Goal: Information Seeking & Learning: Learn about a topic

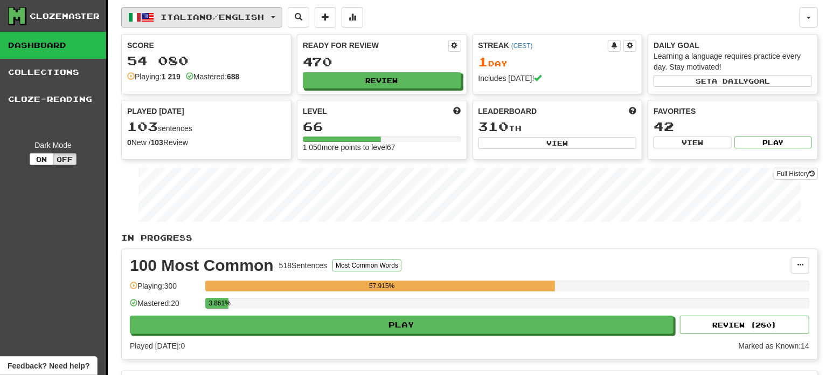
click at [217, 11] on button "Italiano / English" at bounding box center [201, 17] width 161 height 20
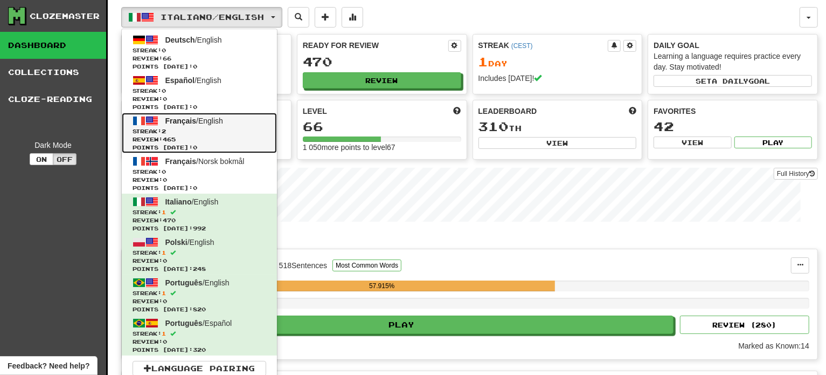
click at [184, 133] on span "Streak: 2" at bounding box center [200, 131] width 134 height 8
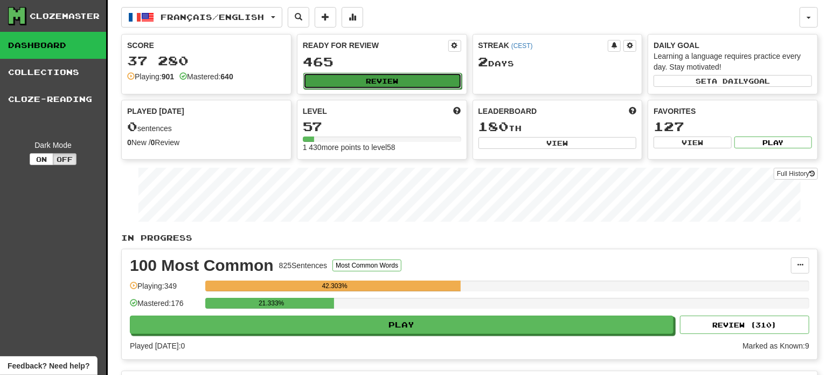
click at [429, 81] on button "Review" at bounding box center [383, 81] width 158 height 16
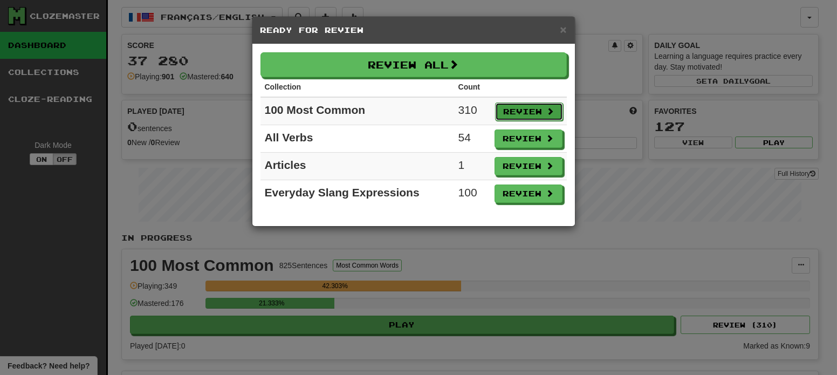
click at [550, 107] on span at bounding box center [551, 111] width 8 height 8
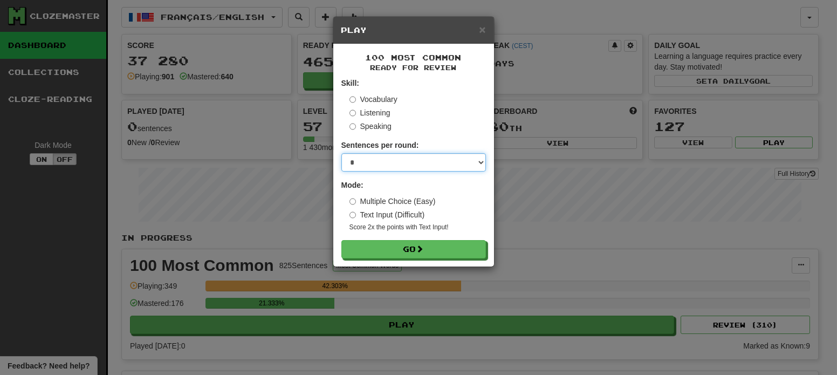
click at [386, 166] on select "* ** ** ** ** ** *** ********" at bounding box center [413, 162] width 144 height 18
select select "**"
click at [341, 153] on select "* ** ** ** ** ** *** ********" at bounding box center [413, 162] width 144 height 18
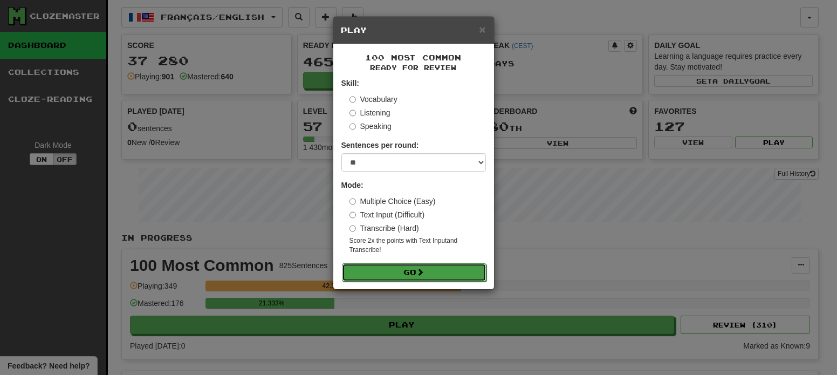
click at [412, 270] on button "Go" at bounding box center [414, 272] width 144 height 18
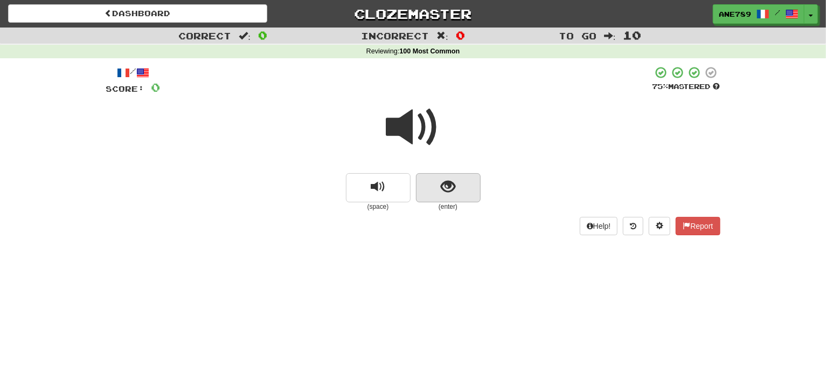
click at [445, 173] on div at bounding box center [413, 134] width 615 height 77
click at [454, 192] on span "show sentence" at bounding box center [448, 187] width 15 height 15
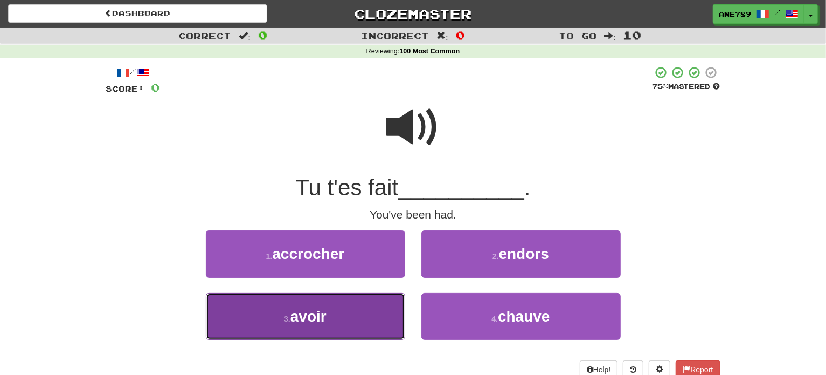
click at [343, 300] on button "3 . avoir" at bounding box center [305, 316] width 199 height 47
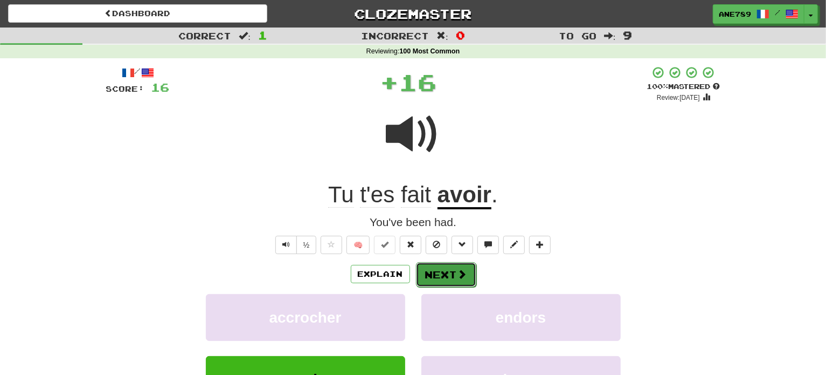
click at [459, 274] on span at bounding box center [463, 274] width 10 height 10
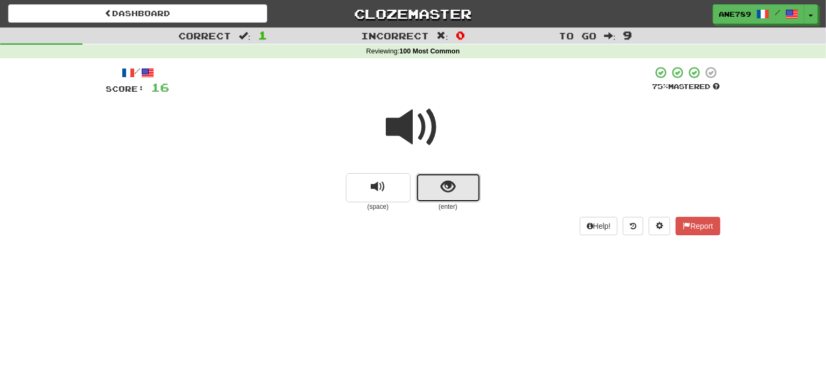
click at [445, 186] on span "show sentence" at bounding box center [448, 187] width 15 height 15
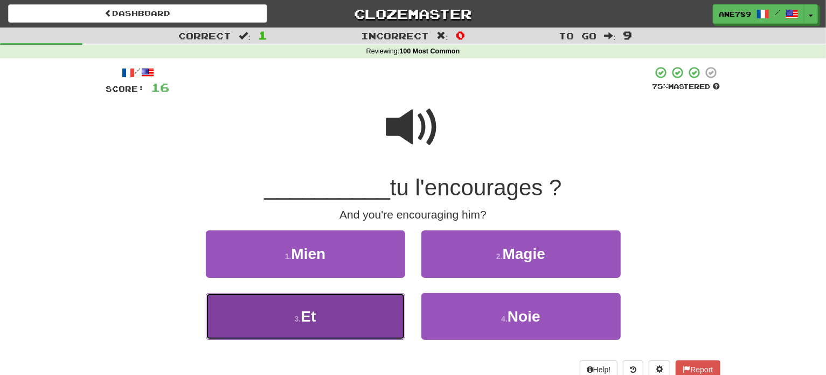
click at [367, 321] on button "3 . Et" at bounding box center [305, 316] width 199 height 47
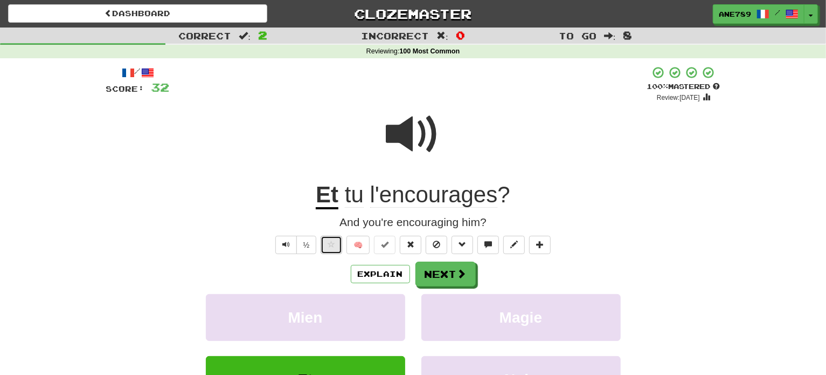
click at [330, 243] on span at bounding box center [332, 244] width 8 height 8
click at [458, 277] on span at bounding box center [463, 274] width 10 height 10
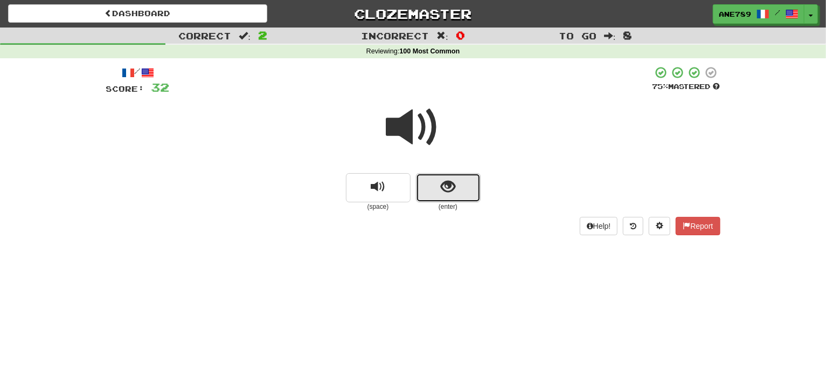
click at [449, 186] on span "show sentence" at bounding box center [448, 187] width 15 height 15
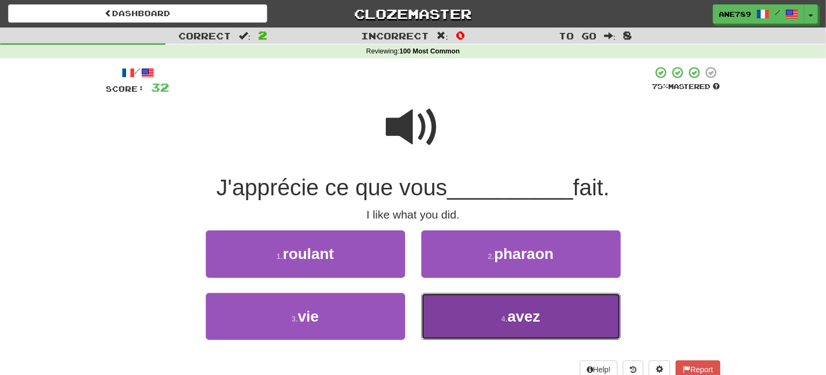
click at [508, 326] on button "4 . avez" at bounding box center [521, 316] width 199 height 47
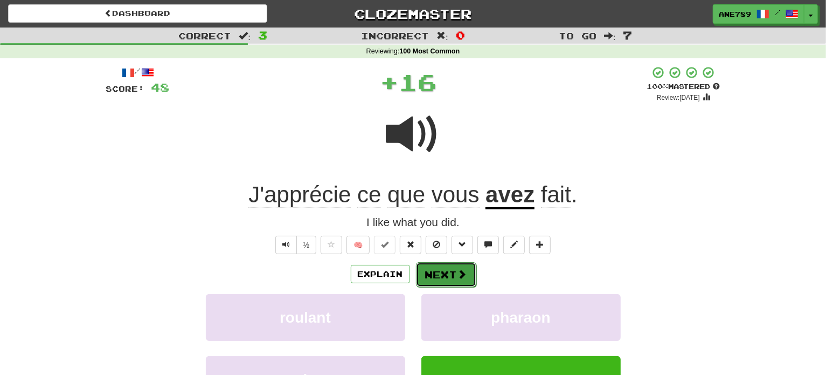
click at [452, 278] on button "Next" at bounding box center [446, 274] width 60 height 25
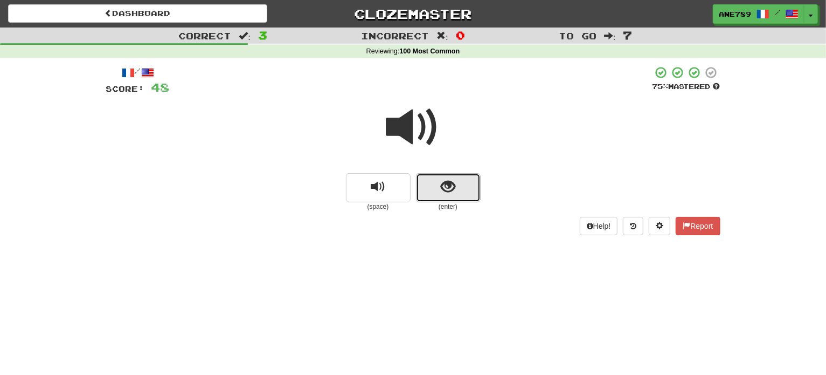
click at [460, 191] on button "show sentence" at bounding box center [448, 187] width 65 height 29
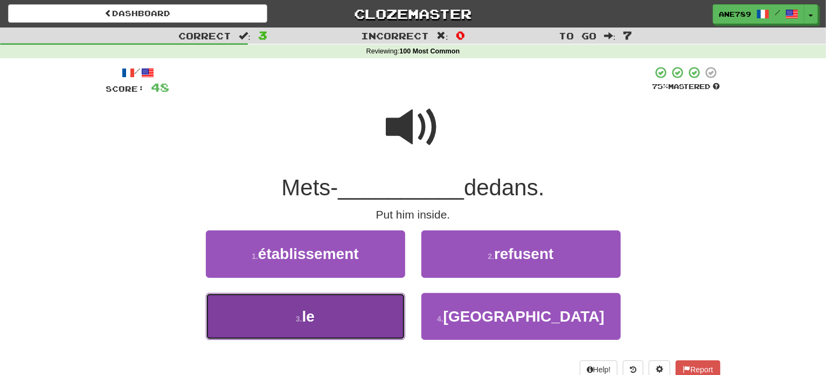
click at [382, 322] on button "3 . le" at bounding box center [305, 316] width 199 height 47
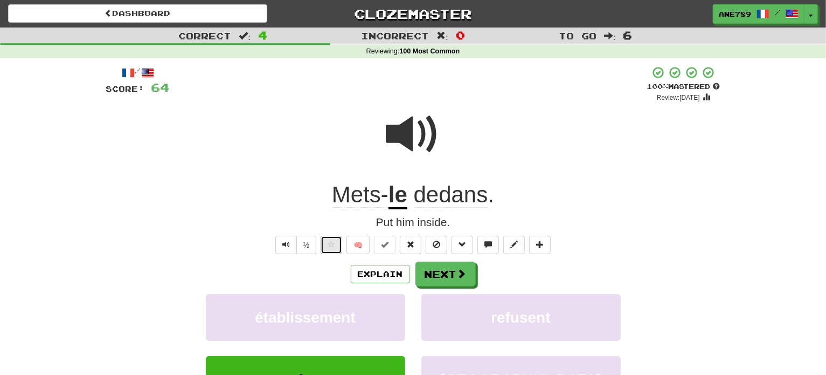
click at [330, 246] on span at bounding box center [332, 244] width 8 height 8
click at [436, 270] on button "Next" at bounding box center [446, 274] width 60 height 25
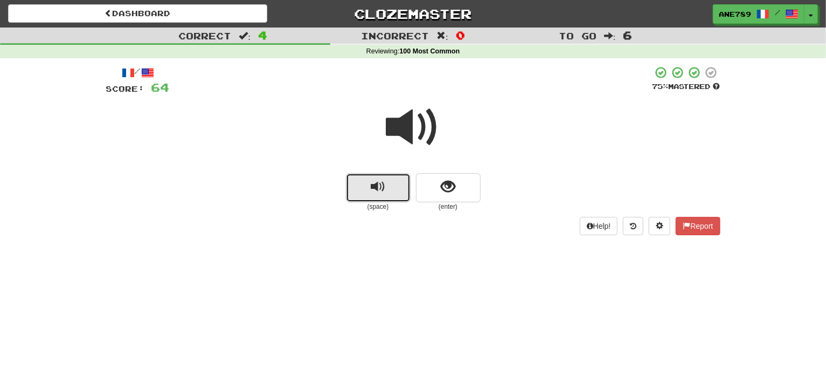
click at [382, 188] on span "replay audio" at bounding box center [378, 187] width 15 height 15
click at [452, 171] on div at bounding box center [413, 134] width 615 height 77
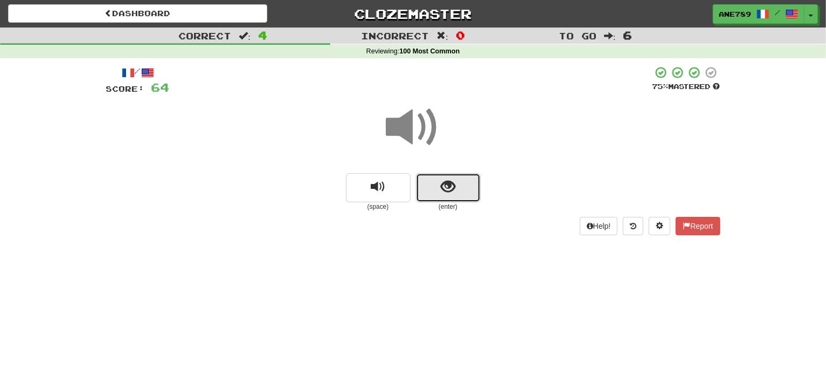
click at [453, 197] on button "show sentence" at bounding box center [448, 187] width 65 height 29
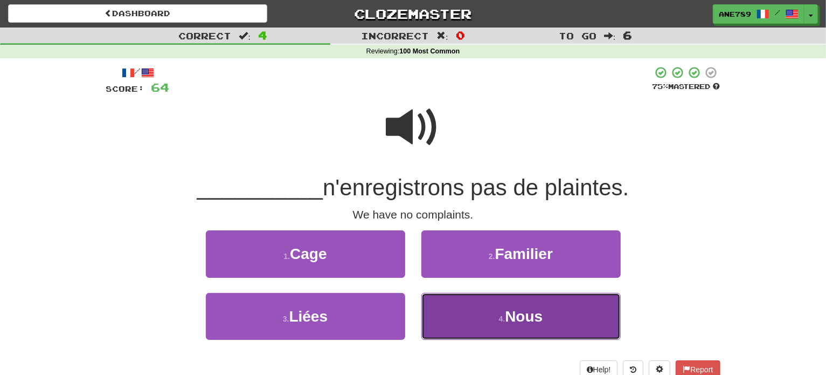
click at [488, 326] on button "4 . Nous" at bounding box center [521, 316] width 199 height 47
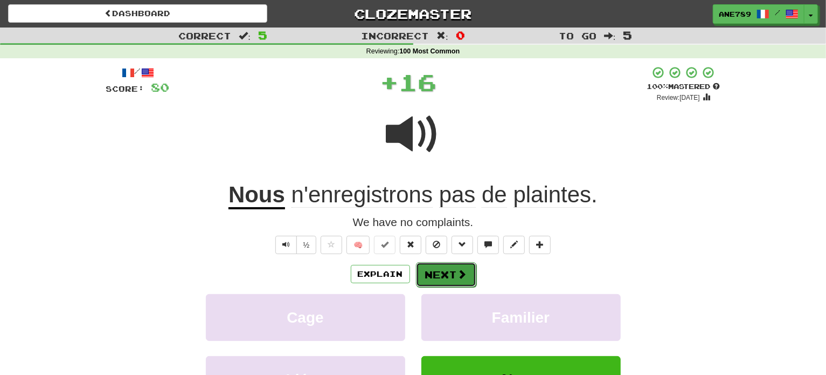
click at [470, 265] on button "Next" at bounding box center [446, 274] width 60 height 25
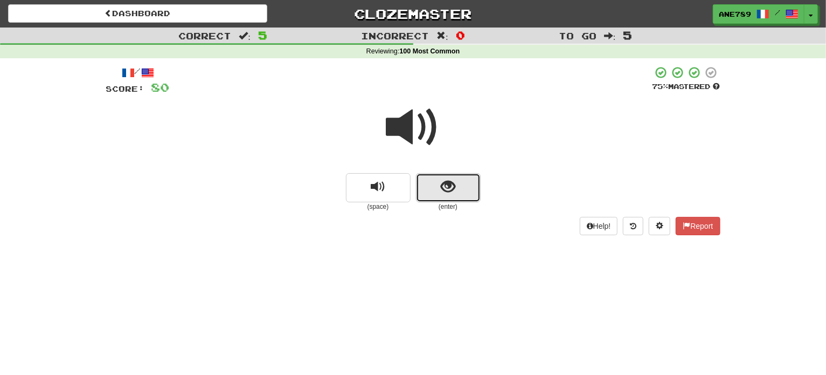
click at [439, 196] on button "show sentence" at bounding box center [448, 187] width 65 height 29
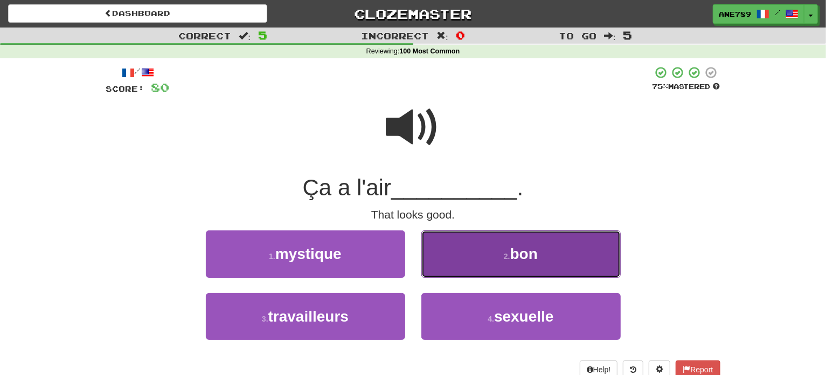
click at [487, 246] on button "2 . bon" at bounding box center [521, 253] width 199 height 47
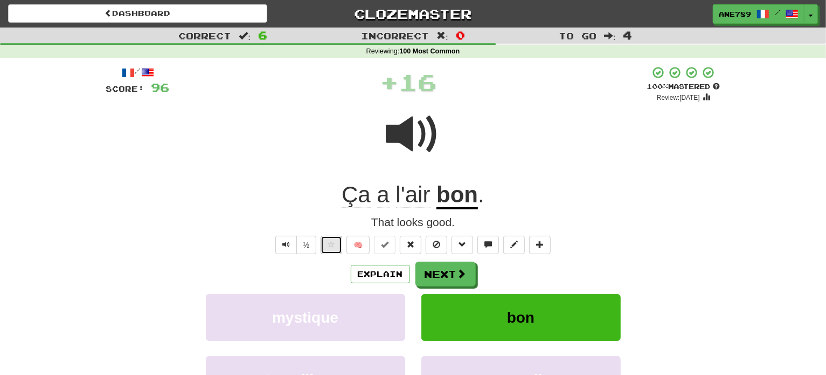
click at [322, 244] on button at bounding box center [332, 245] width 22 height 18
click at [286, 242] on span "Text-to-speech controls" at bounding box center [286, 244] width 8 height 8
click at [431, 272] on button "Next" at bounding box center [446, 274] width 60 height 25
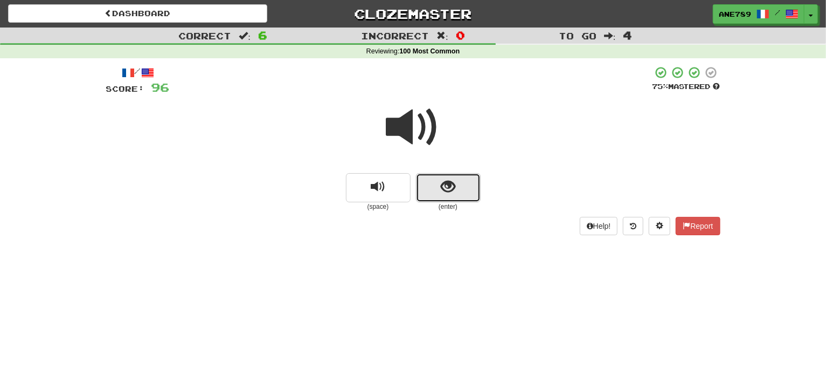
click at [456, 199] on button "show sentence" at bounding box center [448, 187] width 65 height 29
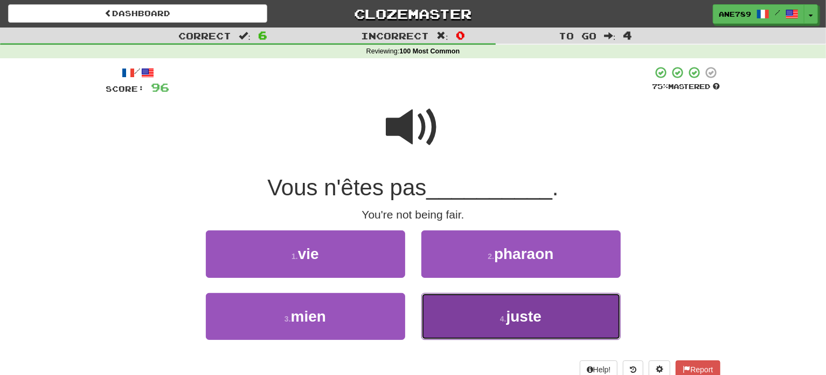
click at [489, 321] on button "4 . juste" at bounding box center [521, 316] width 199 height 47
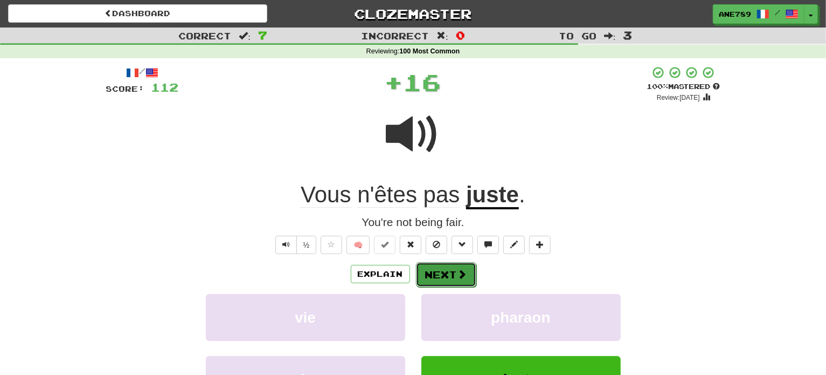
click at [455, 265] on button "Next" at bounding box center [446, 274] width 60 height 25
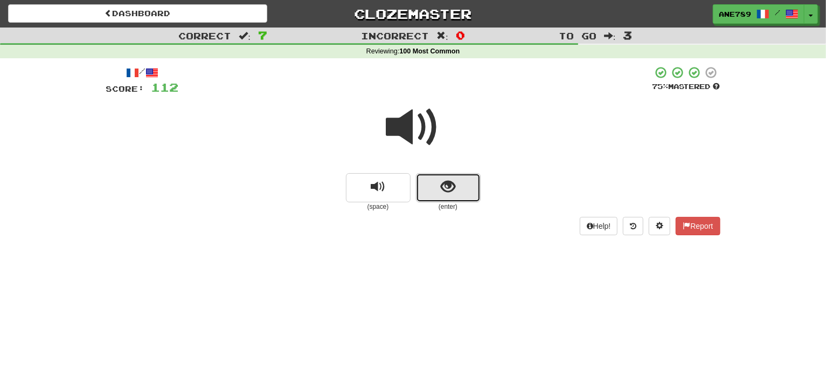
click at [457, 192] on button "show sentence" at bounding box center [448, 187] width 65 height 29
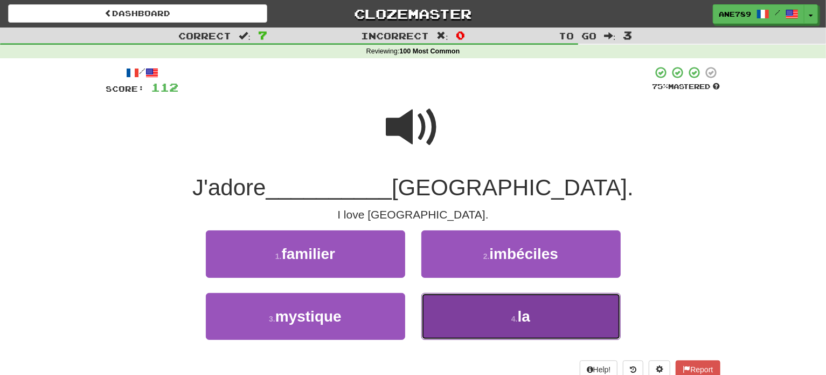
click at [515, 322] on small "4 ." at bounding box center [515, 318] width 6 height 9
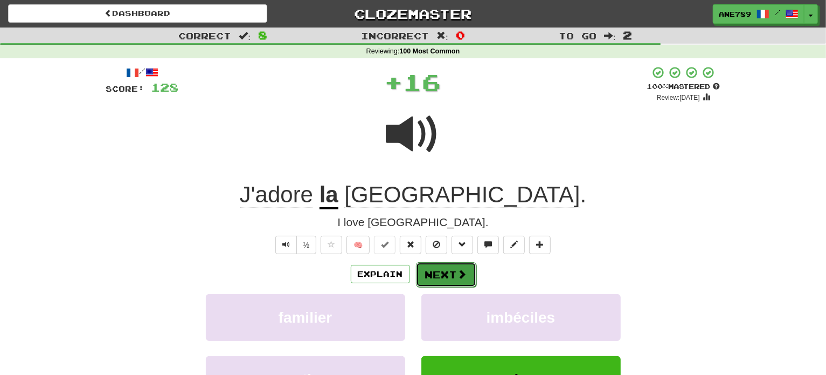
click at [464, 276] on span at bounding box center [463, 274] width 10 height 10
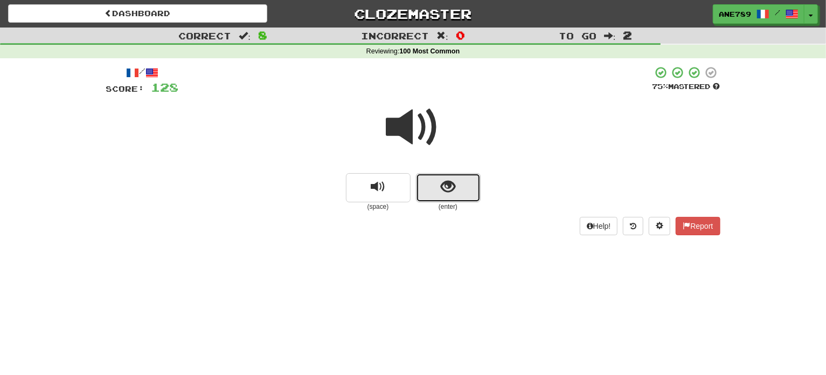
click at [444, 191] on span "show sentence" at bounding box center [448, 187] width 15 height 15
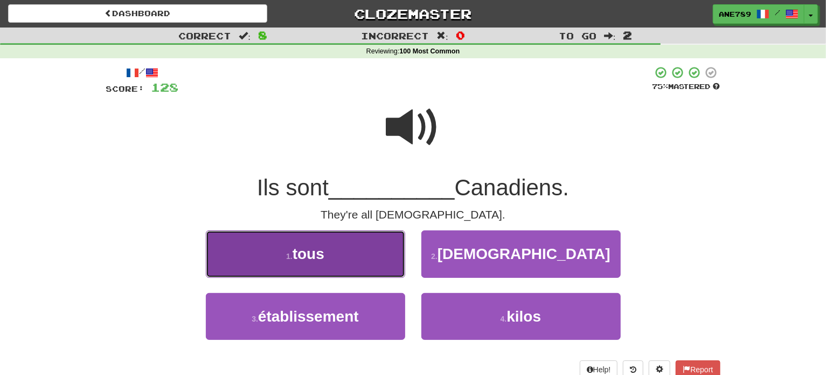
click at [356, 256] on button "1 . tous" at bounding box center [305, 253] width 199 height 47
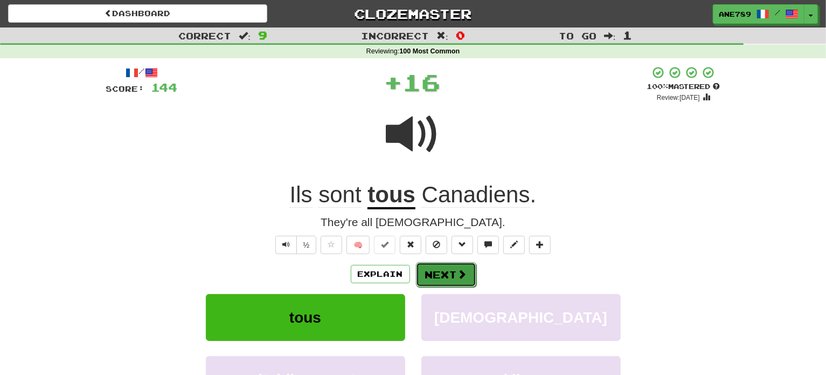
click at [421, 281] on button "Next" at bounding box center [446, 274] width 60 height 25
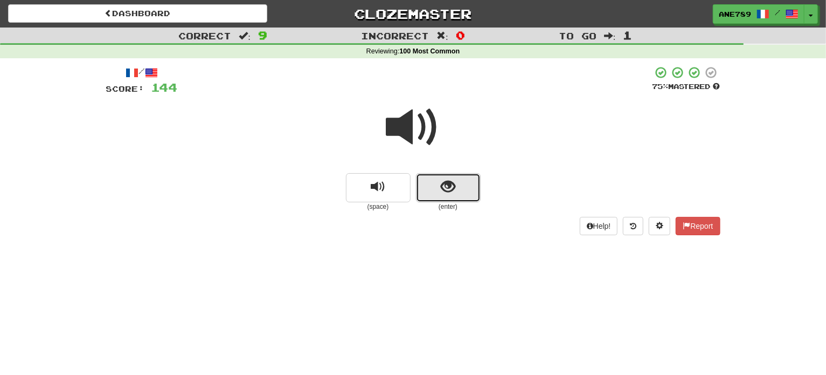
click at [456, 187] on button "show sentence" at bounding box center [448, 187] width 65 height 29
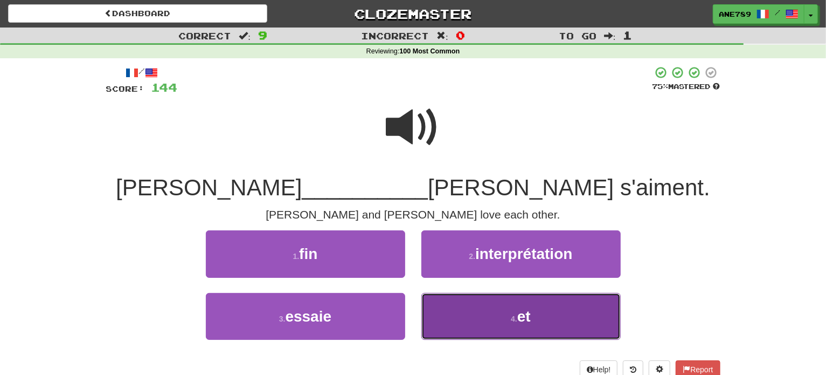
click at [485, 312] on button "4 . et" at bounding box center [521, 316] width 199 height 47
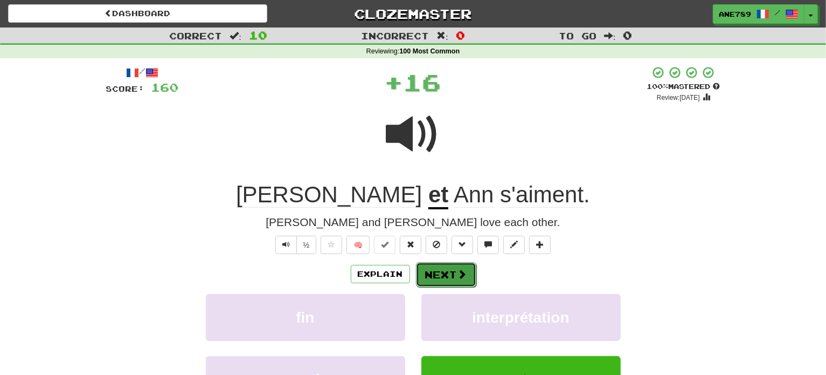
click at [442, 265] on button "Next" at bounding box center [446, 274] width 60 height 25
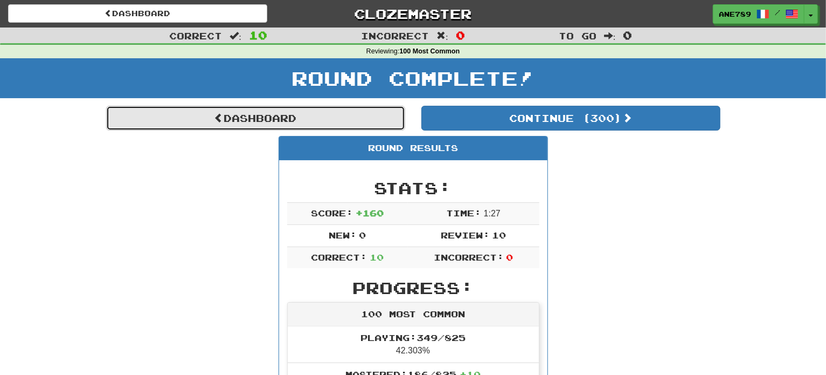
click at [337, 116] on link "Dashboard" at bounding box center [255, 118] width 299 height 25
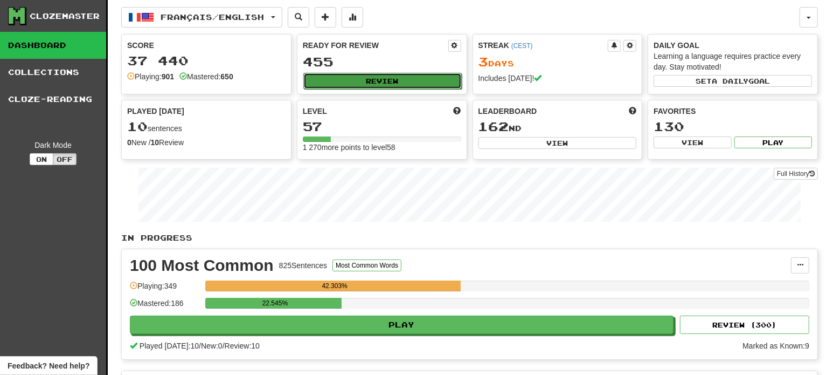
click at [378, 86] on button "Review" at bounding box center [383, 81] width 158 height 16
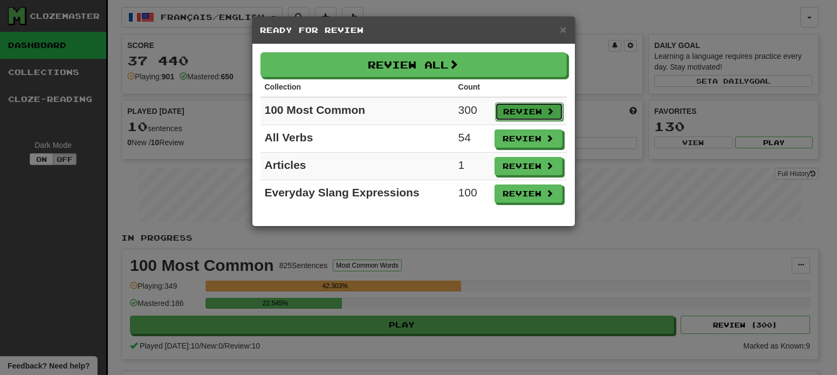
click at [516, 108] on button "Review" at bounding box center [529, 111] width 68 height 18
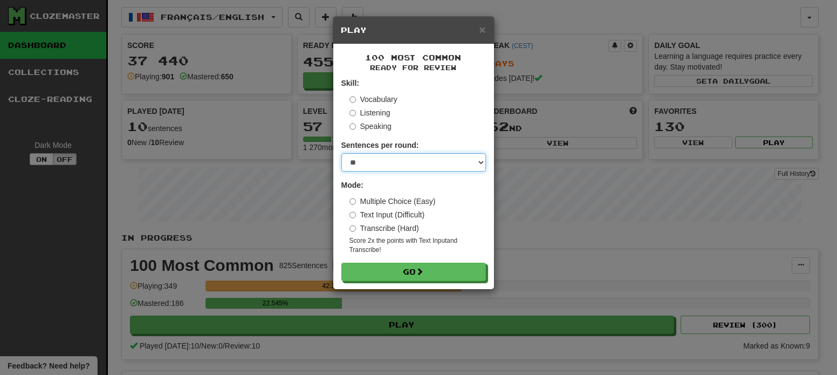
click at [393, 162] on select "* ** ** ** ** ** *** ********" at bounding box center [413, 162] width 144 height 18
select select "**"
click at [341, 153] on select "* ** ** ** ** ** *** ********" at bounding box center [413, 162] width 144 height 18
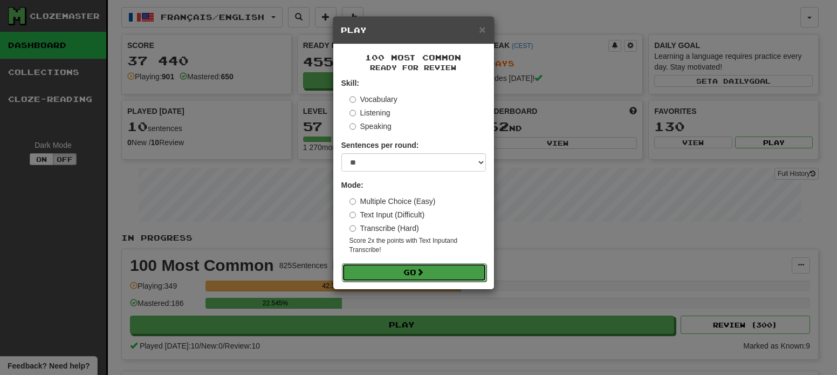
click at [415, 270] on button "Go" at bounding box center [414, 272] width 144 height 18
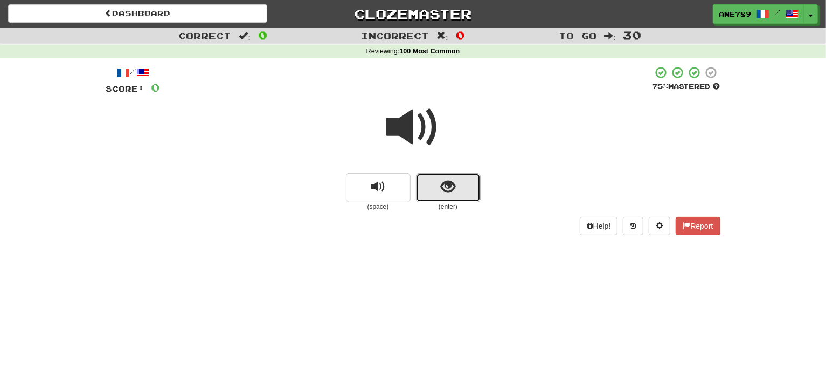
click at [454, 189] on span "show sentence" at bounding box center [448, 187] width 15 height 15
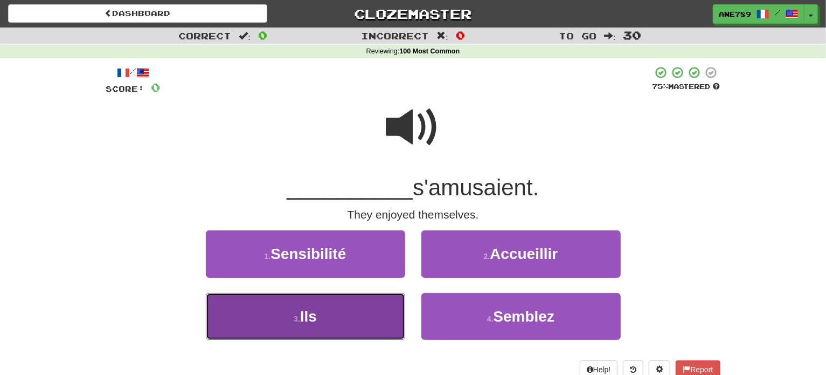
click at [385, 324] on button "3 . Ils" at bounding box center [305, 316] width 199 height 47
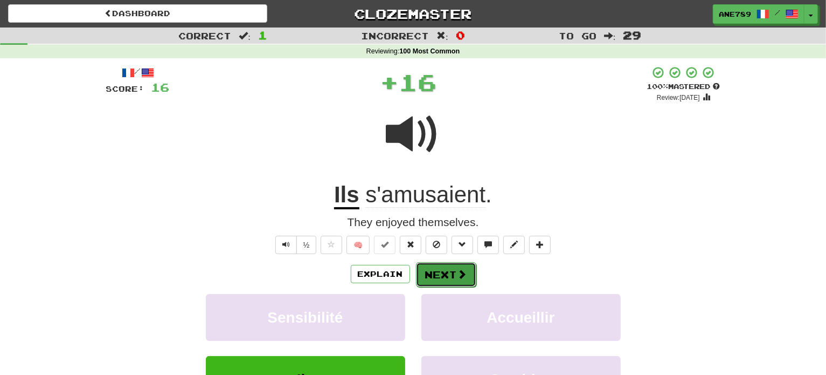
click at [458, 273] on span at bounding box center [463, 274] width 10 height 10
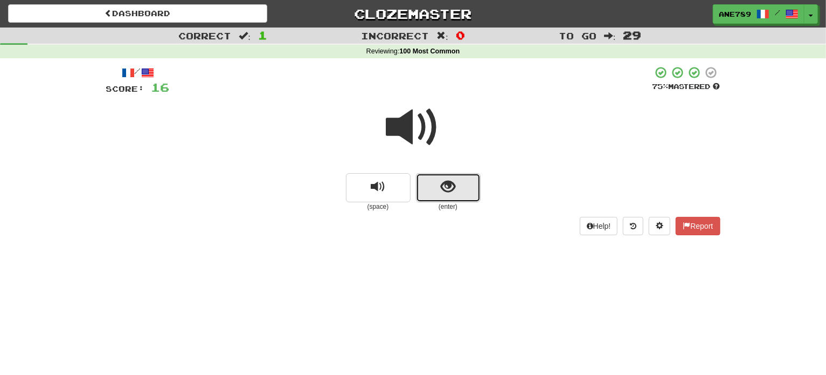
click at [437, 191] on button "show sentence" at bounding box center [448, 187] width 65 height 29
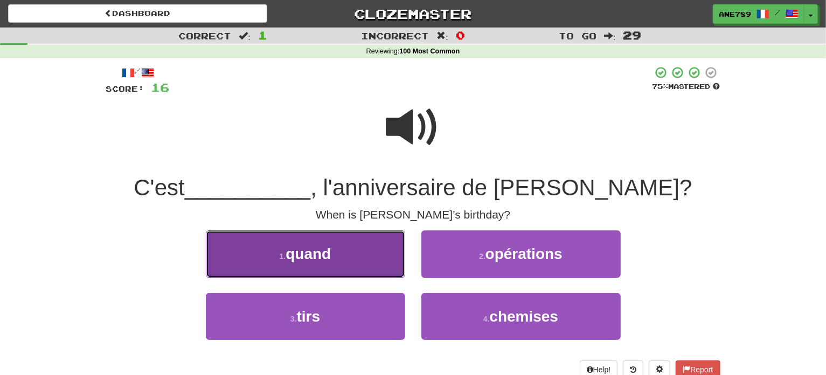
click at [364, 256] on button "1 . quand" at bounding box center [305, 253] width 199 height 47
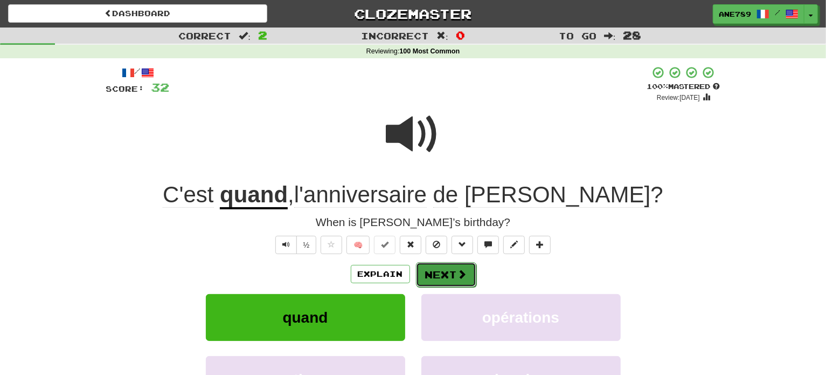
click at [455, 267] on button "Next" at bounding box center [446, 274] width 60 height 25
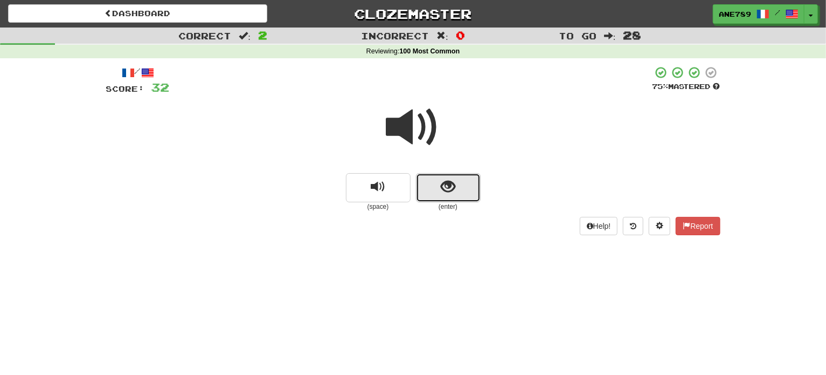
click at [448, 182] on span "show sentence" at bounding box center [448, 187] width 15 height 15
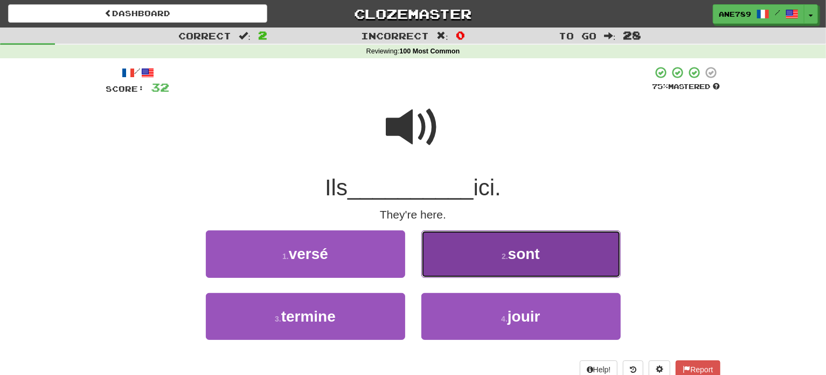
click at [465, 264] on button "2 . sont" at bounding box center [521, 253] width 199 height 47
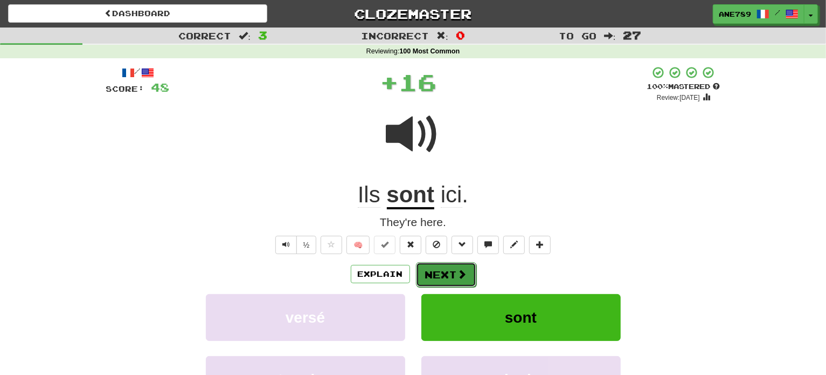
click at [452, 281] on button "Next" at bounding box center [446, 274] width 60 height 25
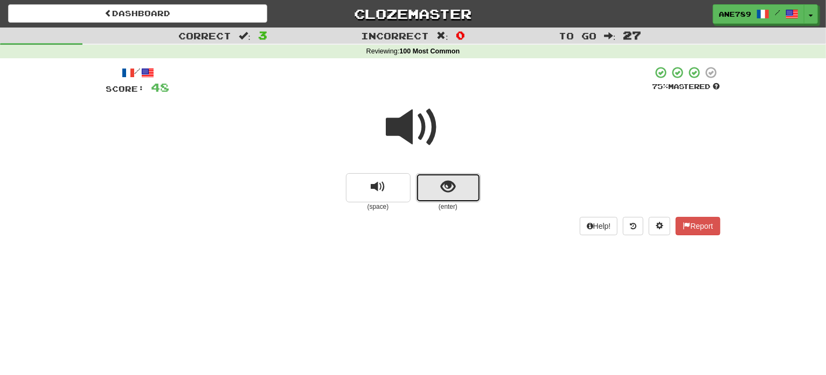
click at [444, 176] on button "show sentence" at bounding box center [448, 187] width 65 height 29
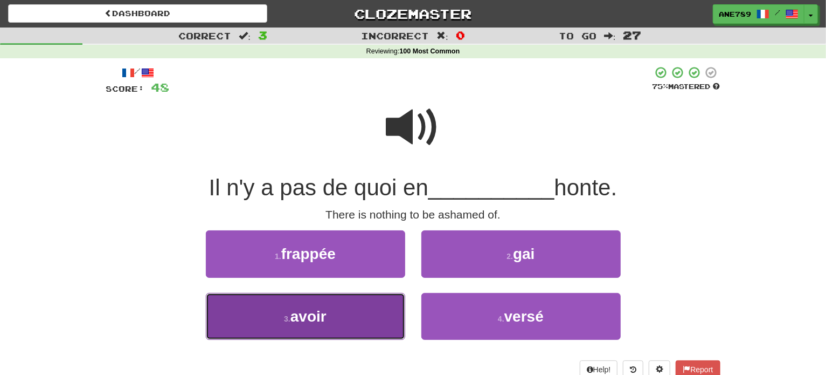
click at [374, 318] on button "3 . avoir" at bounding box center [305, 316] width 199 height 47
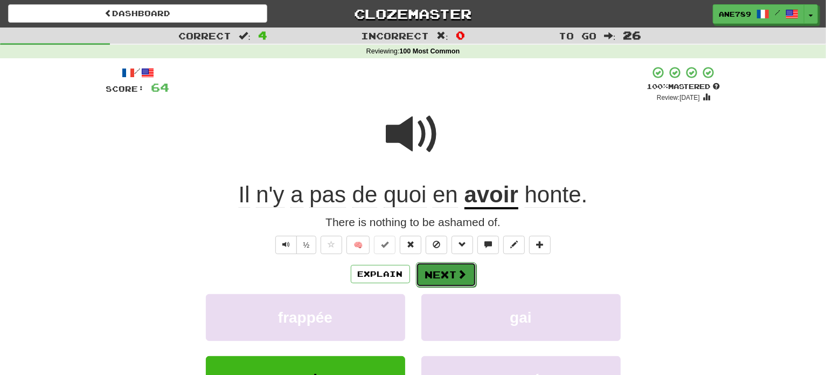
click at [443, 279] on button "Next" at bounding box center [446, 274] width 60 height 25
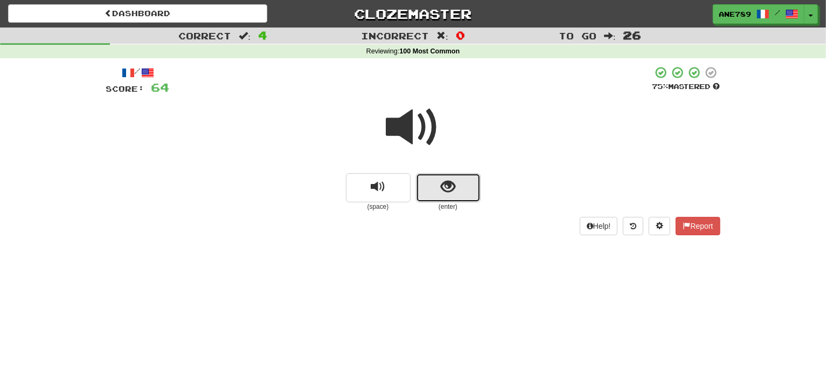
click at [458, 181] on button "show sentence" at bounding box center [448, 187] width 65 height 29
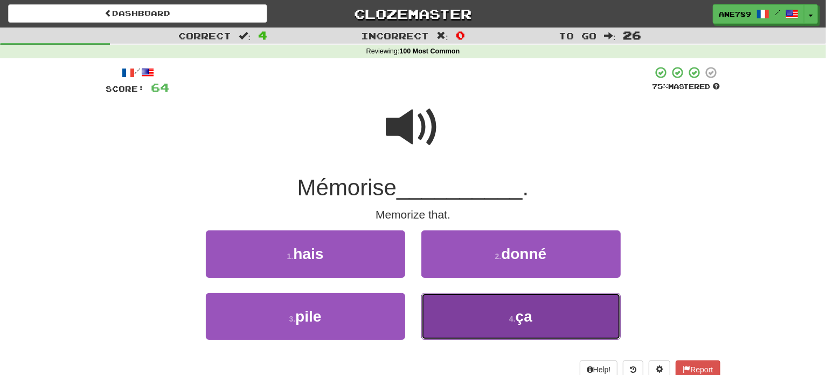
click at [488, 327] on button "4 . ça" at bounding box center [521, 316] width 199 height 47
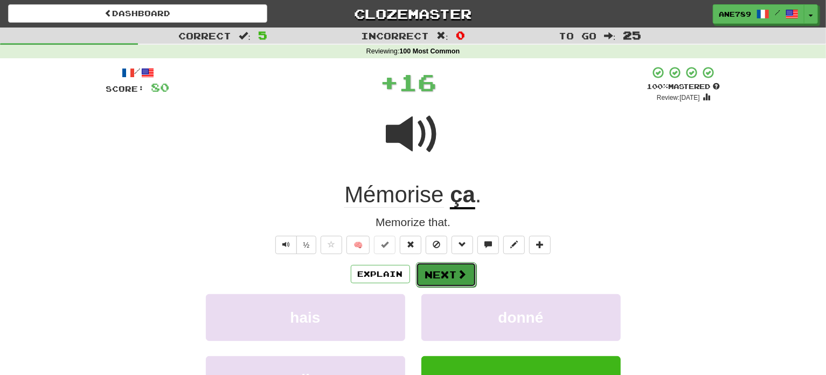
click at [458, 270] on span at bounding box center [463, 274] width 10 height 10
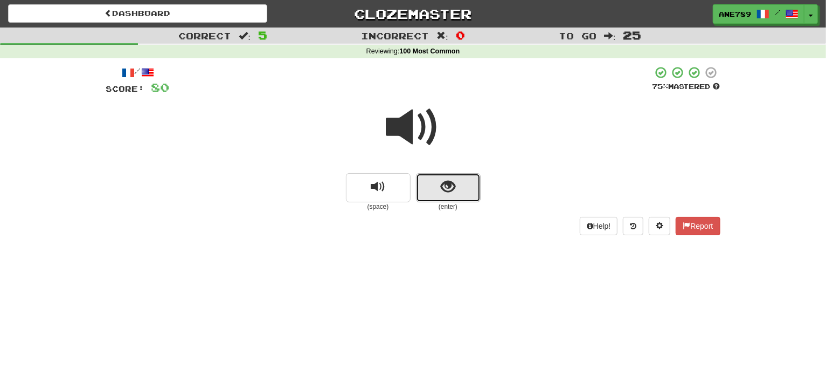
click at [453, 190] on span "show sentence" at bounding box center [448, 187] width 15 height 15
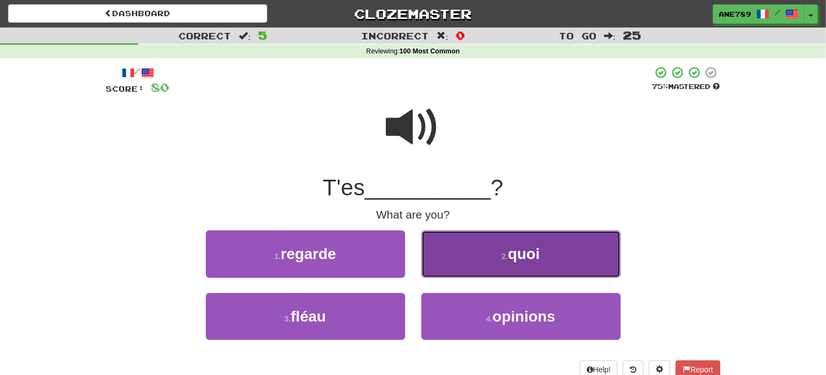
click at [486, 263] on button "2 . quoi" at bounding box center [521, 253] width 199 height 47
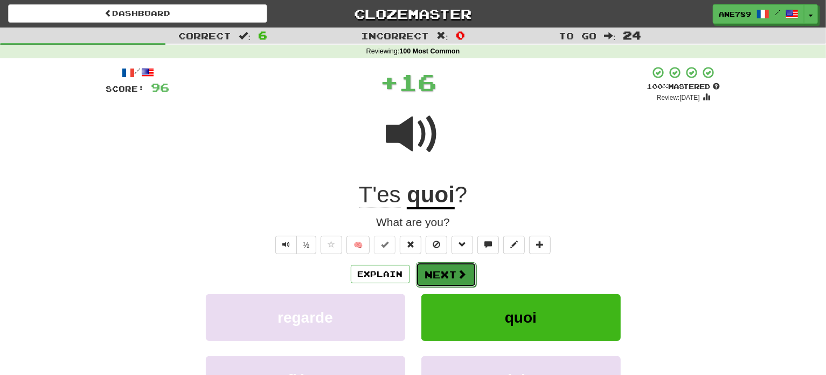
click at [447, 278] on button "Next" at bounding box center [446, 274] width 60 height 25
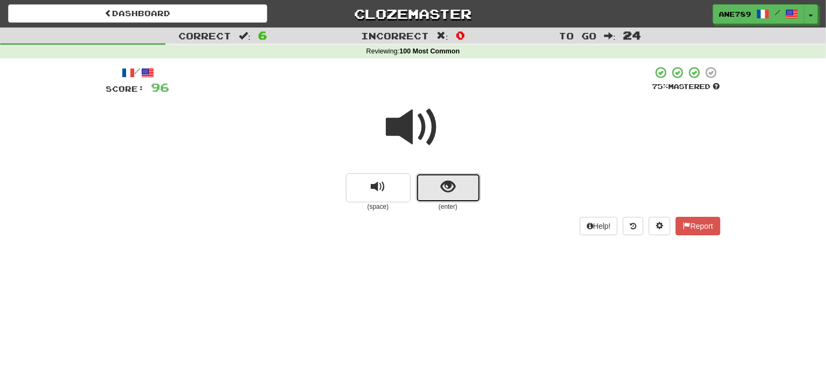
click at [463, 192] on button "show sentence" at bounding box center [448, 187] width 65 height 29
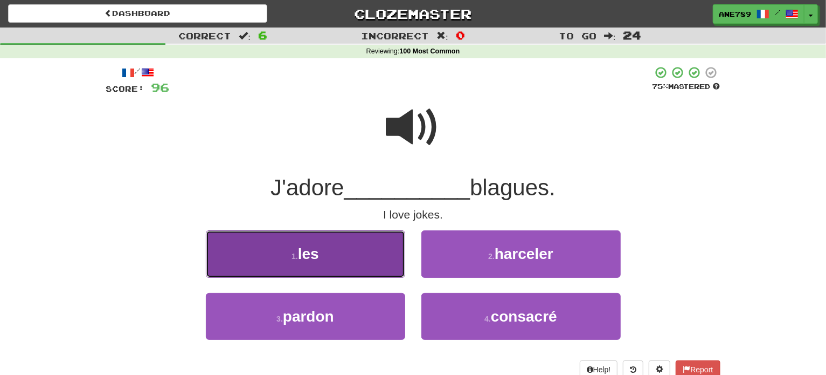
click at [365, 252] on button "1 . les" at bounding box center [305, 253] width 199 height 47
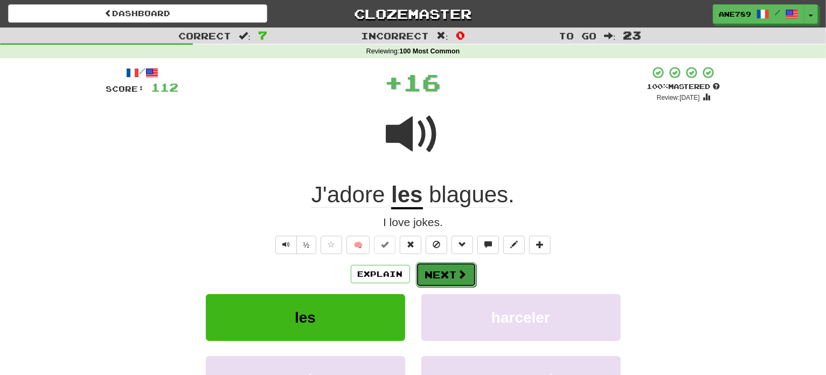
click at [458, 277] on span at bounding box center [463, 274] width 10 height 10
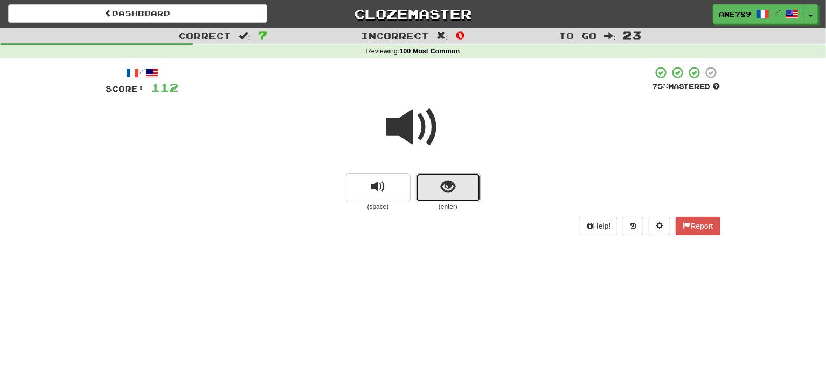
click at [445, 189] on span "show sentence" at bounding box center [448, 187] width 15 height 15
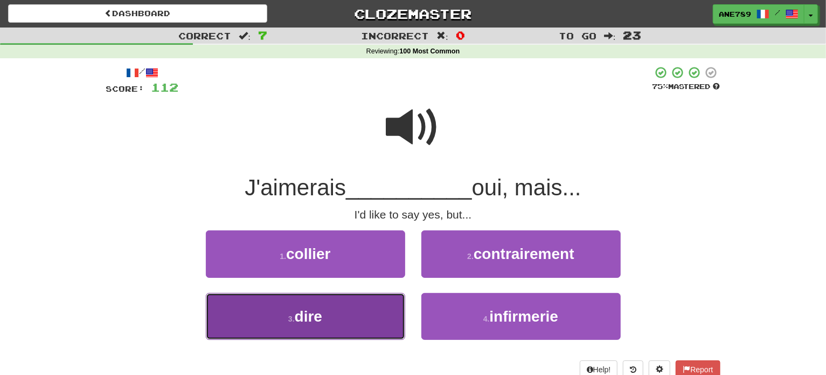
click at [371, 314] on button "3 . dire" at bounding box center [305, 316] width 199 height 47
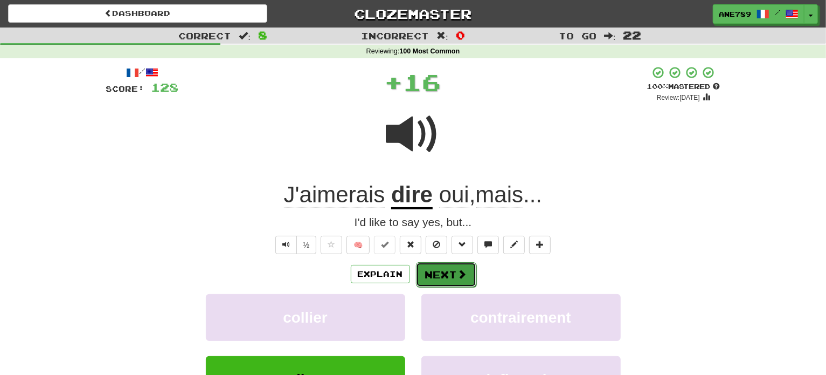
click at [467, 274] on button "Next" at bounding box center [446, 274] width 60 height 25
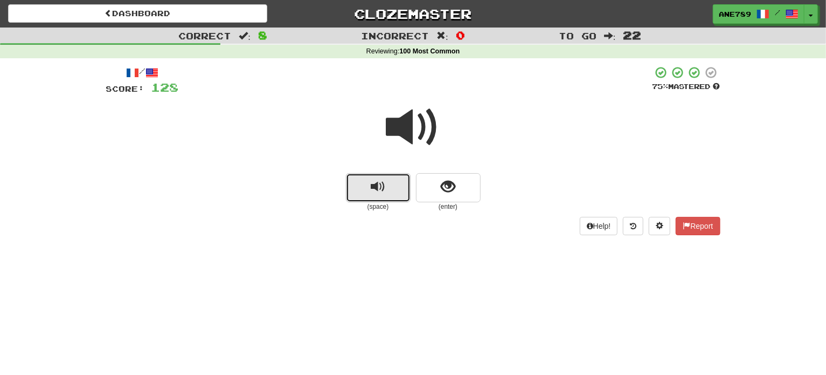
click at [377, 198] on button "replay audio" at bounding box center [378, 187] width 65 height 29
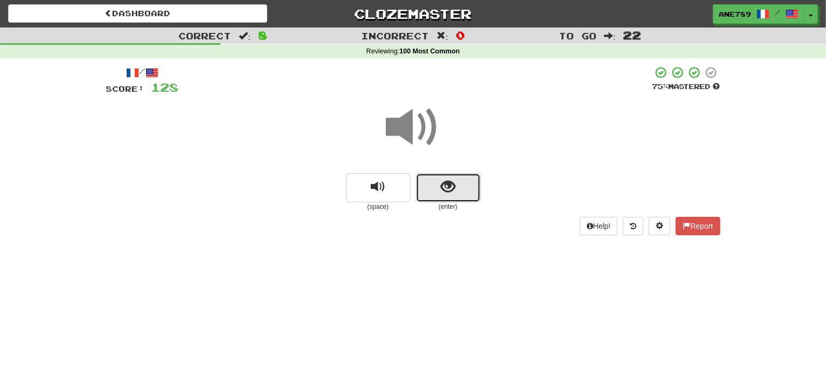
click at [441, 194] on span "show sentence" at bounding box center [448, 187] width 15 height 15
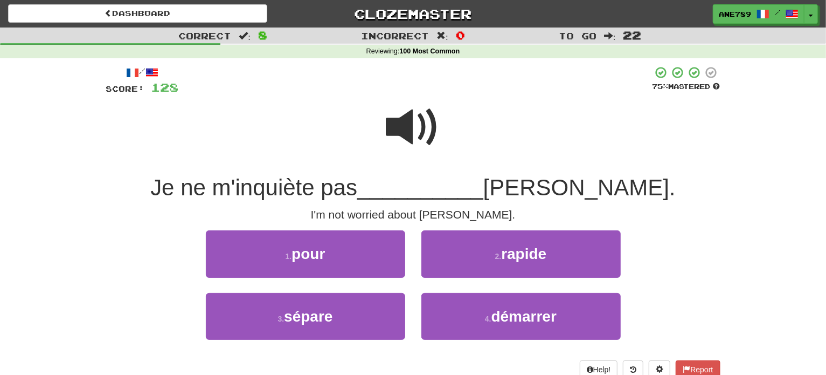
click at [378, 282] on div "1 . pour" at bounding box center [306, 261] width 216 height 62
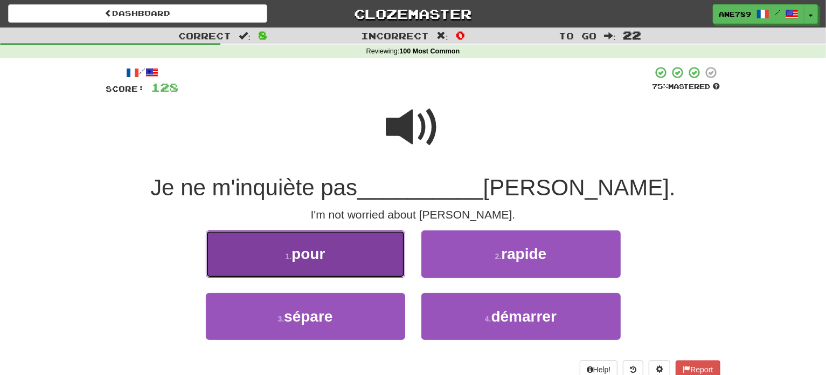
click at [378, 244] on button "1 . pour" at bounding box center [305, 253] width 199 height 47
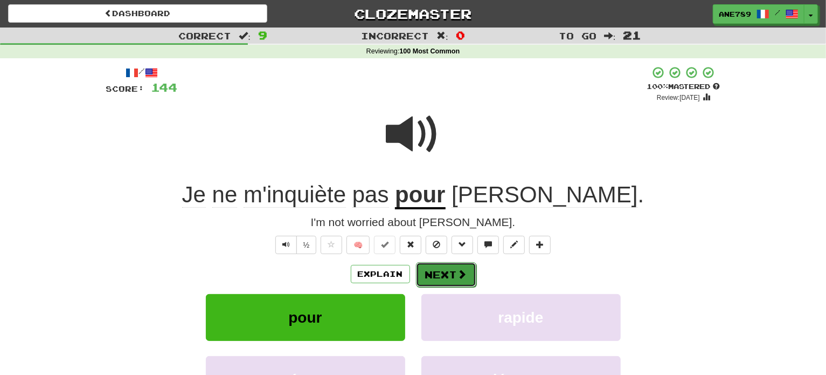
click at [441, 273] on button "Next" at bounding box center [446, 274] width 60 height 25
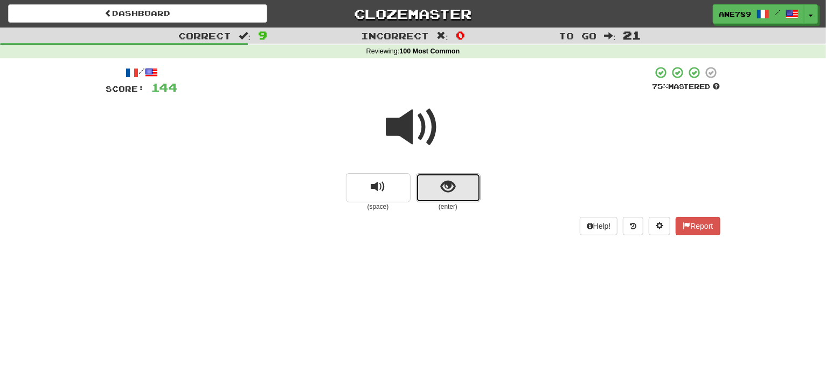
click at [440, 181] on button "show sentence" at bounding box center [448, 187] width 65 height 29
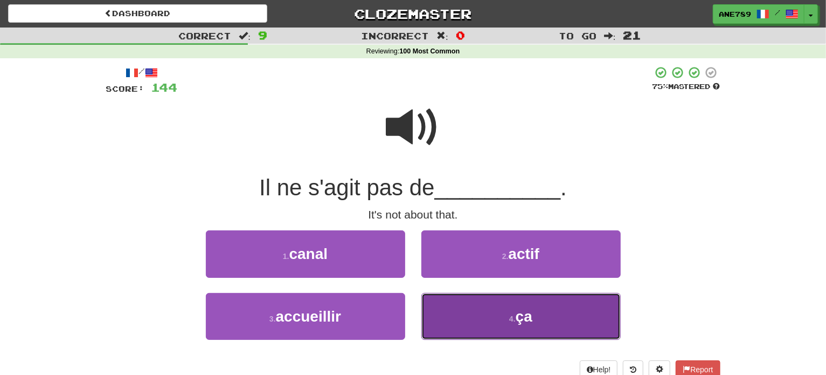
click at [493, 300] on button "4 . ça" at bounding box center [521, 316] width 199 height 47
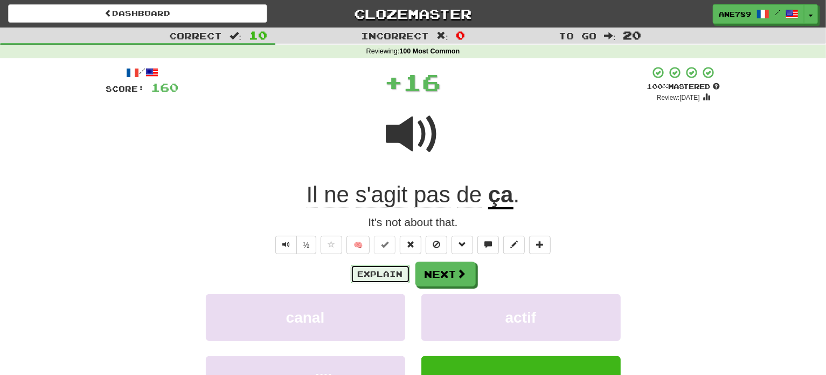
click at [390, 275] on button "Explain" at bounding box center [380, 274] width 59 height 18
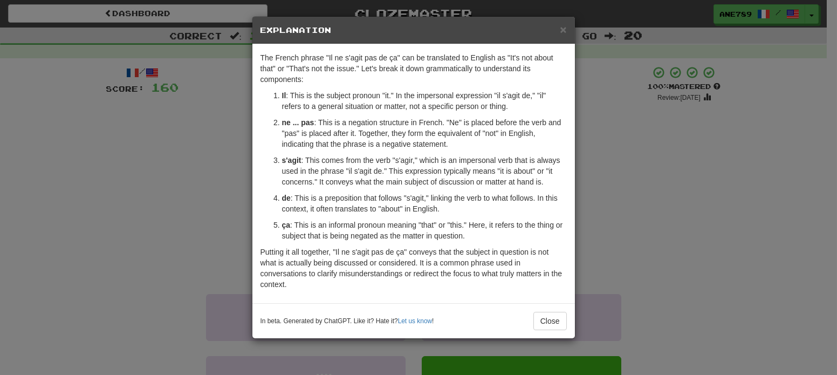
click at [164, 181] on div "× Explanation The French phrase "Il ne s'agit pas de ça" can be translated to E…" at bounding box center [418, 187] width 837 height 375
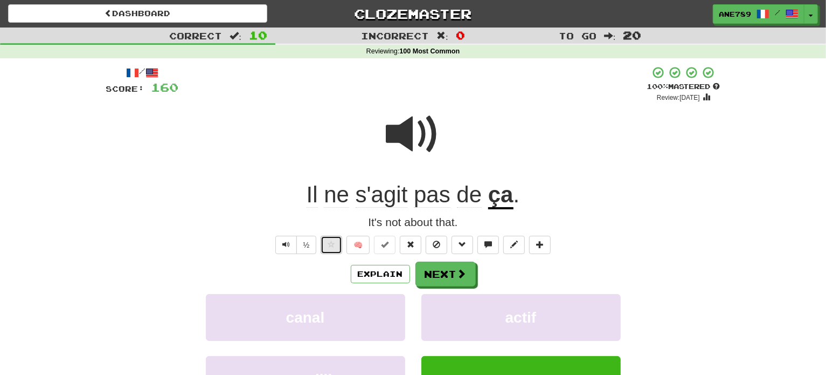
click at [327, 249] on button at bounding box center [332, 245] width 22 height 18
click at [440, 267] on button "Next" at bounding box center [446, 274] width 60 height 25
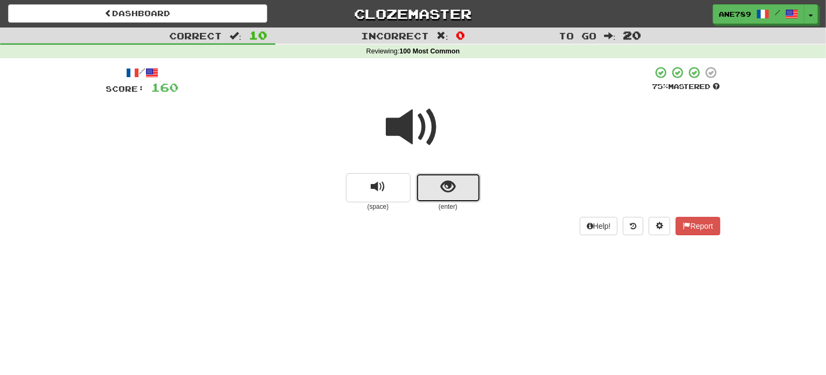
click at [456, 180] on button "show sentence" at bounding box center [448, 187] width 65 height 29
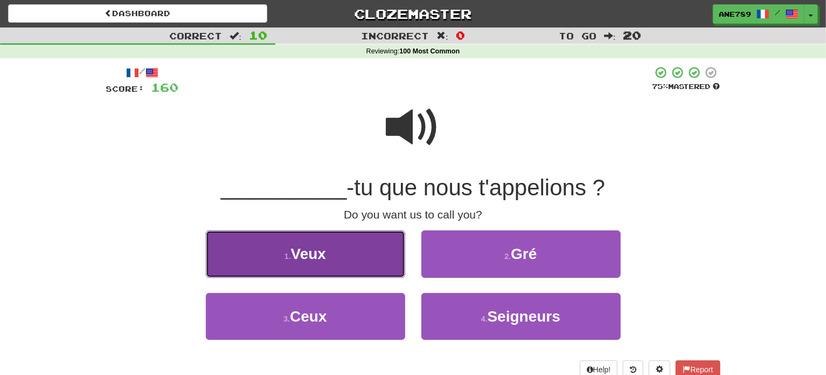
click at [358, 260] on button "1 . Veux" at bounding box center [305, 253] width 199 height 47
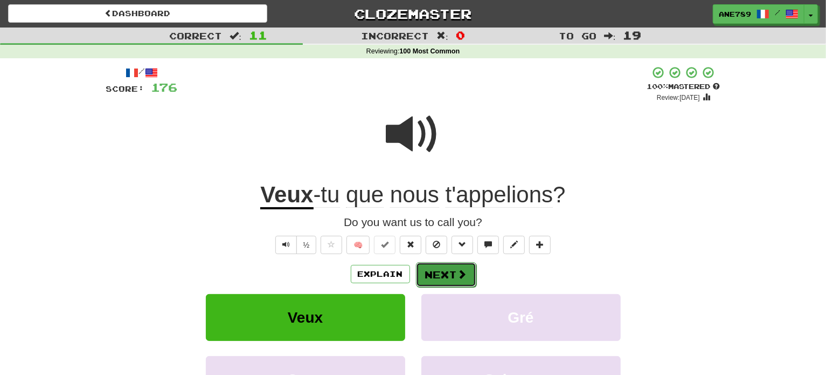
click at [452, 276] on button "Next" at bounding box center [446, 274] width 60 height 25
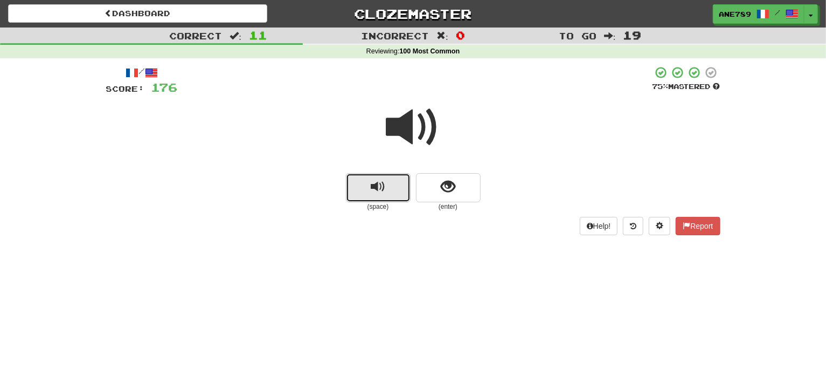
click at [382, 185] on span "replay audio" at bounding box center [378, 187] width 15 height 15
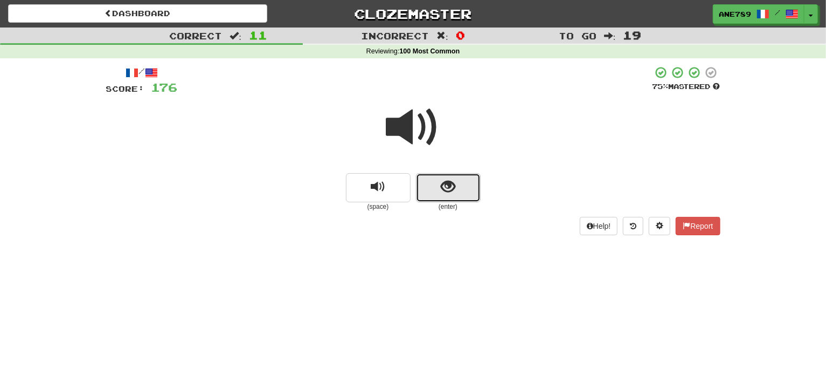
click at [448, 185] on span "show sentence" at bounding box center [448, 187] width 15 height 15
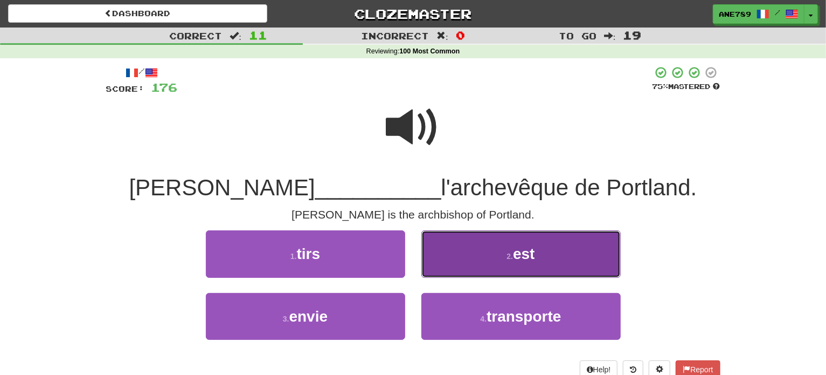
click at [436, 240] on button "2 . est" at bounding box center [521, 253] width 199 height 47
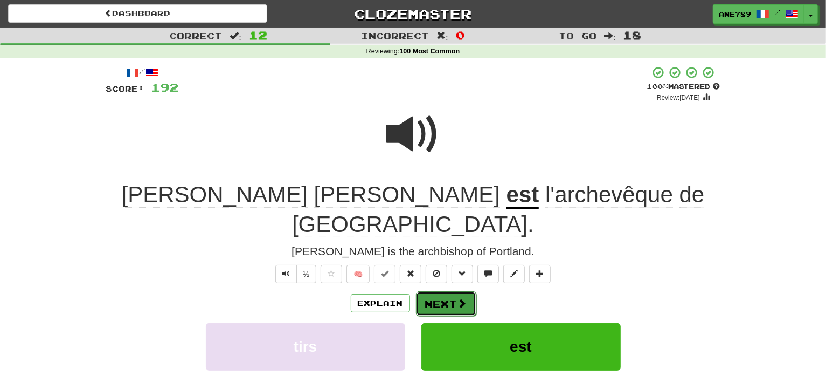
click at [437, 291] on button "Next" at bounding box center [446, 303] width 60 height 25
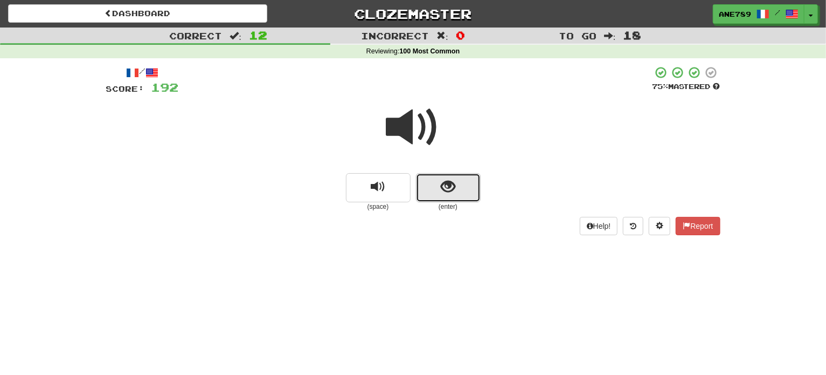
click at [445, 180] on span "show sentence" at bounding box center [448, 187] width 15 height 15
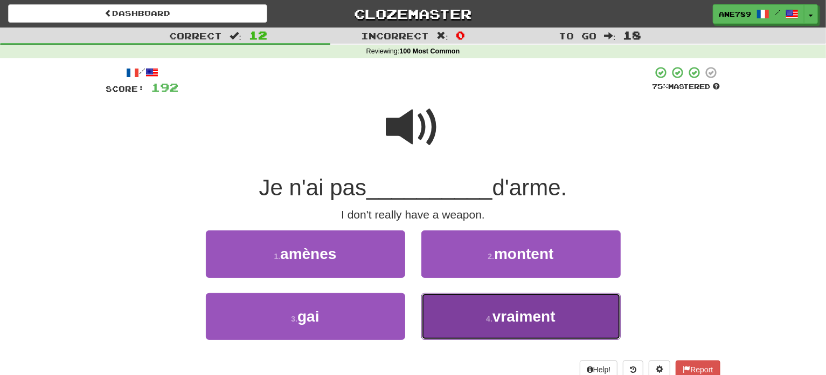
click at [481, 329] on button "4 . vraiment" at bounding box center [521, 316] width 199 height 47
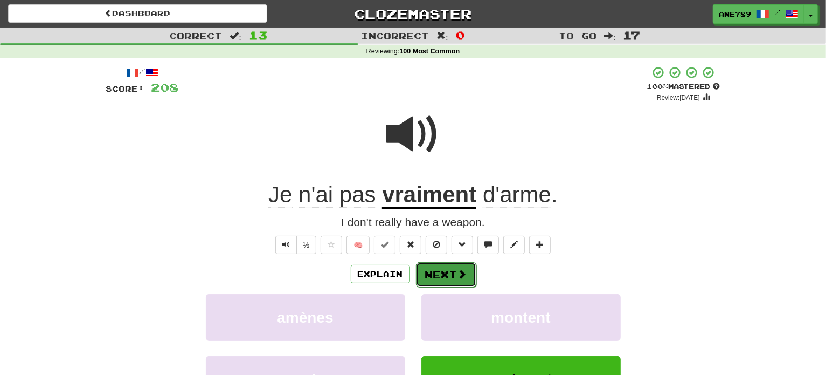
click at [439, 280] on button "Next" at bounding box center [446, 274] width 60 height 25
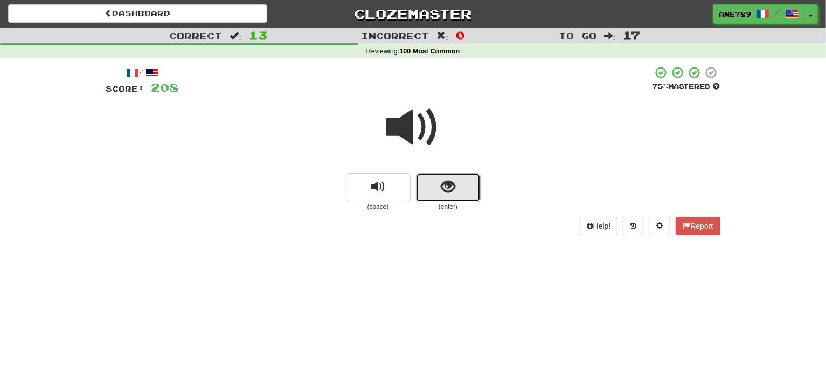
click at [460, 185] on button "show sentence" at bounding box center [448, 187] width 65 height 29
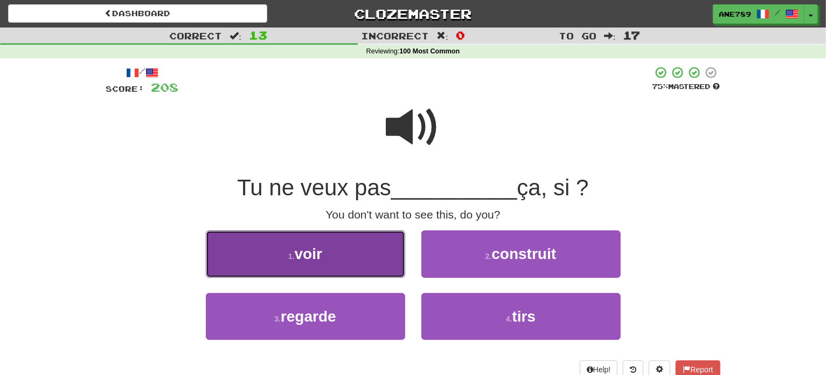
click at [343, 249] on button "1 . voir" at bounding box center [305, 253] width 199 height 47
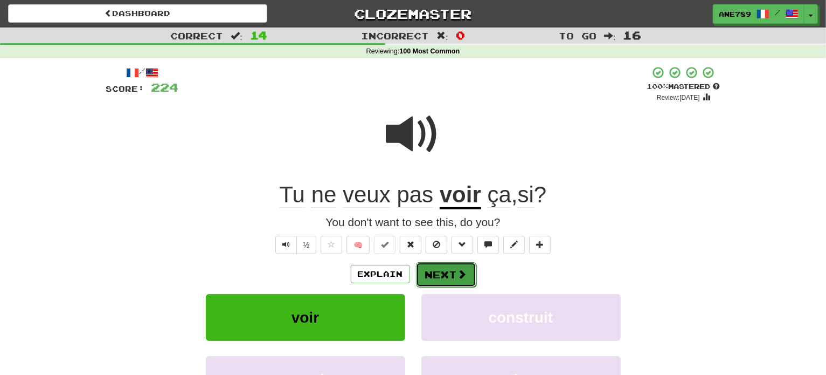
click at [419, 267] on button "Next" at bounding box center [446, 274] width 60 height 25
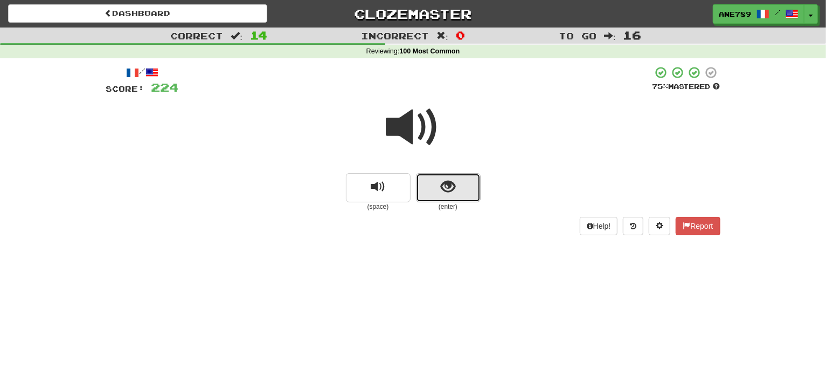
click at [450, 180] on span "show sentence" at bounding box center [448, 187] width 15 height 15
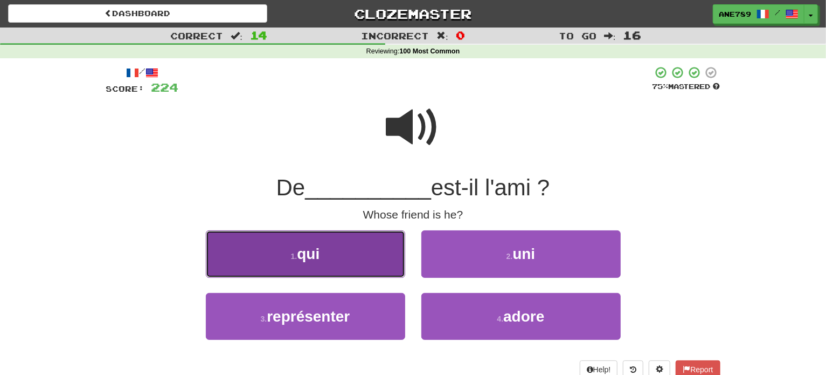
click at [345, 239] on button "1 . qui" at bounding box center [305, 253] width 199 height 47
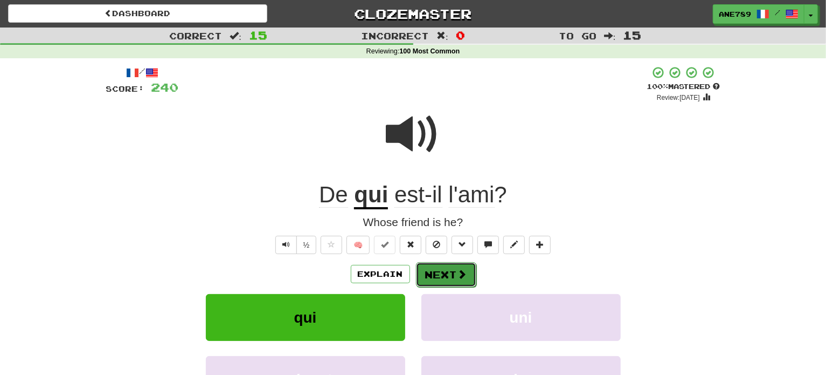
click at [430, 274] on button "Next" at bounding box center [446, 274] width 60 height 25
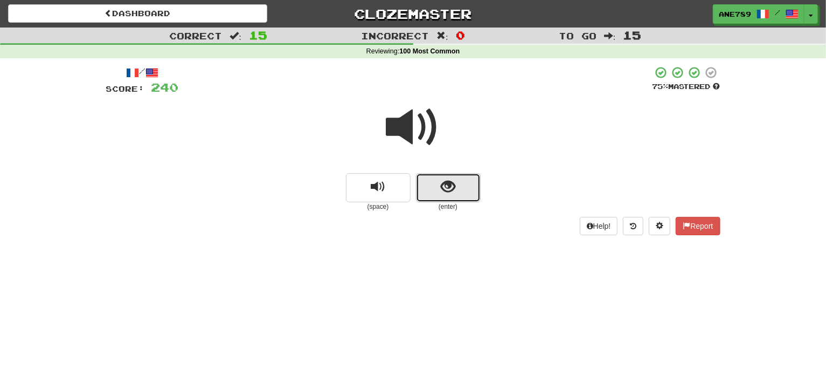
click at [444, 198] on button "show sentence" at bounding box center [448, 187] width 65 height 29
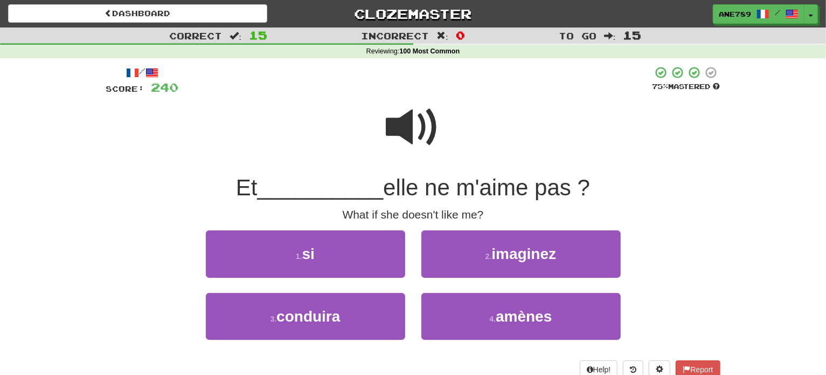
click at [336, 229] on div "/ Score: 240 75 % Mastered Et __________ elle ne m'aime pas ? What if she doesn…" at bounding box center [413, 222] width 615 height 313
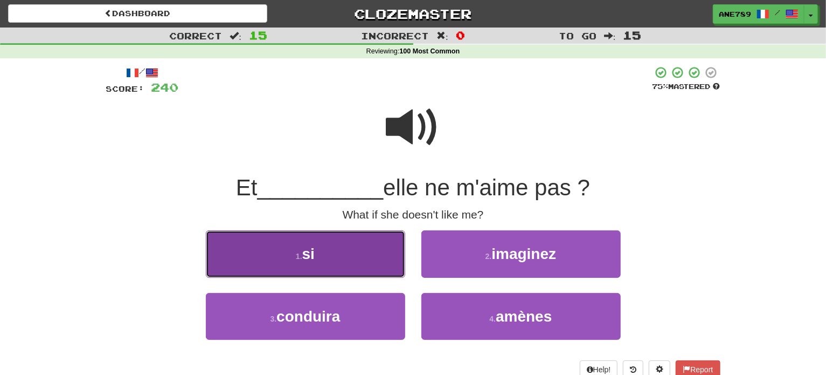
click at [336, 253] on button "1 . si" at bounding box center [305, 253] width 199 height 47
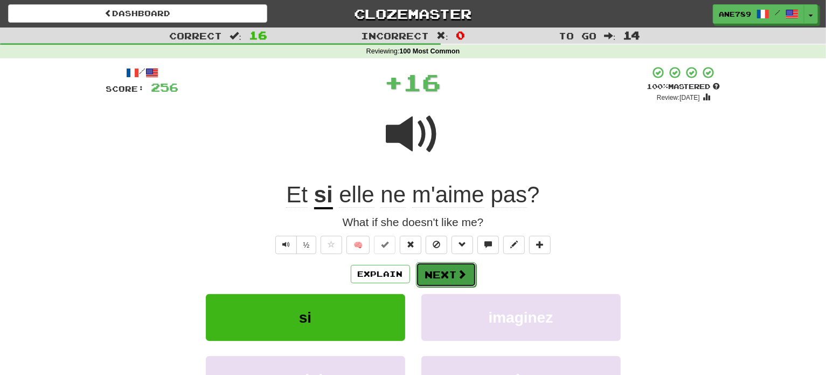
click at [458, 270] on span at bounding box center [463, 274] width 10 height 10
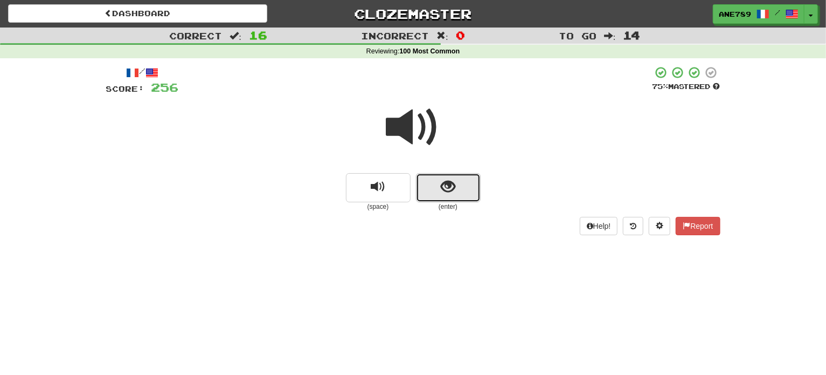
click at [454, 191] on span "show sentence" at bounding box center [448, 187] width 15 height 15
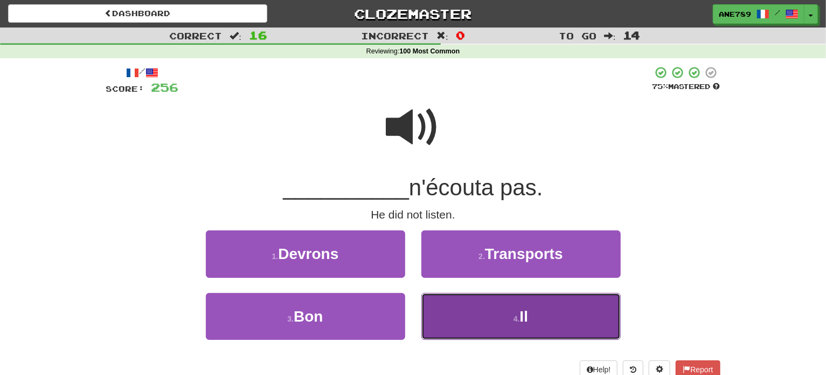
click at [498, 315] on button "4 . Il" at bounding box center [521, 316] width 199 height 47
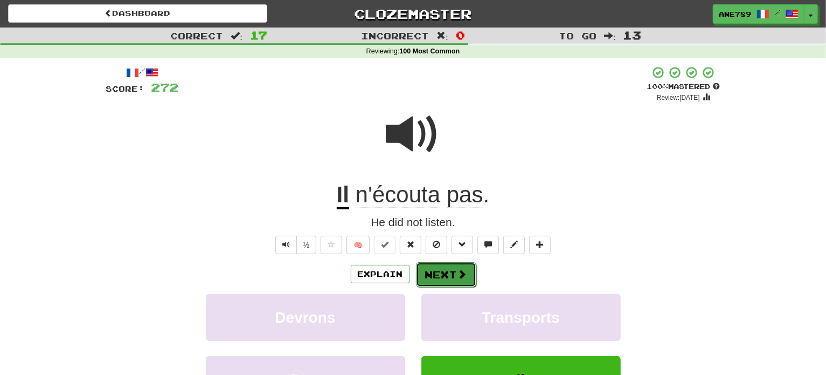
click at [458, 269] on span at bounding box center [463, 274] width 10 height 10
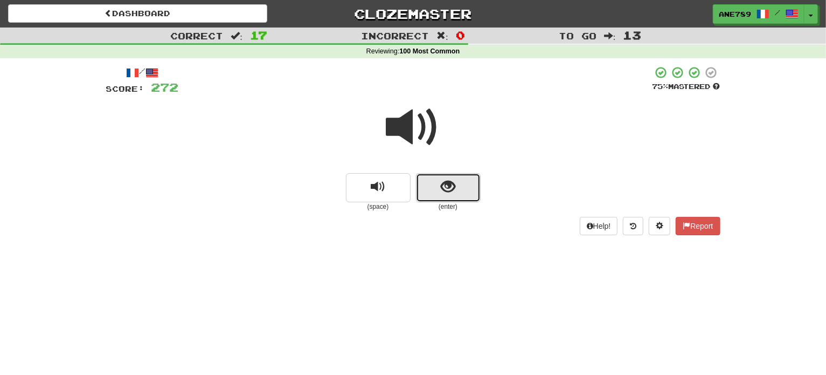
click at [443, 189] on span "show sentence" at bounding box center [448, 187] width 15 height 15
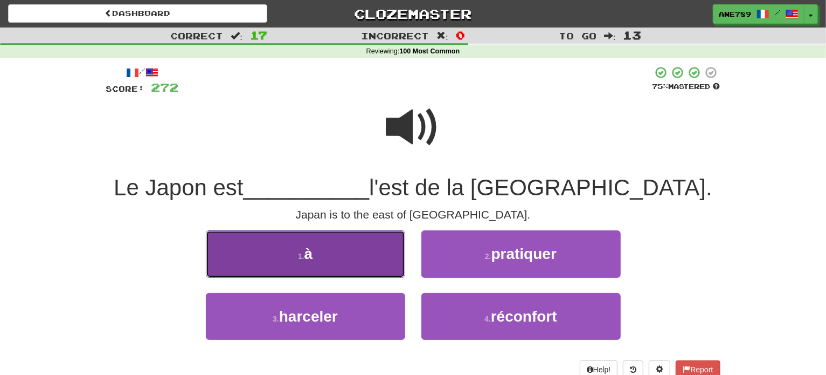
click at [351, 259] on button "1 . à" at bounding box center [305, 253] width 199 height 47
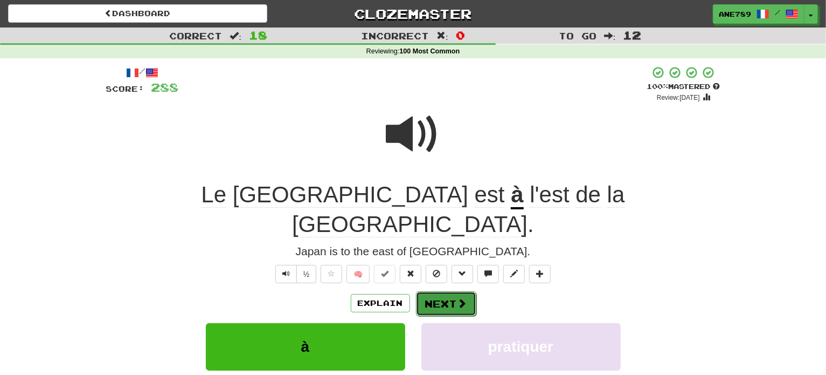
click at [426, 291] on button "Next" at bounding box center [446, 303] width 60 height 25
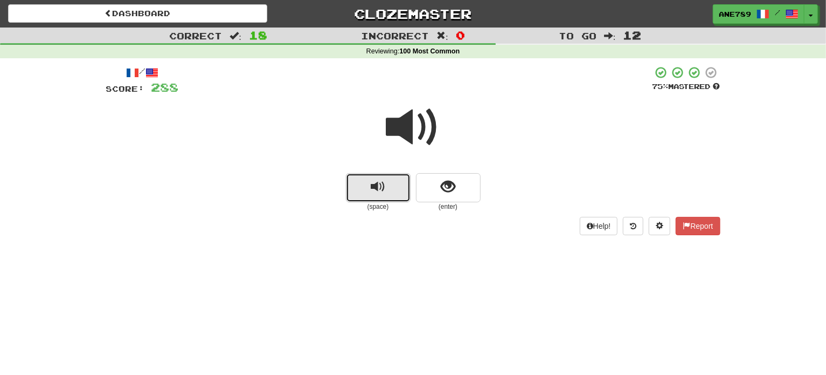
click at [392, 181] on button "replay audio" at bounding box center [378, 187] width 65 height 29
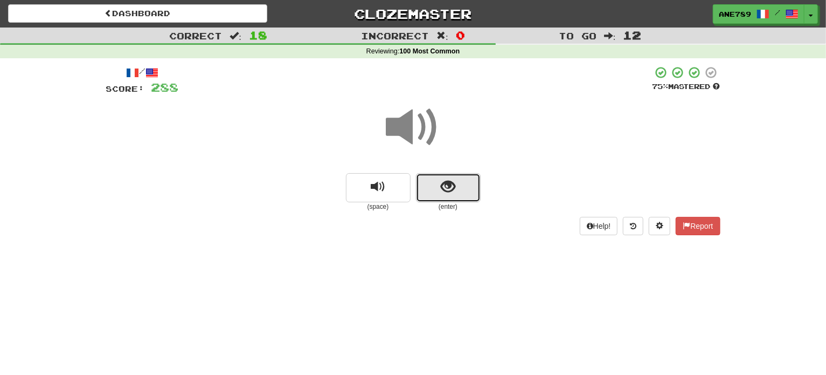
click at [470, 189] on button "show sentence" at bounding box center [448, 187] width 65 height 29
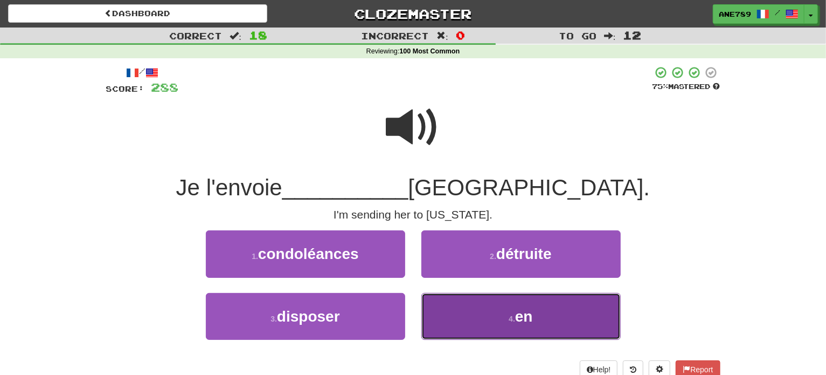
click at [493, 319] on button "4 . en" at bounding box center [521, 316] width 199 height 47
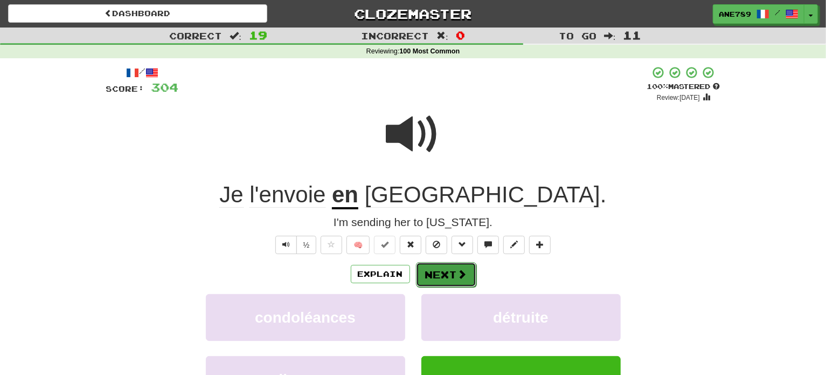
click at [446, 267] on button "Next" at bounding box center [446, 274] width 60 height 25
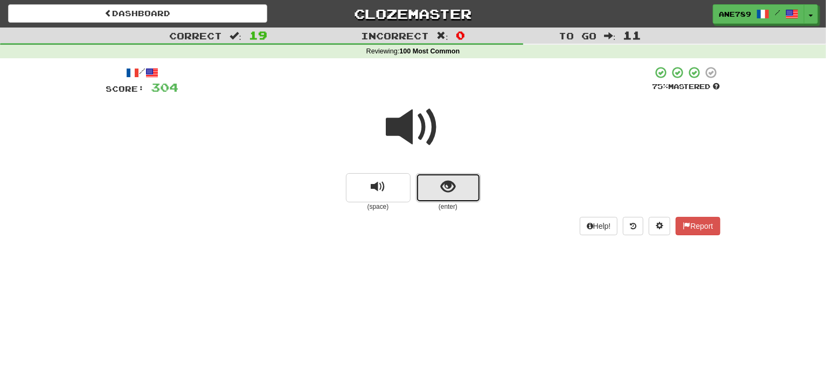
click at [447, 190] on span "show sentence" at bounding box center [448, 187] width 15 height 15
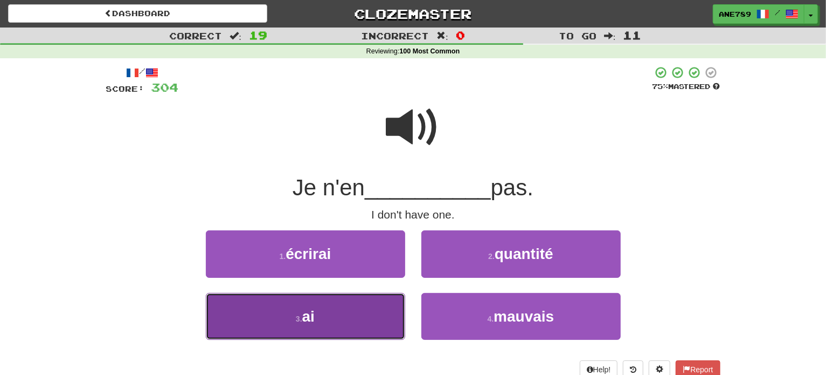
click at [343, 318] on button "3 . ai" at bounding box center [305, 316] width 199 height 47
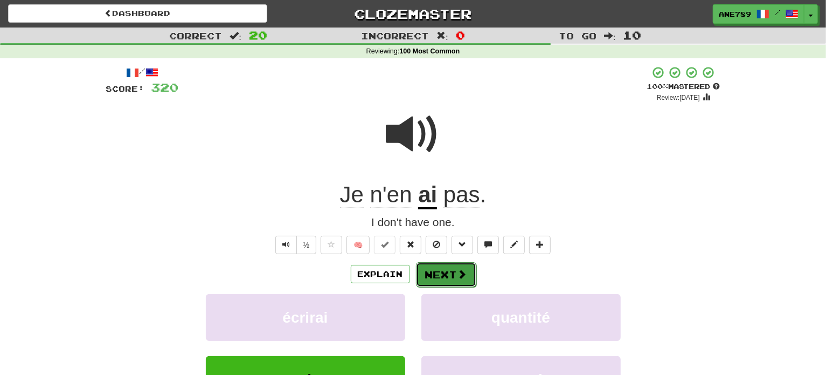
click at [443, 271] on button "Next" at bounding box center [446, 274] width 60 height 25
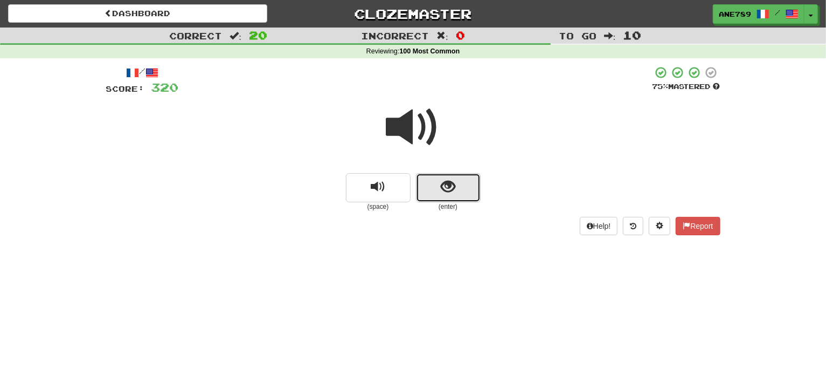
click at [457, 180] on button "show sentence" at bounding box center [448, 187] width 65 height 29
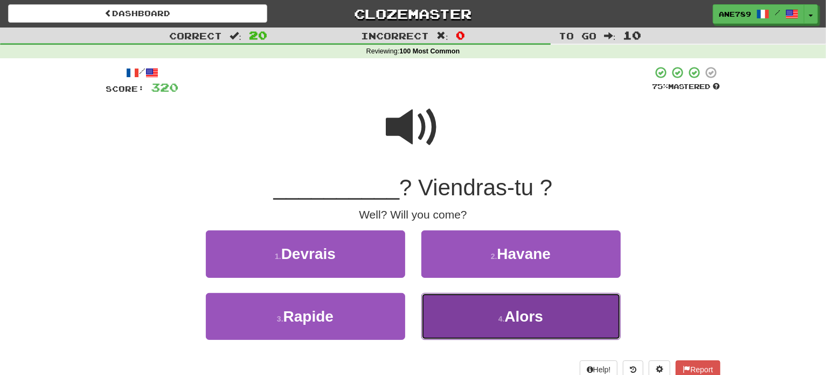
click at [499, 319] on small "4 ." at bounding box center [502, 318] width 6 height 9
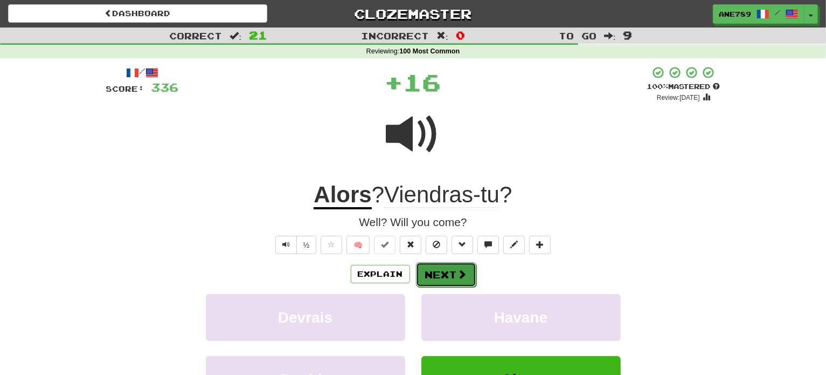
click at [445, 278] on button "Next" at bounding box center [446, 274] width 60 height 25
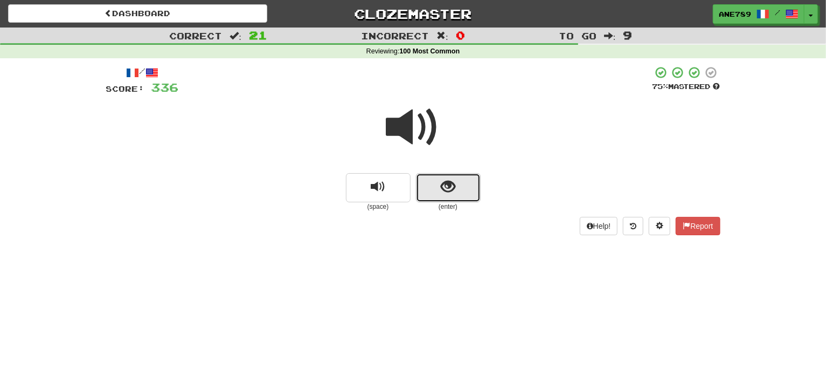
click at [447, 182] on span "show sentence" at bounding box center [448, 187] width 15 height 15
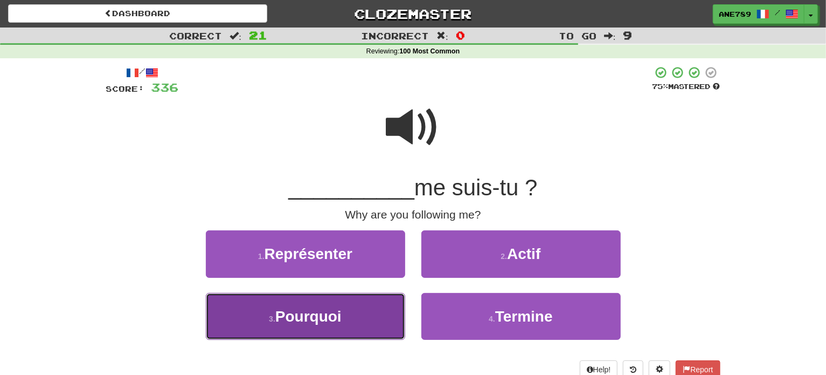
click at [344, 320] on button "3 . Pourquoi" at bounding box center [305, 316] width 199 height 47
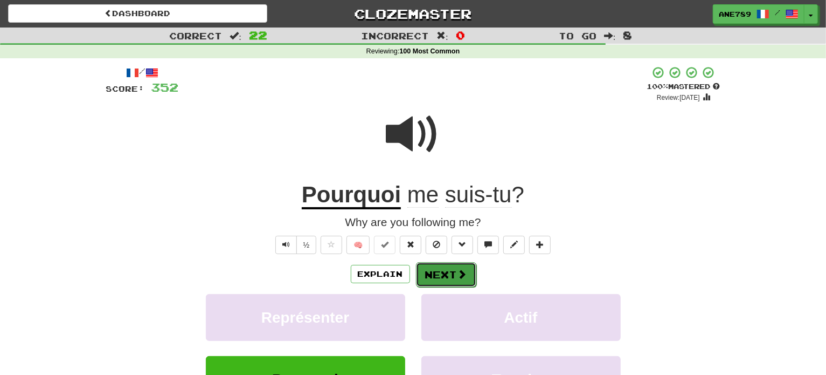
click at [471, 273] on button "Next" at bounding box center [446, 274] width 60 height 25
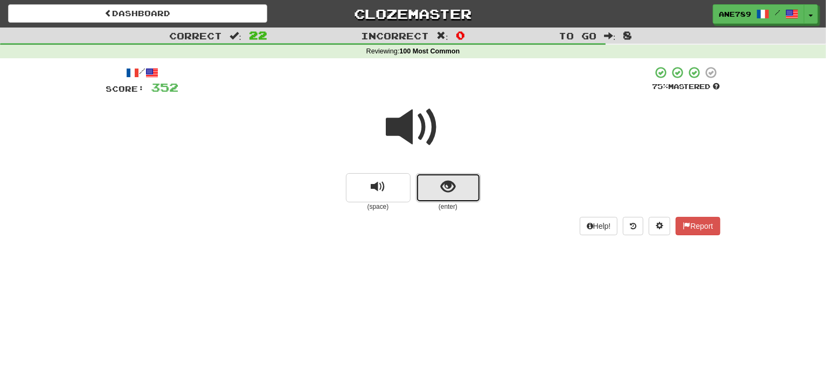
click at [446, 196] on button "show sentence" at bounding box center [448, 187] width 65 height 29
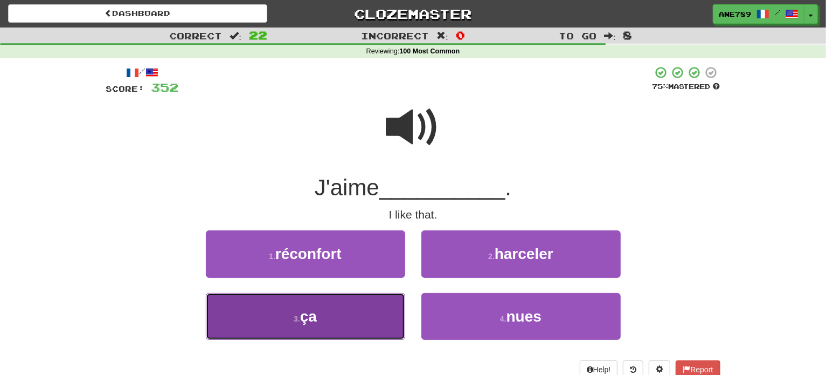
click at [364, 299] on button "3 . ça" at bounding box center [305, 316] width 199 height 47
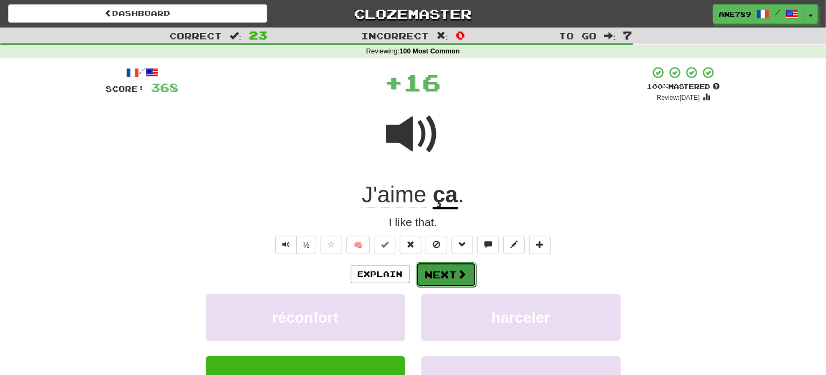
click at [417, 266] on button "Next" at bounding box center [446, 274] width 60 height 25
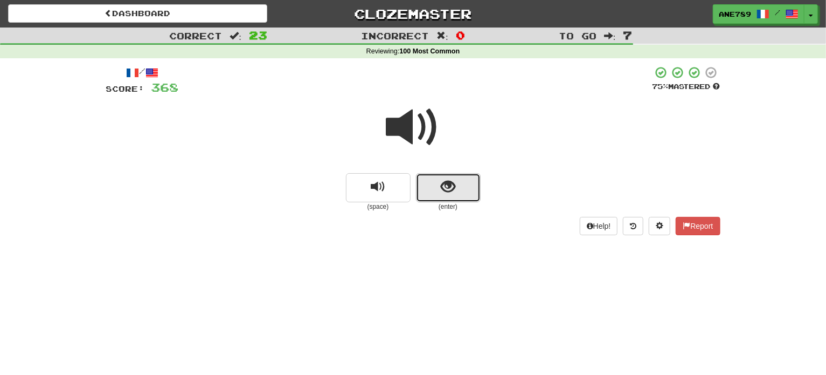
click at [448, 176] on button "show sentence" at bounding box center [448, 187] width 65 height 29
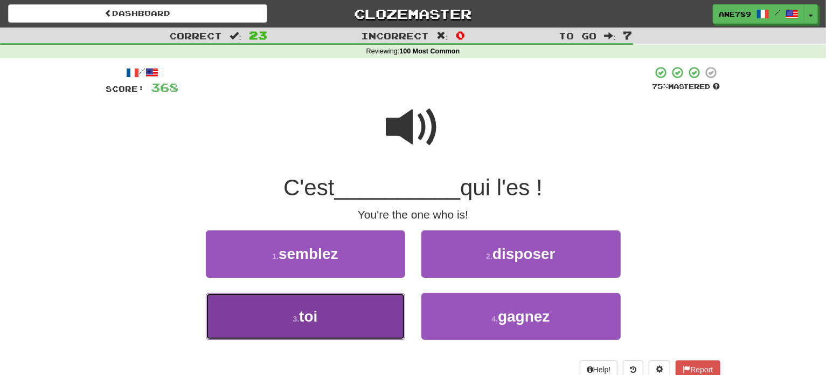
click at [362, 303] on button "3 . toi" at bounding box center [305, 316] width 199 height 47
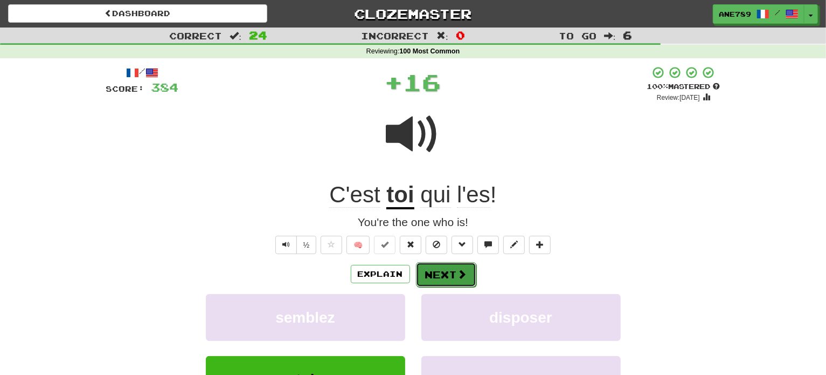
click at [440, 271] on button "Next" at bounding box center [446, 274] width 60 height 25
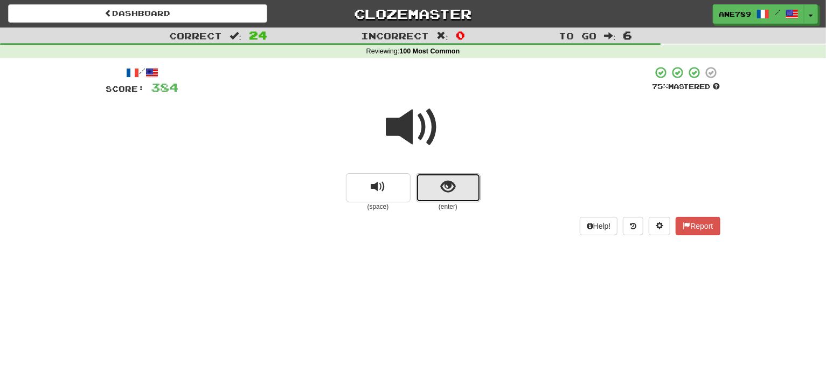
click at [445, 199] on button "show sentence" at bounding box center [448, 187] width 65 height 29
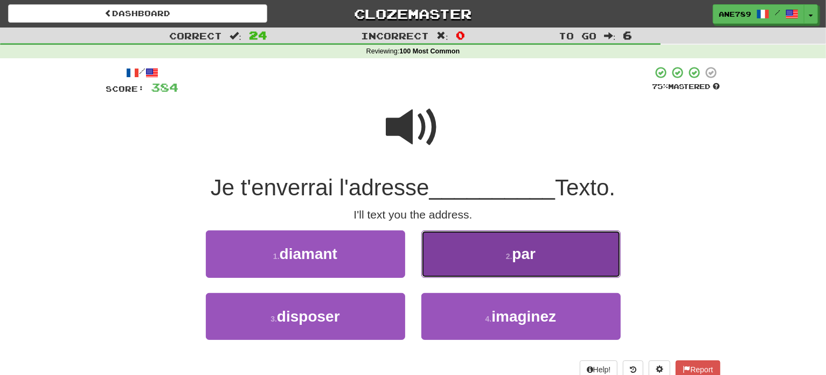
click at [475, 262] on button "2 . par" at bounding box center [521, 253] width 199 height 47
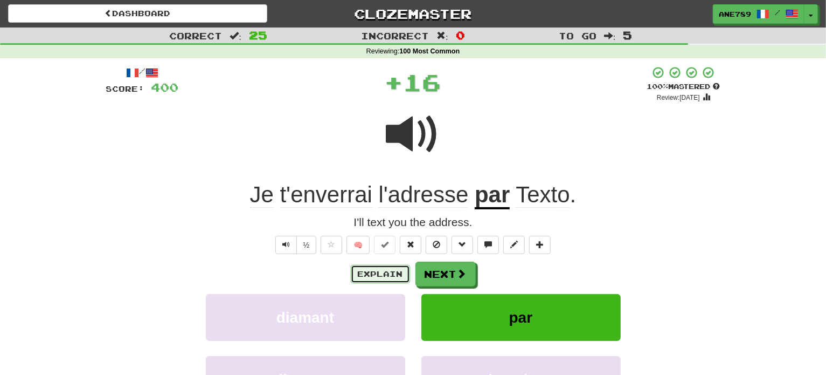
click at [389, 267] on button "Explain" at bounding box center [380, 274] width 59 height 18
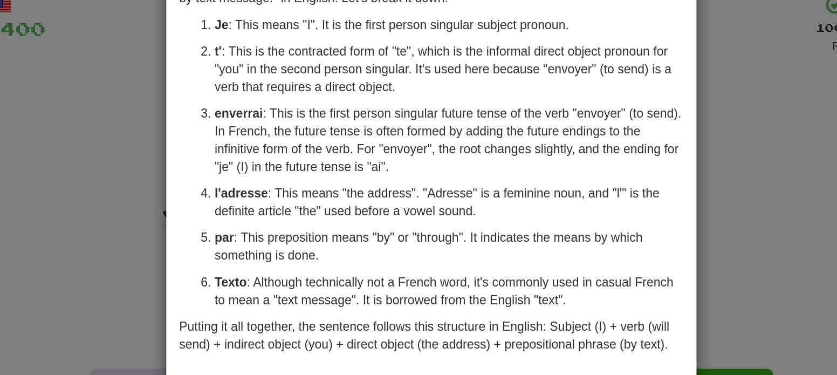
click at [213, 197] on div "× Explanation The sentence "Je t'enverrai l'adresse par Texto." translates to "…" at bounding box center [418, 187] width 837 height 375
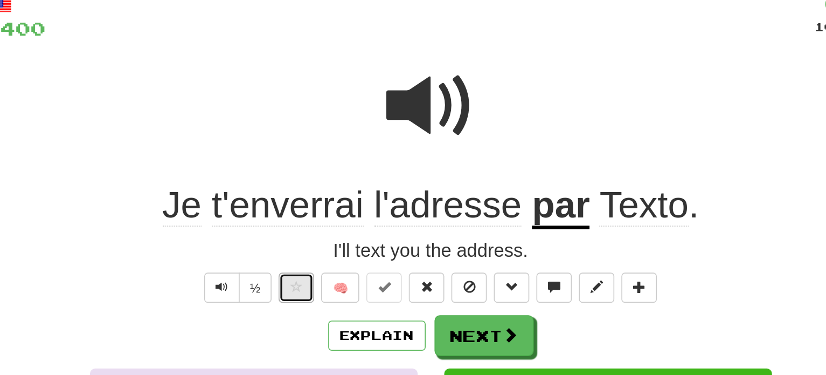
click at [331, 243] on span at bounding box center [332, 244] width 8 height 8
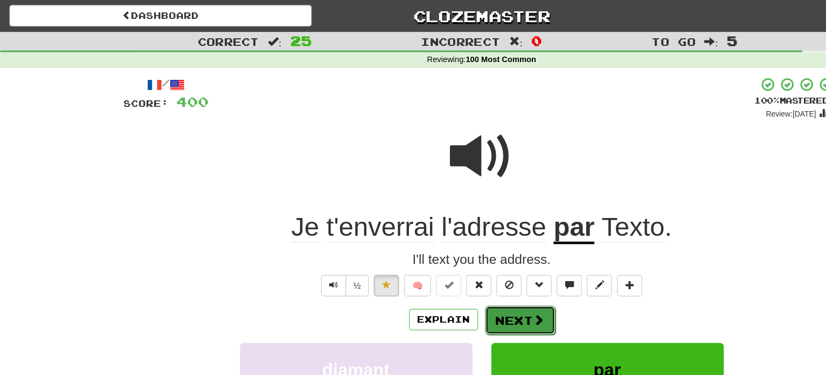
click at [437, 268] on button "Next" at bounding box center [446, 274] width 60 height 25
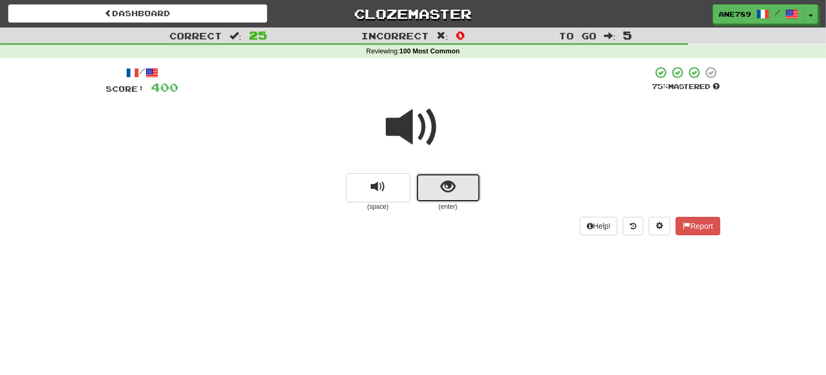
click at [450, 176] on button "show sentence" at bounding box center [448, 187] width 65 height 29
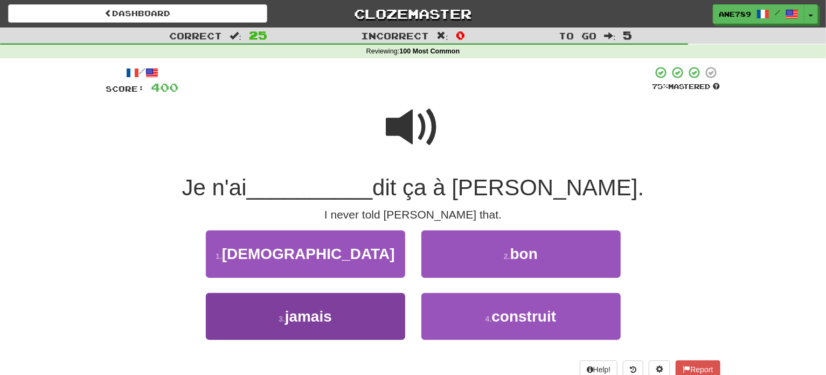
drag, startPoint x: 338, startPoint y: 344, endPoint x: 342, endPoint y: 333, distance: 11.9
click at [342, 333] on div "3 . jamais" at bounding box center [306, 324] width 216 height 62
click at [342, 333] on button "3 . jamais" at bounding box center [305, 316] width 199 height 47
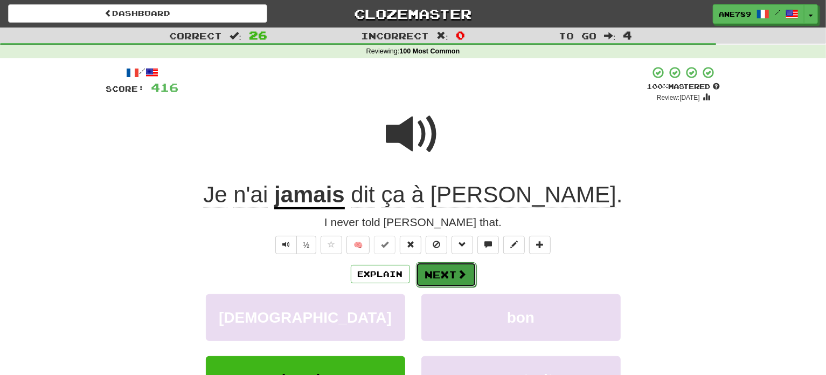
click at [437, 280] on button "Next" at bounding box center [446, 274] width 60 height 25
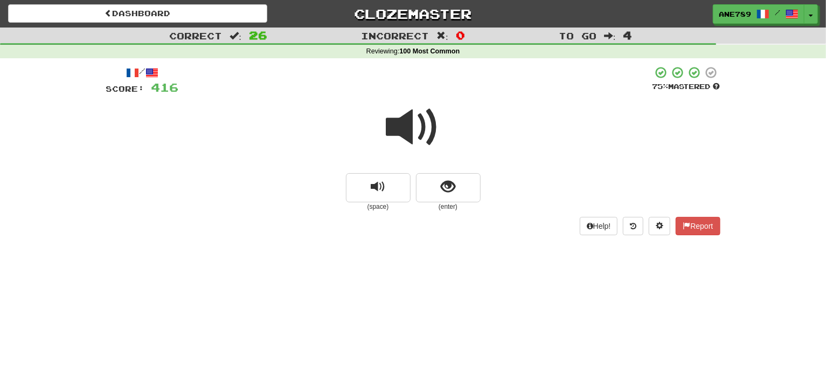
click at [452, 171] on div at bounding box center [413, 134] width 615 height 77
click at [358, 189] on button "replay audio" at bounding box center [378, 187] width 65 height 29
click at [459, 199] on button "show sentence" at bounding box center [448, 187] width 65 height 29
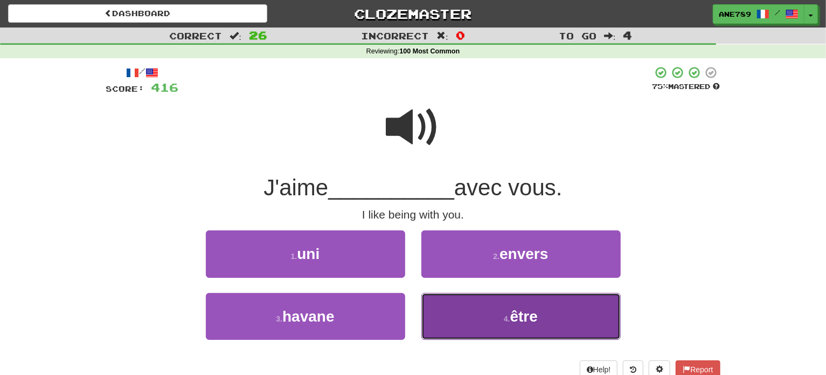
click at [454, 298] on button "4 . être" at bounding box center [521, 316] width 199 height 47
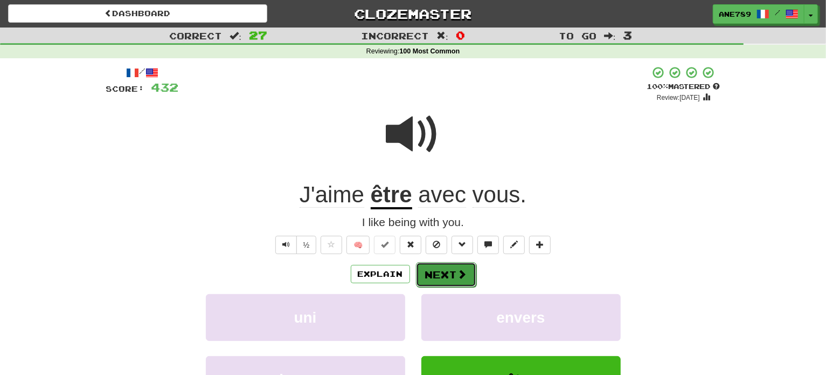
click at [447, 280] on button "Next" at bounding box center [446, 274] width 60 height 25
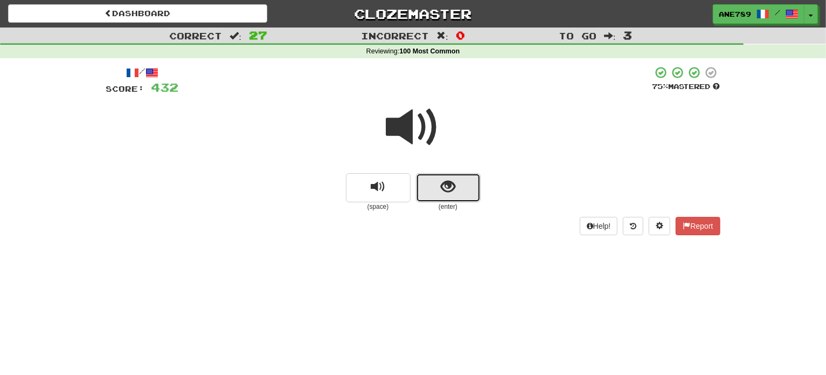
click at [451, 182] on span "show sentence" at bounding box center [448, 187] width 15 height 15
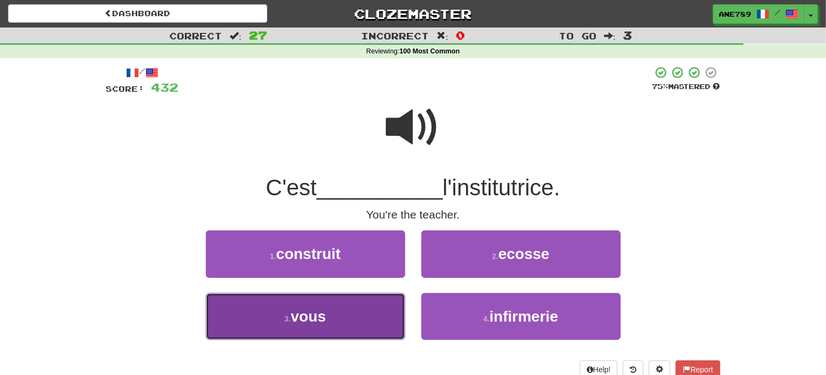
click at [356, 326] on button "3 . vous" at bounding box center [305, 316] width 199 height 47
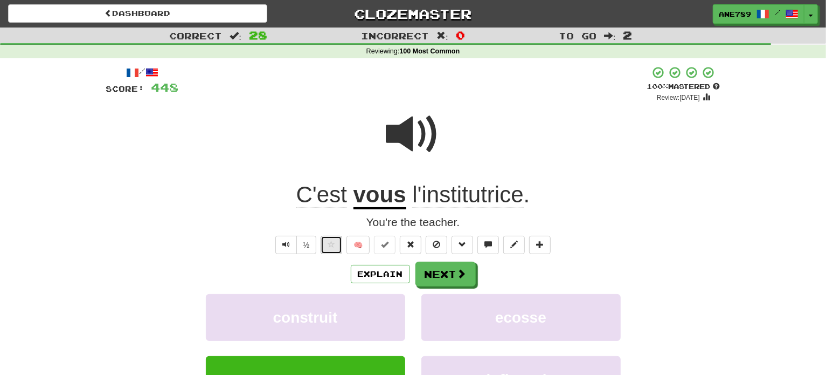
click at [329, 247] on span at bounding box center [332, 244] width 8 height 8
click at [449, 267] on button "Next" at bounding box center [446, 274] width 60 height 25
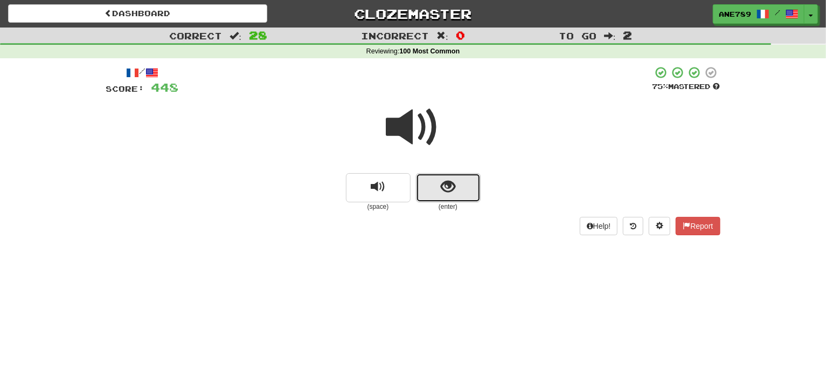
click at [443, 181] on span "show sentence" at bounding box center [448, 187] width 15 height 15
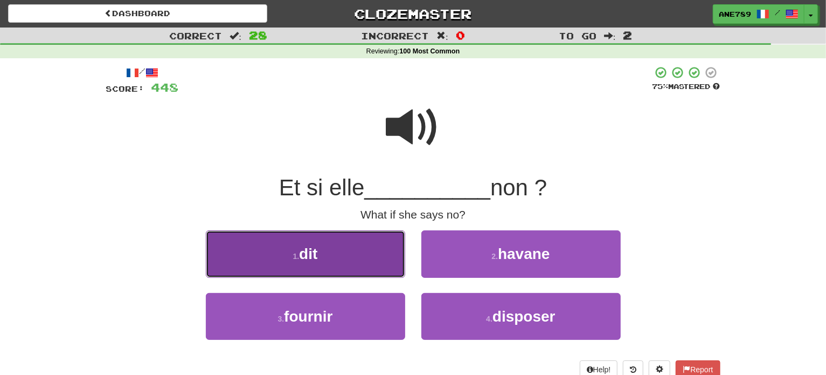
click at [352, 264] on button "1 . dit" at bounding box center [305, 253] width 199 height 47
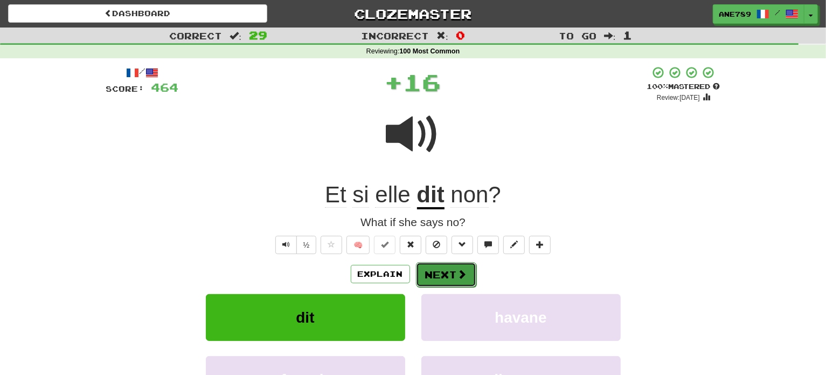
click at [443, 266] on button "Next" at bounding box center [446, 274] width 60 height 25
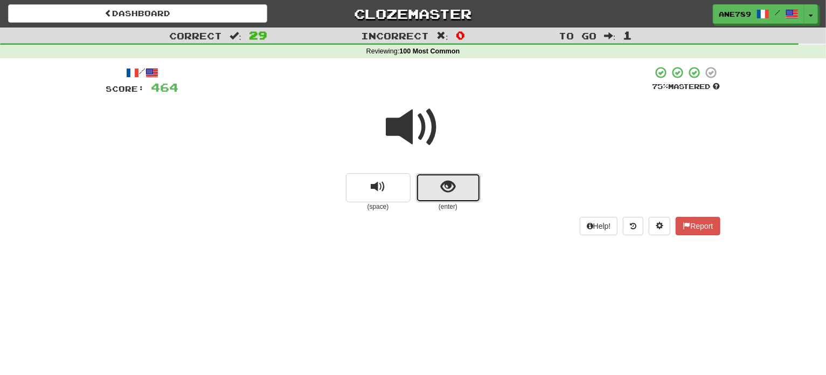
click at [445, 192] on span "show sentence" at bounding box center [448, 187] width 15 height 15
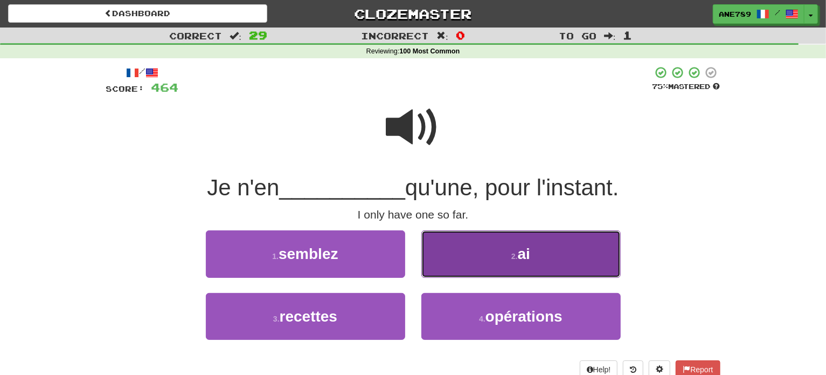
click at [479, 254] on button "2 . ai" at bounding box center [521, 253] width 199 height 47
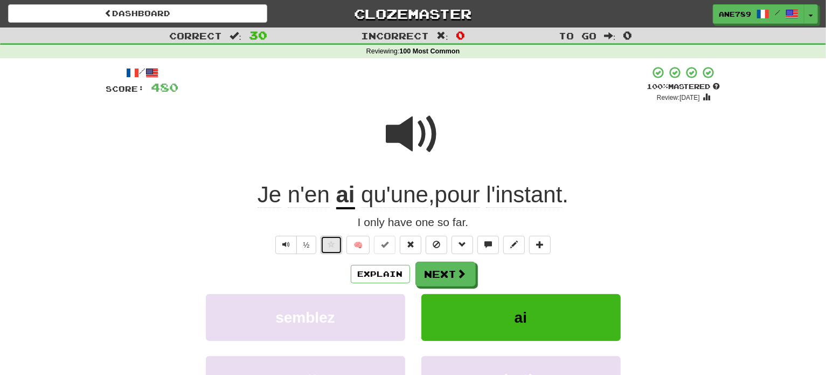
click at [329, 249] on button at bounding box center [332, 245] width 22 height 18
click at [438, 268] on button "Next" at bounding box center [446, 274] width 60 height 25
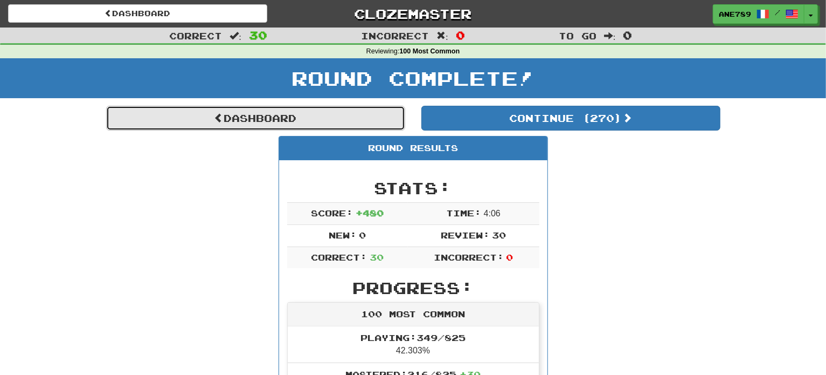
click at [335, 117] on link "Dashboard" at bounding box center [255, 118] width 299 height 25
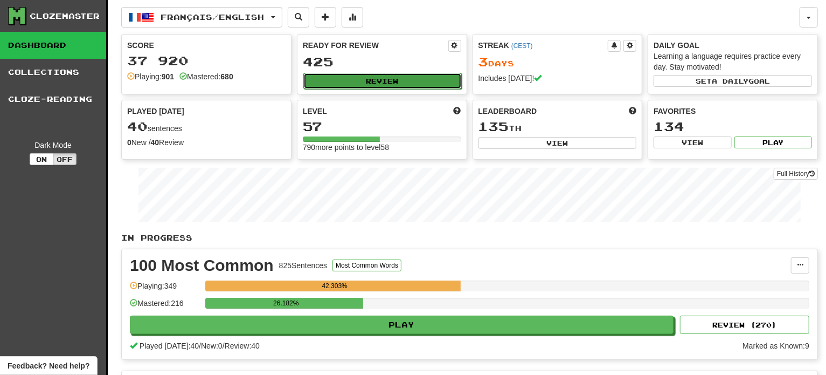
click at [341, 75] on button "Review" at bounding box center [383, 81] width 158 height 16
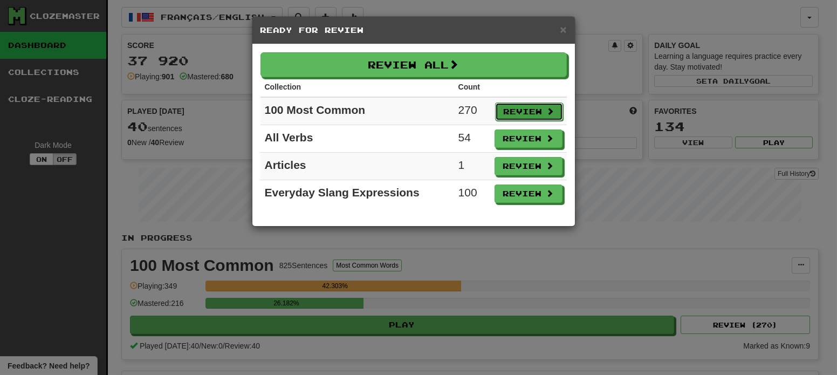
click at [505, 102] on button "Review" at bounding box center [529, 111] width 68 height 18
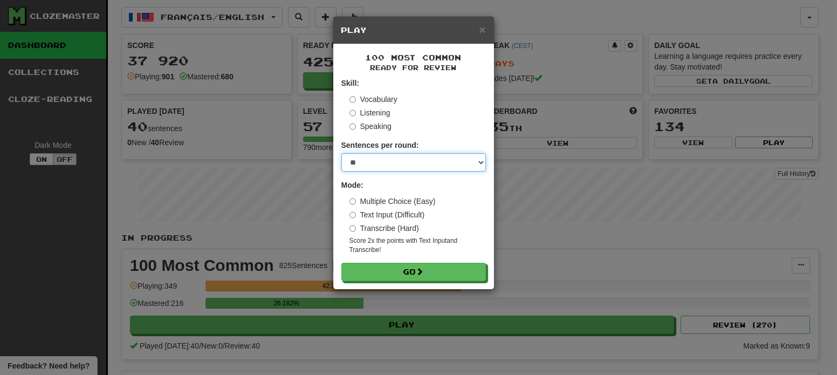
click at [353, 164] on select "* ** ** ** ** ** *** ********" at bounding box center [413, 162] width 144 height 18
select select "**"
click at [341, 153] on select "* ** ** ** ** ** *** ********" at bounding box center [413, 162] width 144 height 18
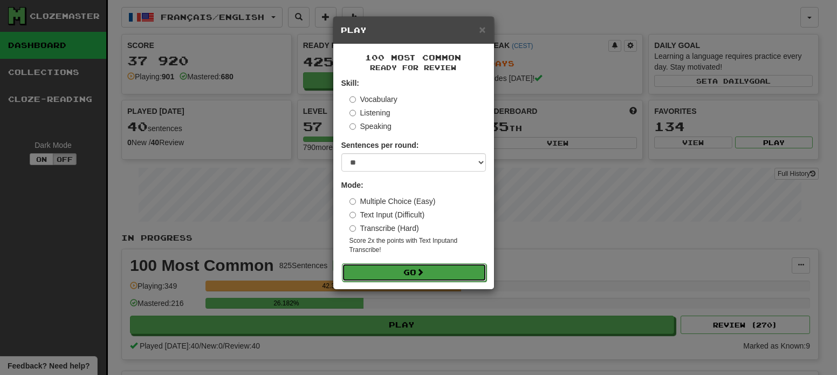
click at [399, 276] on button "Go" at bounding box center [414, 272] width 144 height 18
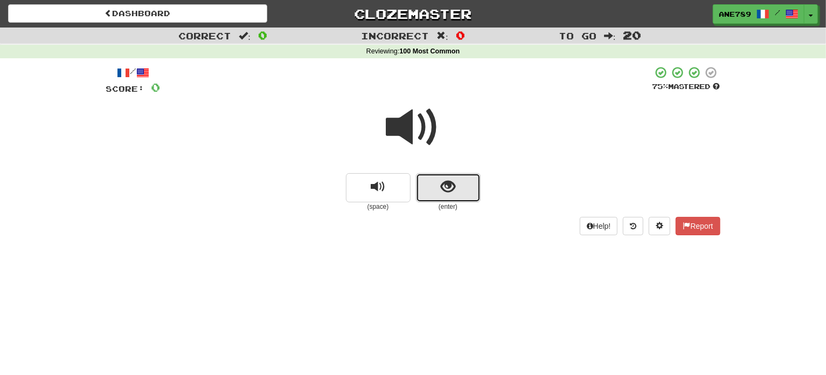
click at [437, 188] on button "show sentence" at bounding box center [448, 187] width 65 height 29
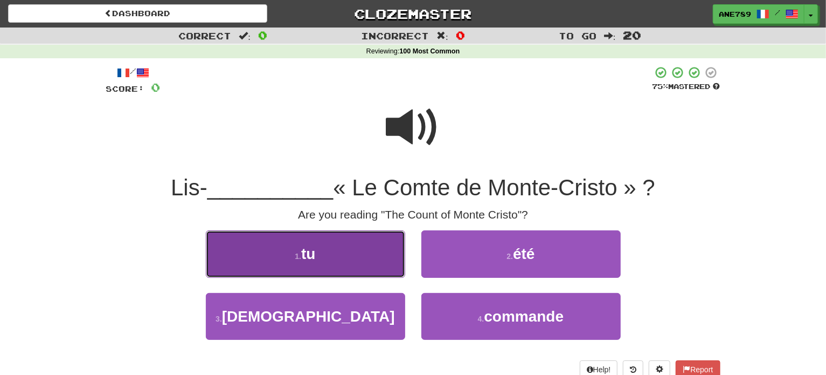
click at [349, 240] on button "1 . tu" at bounding box center [305, 253] width 199 height 47
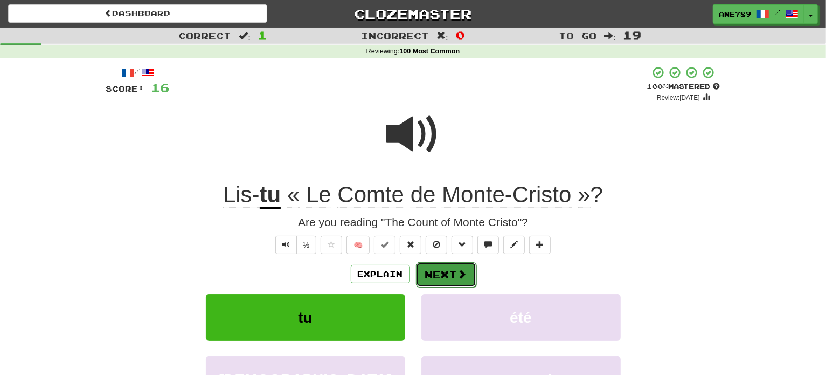
click at [465, 270] on span at bounding box center [463, 274] width 10 height 10
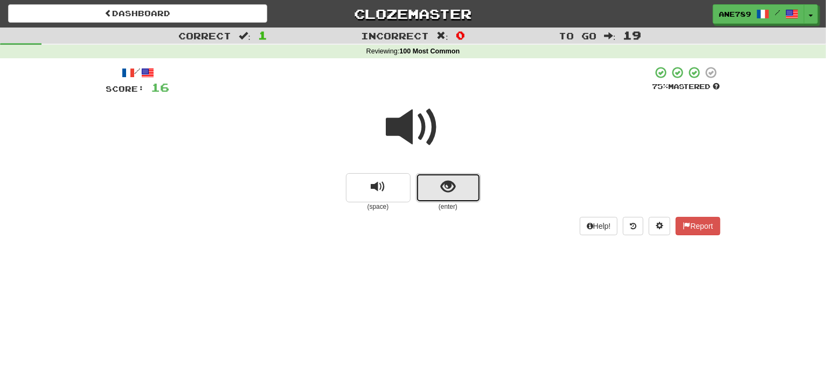
click at [452, 184] on span "show sentence" at bounding box center [448, 187] width 15 height 15
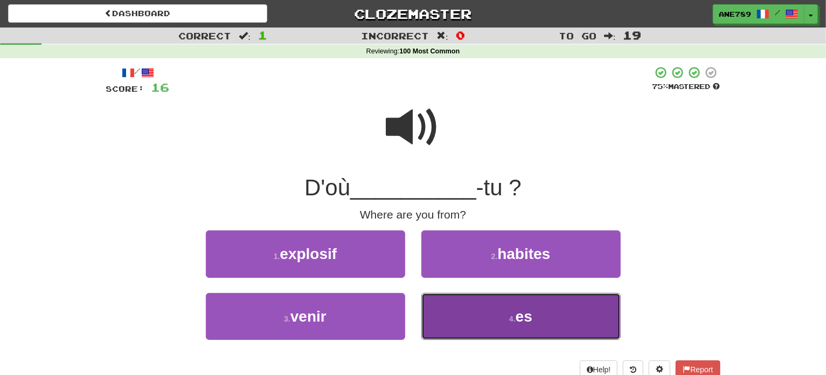
click at [495, 305] on button "4 . es" at bounding box center [521, 316] width 199 height 47
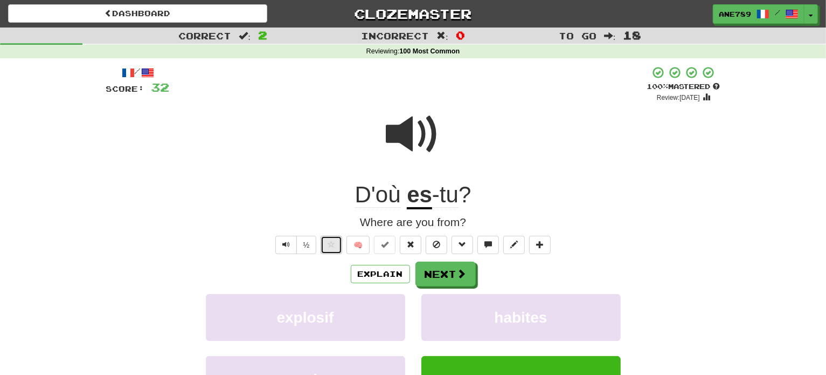
click at [331, 247] on span at bounding box center [332, 244] width 8 height 8
click at [395, 152] on span at bounding box center [414, 134] width 54 height 54
click at [458, 278] on span at bounding box center [463, 274] width 10 height 10
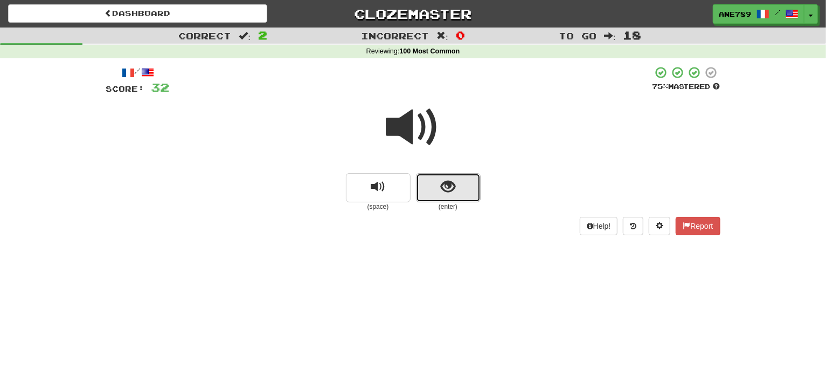
click at [449, 180] on span "show sentence" at bounding box center [448, 187] width 15 height 15
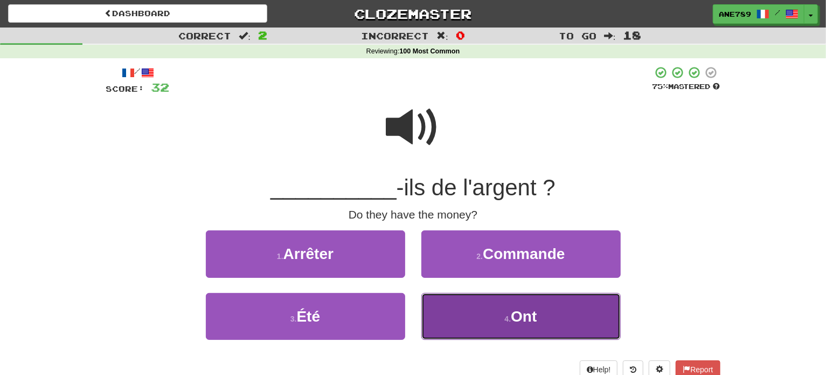
click at [472, 315] on button "4 . Ont" at bounding box center [521, 316] width 199 height 47
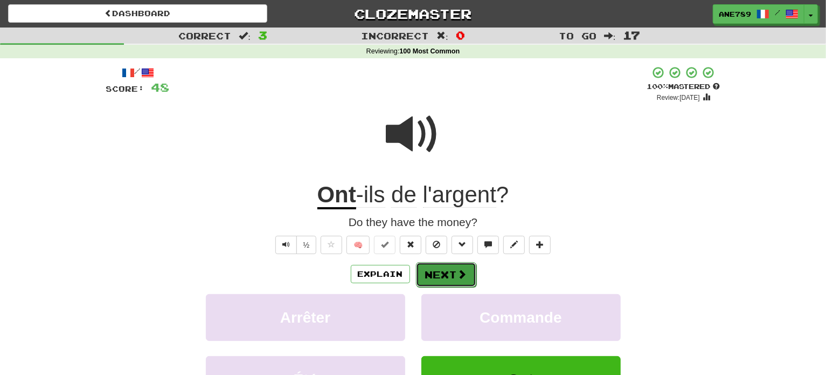
click at [442, 279] on button "Next" at bounding box center [446, 274] width 60 height 25
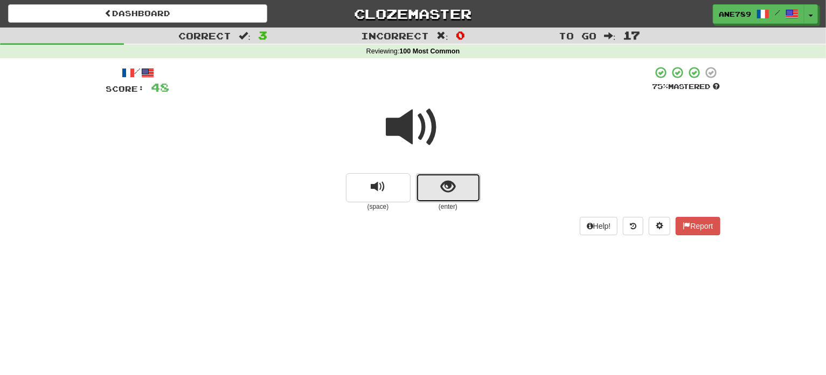
click at [440, 188] on button "show sentence" at bounding box center [448, 187] width 65 height 29
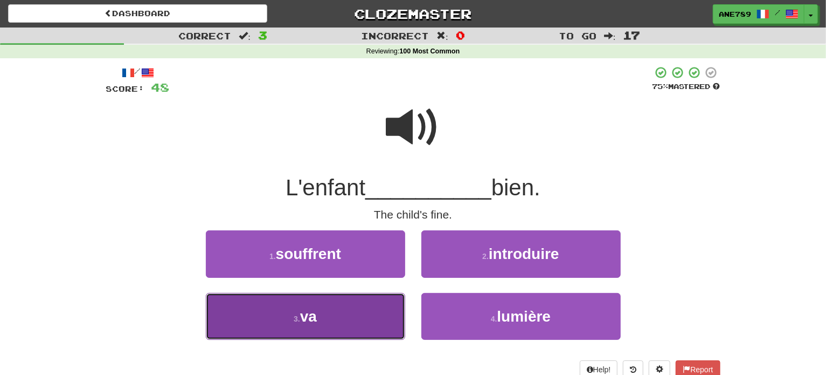
click at [358, 321] on button "3 . va" at bounding box center [305, 316] width 199 height 47
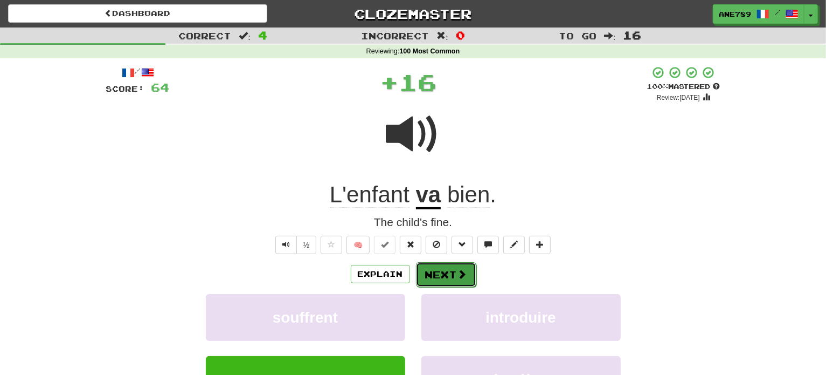
click at [449, 279] on button "Next" at bounding box center [446, 274] width 60 height 25
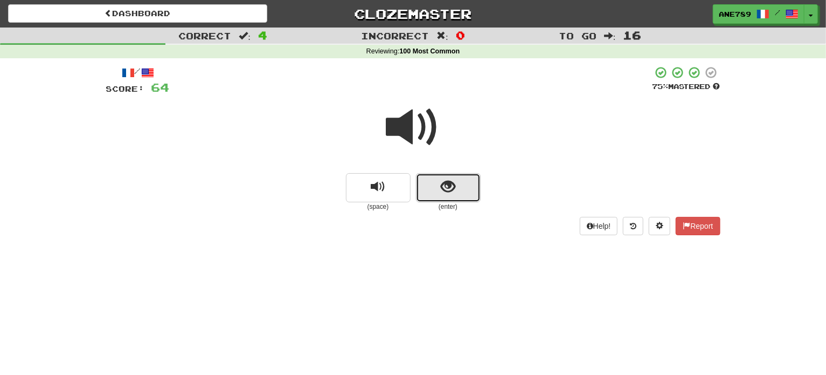
click at [465, 184] on button "show sentence" at bounding box center [448, 187] width 65 height 29
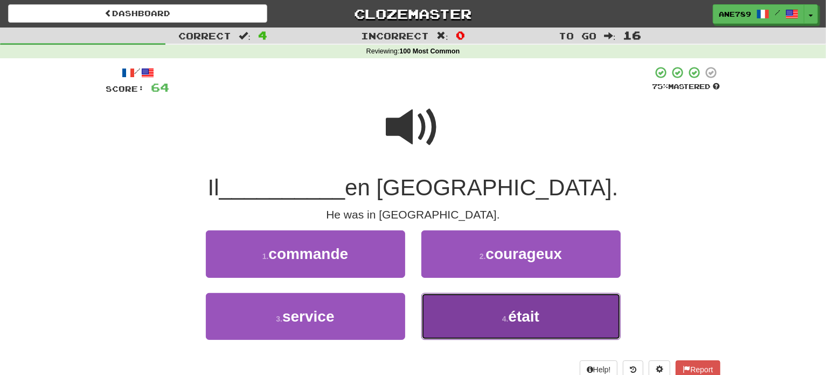
click at [528, 315] on span "était" at bounding box center [524, 316] width 31 height 17
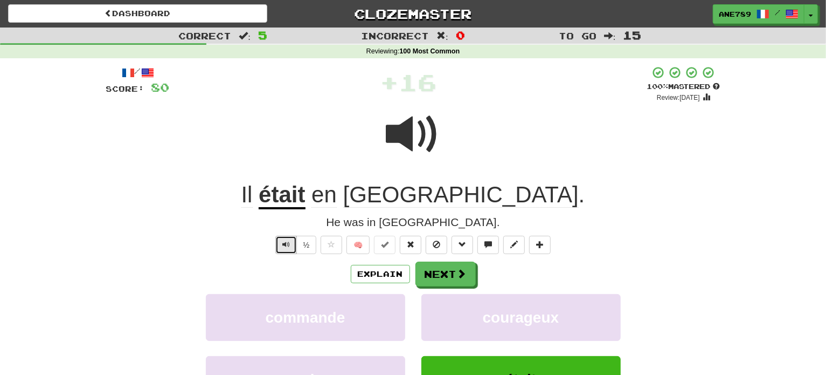
click at [285, 246] on span "Text-to-speech controls" at bounding box center [286, 244] width 8 height 8
click at [447, 286] on div "Explain Next commande courageux service était Learn more: commande courageux se…" at bounding box center [413, 347] width 615 height 173
click at [444, 267] on button "Next" at bounding box center [446, 274] width 60 height 25
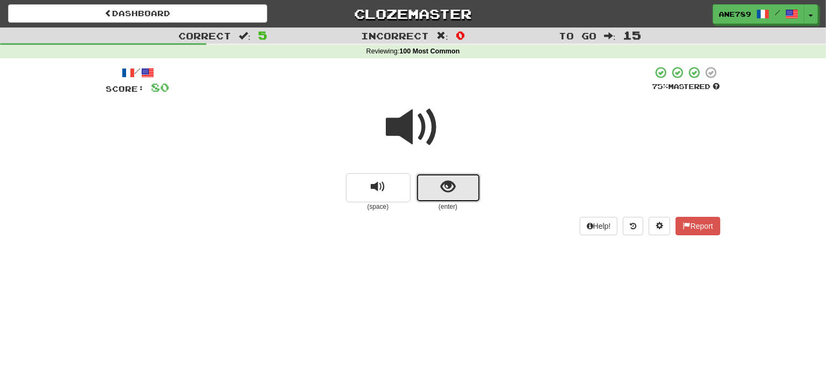
click at [442, 191] on span "show sentence" at bounding box center [448, 187] width 15 height 15
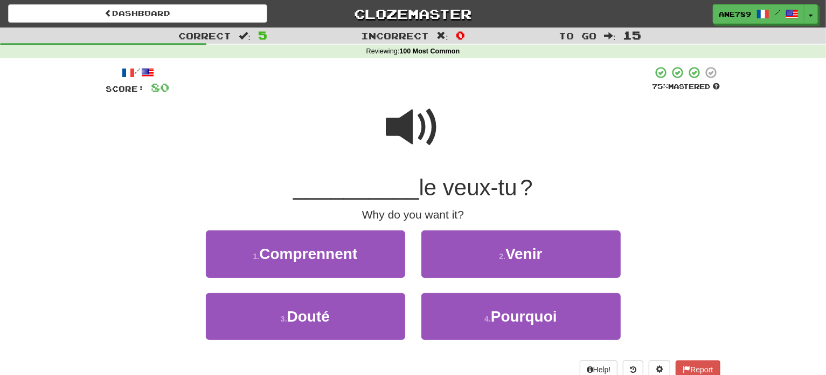
click at [519, 340] on div "4 . Pourquoi" at bounding box center [521, 324] width 216 height 62
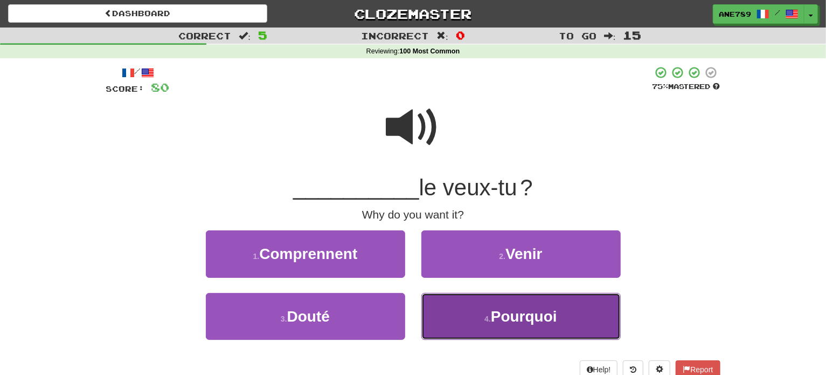
click at [513, 320] on span "Pourquoi" at bounding box center [524, 316] width 66 height 17
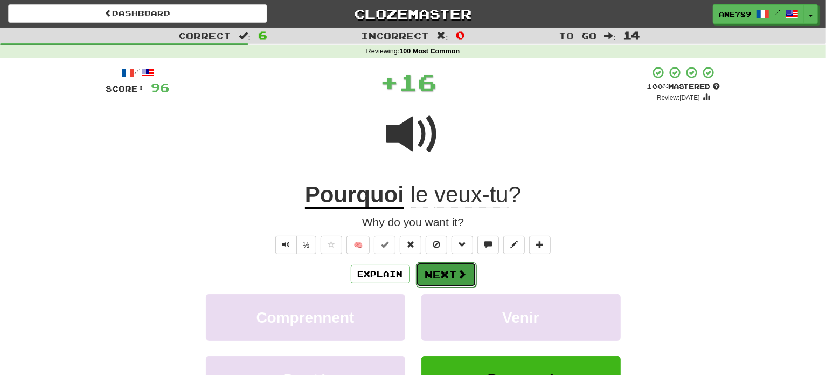
click at [439, 270] on button "Next" at bounding box center [446, 274] width 60 height 25
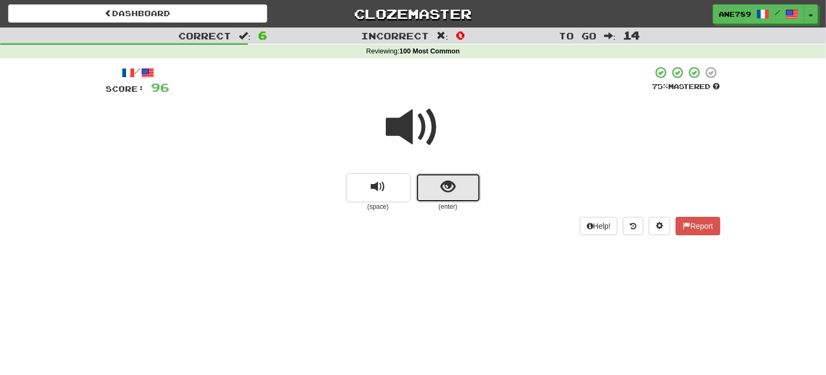
click at [453, 194] on span "show sentence" at bounding box center [448, 187] width 15 height 15
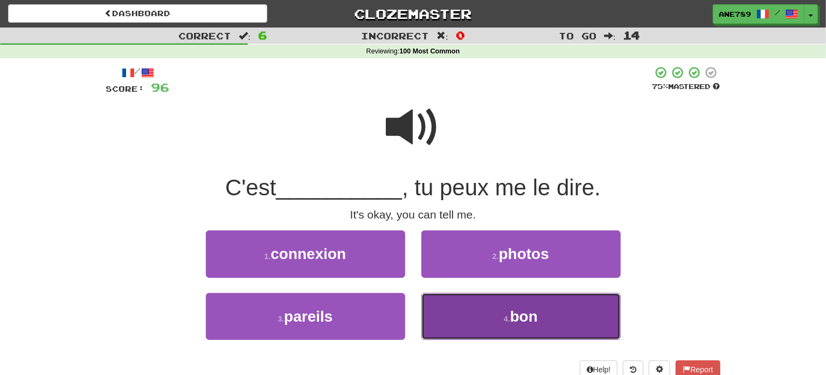
click at [506, 313] on button "4 . bon" at bounding box center [521, 316] width 199 height 47
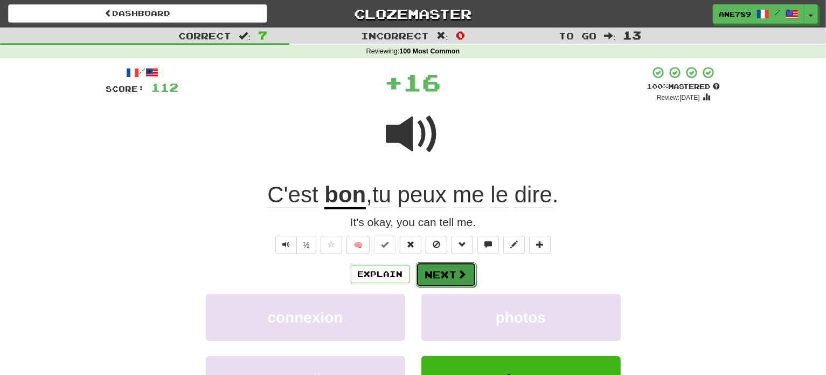
click at [449, 264] on button "Next" at bounding box center [446, 274] width 60 height 25
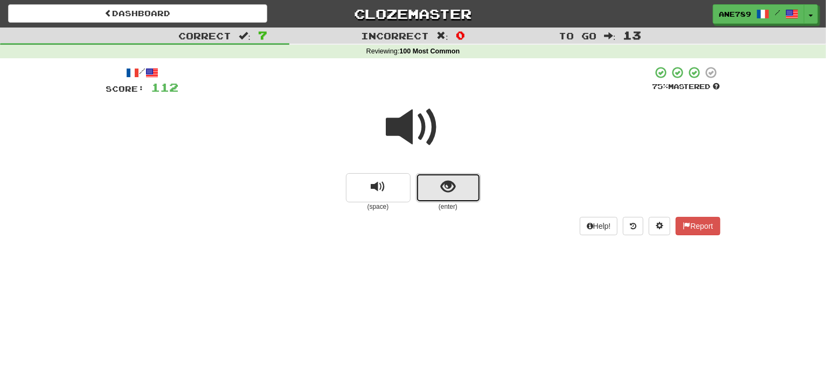
click at [452, 188] on span "show sentence" at bounding box center [448, 187] width 15 height 15
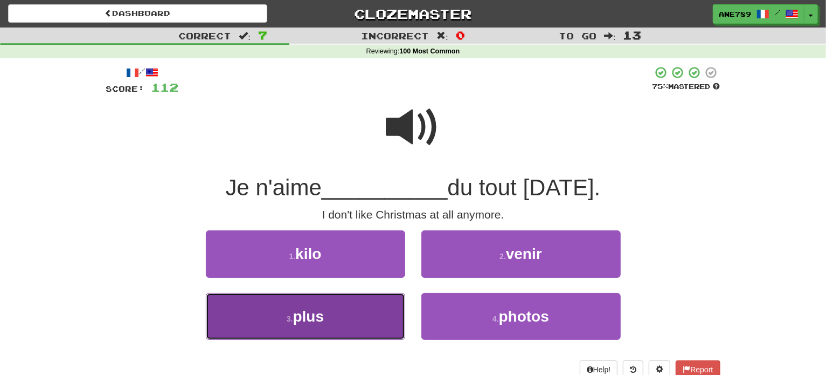
click at [361, 319] on button "3 . plus" at bounding box center [305, 316] width 199 height 47
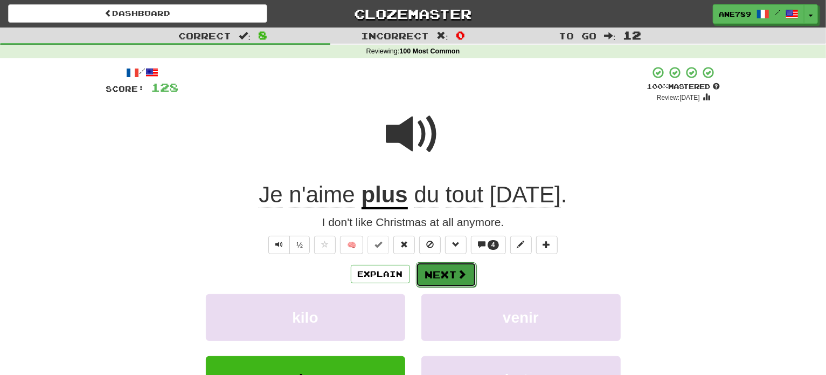
click at [438, 284] on button "Next" at bounding box center [446, 274] width 60 height 25
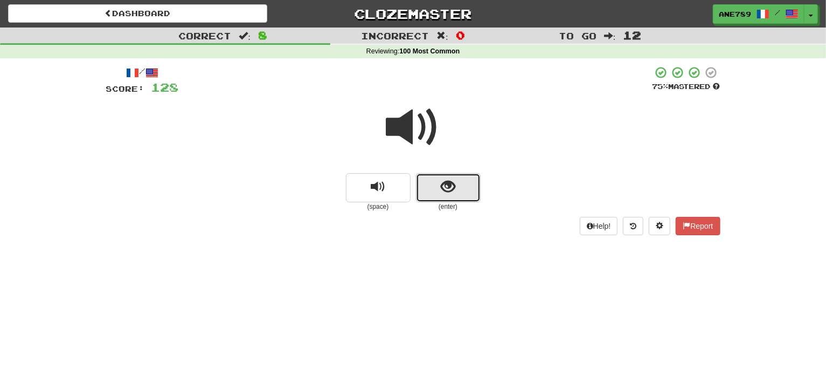
click at [468, 190] on button "show sentence" at bounding box center [448, 187] width 65 height 29
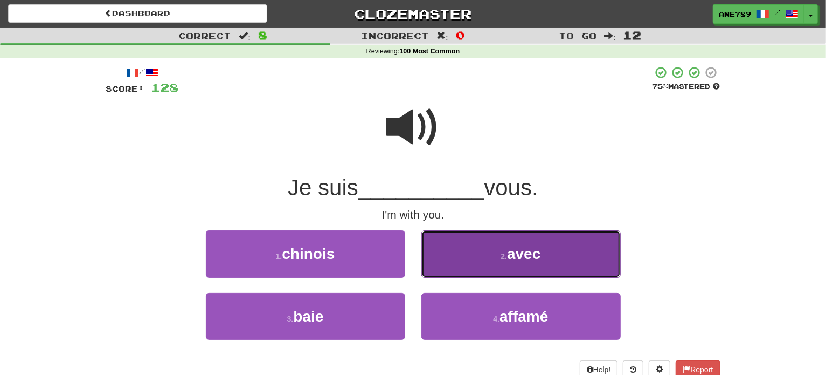
click at [495, 251] on button "2 . avec" at bounding box center [521, 253] width 199 height 47
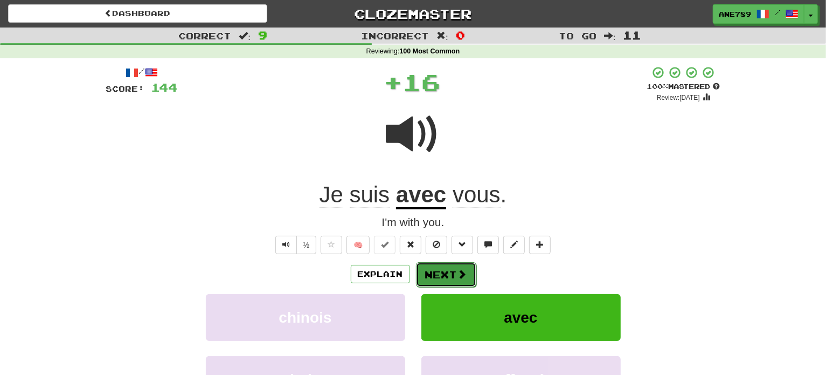
click at [458, 278] on span at bounding box center [463, 274] width 10 height 10
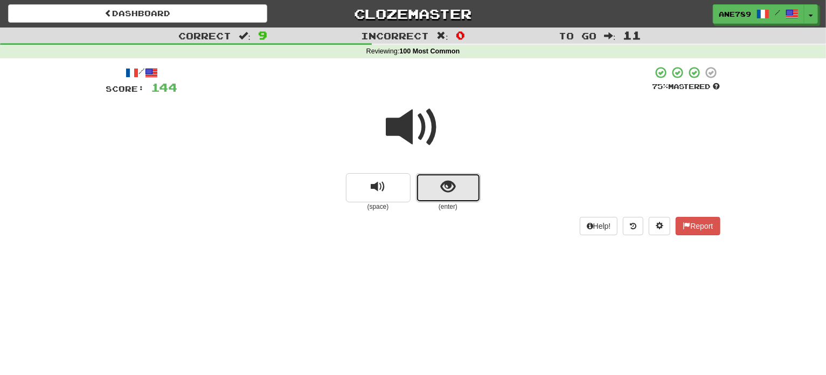
click at [437, 185] on button "show sentence" at bounding box center [448, 187] width 65 height 29
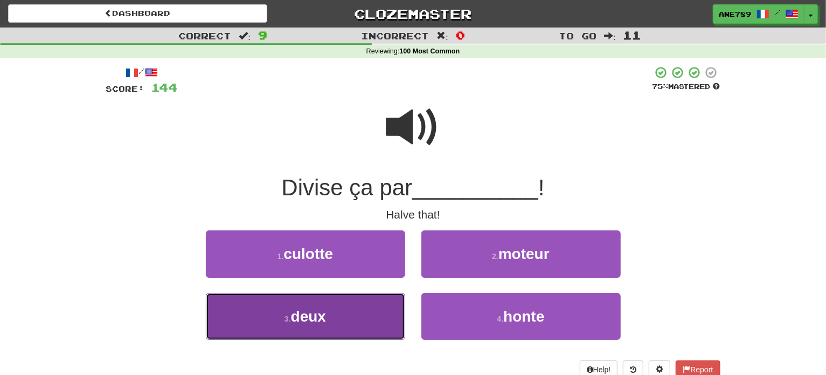
click at [357, 322] on button "3 . deux" at bounding box center [305, 316] width 199 height 47
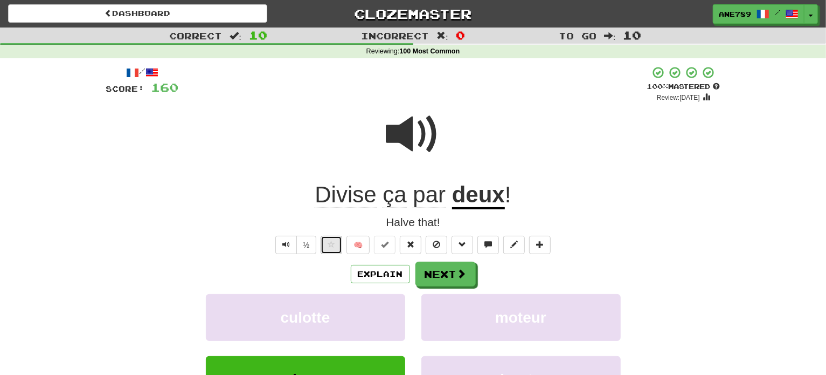
click at [337, 249] on button at bounding box center [332, 245] width 22 height 18
click at [436, 279] on button "Next" at bounding box center [446, 274] width 60 height 25
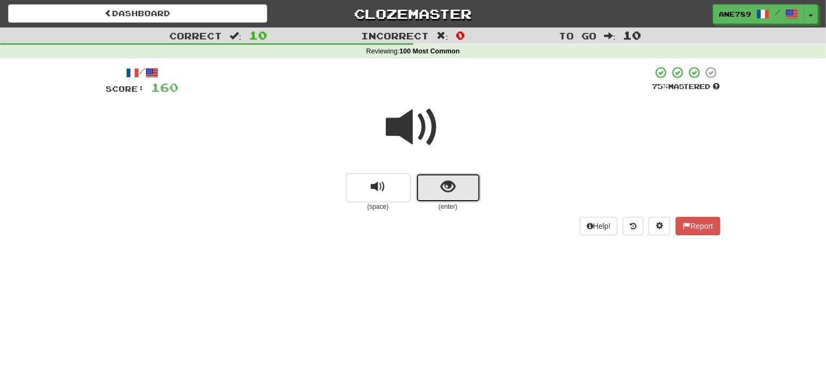
click at [450, 190] on span "show sentence" at bounding box center [448, 187] width 15 height 15
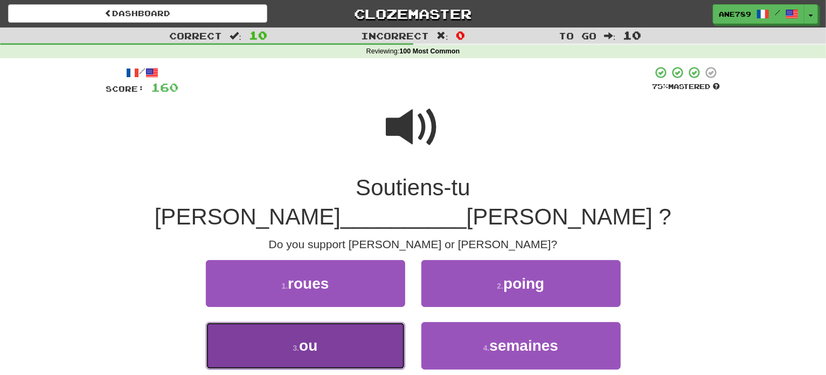
click at [325, 322] on button "3 . ou" at bounding box center [305, 345] width 199 height 47
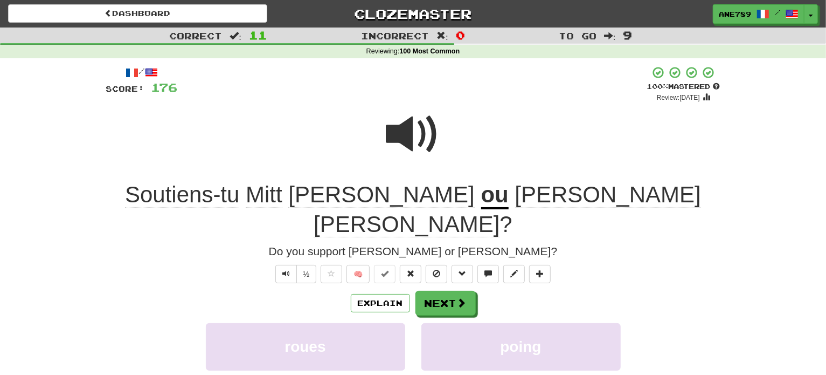
click at [481, 291] on div "Explain Next" at bounding box center [413, 303] width 615 height 25
click at [465, 298] on span at bounding box center [463, 303] width 10 height 10
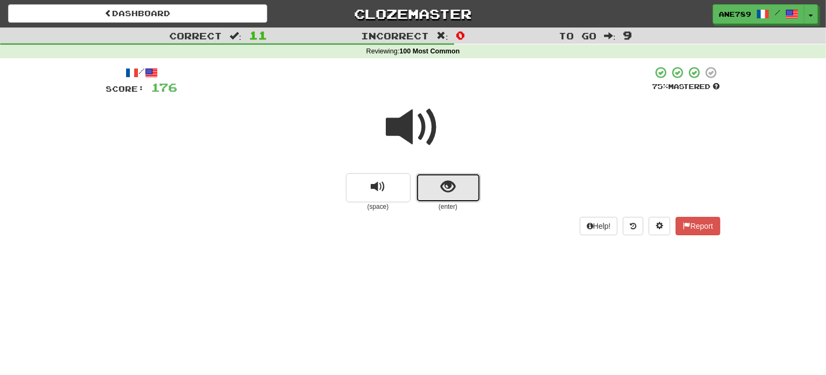
click at [450, 188] on span "show sentence" at bounding box center [448, 187] width 15 height 15
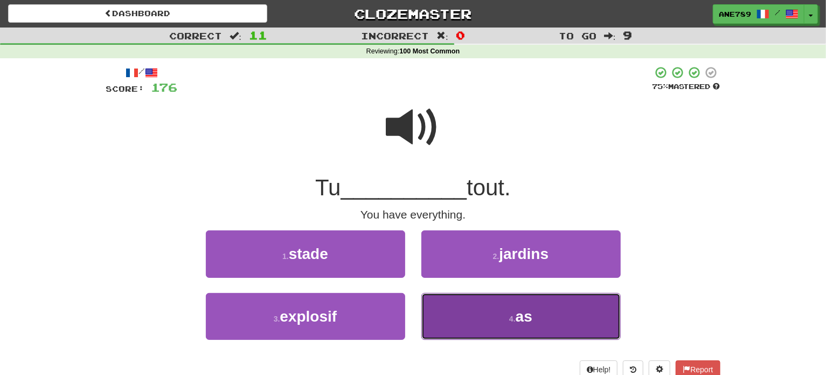
click at [492, 298] on button "4 . as" at bounding box center [521, 316] width 199 height 47
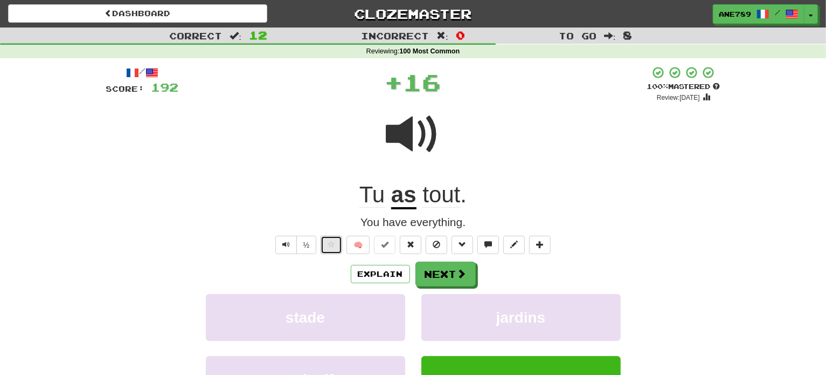
click at [339, 240] on button at bounding box center [332, 245] width 22 height 18
click at [458, 271] on span at bounding box center [463, 274] width 10 height 10
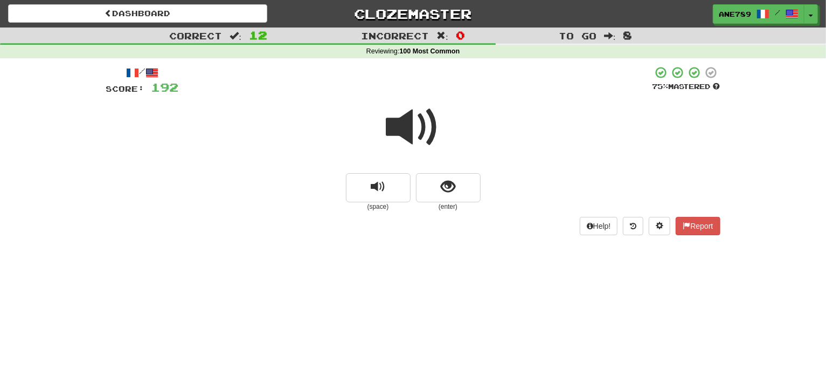
click at [454, 204] on small "(enter)" at bounding box center [448, 206] width 65 height 9
click at [454, 189] on span "show sentence" at bounding box center [448, 187] width 15 height 15
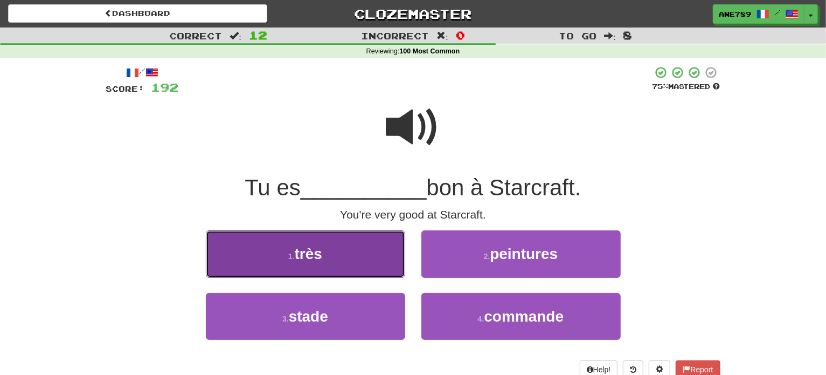
click at [355, 231] on button "1 . très" at bounding box center [305, 253] width 199 height 47
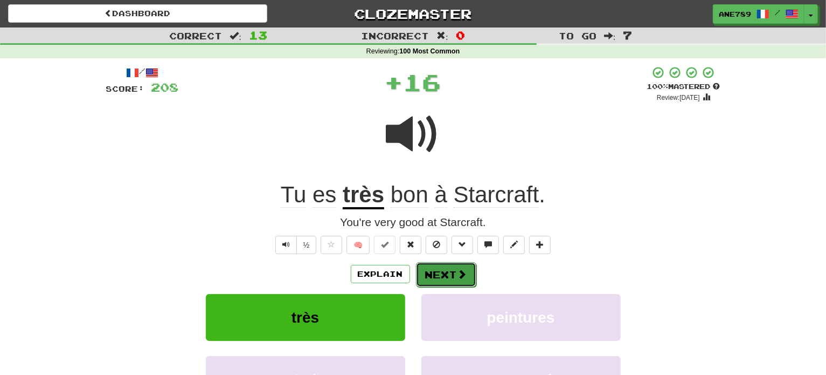
click at [444, 267] on button "Next" at bounding box center [446, 274] width 60 height 25
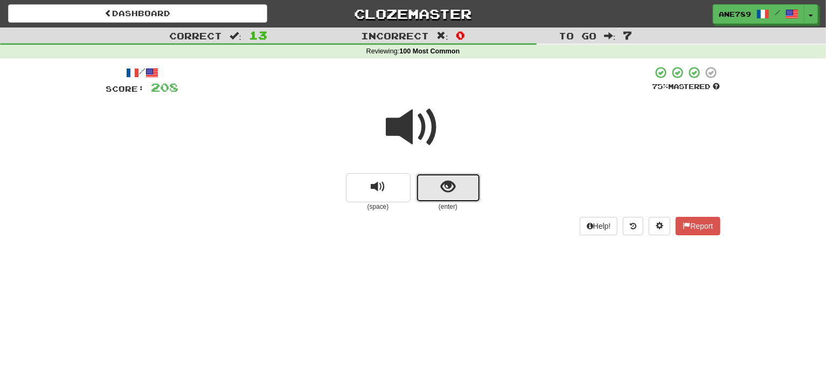
click at [449, 191] on span "show sentence" at bounding box center [448, 187] width 15 height 15
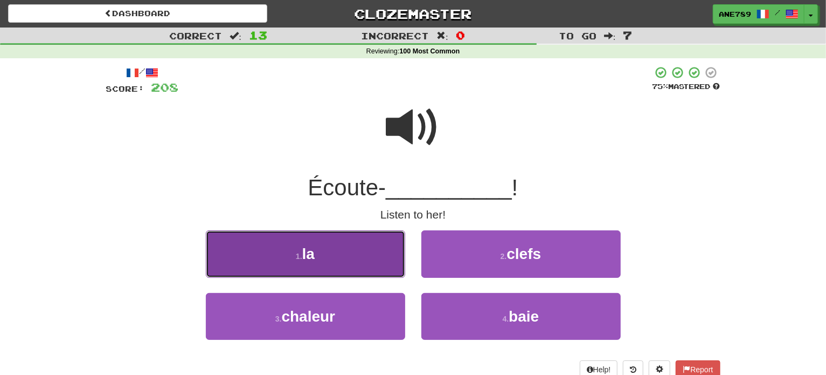
click at [362, 258] on button "1 . la" at bounding box center [305, 253] width 199 height 47
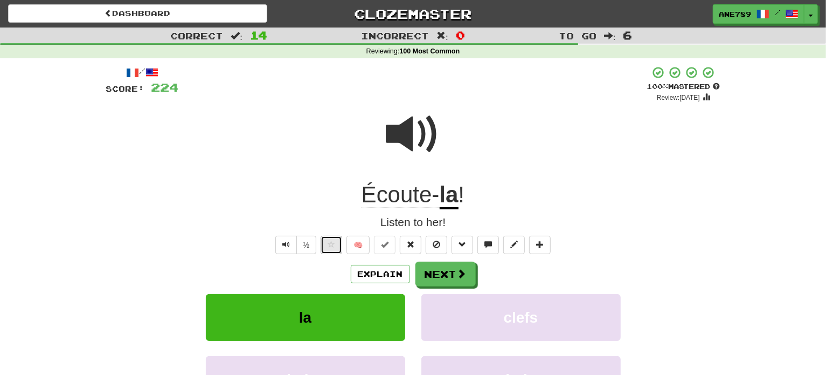
click at [328, 243] on span at bounding box center [332, 244] width 8 height 8
click at [445, 273] on button "Next" at bounding box center [446, 274] width 60 height 25
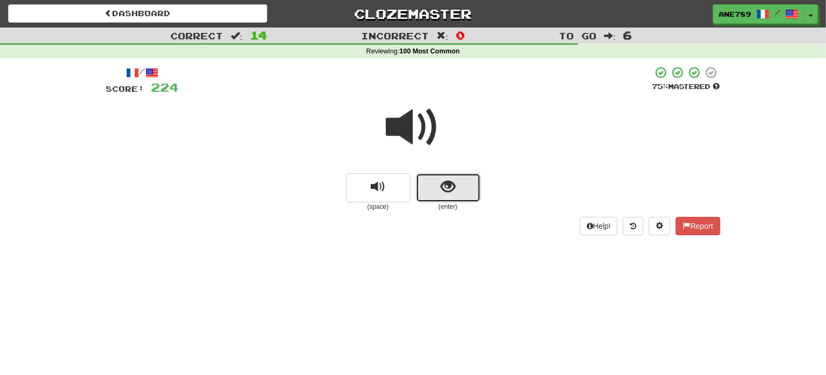
click at [444, 182] on span "show sentence" at bounding box center [448, 187] width 15 height 15
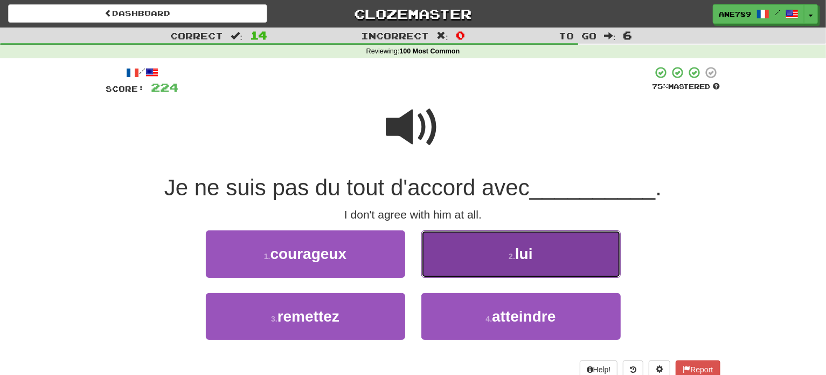
click at [483, 239] on button "2 . lui" at bounding box center [521, 253] width 199 height 47
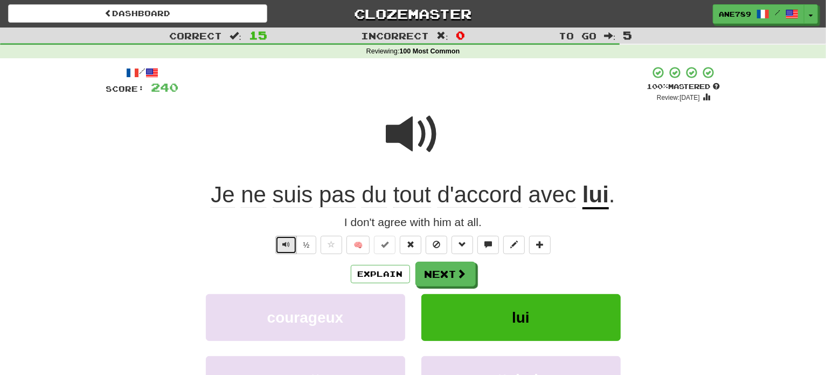
click at [282, 243] on button "Text-to-speech controls" at bounding box center [286, 245] width 22 height 18
click at [439, 277] on button "Next" at bounding box center [446, 274] width 60 height 25
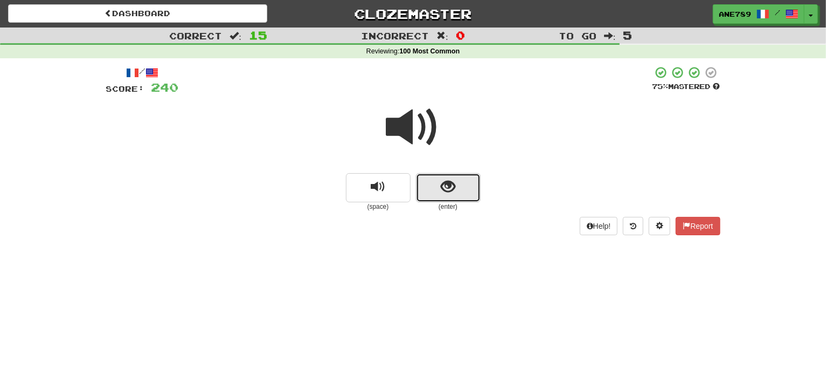
click at [439, 175] on button "show sentence" at bounding box center [448, 187] width 65 height 29
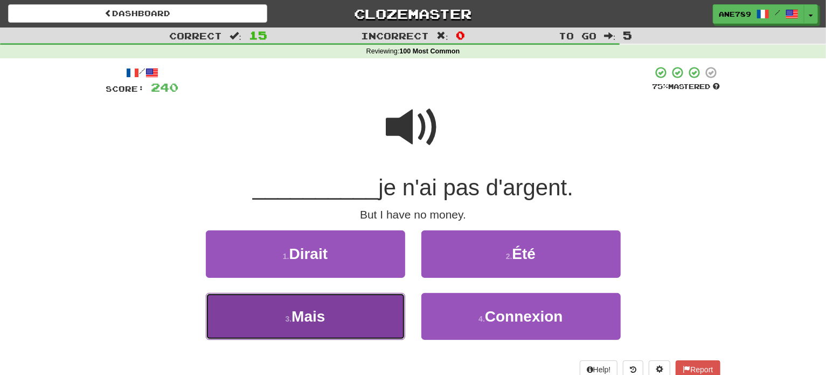
click at [378, 334] on button "3 . Mais" at bounding box center [305, 316] width 199 height 47
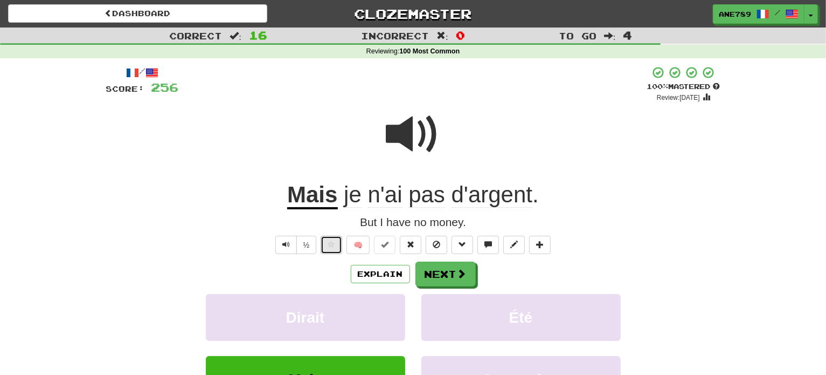
click at [332, 249] on button at bounding box center [332, 245] width 22 height 18
click at [433, 266] on button "Next" at bounding box center [446, 274] width 60 height 25
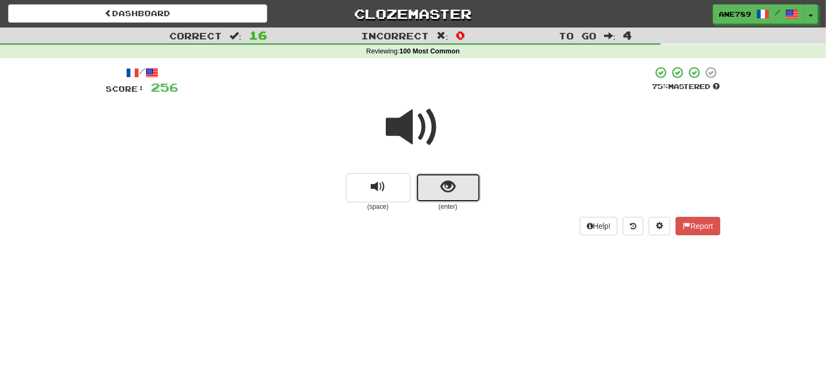
click at [444, 188] on span "show sentence" at bounding box center [448, 187] width 15 height 15
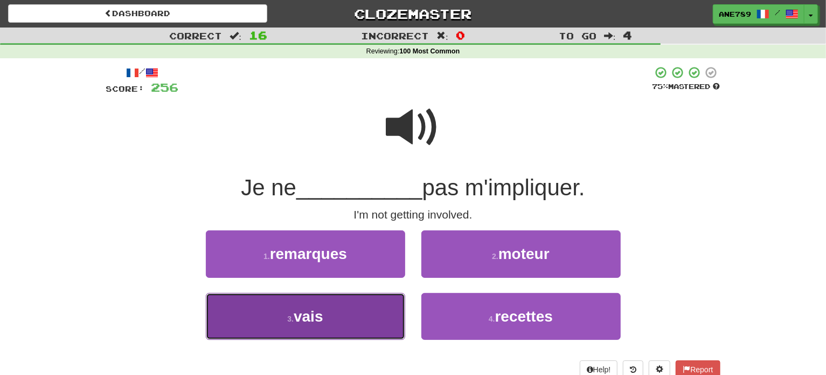
click at [343, 301] on button "3 . vais" at bounding box center [305, 316] width 199 height 47
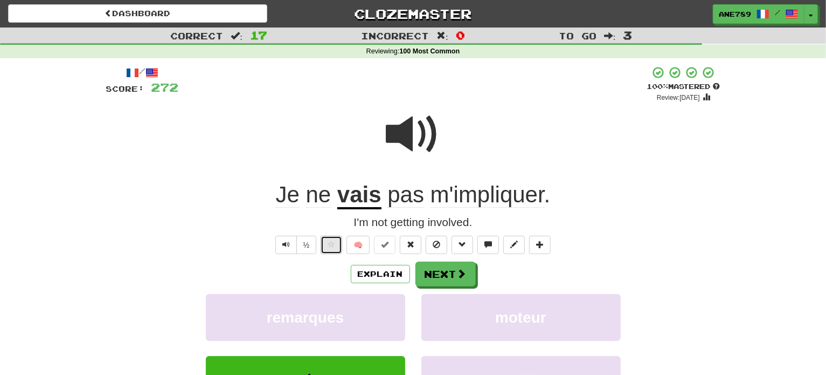
click at [328, 243] on span at bounding box center [332, 244] width 8 height 8
click at [449, 270] on button "Next" at bounding box center [446, 274] width 60 height 25
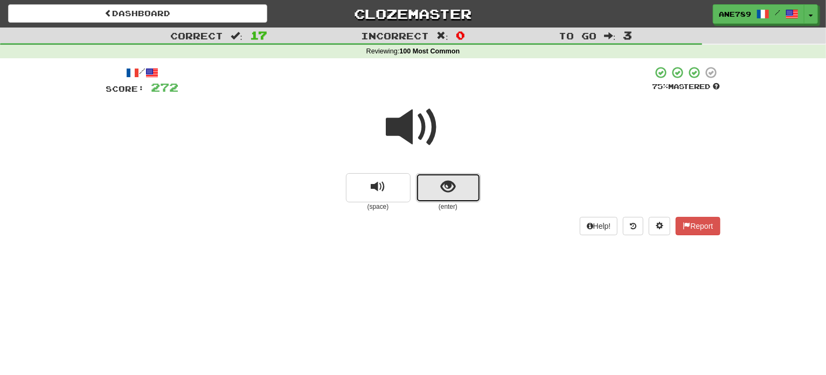
click at [454, 180] on span "show sentence" at bounding box center [448, 187] width 15 height 15
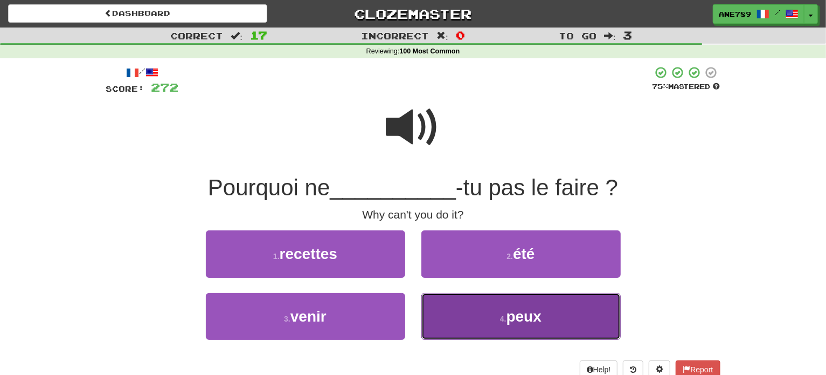
click at [493, 326] on button "4 . peux" at bounding box center [521, 316] width 199 height 47
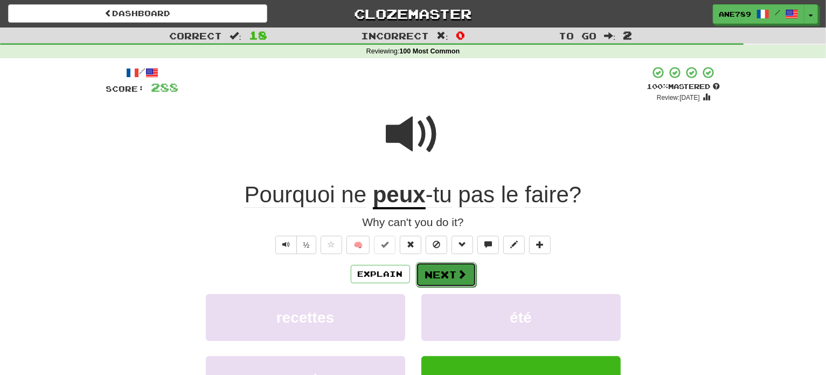
click at [454, 266] on button "Next" at bounding box center [446, 274] width 60 height 25
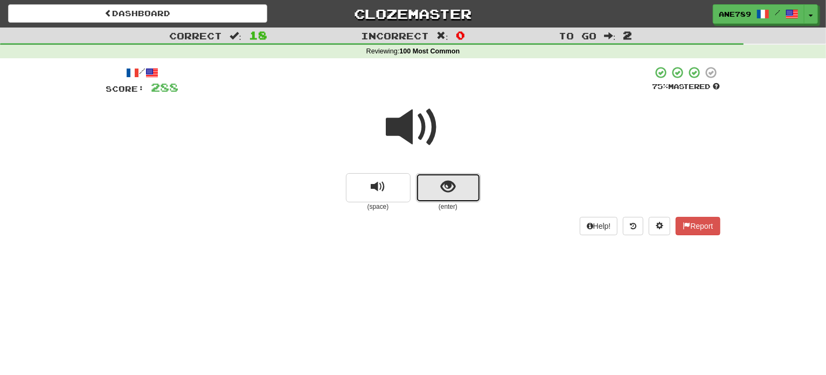
click at [438, 183] on button "show sentence" at bounding box center [448, 187] width 65 height 29
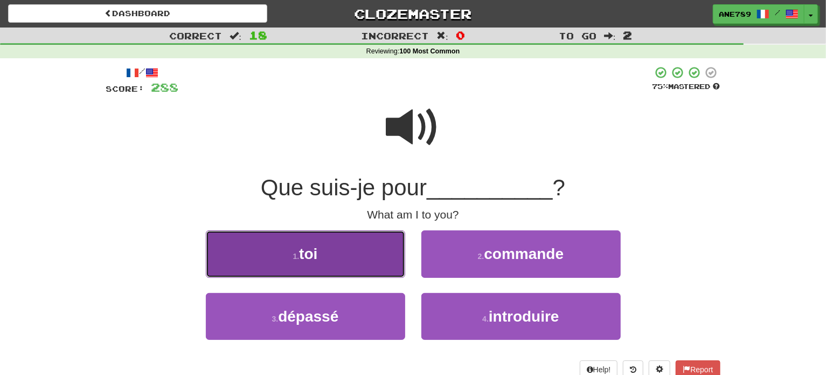
click at [365, 240] on button "1 . toi" at bounding box center [305, 253] width 199 height 47
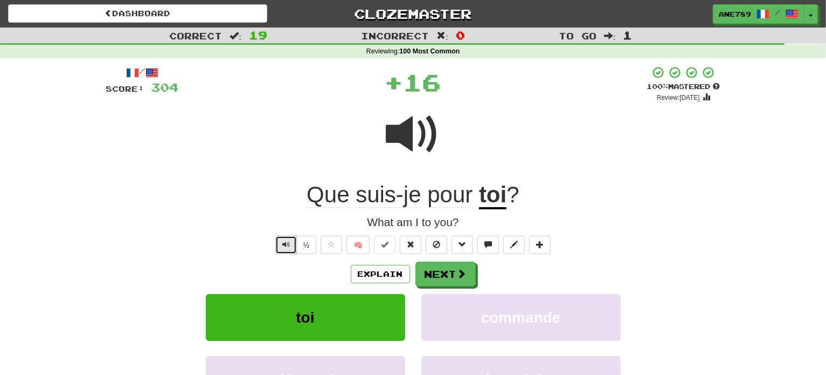
click at [283, 244] on span "Text-to-speech controls" at bounding box center [286, 244] width 8 height 8
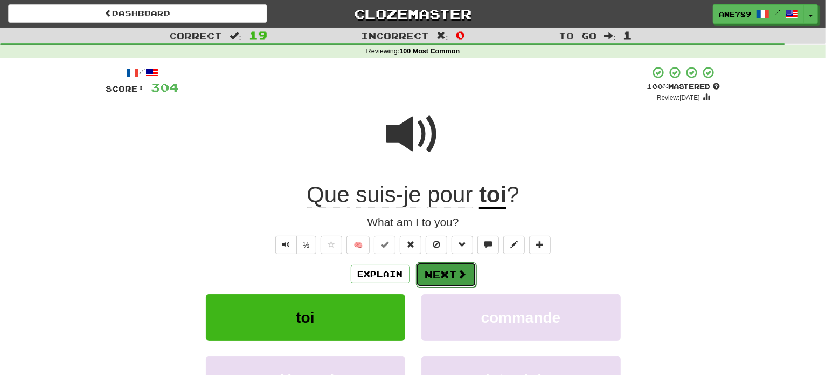
click at [447, 271] on button "Next" at bounding box center [446, 274] width 60 height 25
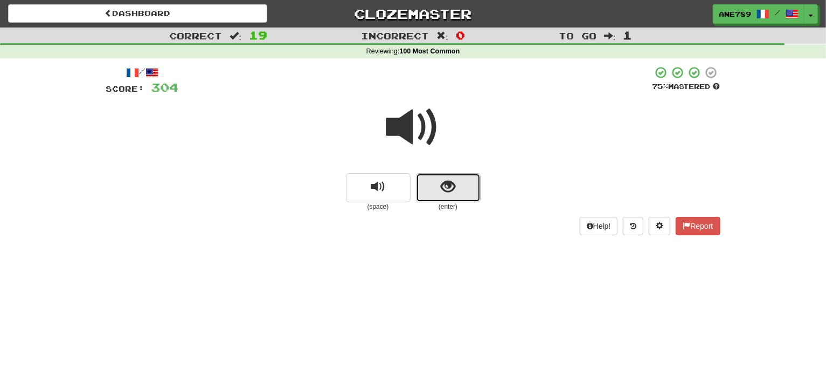
click at [450, 180] on span "show sentence" at bounding box center [448, 187] width 15 height 15
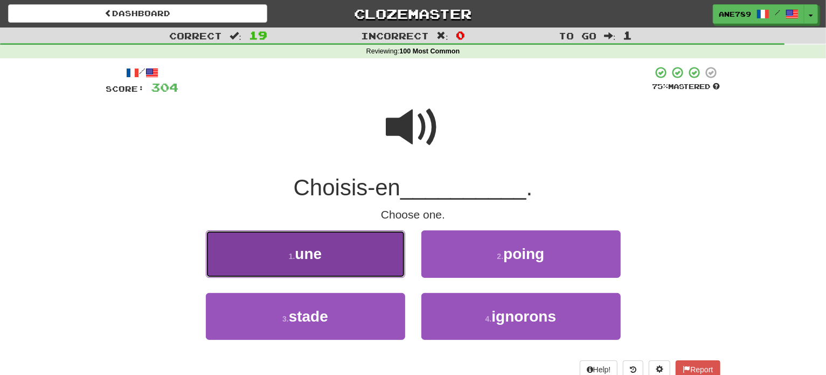
click at [359, 260] on button "1 . une" at bounding box center [305, 253] width 199 height 47
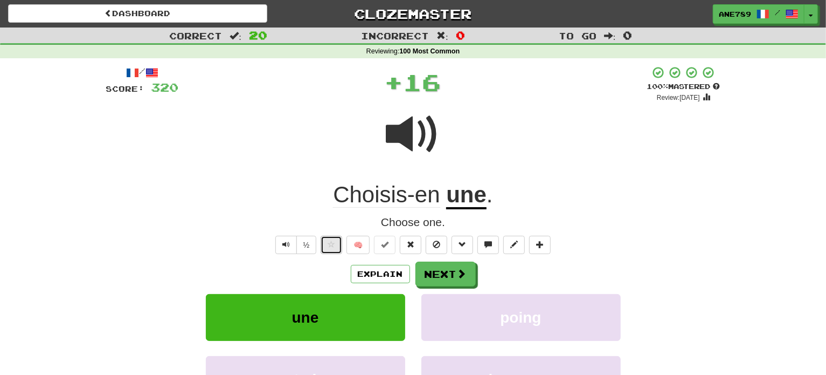
click at [333, 243] on span at bounding box center [332, 244] width 8 height 8
click at [388, 276] on button "Explain" at bounding box center [380, 274] width 59 height 18
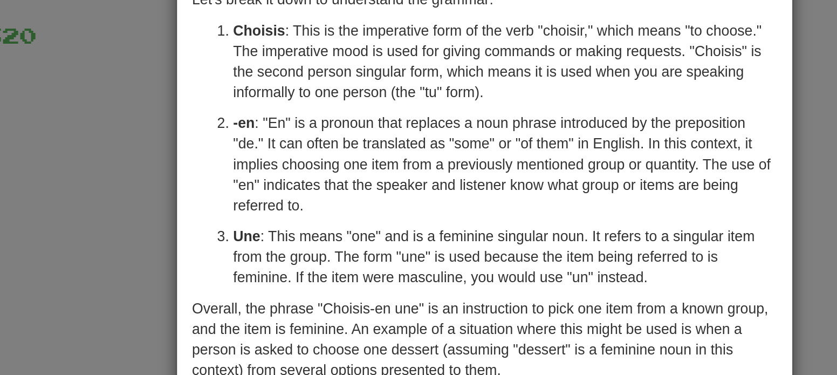
click at [224, 140] on div "× Explanation "Choisis-en une" is a French phrase that can be translated to "Ch…" at bounding box center [418, 187] width 837 height 375
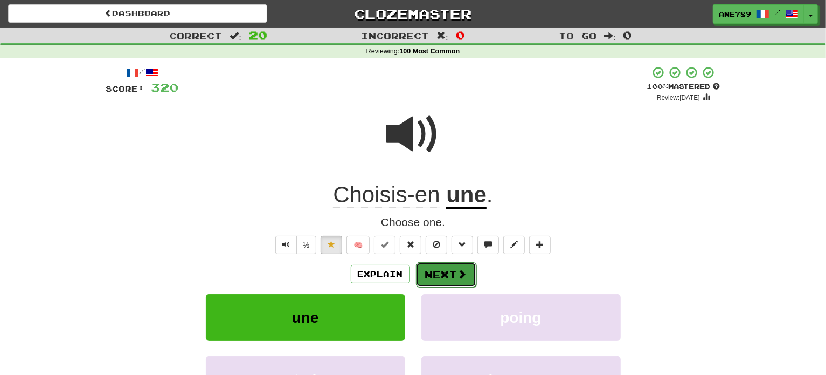
click at [451, 267] on button "Next" at bounding box center [446, 274] width 60 height 25
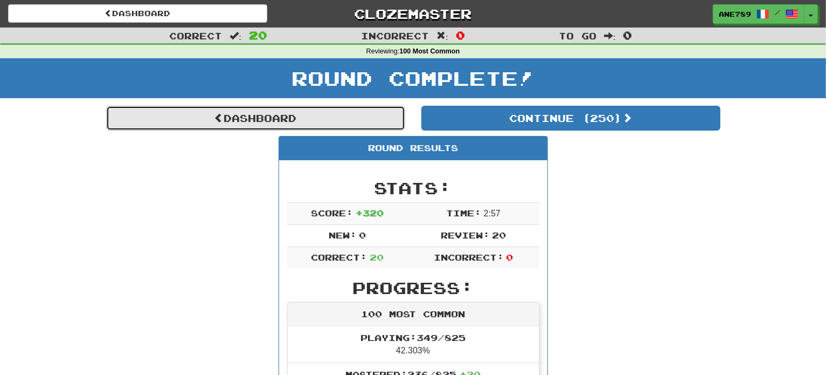
click at [322, 121] on link "Dashboard" at bounding box center [255, 118] width 299 height 25
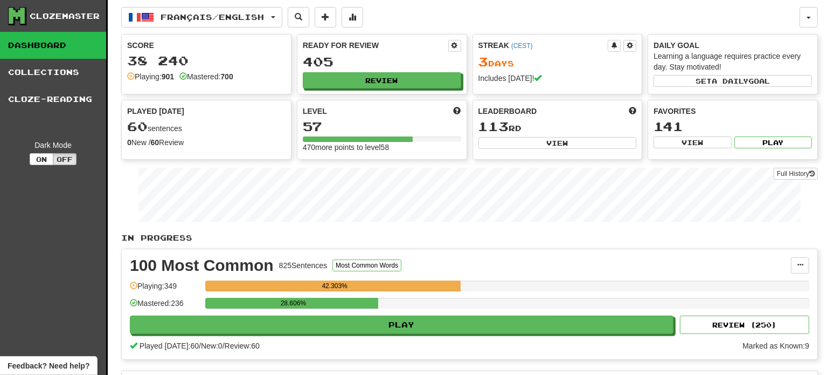
click at [329, 69] on div "Ready for Review 405 Review" at bounding box center [382, 64] width 169 height 59
click at [332, 80] on button "Review" at bounding box center [383, 81] width 158 height 16
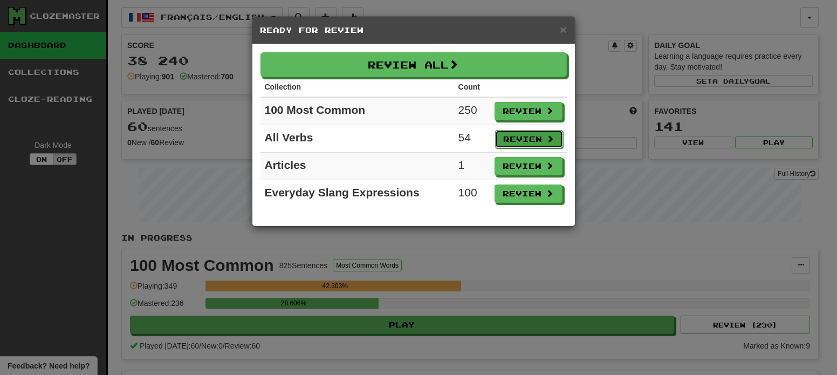
click at [532, 136] on button "Review" at bounding box center [529, 139] width 68 height 18
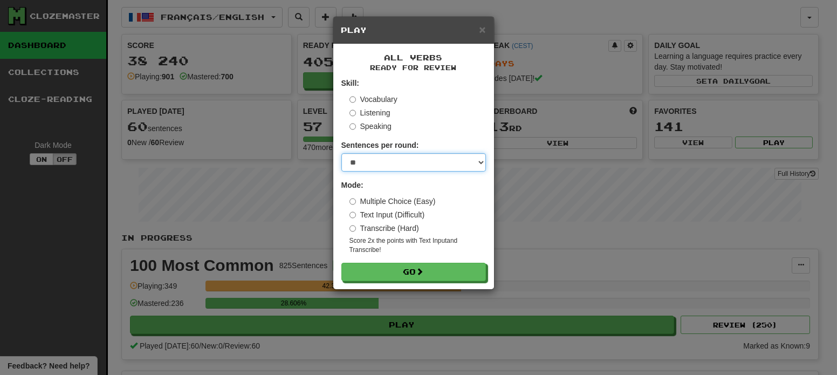
click at [439, 163] on select "* ** ** ** ** ** *** ********" at bounding box center [413, 162] width 144 height 18
select select "*"
click at [341, 153] on select "* ** ** ** ** ** *** ********" at bounding box center [413, 162] width 144 height 18
click at [388, 95] on label "Vocabulary" at bounding box center [373, 99] width 48 height 11
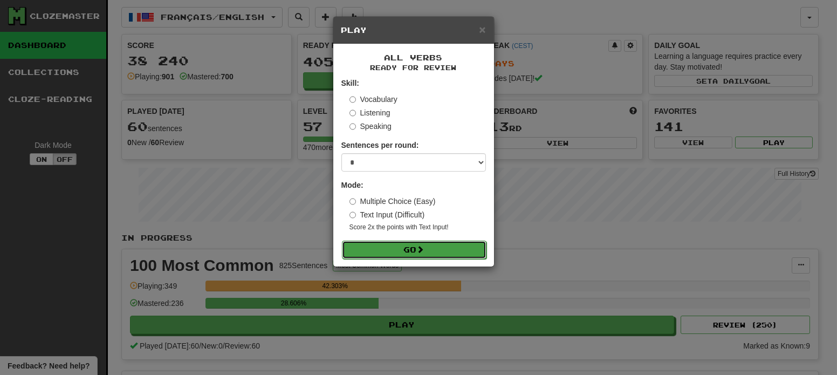
click at [437, 252] on button "Go" at bounding box center [414, 249] width 144 height 18
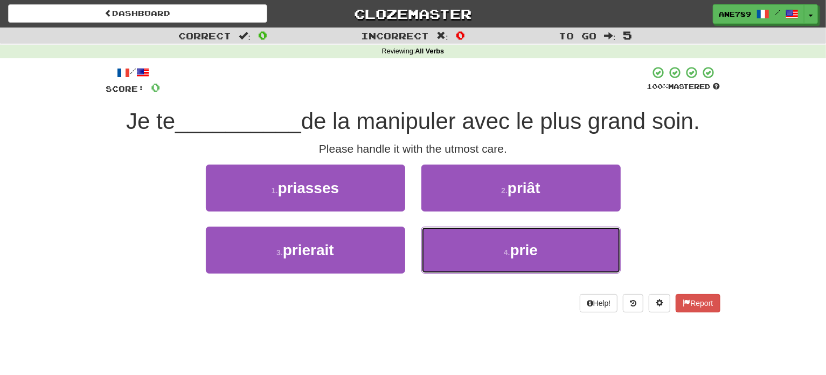
click at [437, 252] on button "4 . prie" at bounding box center [521, 249] width 199 height 47
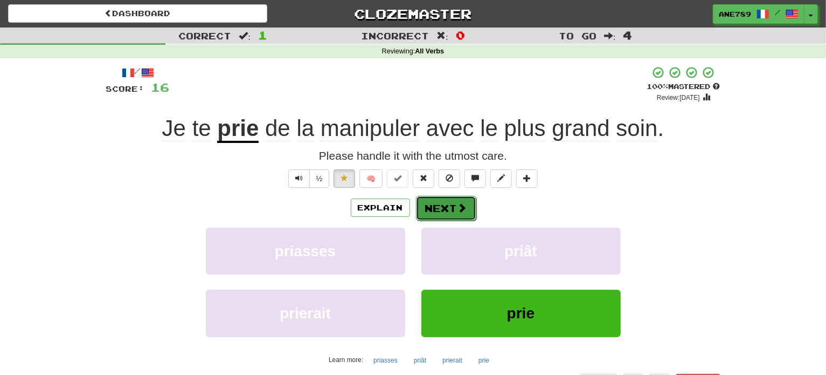
click at [449, 198] on button "Next" at bounding box center [446, 208] width 60 height 25
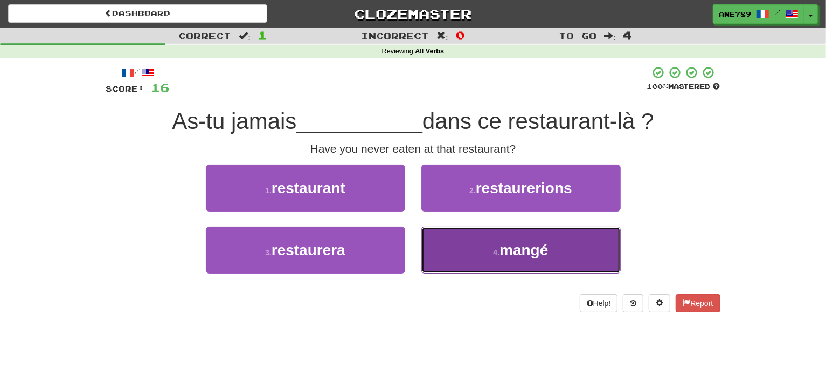
click at [470, 250] on button "4 . mangé" at bounding box center [521, 249] width 199 height 47
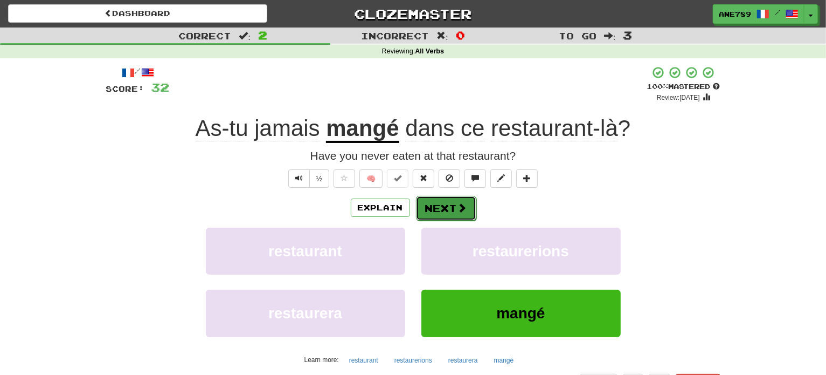
click at [461, 205] on span at bounding box center [463, 208] width 10 height 10
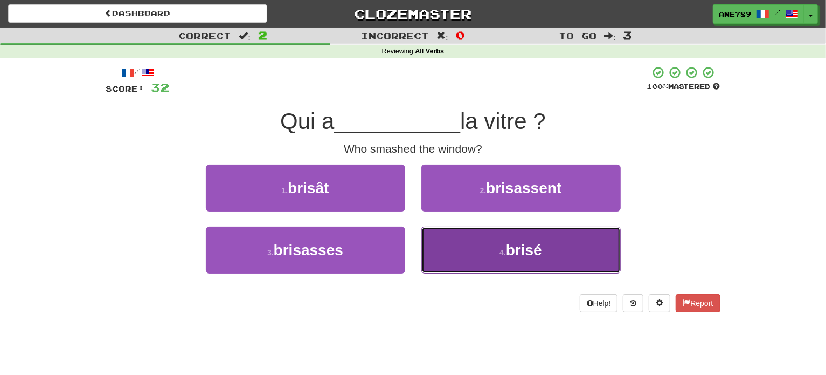
click at [476, 247] on button "4 . brisé" at bounding box center [521, 249] width 199 height 47
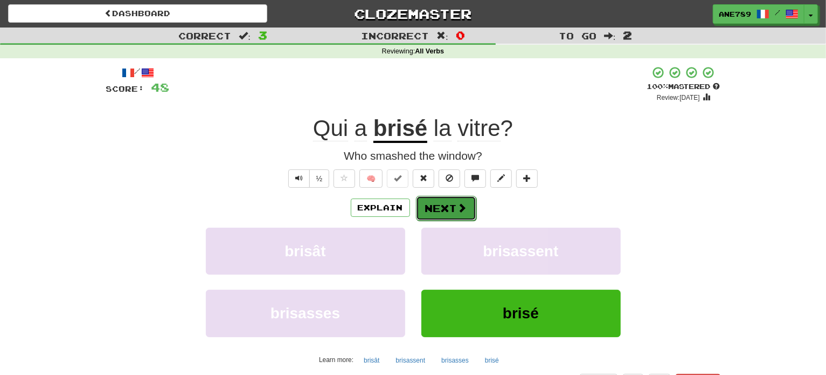
click at [452, 199] on button "Next" at bounding box center [446, 208] width 60 height 25
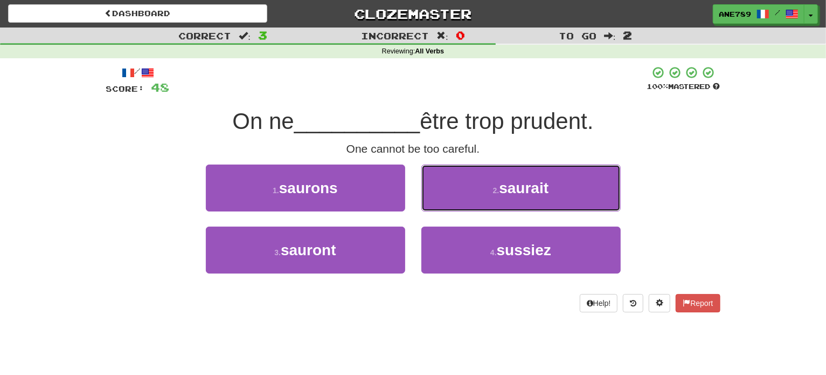
click at [452, 199] on button "2 . saurait" at bounding box center [521, 187] width 199 height 47
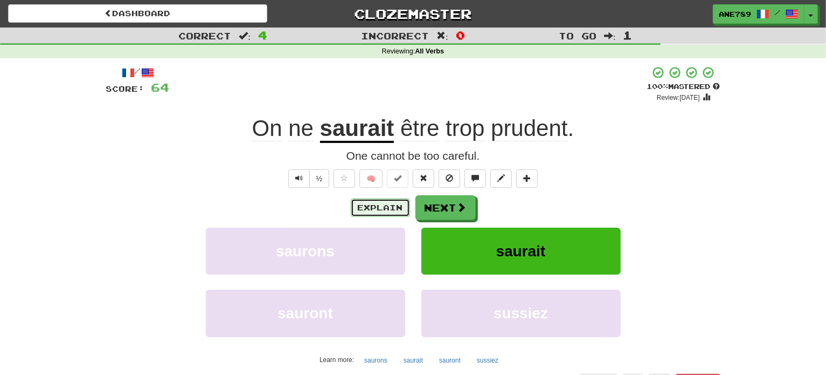
click at [380, 202] on button "Explain" at bounding box center [380, 207] width 59 height 18
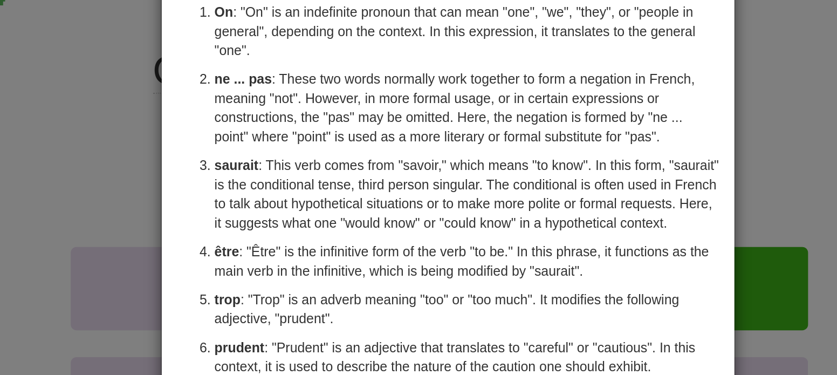
click at [220, 148] on div "× Explanation The phrase "On ne saurait être trop prudent" is a French expressi…" at bounding box center [418, 187] width 837 height 375
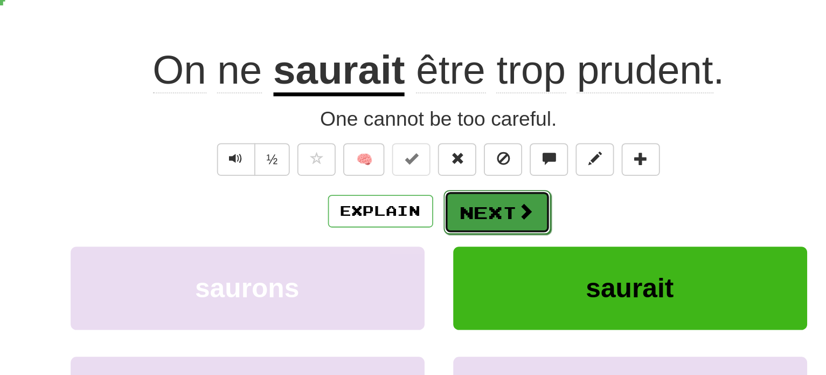
click at [445, 208] on button "Next" at bounding box center [446, 208] width 60 height 25
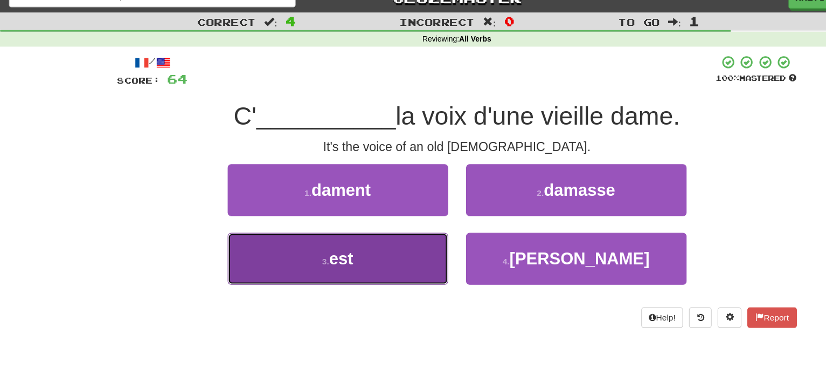
click at [371, 251] on button "3 . est" at bounding box center [305, 249] width 199 height 47
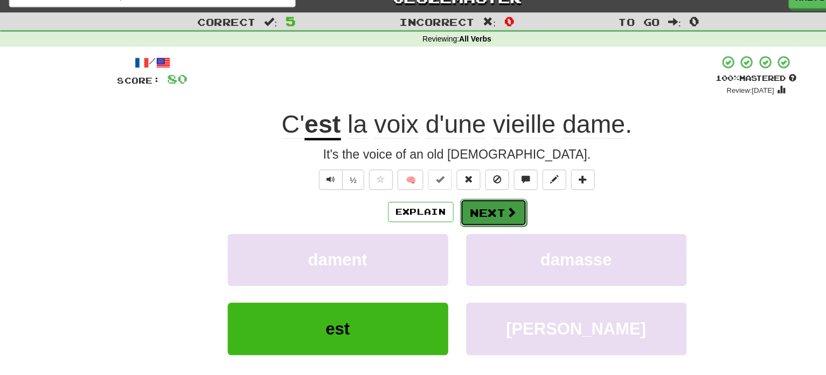
click at [459, 218] on button "Next" at bounding box center [446, 208] width 60 height 25
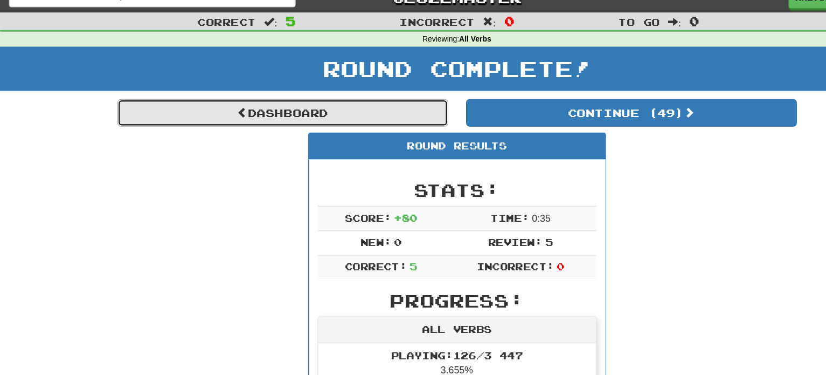
click at [339, 116] on link "Dashboard" at bounding box center [255, 118] width 299 height 25
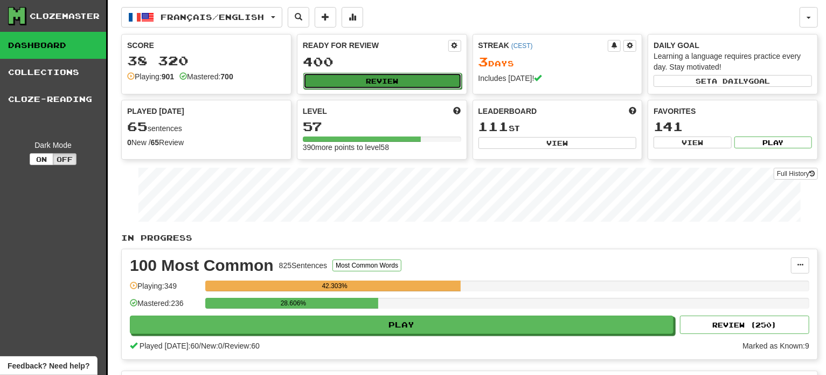
click at [370, 75] on button "Review" at bounding box center [383, 81] width 158 height 16
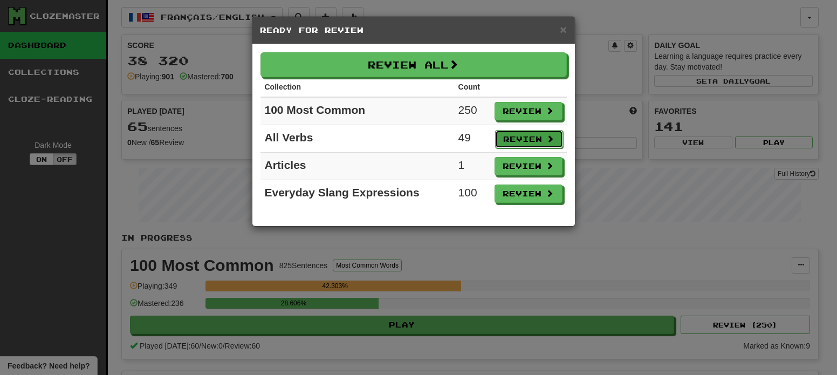
click at [514, 132] on button "Review" at bounding box center [529, 139] width 68 height 18
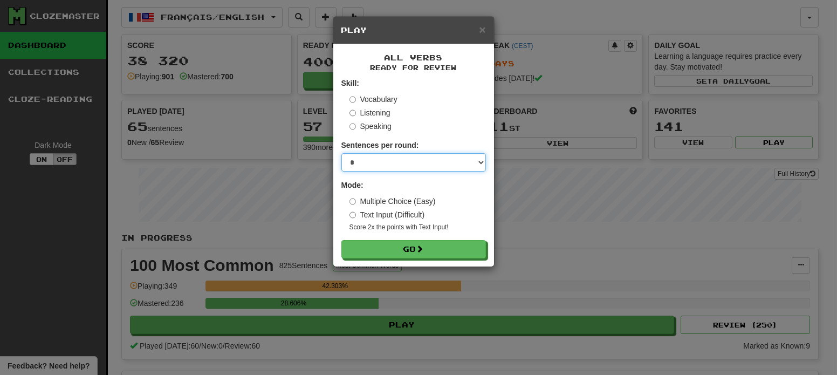
click at [424, 168] on select "* ** ** ** ** ** *** ********" at bounding box center [413, 162] width 144 height 18
select select "**"
click at [341, 153] on select "* ** ** ** ** ** *** ********" at bounding box center [413, 162] width 144 height 18
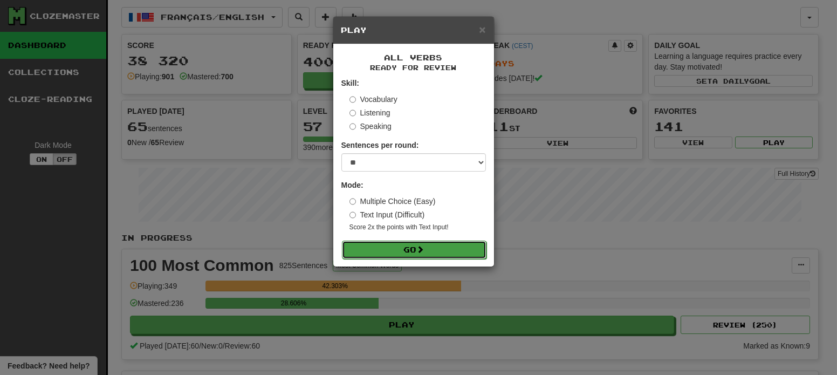
click at [427, 251] on button "Go" at bounding box center [414, 249] width 144 height 18
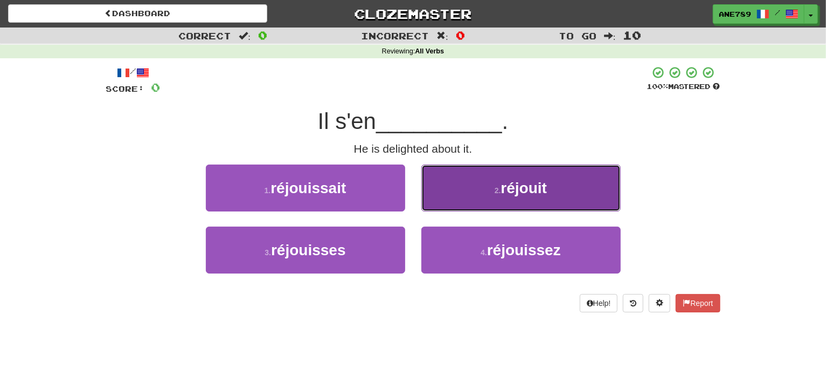
click at [447, 206] on button "2 . réjouit" at bounding box center [521, 187] width 199 height 47
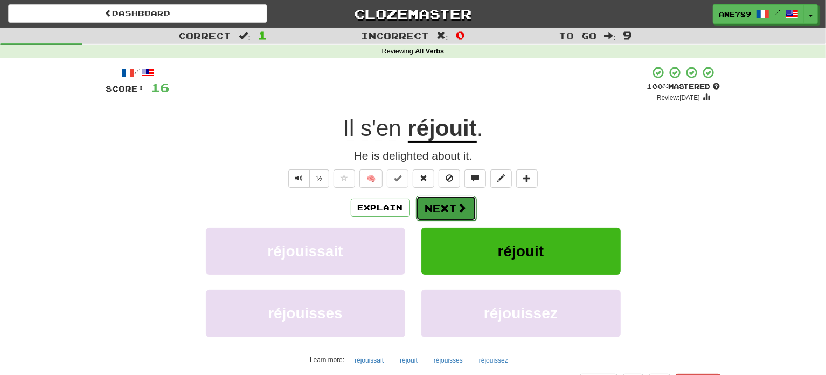
click at [447, 205] on button "Next" at bounding box center [446, 208] width 60 height 25
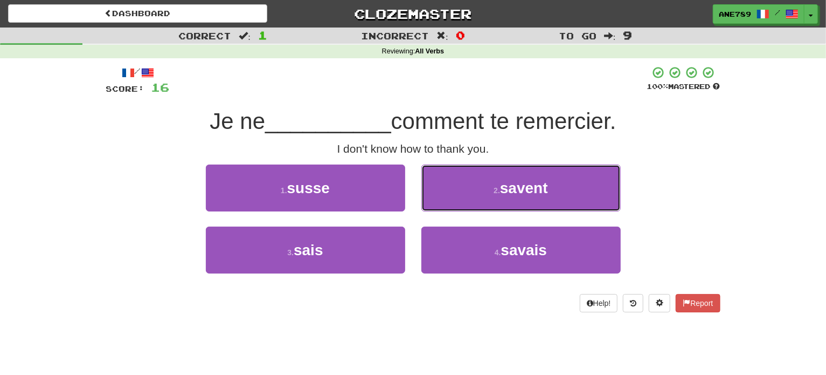
click at [447, 205] on button "2 . savent" at bounding box center [521, 187] width 199 height 47
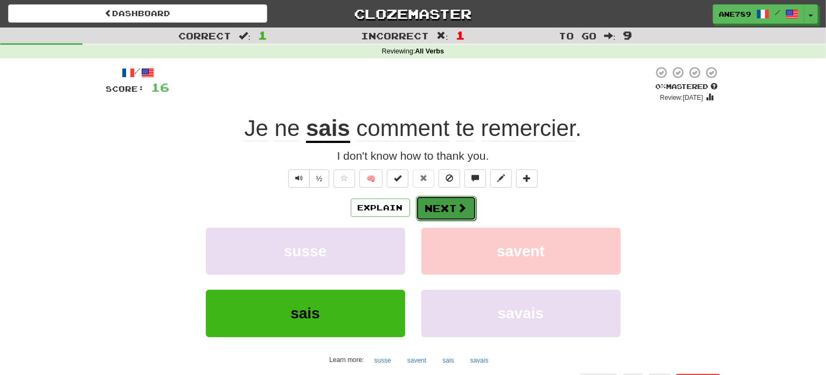
click at [425, 202] on button "Next" at bounding box center [446, 208] width 60 height 25
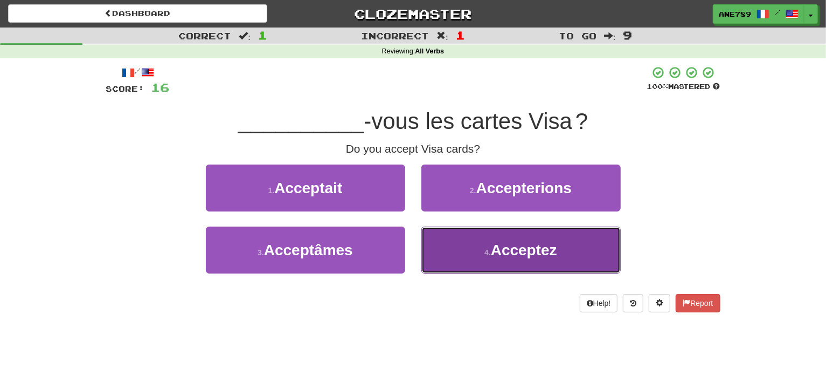
click at [465, 256] on button "4 . Acceptez" at bounding box center [521, 249] width 199 height 47
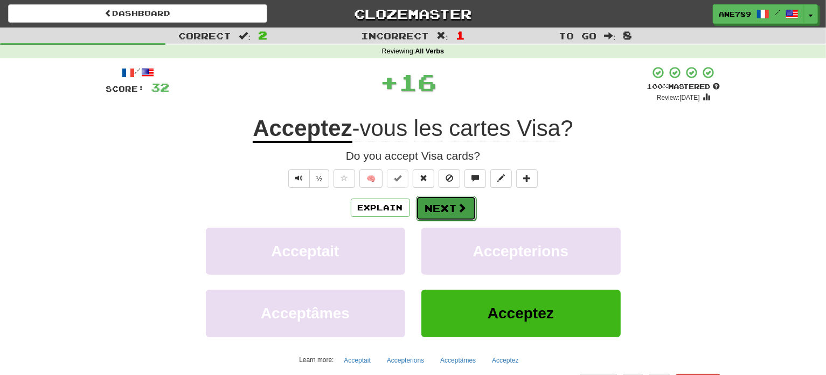
click at [459, 211] on span at bounding box center [463, 208] width 10 height 10
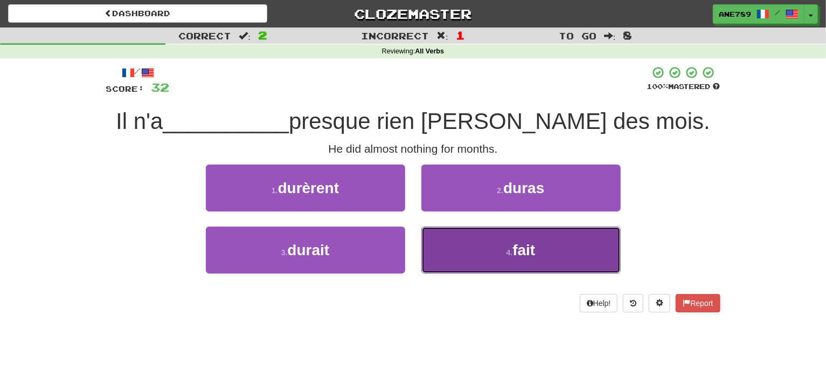
click at [469, 256] on button "4 . fait" at bounding box center [521, 249] width 199 height 47
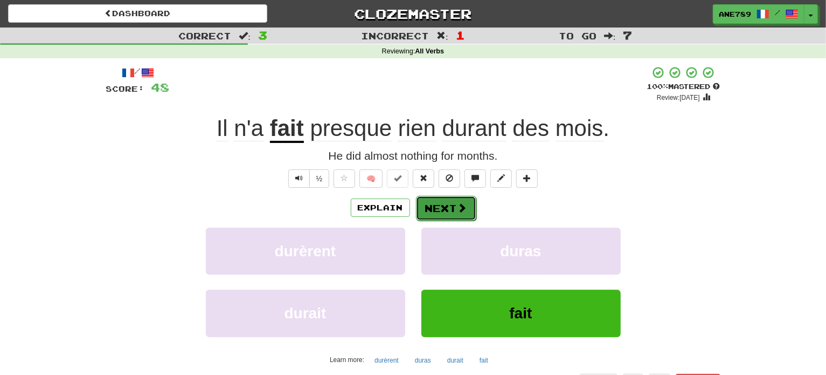
click at [419, 205] on button "Next" at bounding box center [446, 208] width 60 height 25
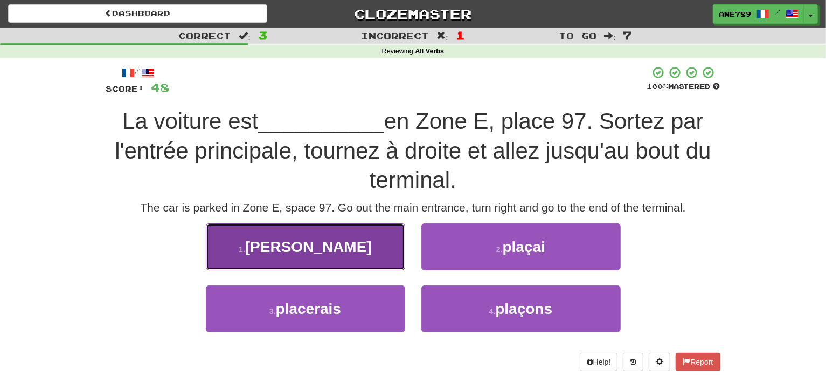
click at [344, 254] on button "1 . garée" at bounding box center [305, 246] width 199 height 47
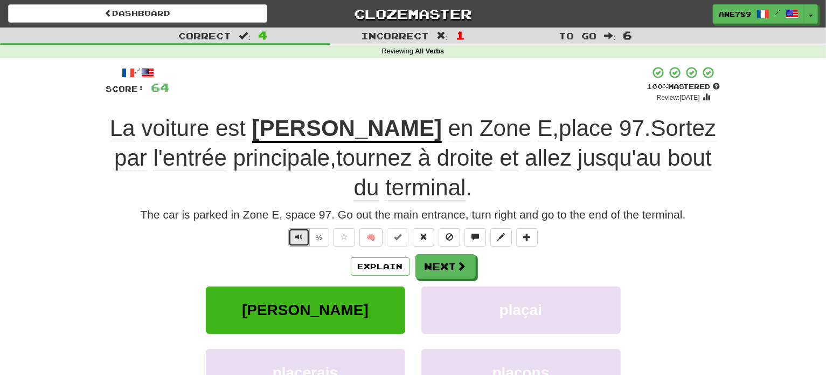
click at [295, 233] on span "Text-to-speech controls" at bounding box center [299, 237] width 8 height 8
click at [442, 254] on button "Next" at bounding box center [446, 266] width 60 height 25
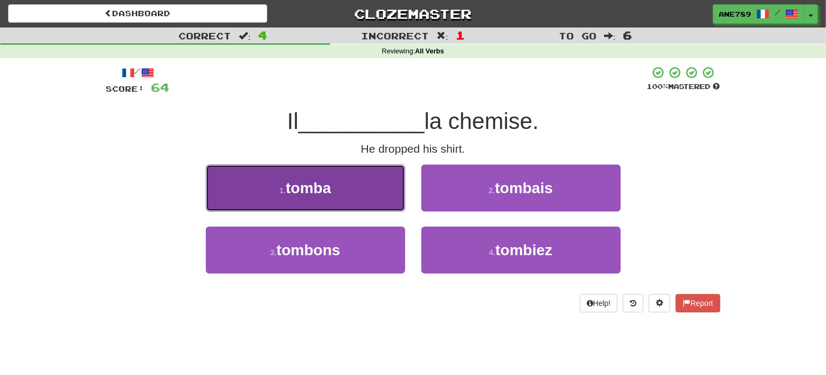
click at [378, 200] on button "1 . tomba" at bounding box center [305, 187] width 199 height 47
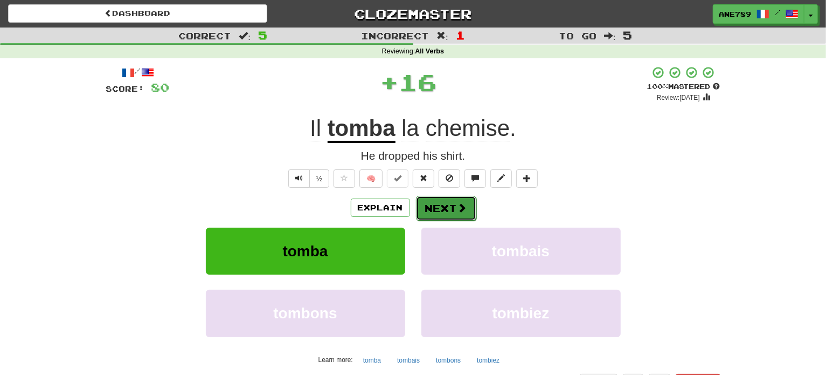
click at [454, 212] on button "Next" at bounding box center [446, 208] width 60 height 25
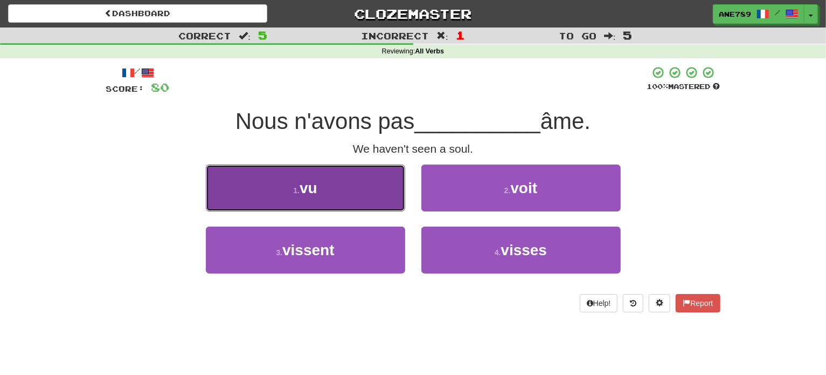
click at [379, 194] on button "1 . vu" at bounding box center [305, 187] width 199 height 47
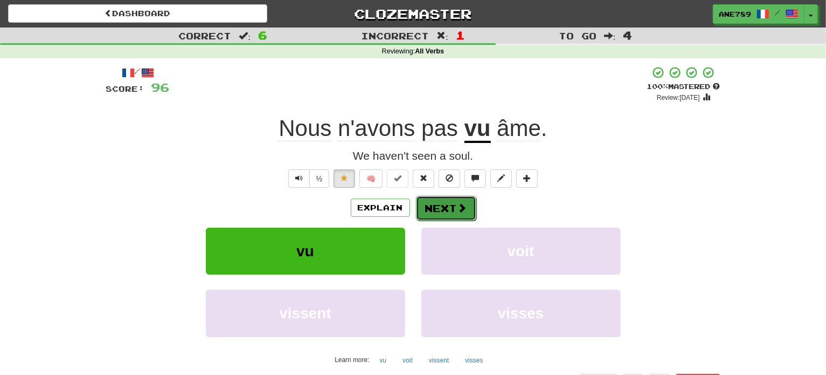
click at [435, 197] on button "Next" at bounding box center [446, 208] width 60 height 25
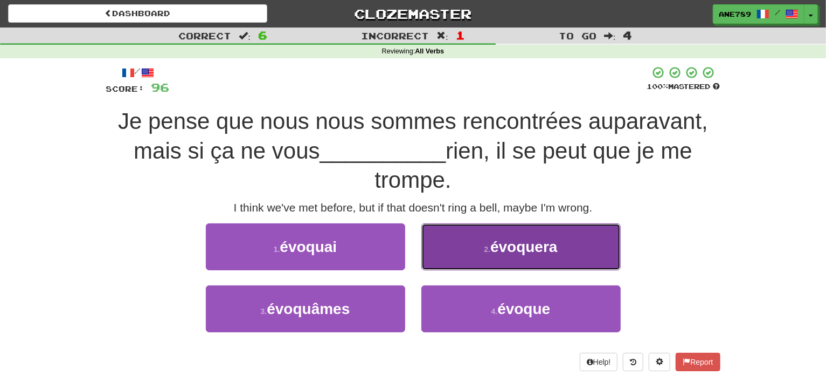
click at [474, 247] on button "2 . évoquera" at bounding box center [521, 246] width 199 height 47
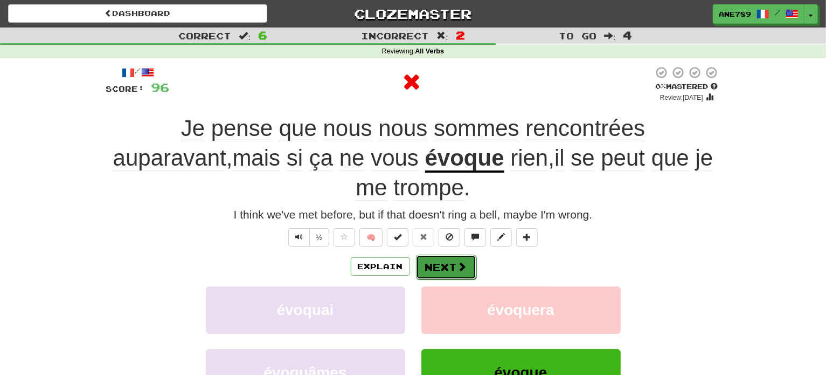
click at [443, 254] on button "Next" at bounding box center [446, 266] width 60 height 25
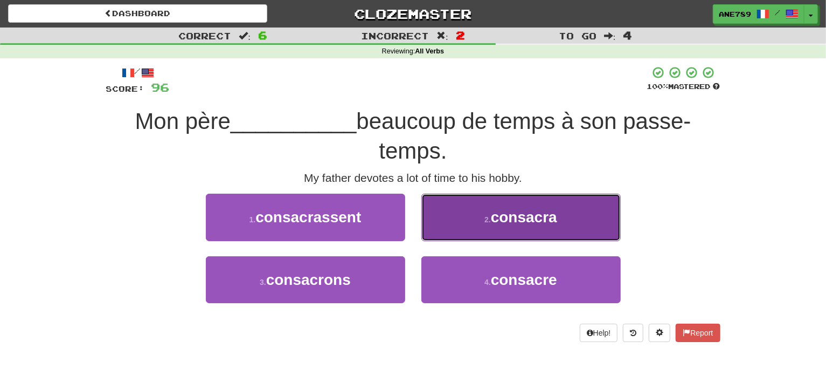
click at [463, 227] on button "2 . consacra" at bounding box center [521, 217] width 199 height 47
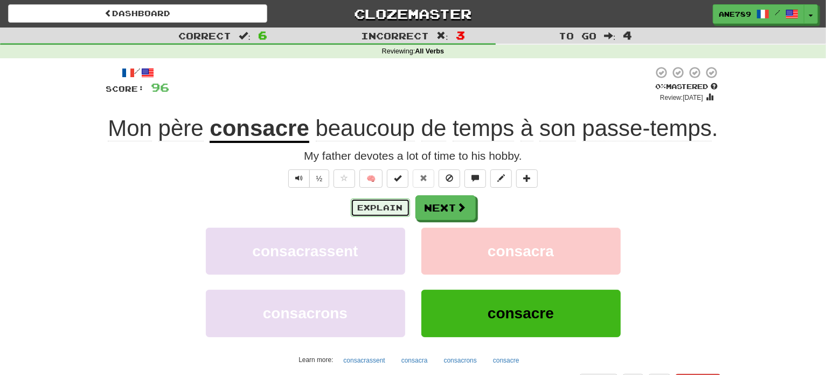
click at [389, 204] on button "Explain" at bounding box center [380, 207] width 59 height 18
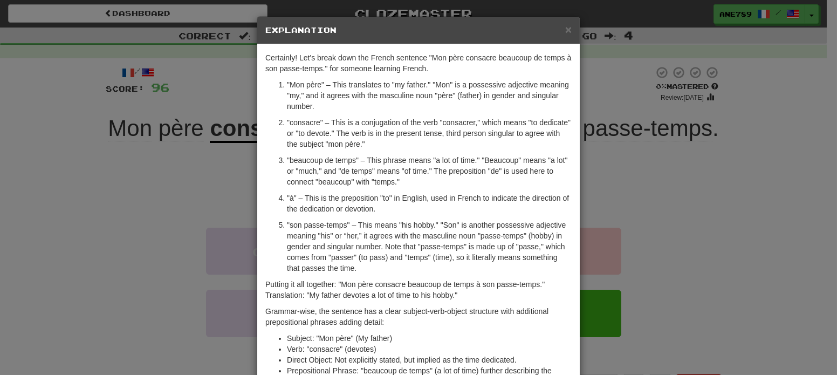
click at [137, 220] on div "× Explanation Certainly! Let's break down the French sentence "Mon père consacr…" at bounding box center [418, 187] width 837 height 375
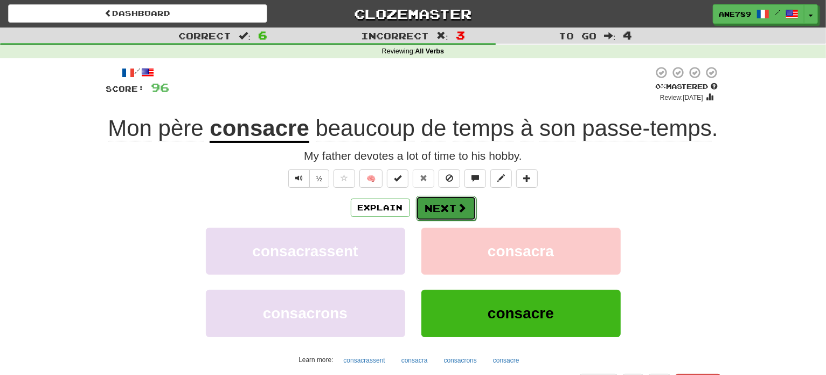
click at [432, 203] on button "Next" at bounding box center [446, 208] width 60 height 25
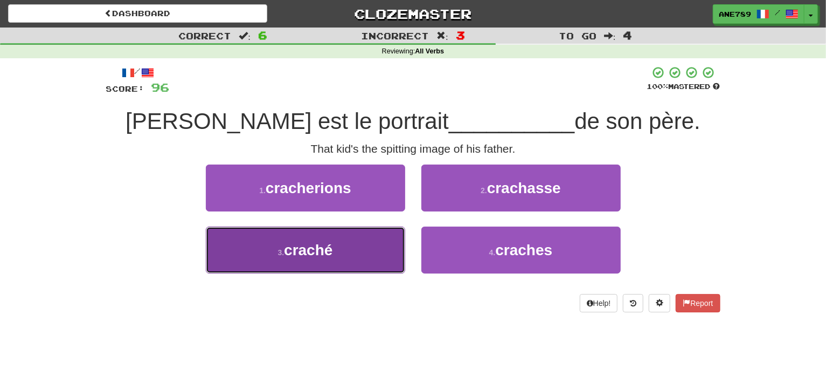
click at [371, 250] on button "3 . craché" at bounding box center [305, 249] width 199 height 47
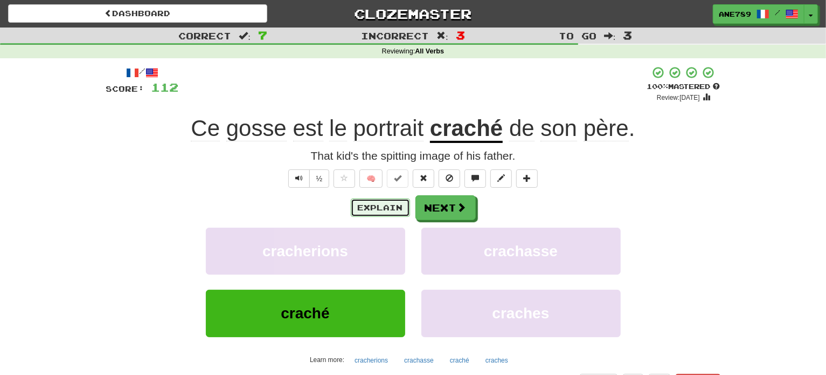
click at [384, 211] on button "Explain" at bounding box center [380, 207] width 59 height 18
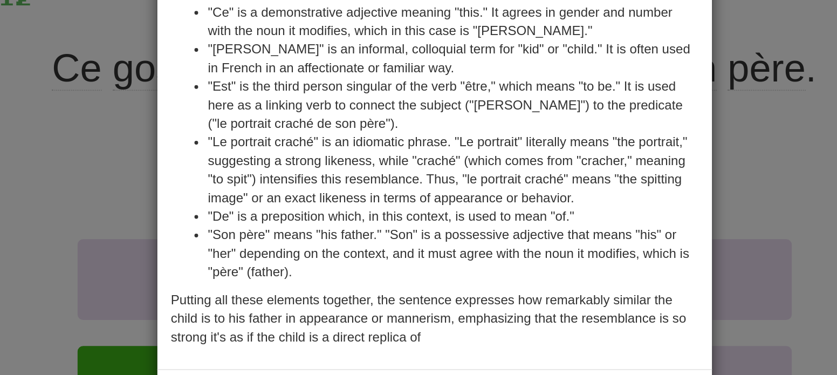
click at [215, 188] on div "× Explanation The French sentence "Ce gosse est le portrait craché de son père.…" at bounding box center [418, 187] width 837 height 375
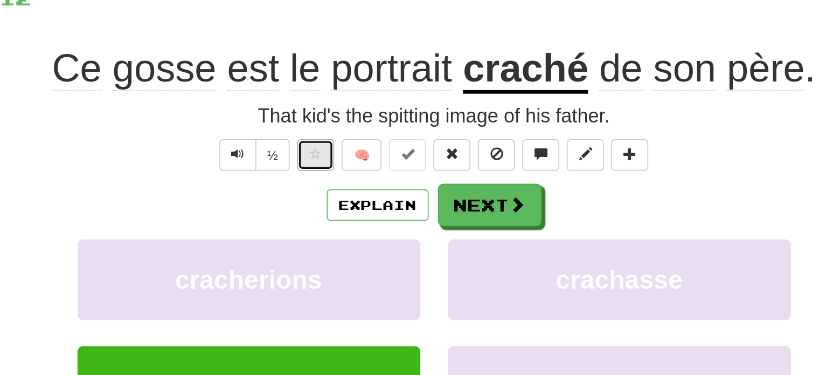
click at [346, 177] on span at bounding box center [345, 178] width 8 height 8
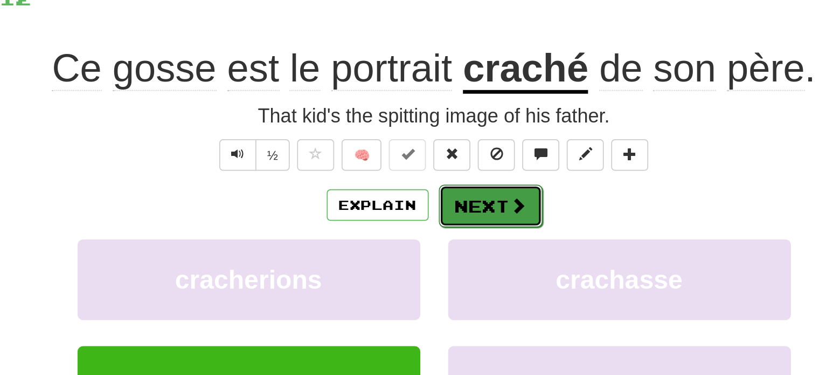
click at [439, 208] on button "Next" at bounding box center [446, 208] width 60 height 25
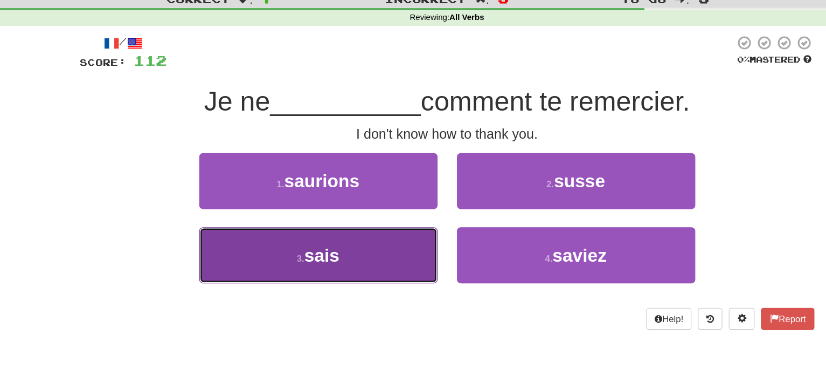
click at [375, 256] on button "3 . sais" at bounding box center [305, 249] width 199 height 47
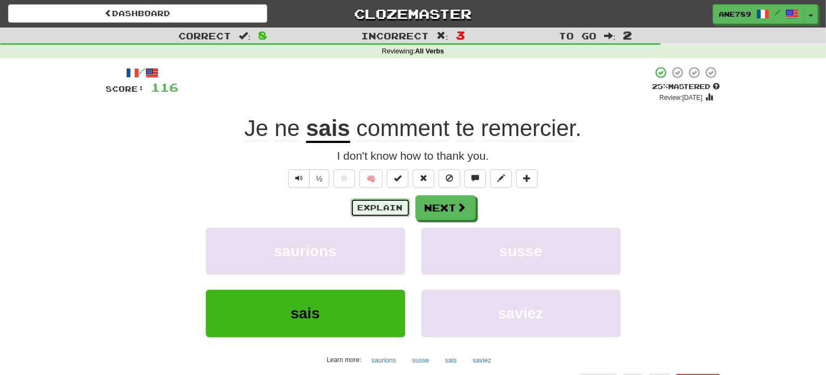
click at [391, 204] on button "Explain" at bounding box center [380, 207] width 59 height 18
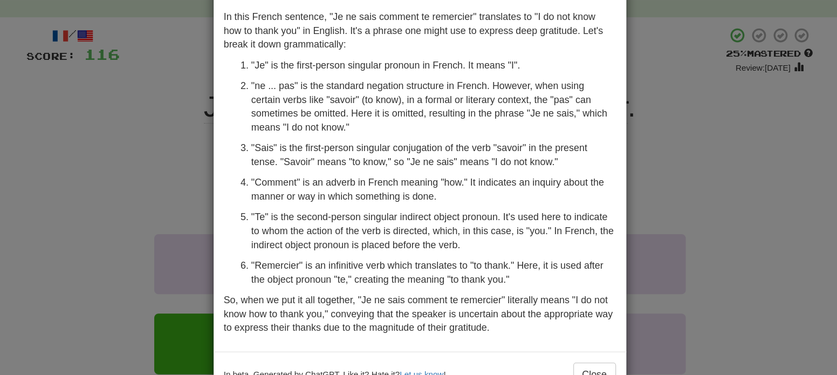
click at [165, 205] on div "× Explanation In this French sentence, "Je ne sais comment te remercier" transl…" at bounding box center [418, 187] width 837 height 375
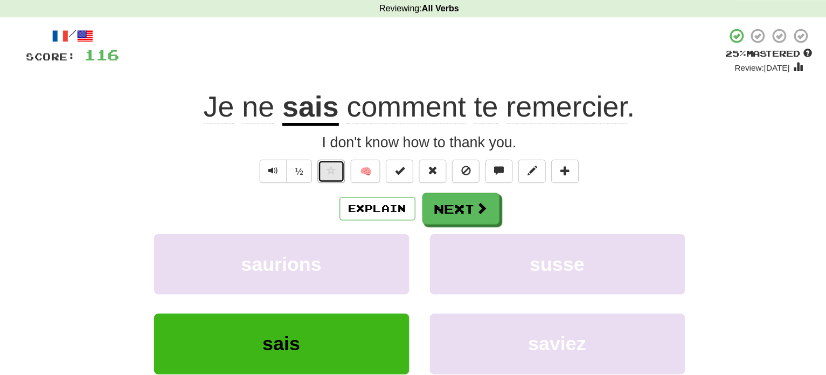
click at [348, 170] on button at bounding box center [345, 178] width 22 height 18
click at [440, 219] on button "Next" at bounding box center [446, 208] width 60 height 25
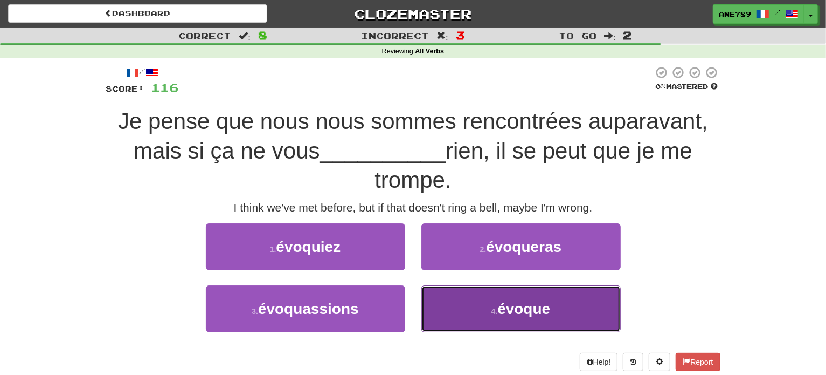
click at [480, 300] on button "4 . évoque" at bounding box center [521, 308] width 199 height 47
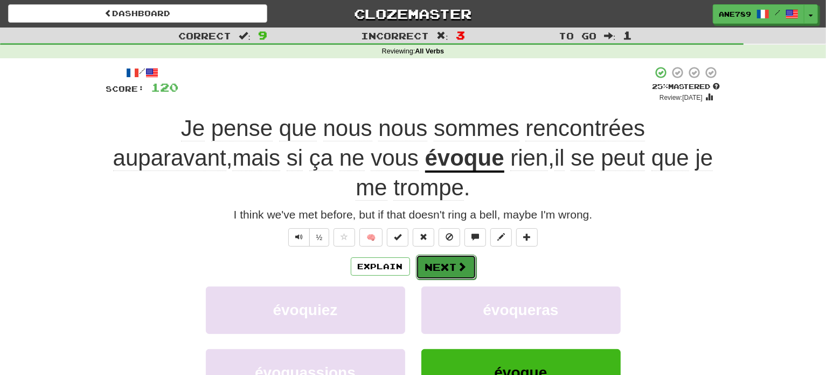
click at [455, 254] on button "Next" at bounding box center [446, 266] width 60 height 25
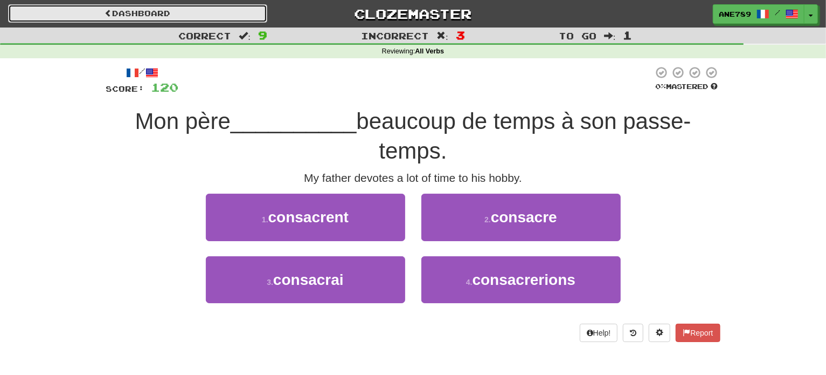
click at [161, 5] on link "Dashboard" at bounding box center [137, 13] width 259 height 18
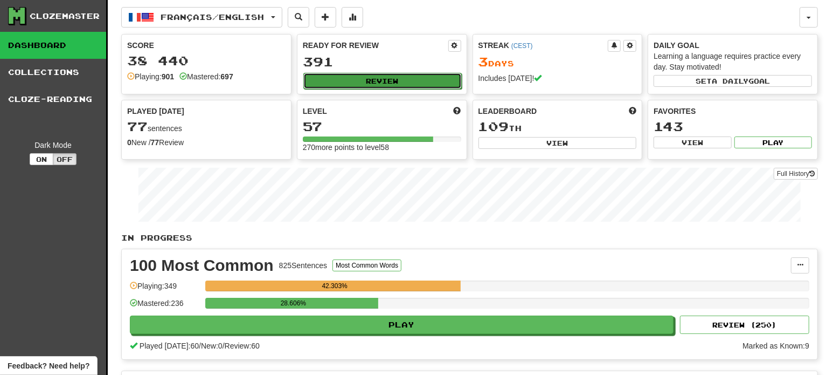
click at [370, 80] on button "Review" at bounding box center [383, 81] width 158 height 16
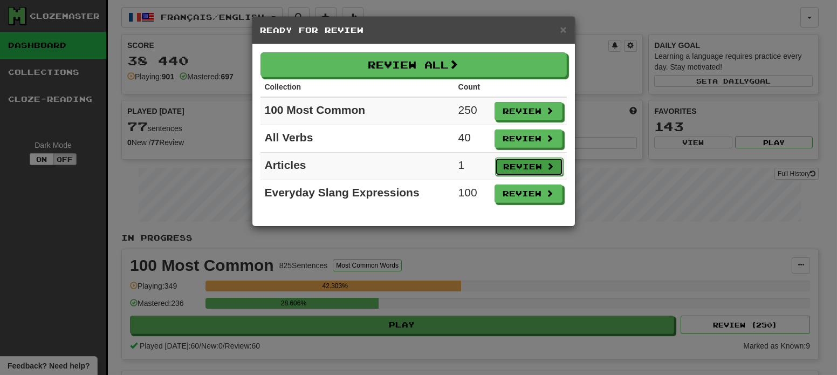
click at [509, 167] on button "Review" at bounding box center [529, 166] width 68 height 18
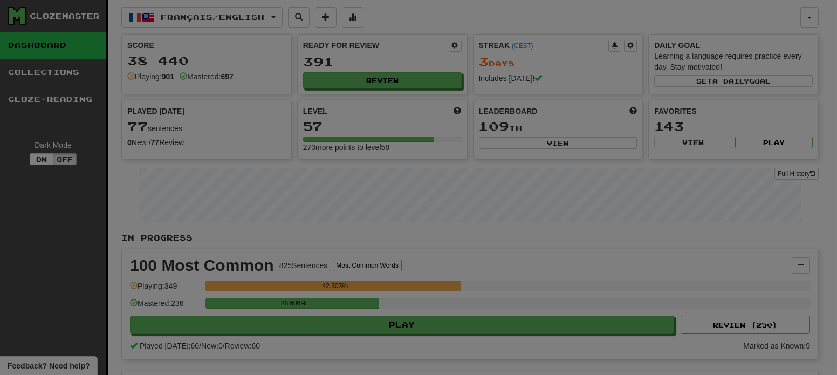
select select "**"
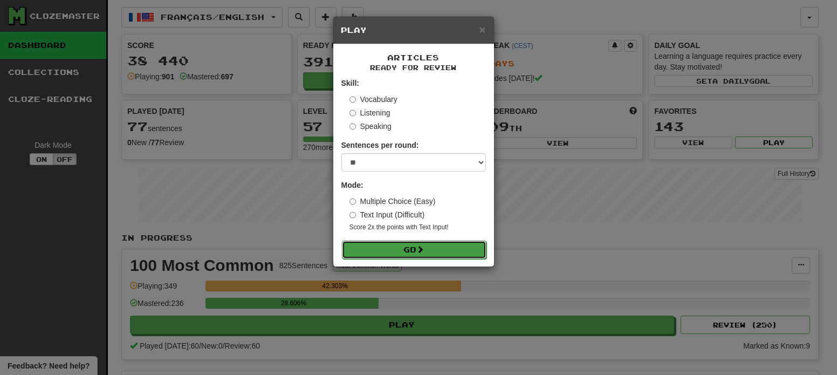
click at [434, 258] on button "Go" at bounding box center [414, 249] width 144 height 18
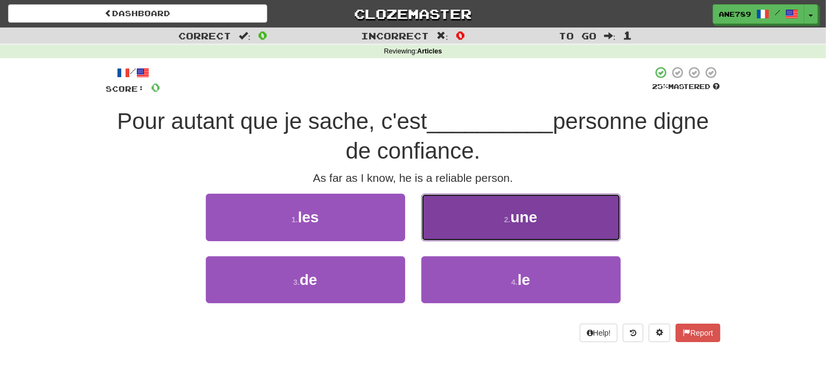
click at [479, 214] on button "2 . une" at bounding box center [521, 217] width 199 height 47
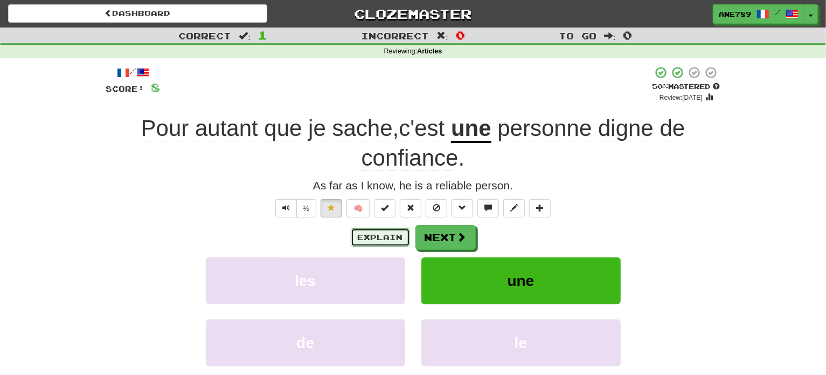
click at [369, 238] on button "Explain" at bounding box center [380, 237] width 59 height 18
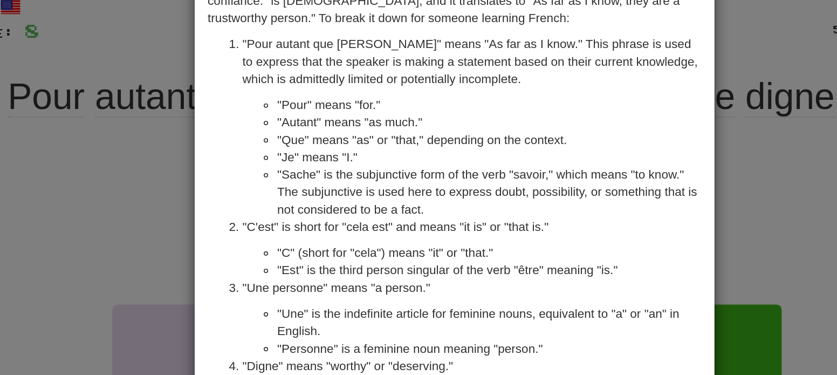
click at [224, 185] on div "× Explanation The sentence "Pour autant que [PERSON_NAME], c'est une personne d…" at bounding box center [418, 187] width 837 height 375
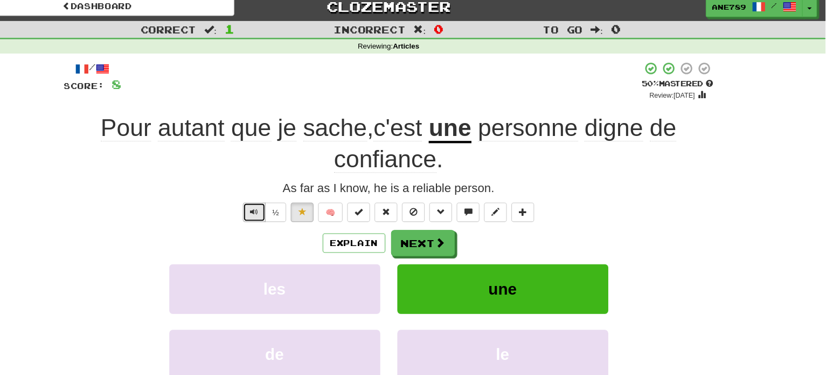
click at [285, 214] on button "Text-to-speech controls" at bounding box center [286, 208] width 22 height 18
click at [442, 235] on button "Next" at bounding box center [446, 237] width 60 height 25
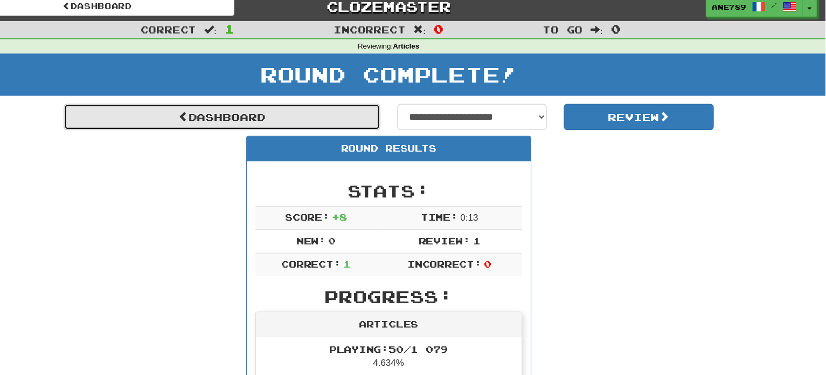
click at [293, 111] on link "Dashboard" at bounding box center [255, 118] width 299 height 25
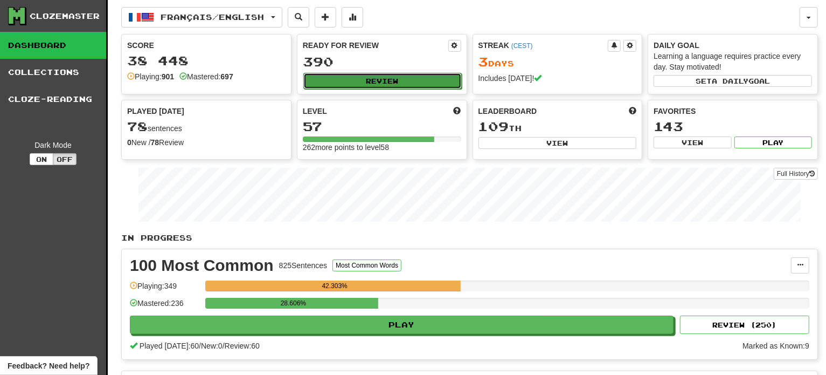
click at [397, 78] on button "Review" at bounding box center [383, 81] width 158 height 16
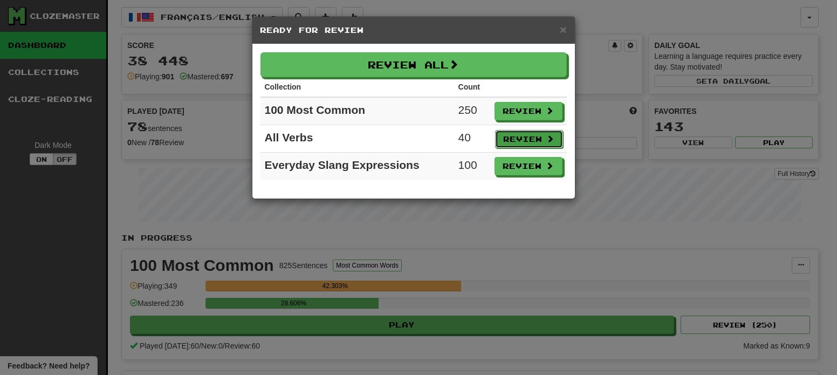
click at [541, 134] on button "Review" at bounding box center [529, 139] width 68 height 18
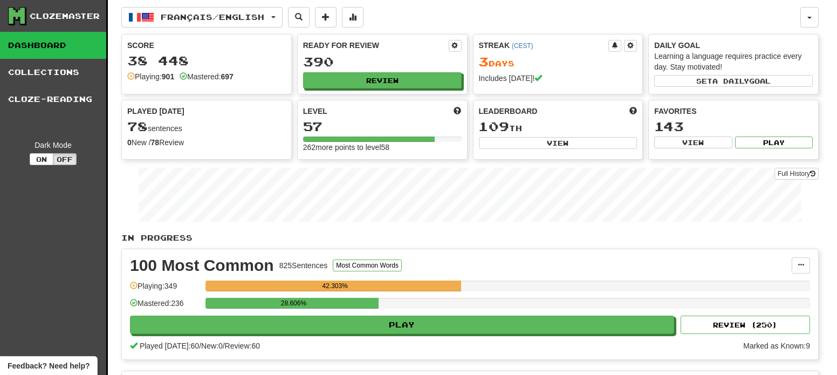
select select "**"
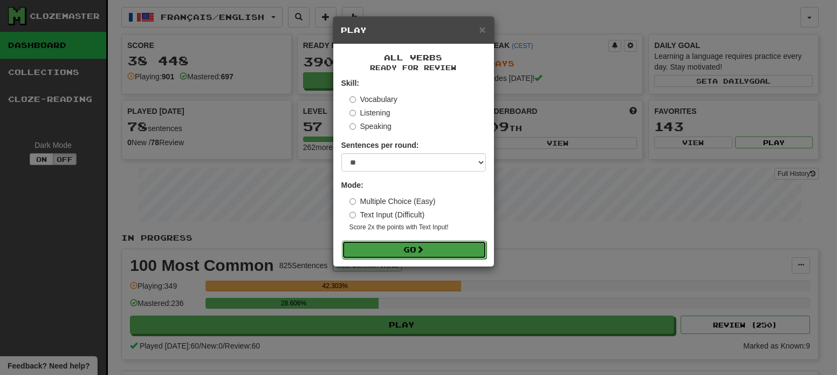
click at [434, 249] on button "Go" at bounding box center [414, 249] width 144 height 18
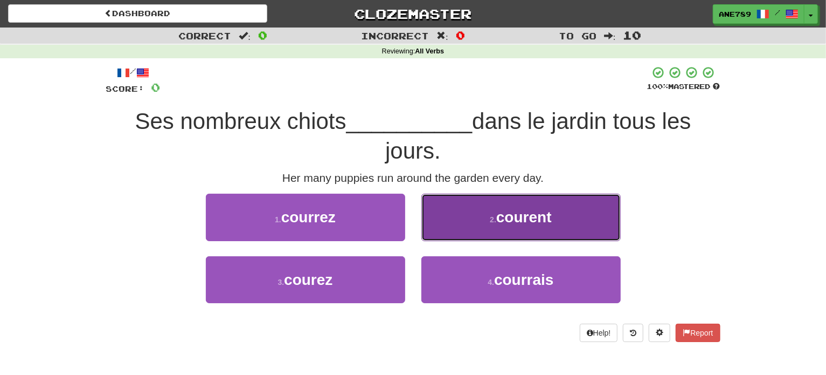
click at [493, 225] on button "2 . courent" at bounding box center [521, 217] width 199 height 47
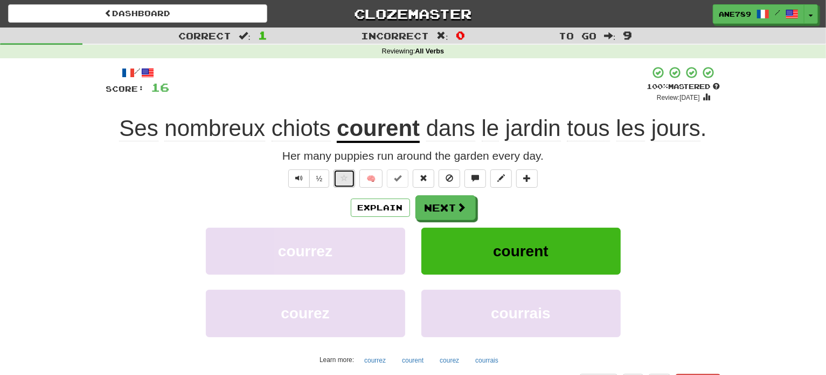
click at [342, 177] on span at bounding box center [345, 178] width 8 height 8
click at [456, 209] on button "Next" at bounding box center [446, 208] width 60 height 25
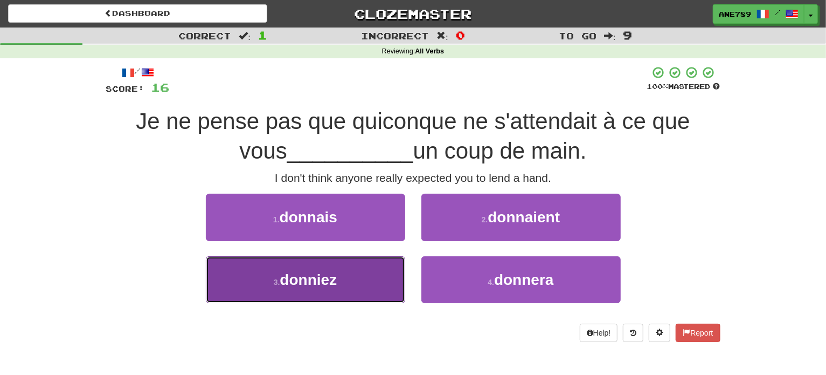
click at [373, 277] on button "3 . [GEOGRAPHIC_DATA]" at bounding box center [305, 279] width 199 height 47
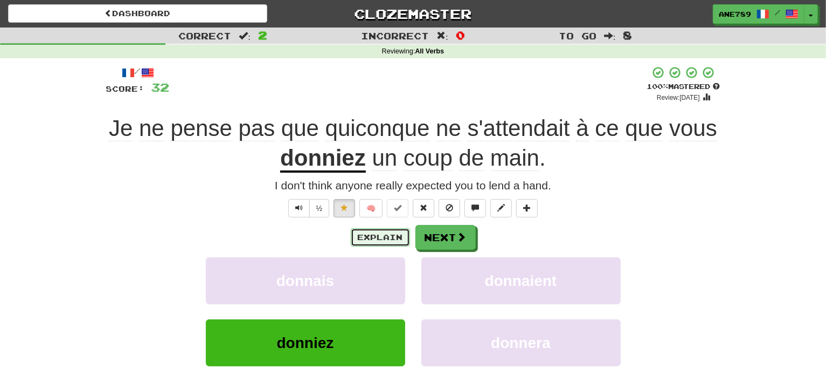
click at [379, 232] on button "Explain" at bounding box center [380, 237] width 59 height 18
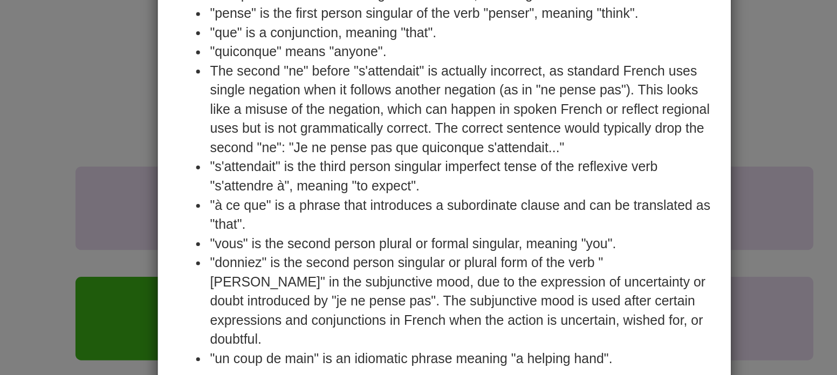
click at [182, 224] on div "× Explanation Certainly! Let's break down the sentence "Je ne pense pas que qui…" at bounding box center [418, 187] width 837 height 375
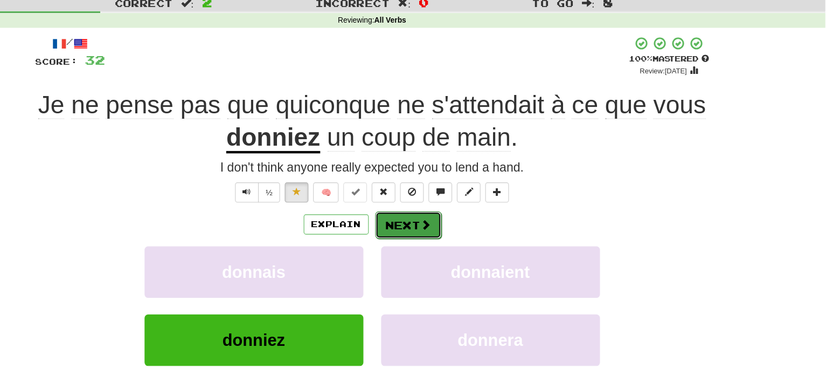
click at [458, 240] on span at bounding box center [463, 237] width 10 height 10
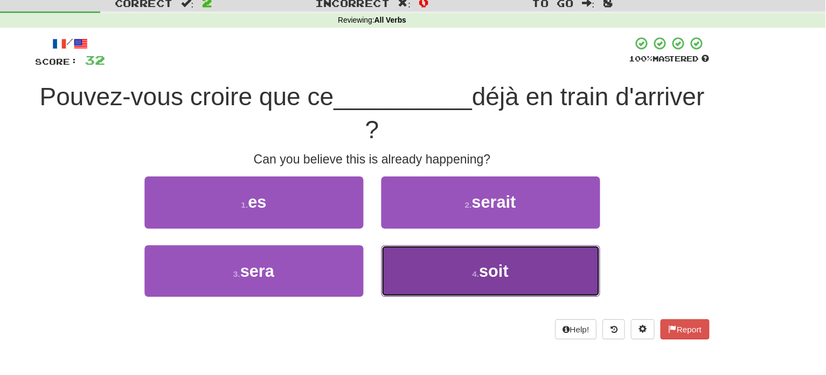
click at [511, 292] on button "4 . soit" at bounding box center [521, 279] width 199 height 47
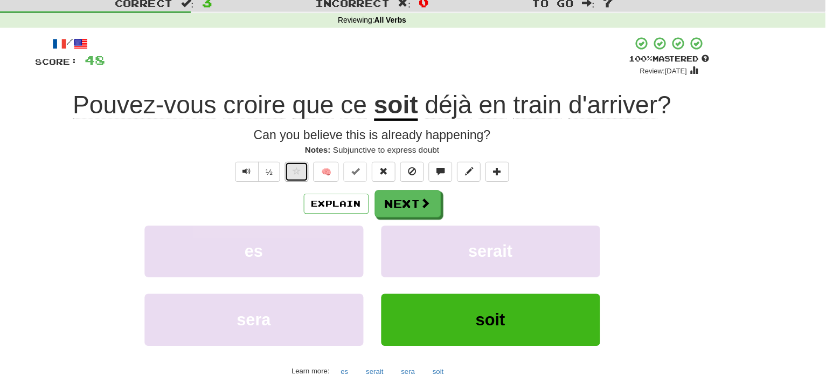
click at [343, 189] on span at bounding box center [345, 189] width 8 height 8
click at [376, 222] on button "Explain" at bounding box center [380, 218] width 59 height 18
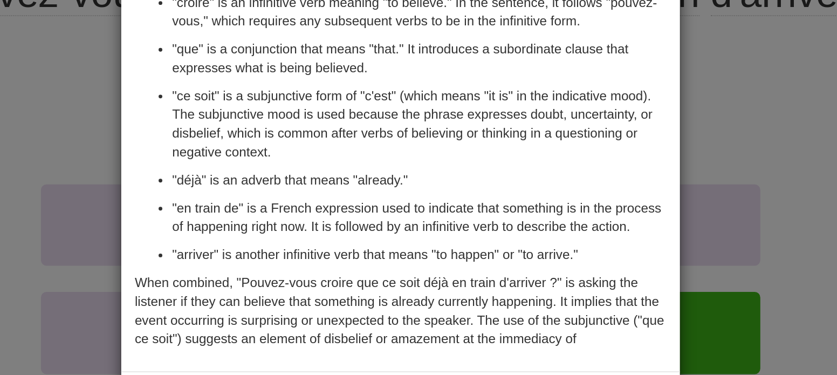
click at [197, 191] on div "× Explanation "Pouvez-vous croire que ce soit déjà en train d'arriver ?" is a F…" at bounding box center [418, 187] width 837 height 375
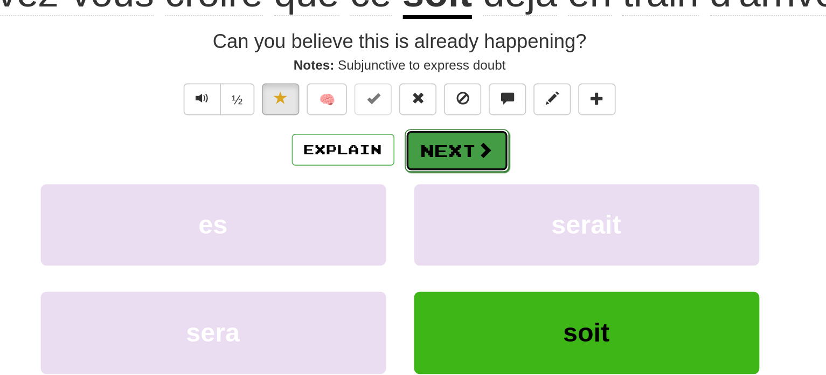
click at [433, 218] on button "Next" at bounding box center [446, 218] width 60 height 25
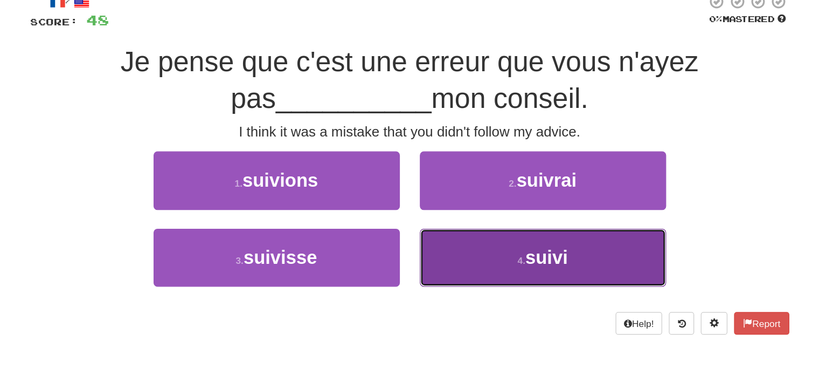
click at [423, 282] on button "4 . suivi" at bounding box center [521, 279] width 199 height 47
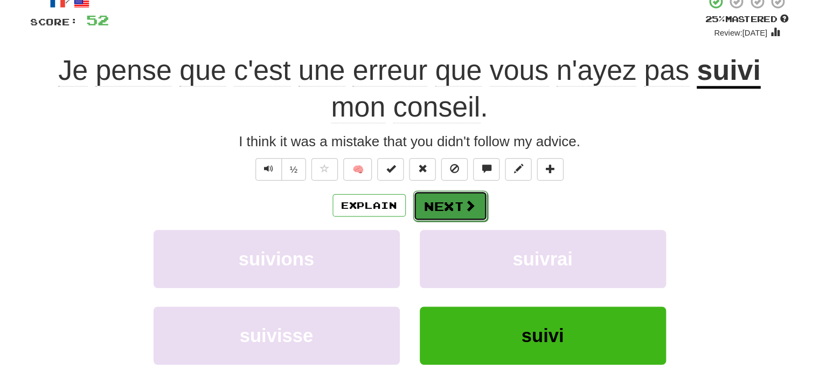
click at [436, 243] on button "Next" at bounding box center [446, 237] width 60 height 25
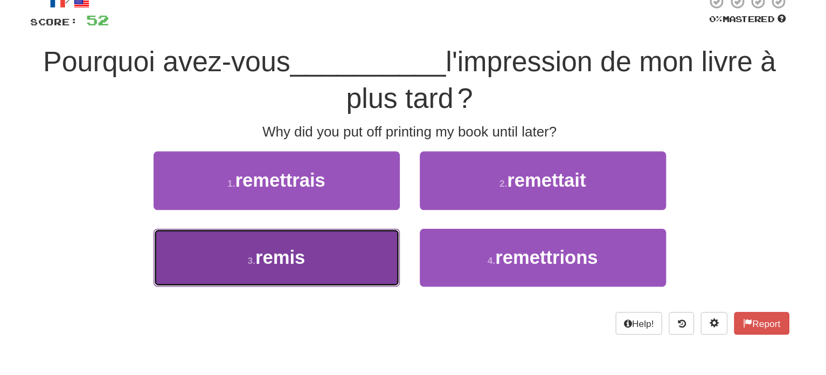
click at [349, 288] on button "3 . remis" at bounding box center [305, 279] width 199 height 47
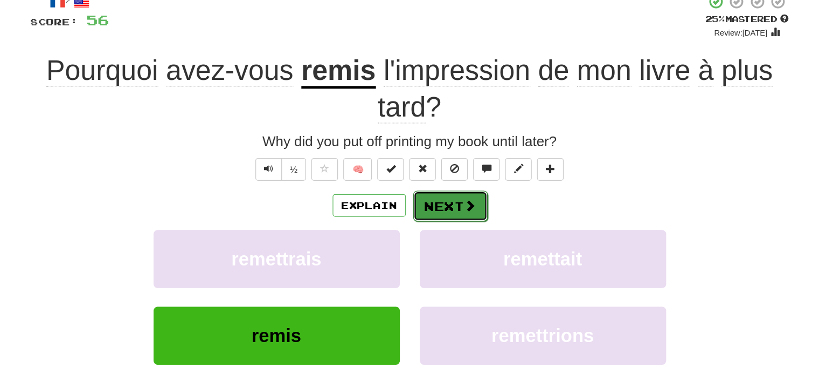
click at [459, 227] on button "Next" at bounding box center [446, 237] width 60 height 25
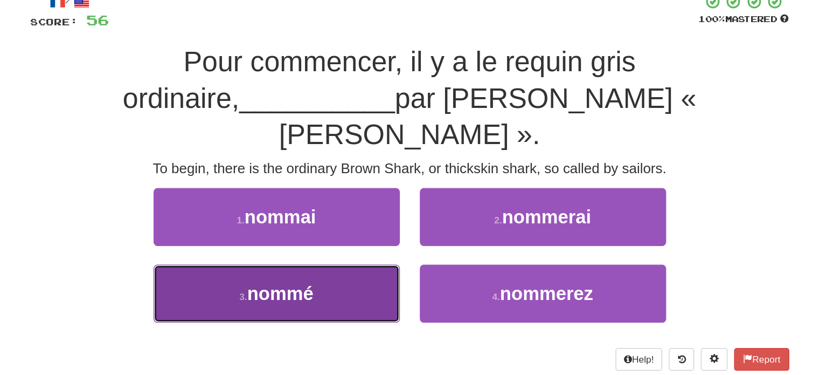
click at [377, 291] on button "3 . nommé" at bounding box center [305, 308] width 199 height 47
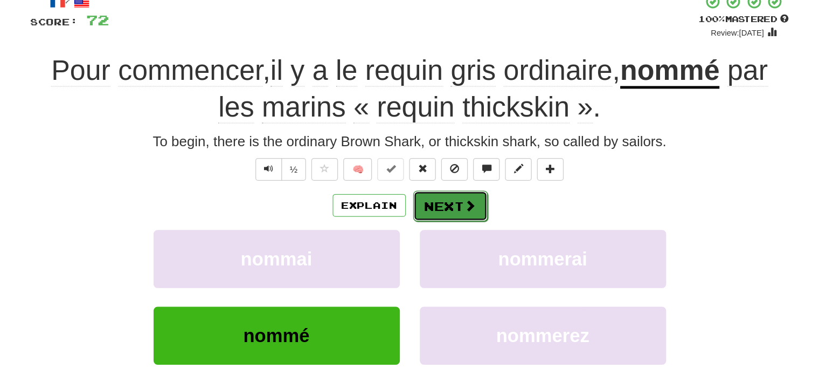
click at [464, 240] on span at bounding box center [463, 237] width 10 height 10
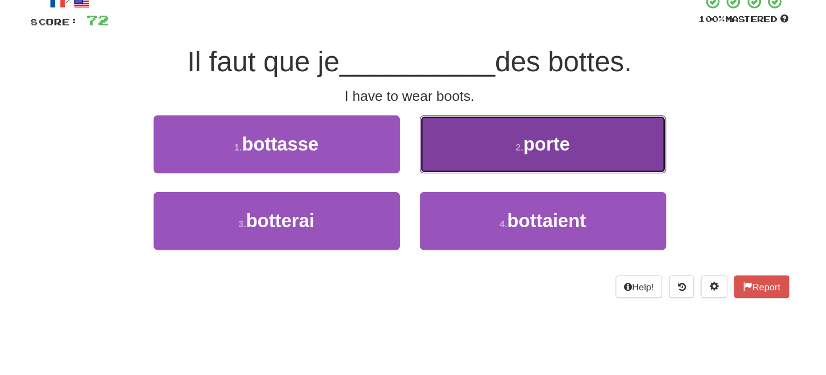
click at [495, 200] on button "2 . porte" at bounding box center [521, 187] width 199 height 47
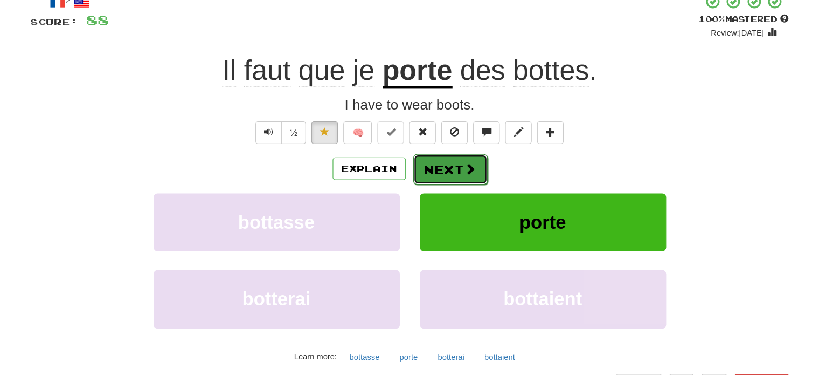
click at [452, 208] on button "Next" at bounding box center [446, 208] width 60 height 25
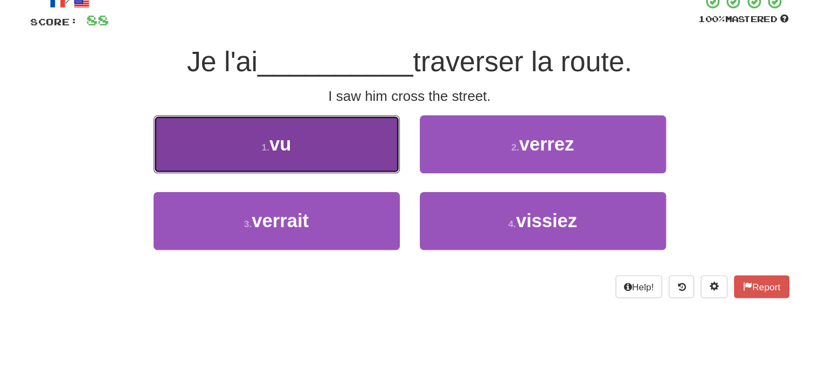
click at [356, 199] on button "1 . vu" at bounding box center [305, 187] width 199 height 47
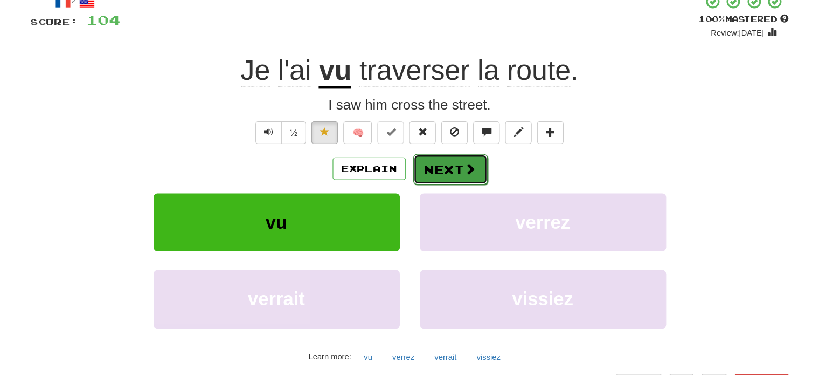
click at [452, 206] on button "Next" at bounding box center [446, 208] width 60 height 25
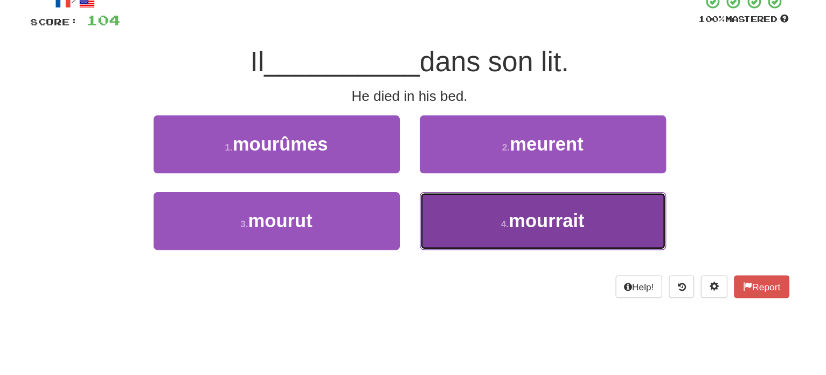
click at [490, 238] on button "4 . mourrait" at bounding box center [521, 249] width 199 height 47
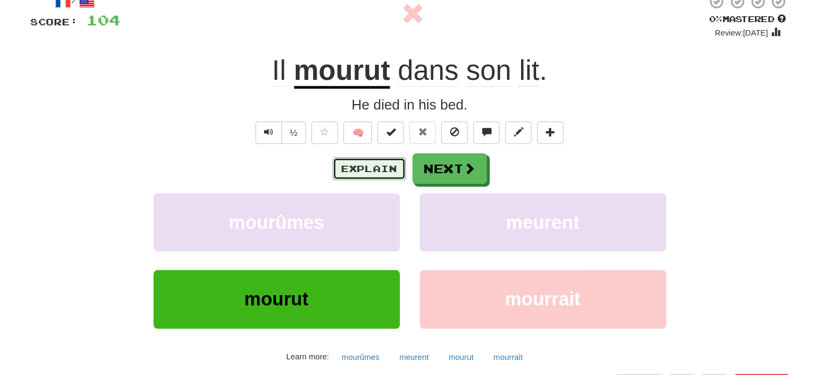
click at [390, 204] on button "Explain" at bounding box center [380, 207] width 59 height 18
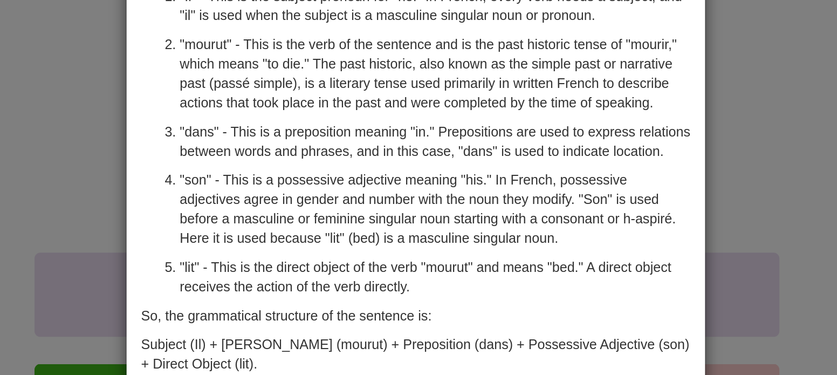
click at [216, 131] on div "× Explanation "Il mourut dans son lit" is a French sentence that translates to …" at bounding box center [418, 187] width 837 height 375
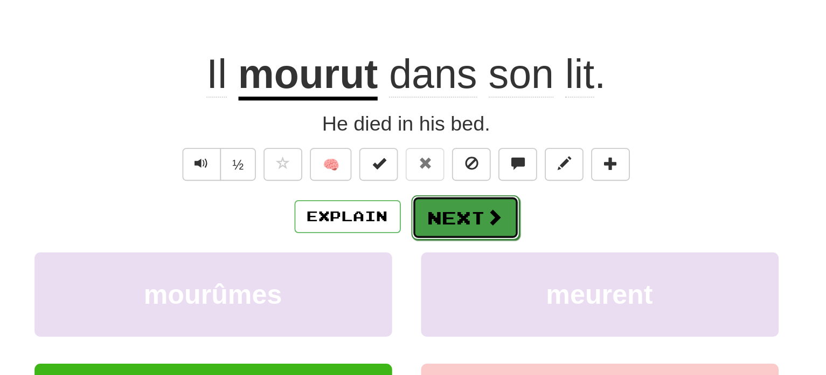
click at [454, 196] on button "Next" at bounding box center [446, 208] width 60 height 25
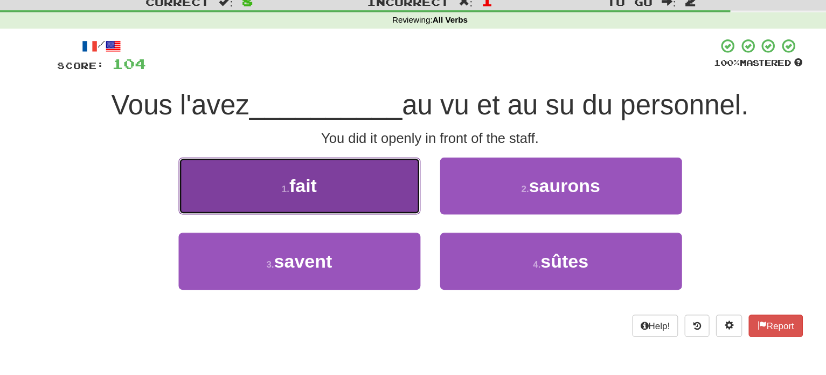
click at [343, 194] on button "1 . fait" at bounding box center [305, 187] width 199 height 47
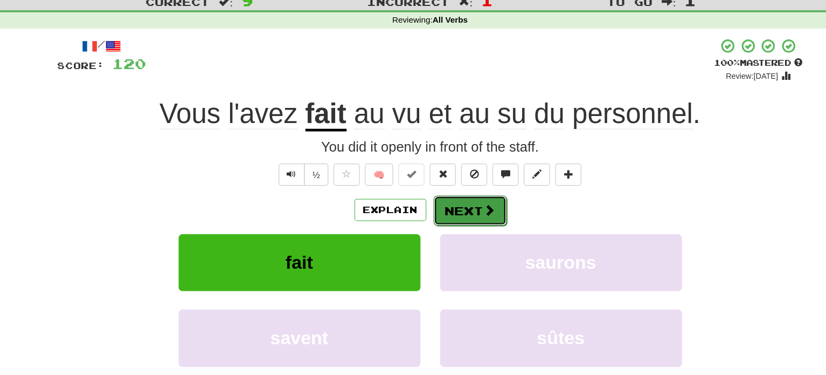
click at [436, 213] on button "Next" at bounding box center [446, 208] width 60 height 25
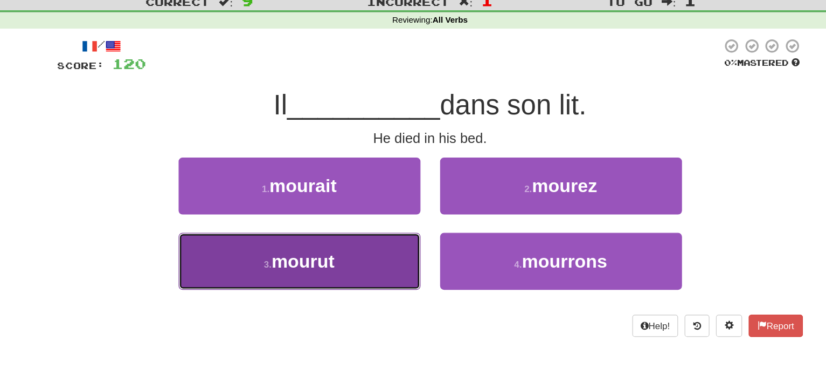
click at [360, 264] on button "3 . mourut" at bounding box center [305, 249] width 199 height 47
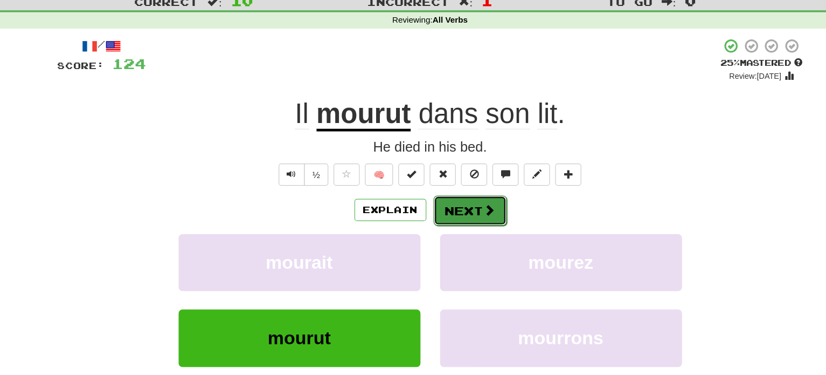
click at [444, 203] on button "Next" at bounding box center [446, 208] width 60 height 25
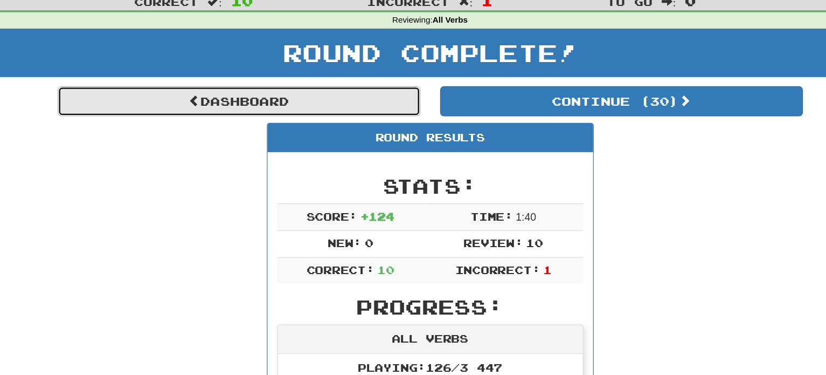
click at [276, 120] on link "Dashboard" at bounding box center [255, 118] width 299 height 25
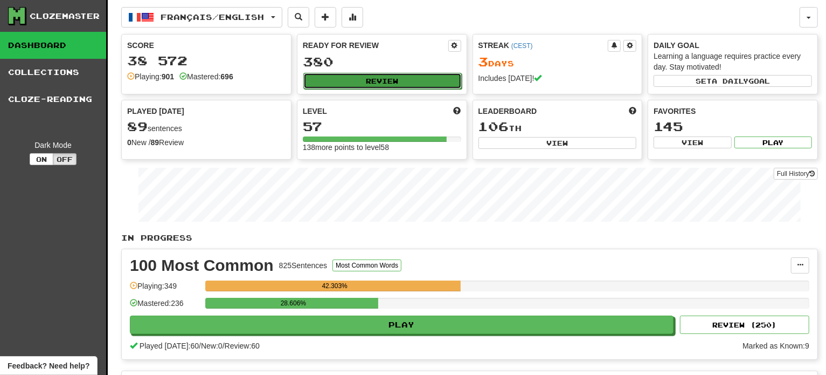
click at [361, 84] on button "Review" at bounding box center [383, 81] width 158 height 16
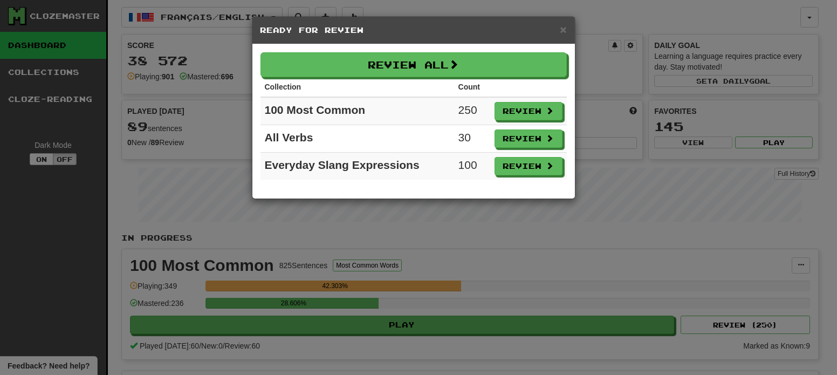
click at [518, 155] on td "Review" at bounding box center [528, 166] width 77 height 27
click at [519, 164] on button "Review" at bounding box center [529, 166] width 68 height 18
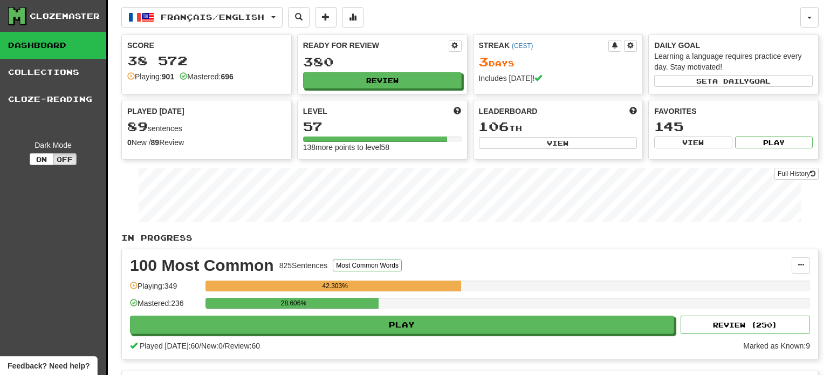
select select "**"
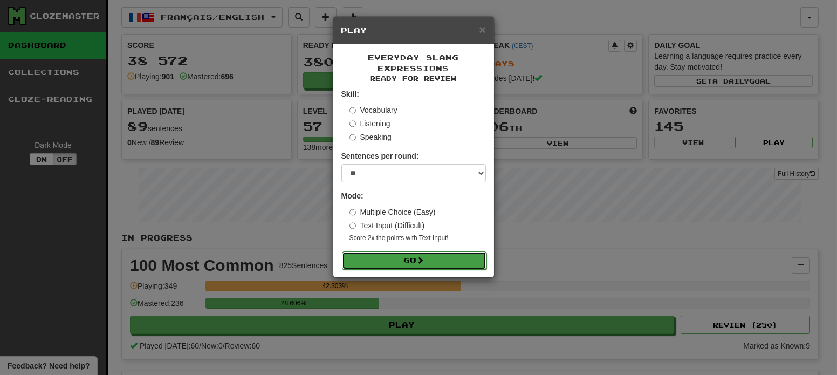
click at [424, 264] on span at bounding box center [421, 260] width 8 height 8
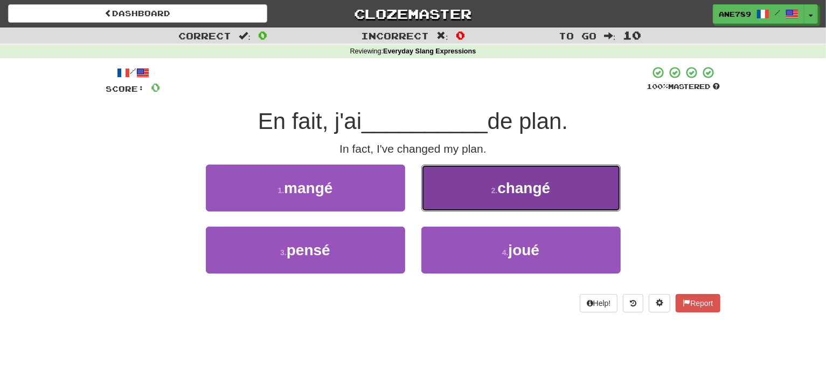
click at [509, 187] on span "changé" at bounding box center [524, 188] width 53 height 17
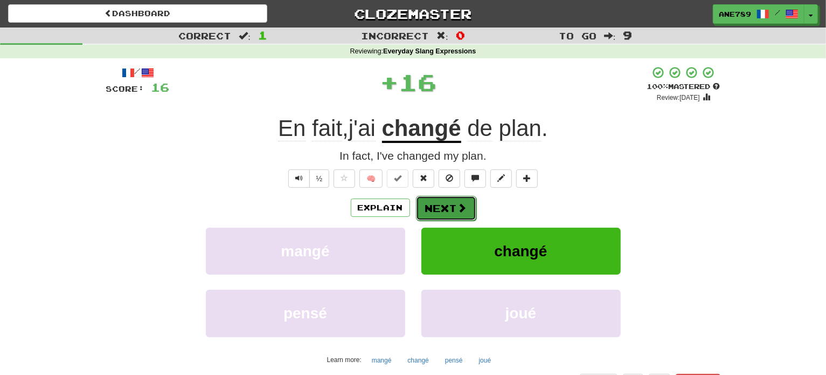
click at [436, 204] on button "Next" at bounding box center [446, 208] width 60 height 25
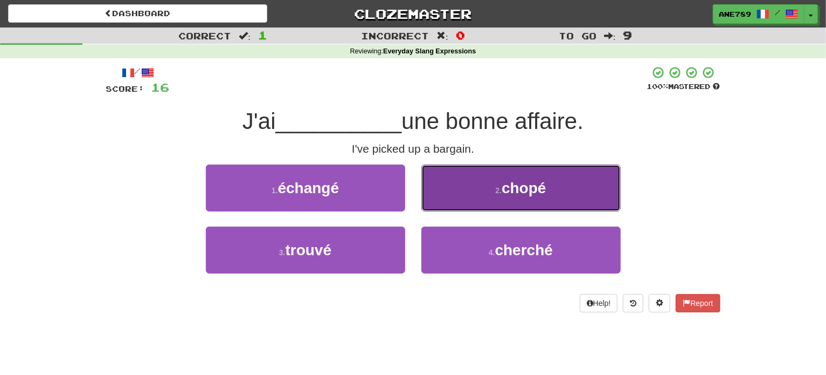
click at [478, 182] on button "2 . chopé" at bounding box center [521, 187] width 199 height 47
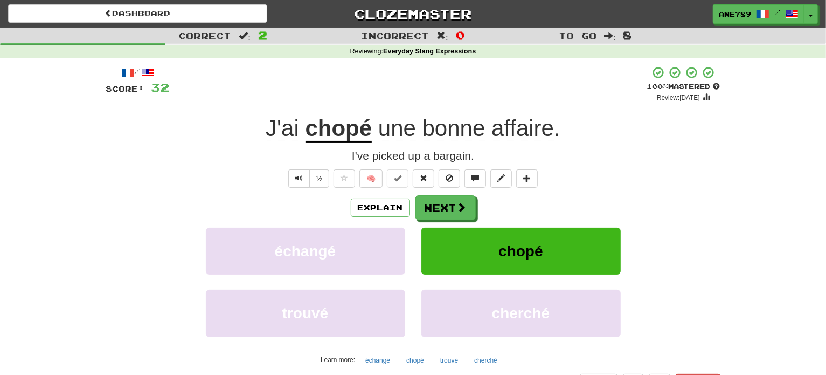
click at [436, 223] on div "Explain Next échangé chopé trouvé cherché Learn more: échangé chopé trouvé cher…" at bounding box center [413, 281] width 615 height 173
click at [437, 212] on button "Next" at bounding box center [446, 208] width 60 height 25
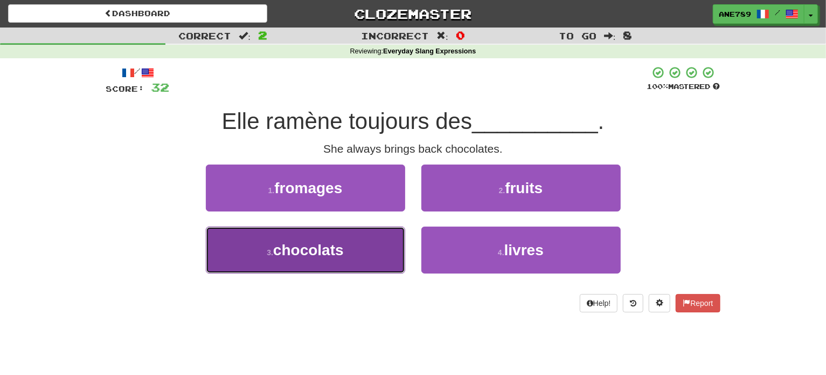
click at [371, 263] on button "3 . chocolats" at bounding box center [305, 249] width 199 height 47
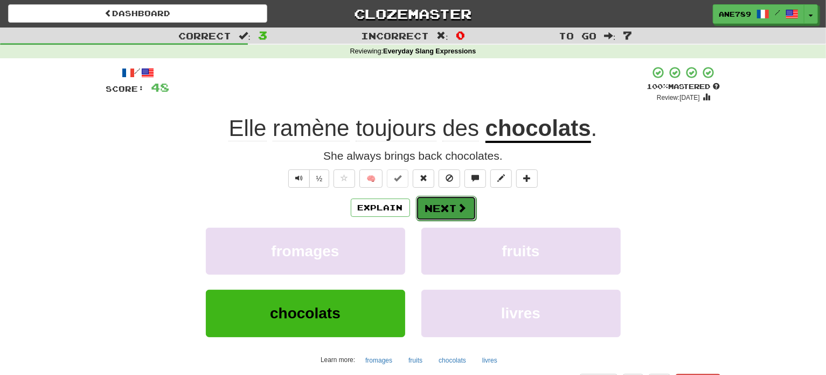
click at [461, 210] on span at bounding box center [463, 208] width 10 height 10
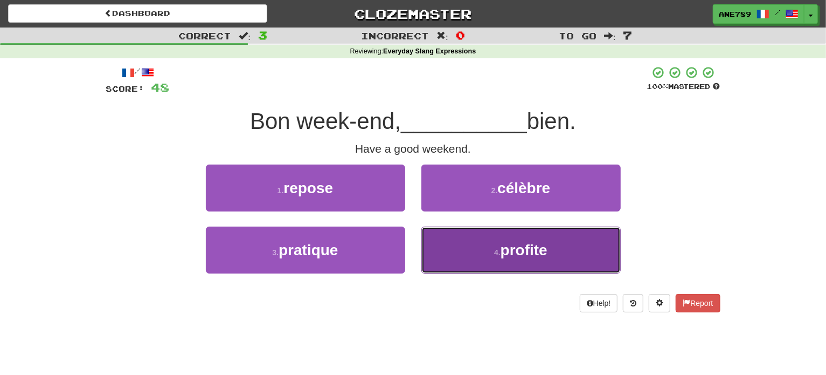
click at [472, 247] on button "4 . profite" at bounding box center [521, 249] width 199 height 47
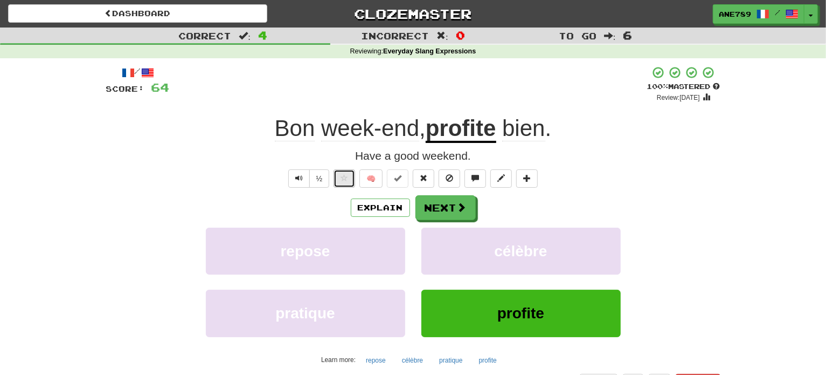
click at [340, 181] on button at bounding box center [345, 178] width 22 height 18
click button "Next"
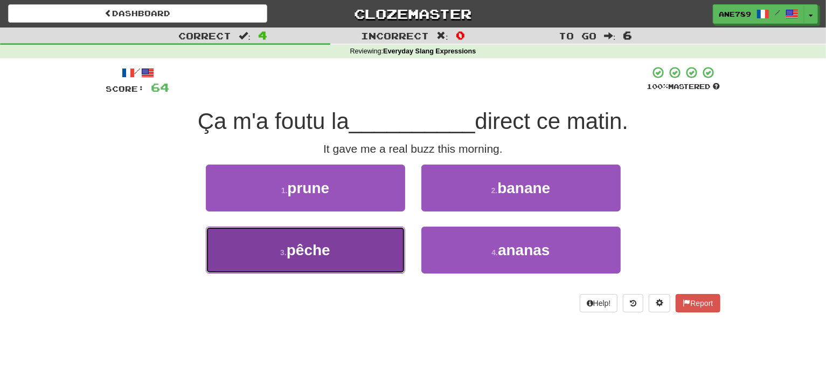
click button "3 . pêche"
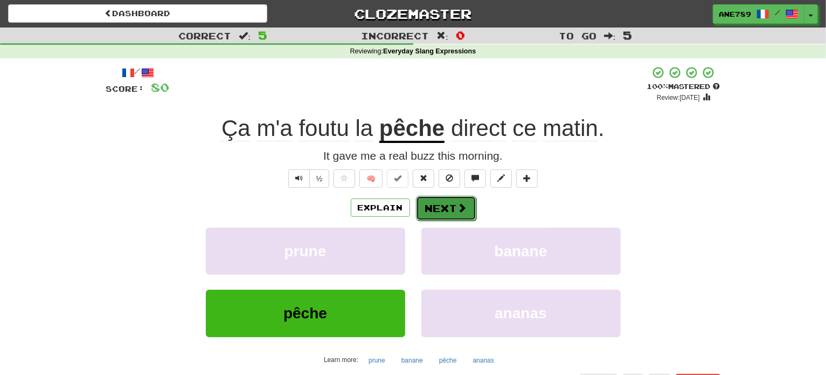
click button "Next"
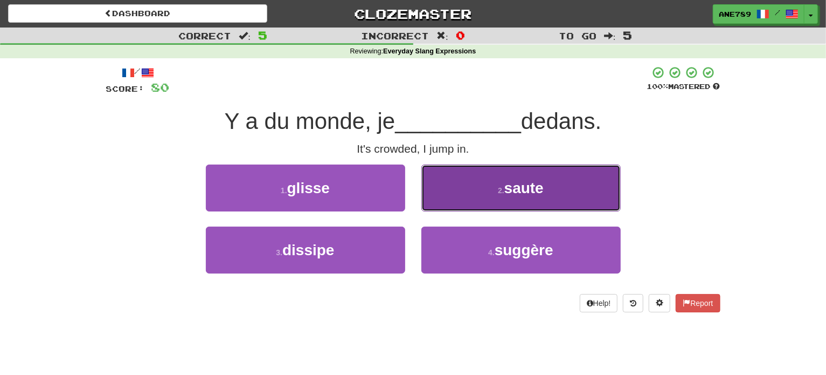
click button "2 . saute"
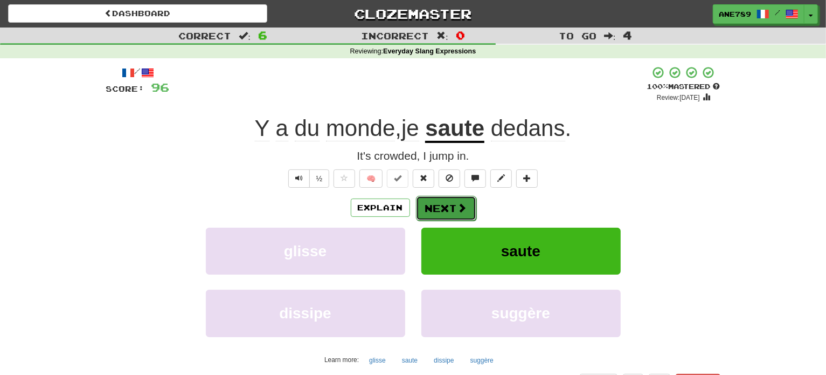
click button "Next"
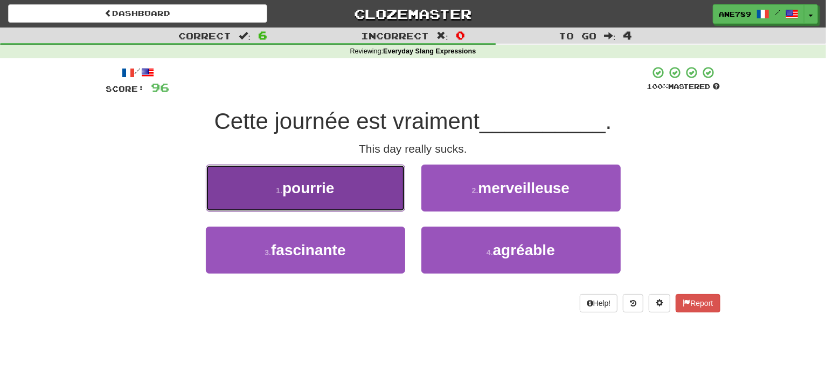
click button "1 . pourrie"
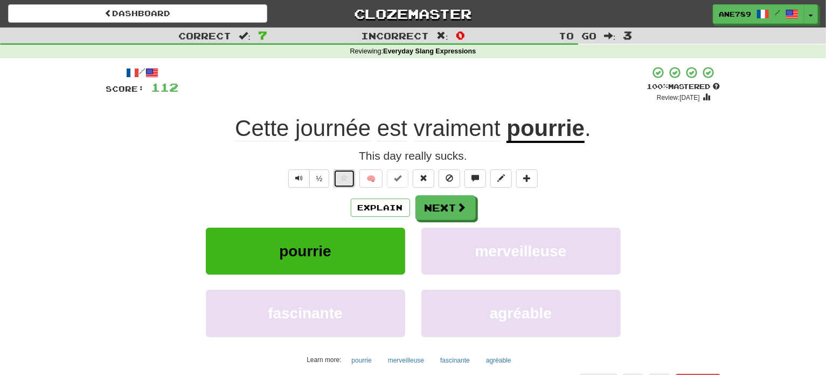
click span
click button "Next"
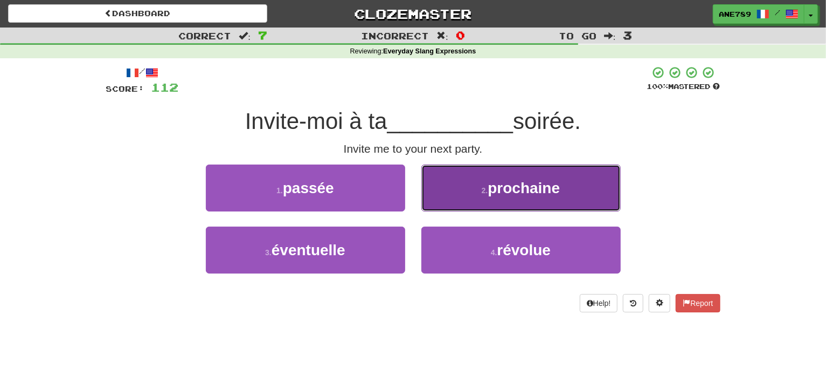
click button "2 . prochaine"
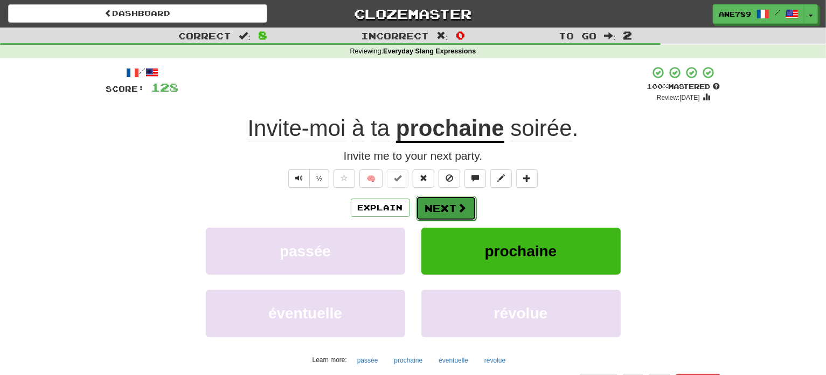
click button "Next"
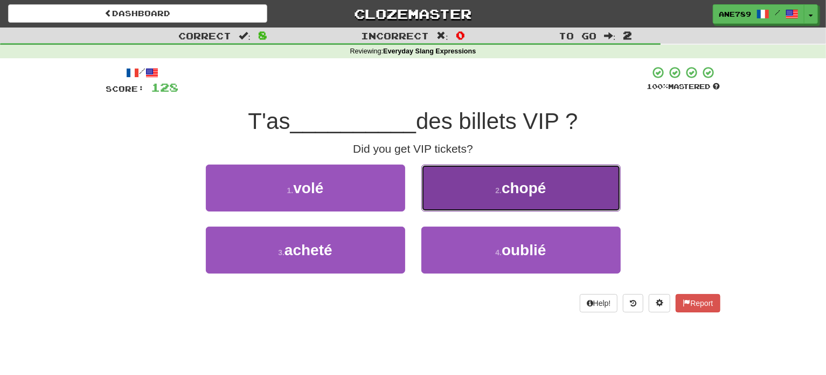
click small "2 ."
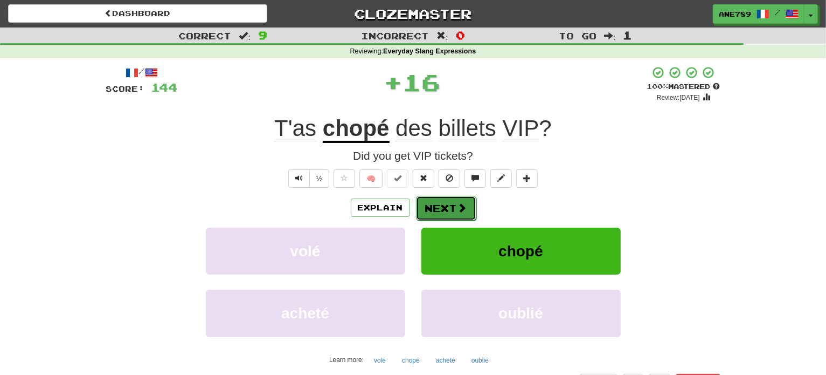
click span
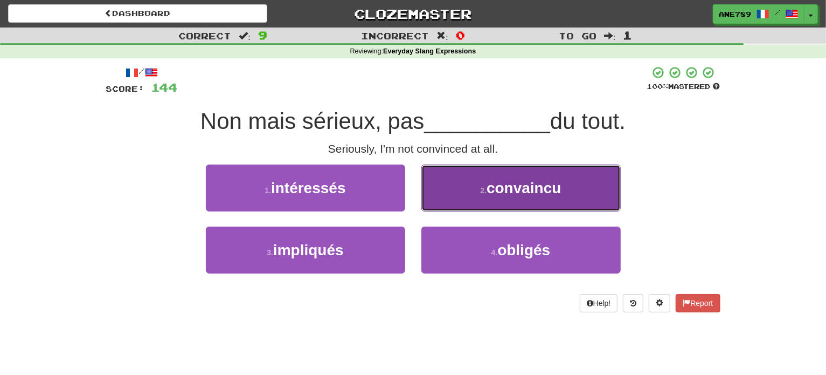
click span "convaincu"
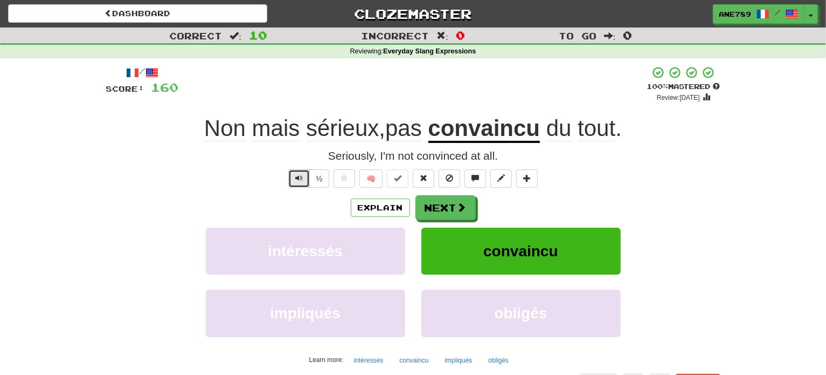
click button "Text-to-speech controls"
click button "Next"
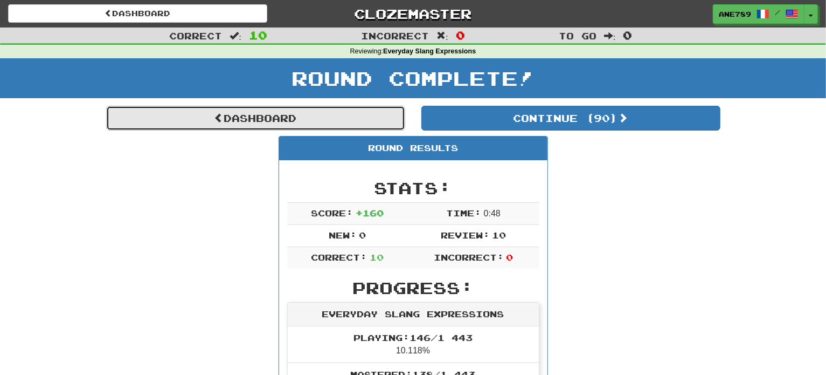
click link "Dashboard"
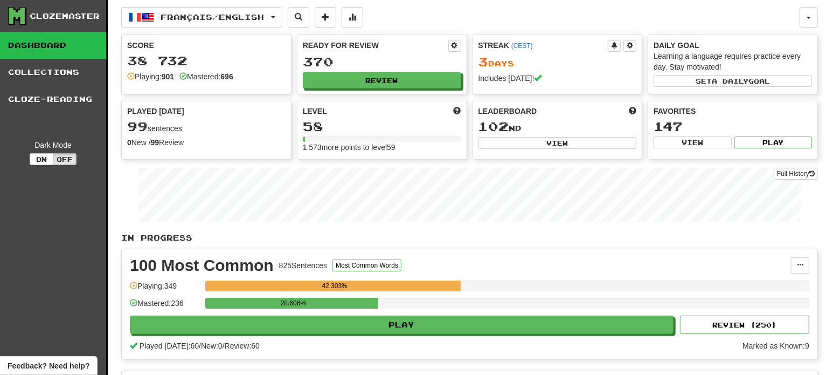
click at [353, 68] on div "370" at bounding box center [382, 61] width 158 height 13
click at [357, 80] on button "Review" at bounding box center [383, 81] width 158 height 16
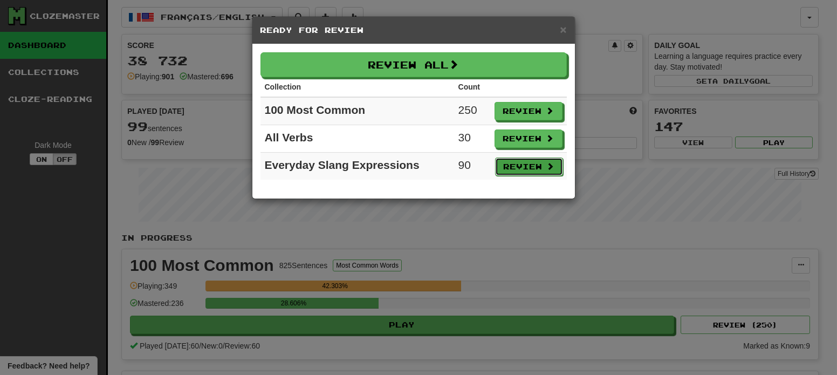
click at [512, 157] on button "Review" at bounding box center [529, 166] width 68 height 18
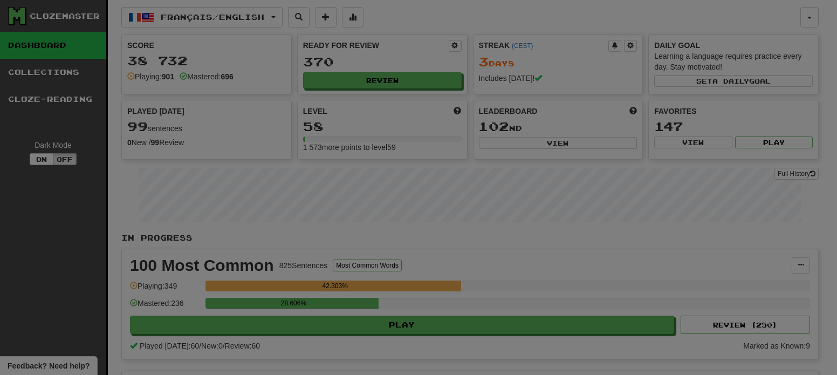
select select "**"
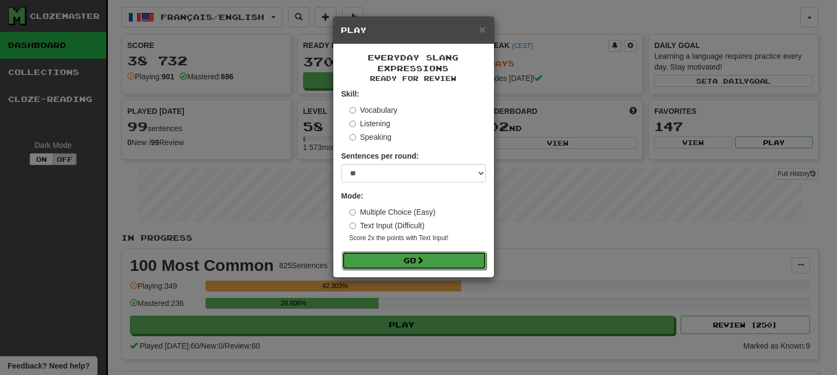
click at [413, 262] on button "Go" at bounding box center [414, 260] width 144 height 18
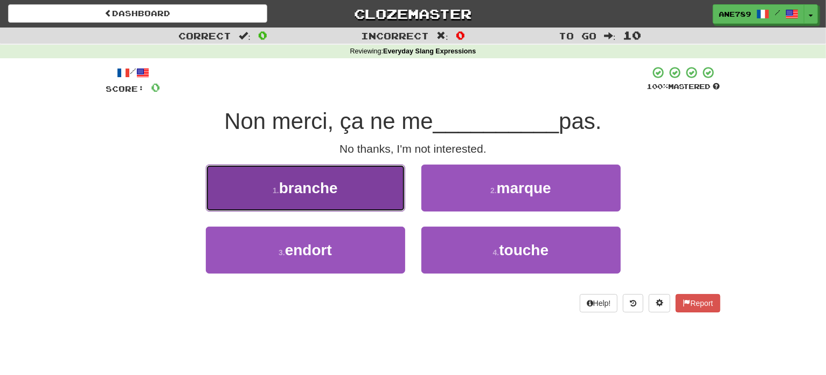
click at [378, 210] on button "1 . branche" at bounding box center [305, 187] width 199 height 47
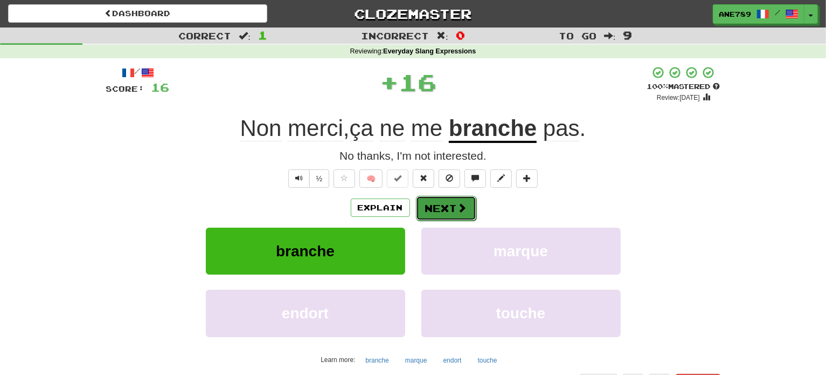
click at [458, 206] on span at bounding box center [463, 208] width 10 height 10
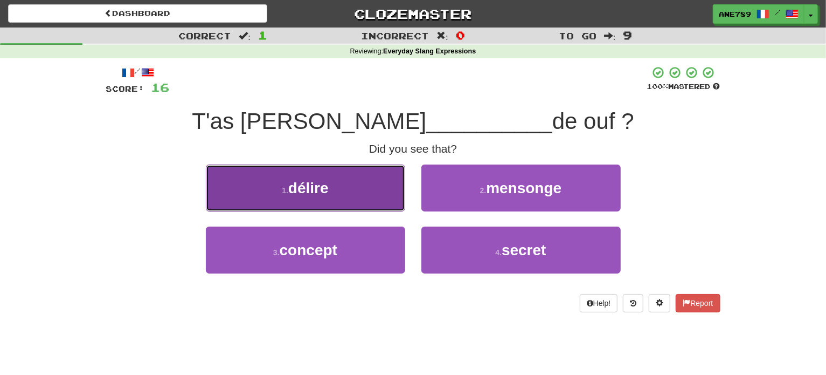
click at [381, 190] on button "1 . délire" at bounding box center [305, 187] width 199 height 47
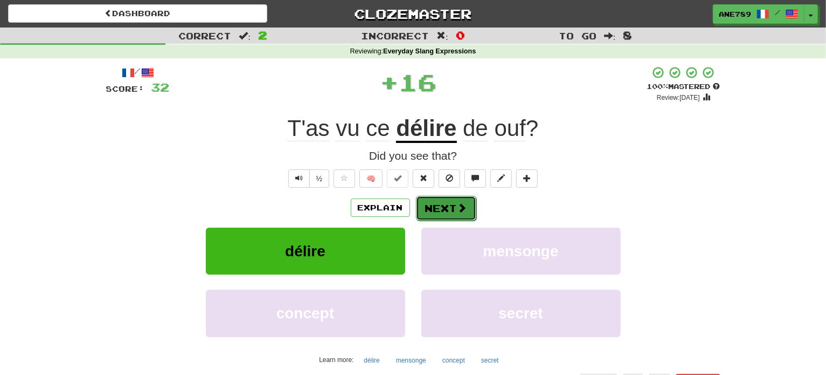
click at [464, 206] on span at bounding box center [463, 208] width 10 height 10
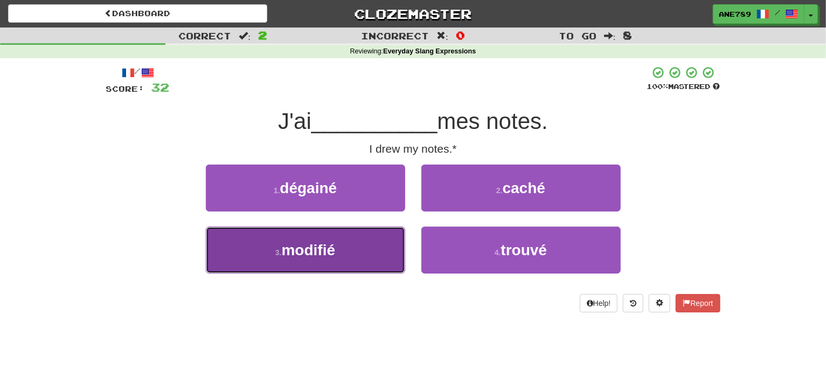
click at [387, 245] on button "3 . modifié" at bounding box center [305, 249] width 199 height 47
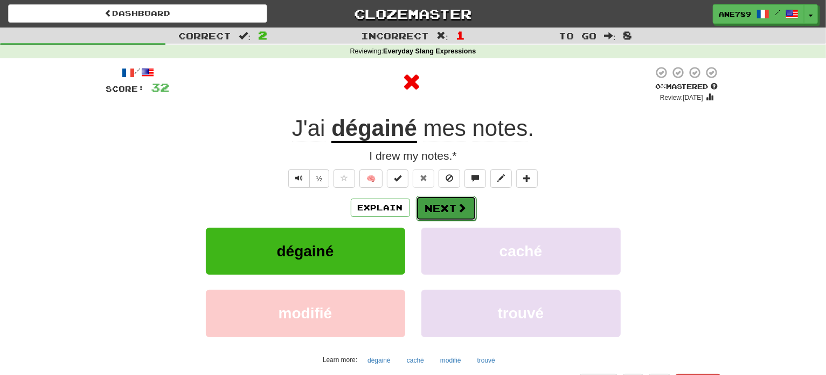
click at [449, 209] on button "Next" at bounding box center [446, 208] width 60 height 25
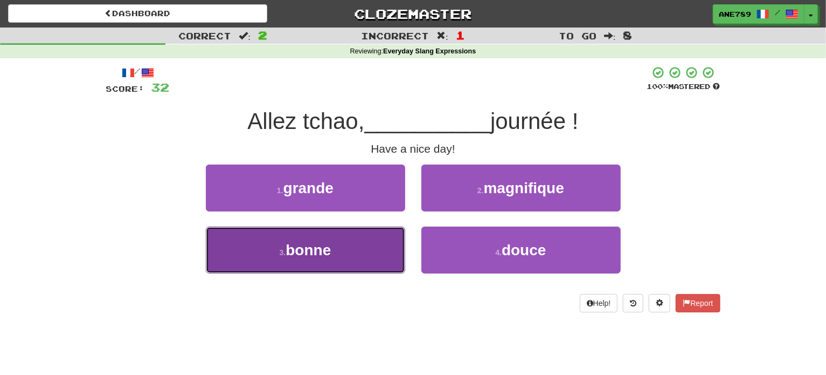
click at [367, 253] on button "3 . bonne" at bounding box center [305, 249] width 199 height 47
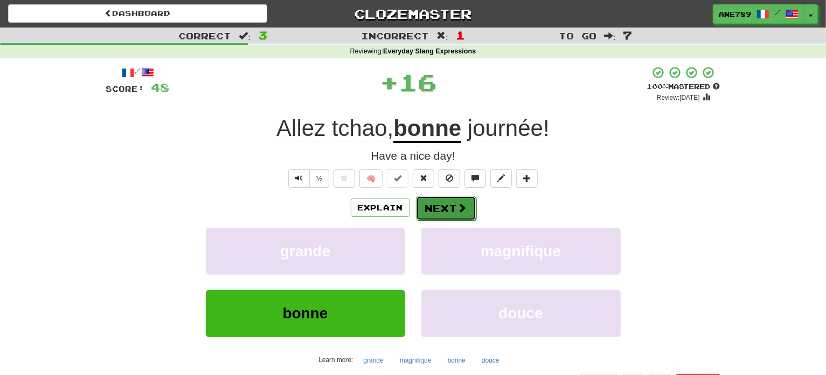
click at [459, 199] on button "Next" at bounding box center [446, 208] width 60 height 25
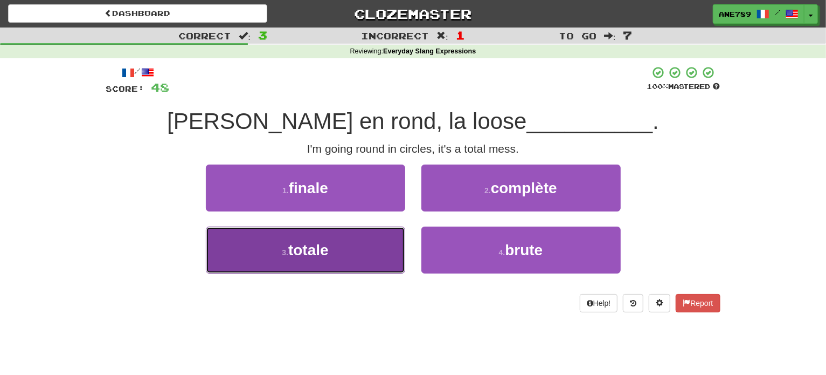
click at [393, 242] on button "3 . totale" at bounding box center [305, 249] width 199 height 47
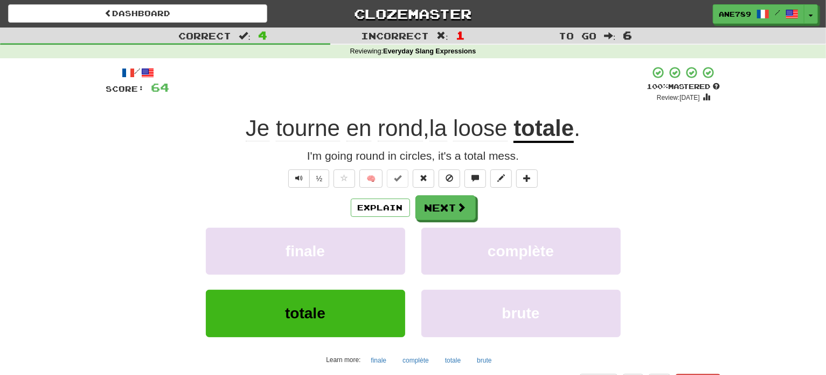
click at [332, 179] on span "🧠" at bounding box center [436, 178] width 209 height 9
click at [341, 178] on span at bounding box center [345, 178] width 8 height 8
click at [444, 211] on button "Next" at bounding box center [446, 208] width 60 height 25
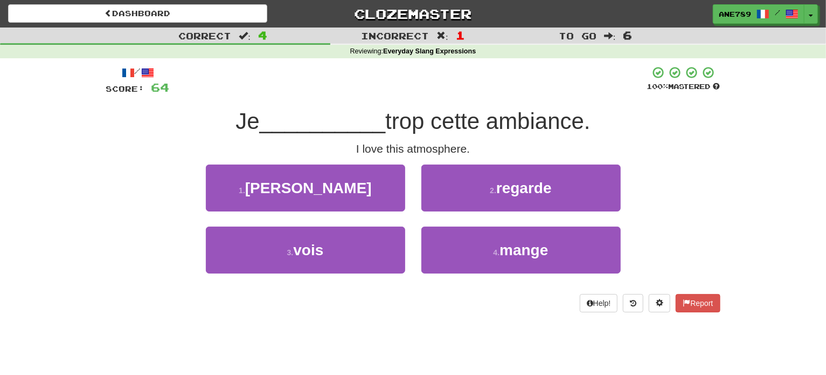
click at [373, 163] on div "/ Score: 64 100 % Mastered Je __________ trop cette ambiance. I love this atmos…" at bounding box center [413, 189] width 615 height 246
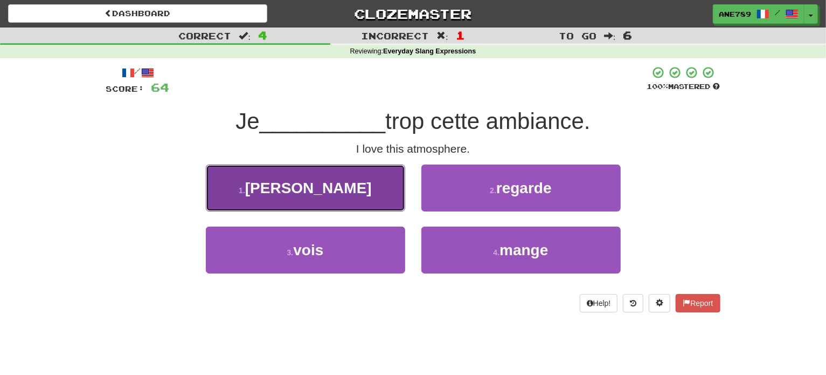
click at [373, 181] on button "1 . kiffe" at bounding box center [305, 187] width 199 height 47
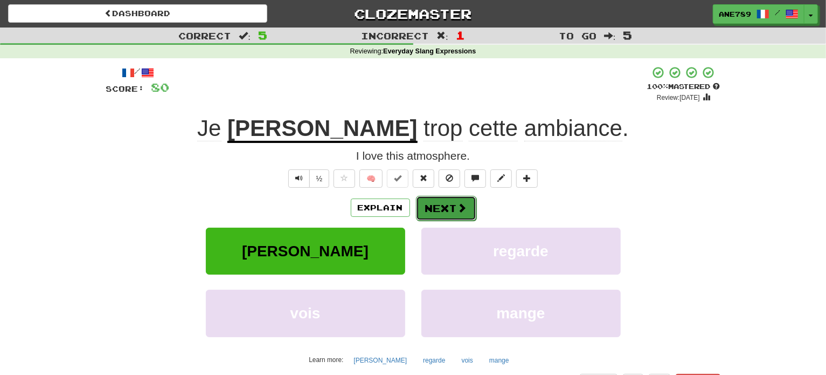
click at [466, 209] on button "Next" at bounding box center [446, 208] width 60 height 25
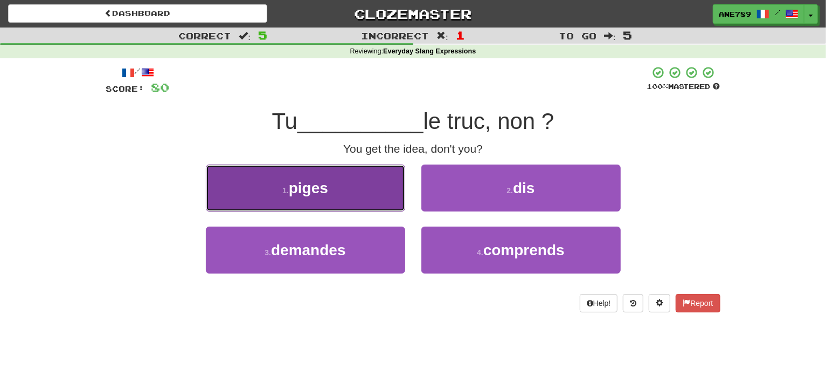
click at [363, 169] on button "1 . piges" at bounding box center [305, 187] width 199 height 47
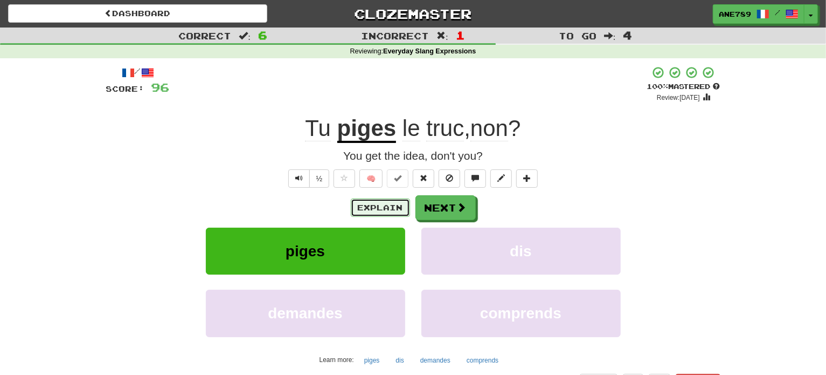
click at [373, 211] on button "Explain" at bounding box center [380, 207] width 59 height 18
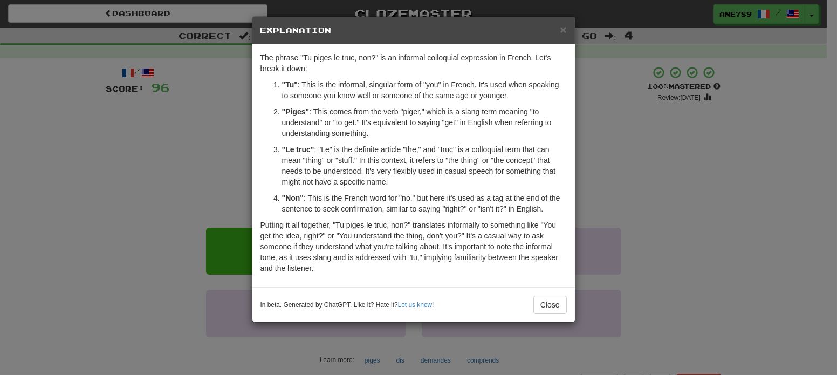
click at [127, 135] on div "× Explanation The phrase "Tu piges le truc, non?" is an informal colloquial exp…" at bounding box center [418, 187] width 837 height 375
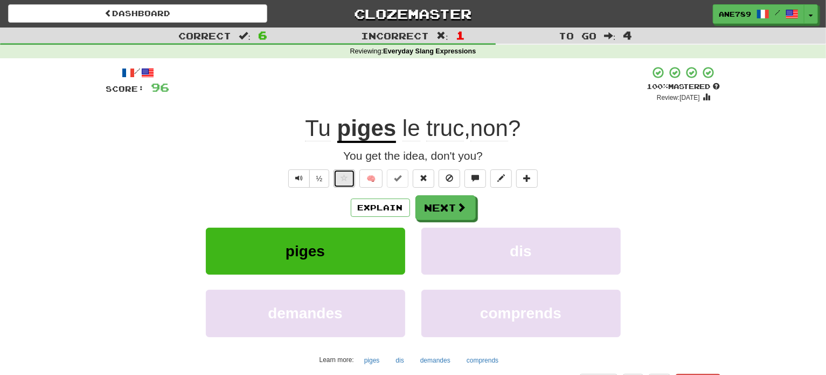
click at [348, 176] on span at bounding box center [345, 178] width 8 height 8
click at [468, 206] on button "Next" at bounding box center [446, 208] width 60 height 25
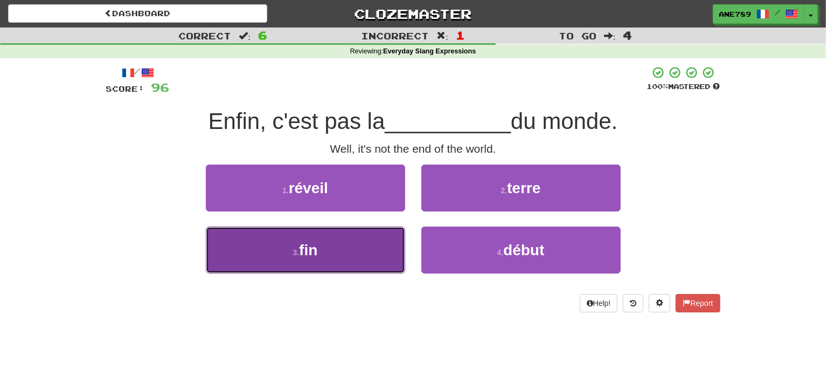
click at [380, 239] on button "3 . fin" at bounding box center [305, 249] width 199 height 47
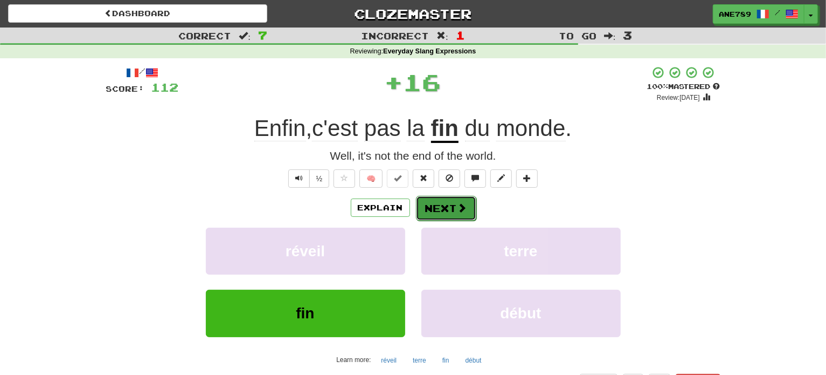
click at [456, 206] on button "Next" at bounding box center [446, 208] width 60 height 25
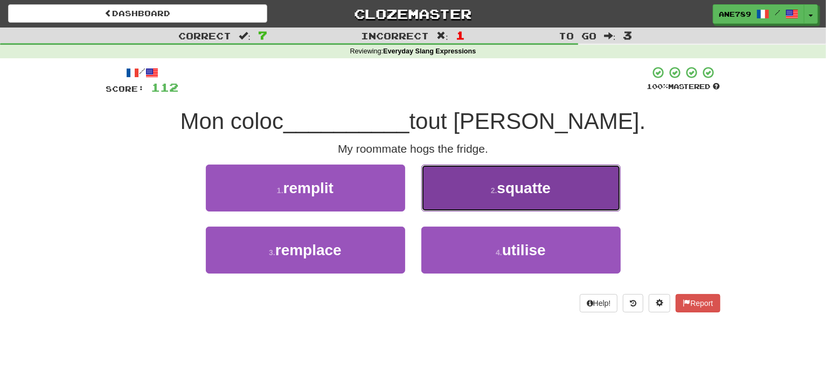
click at [481, 186] on button "2 . squatte" at bounding box center [521, 187] width 199 height 47
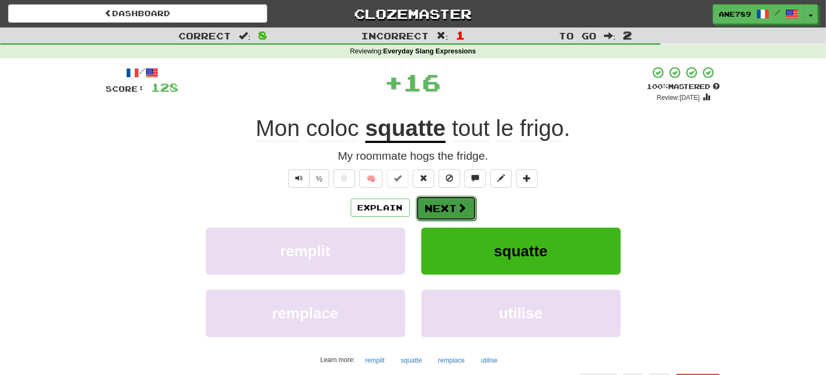
click at [439, 215] on button "Next" at bounding box center [446, 208] width 60 height 25
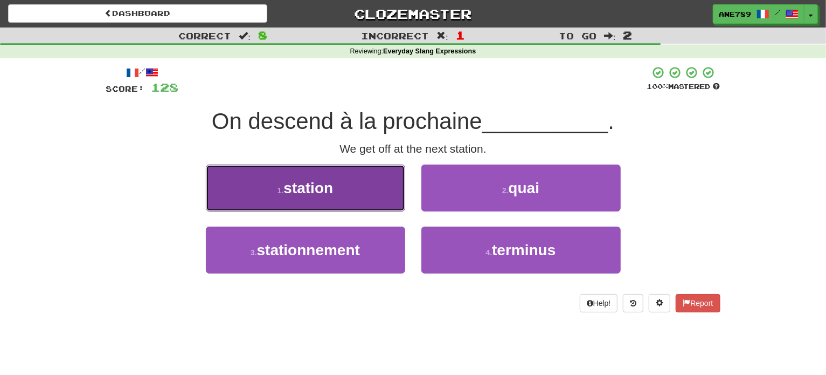
click at [356, 178] on button "1 . station" at bounding box center [305, 187] width 199 height 47
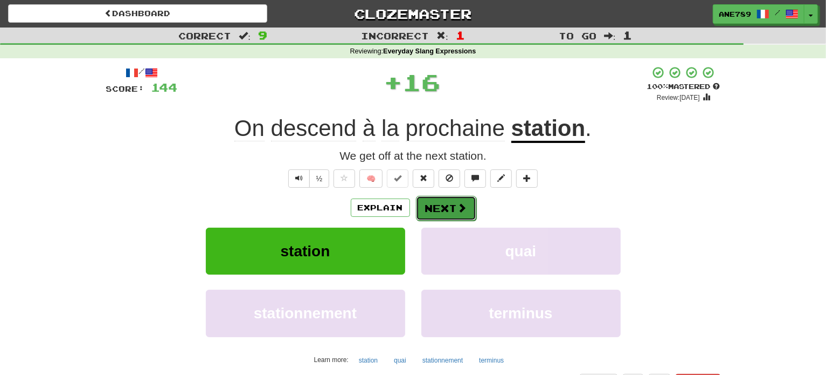
click at [464, 203] on span at bounding box center [463, 208] width 10 height 10
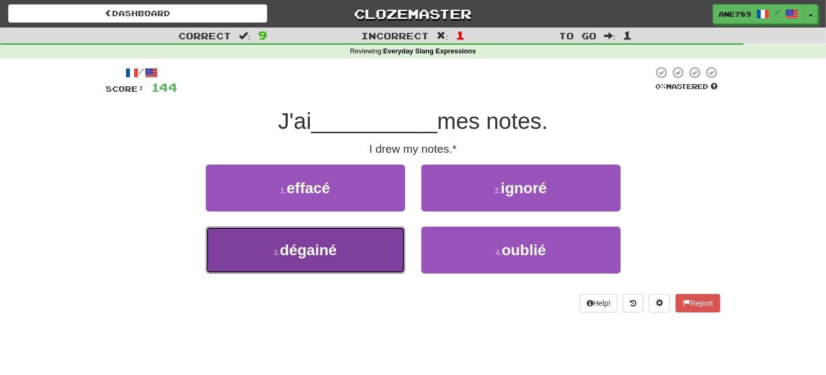
click at [382, 246] on button "3 . dégainé" at bounding box center [305, 249] width 199 height 47
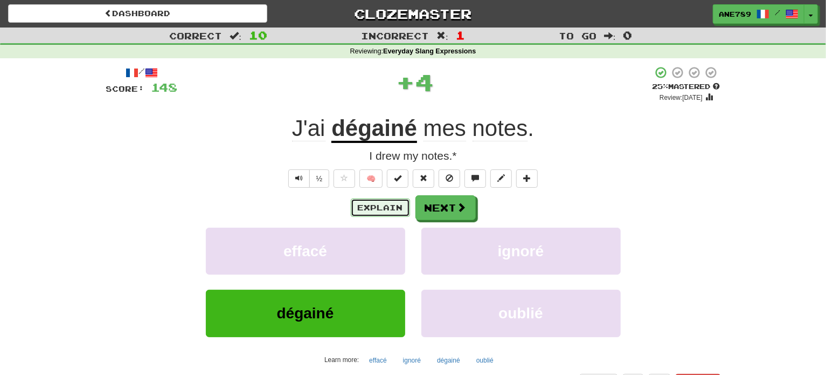
click at [374, 205] on button "Explain" at bounding box center [380, 207] width 59 height 18
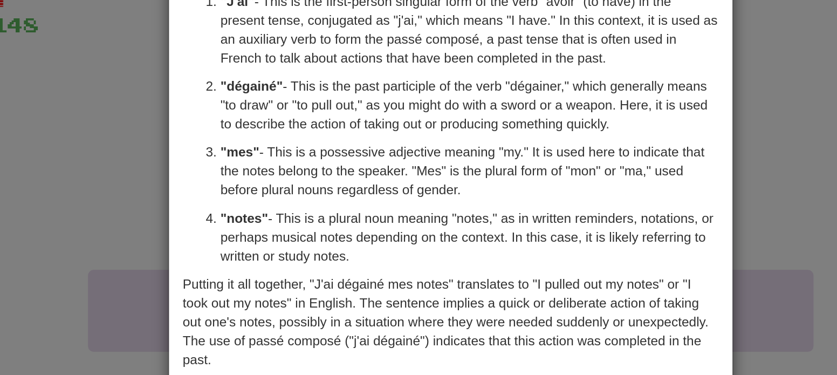
click at [226, 159] on div "× Explanation The sentence "J'ai dégainé mes notes." is French and can be broke…" at bounding box center [418, 187] width 837 height 375
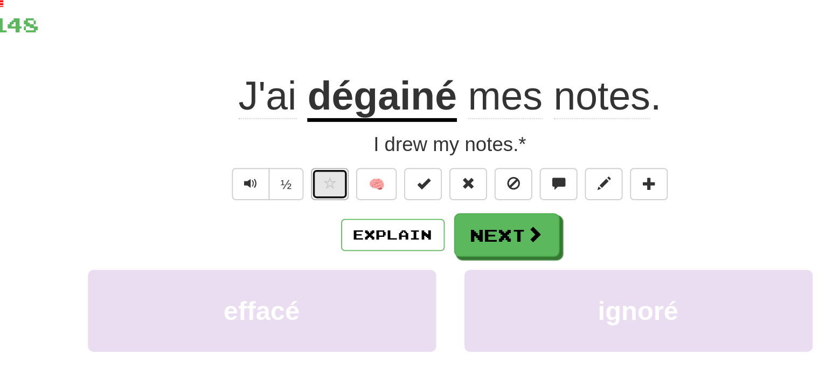
click at [347, 176] on span at bounding box center [345, 178] width 8 height 8
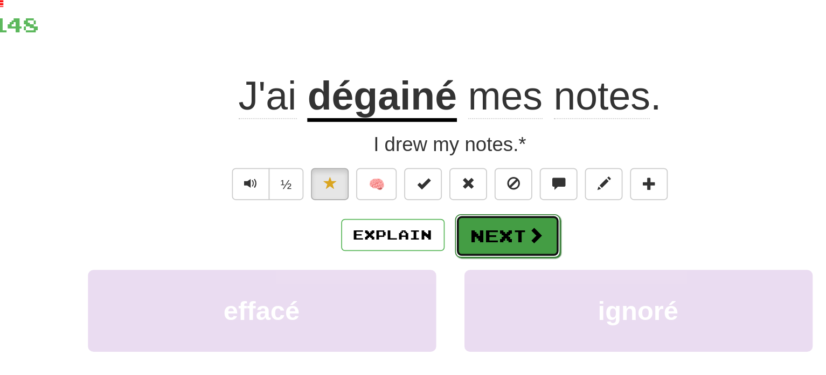
click at [429, 214] on button "Next" at bounding box center [446, 208] width 60 height 25
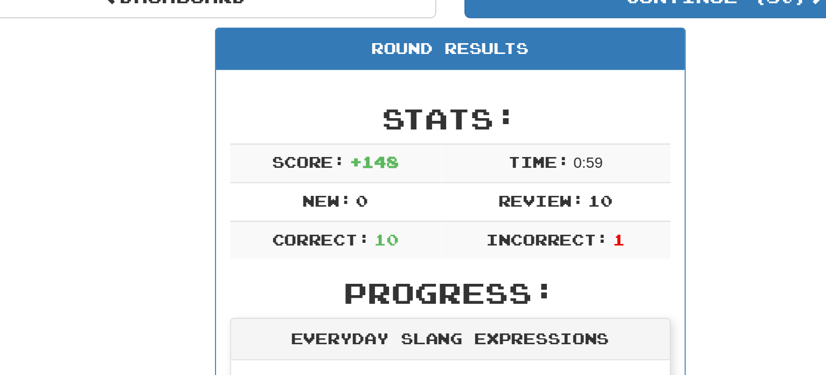
scroll to position [47, 0]
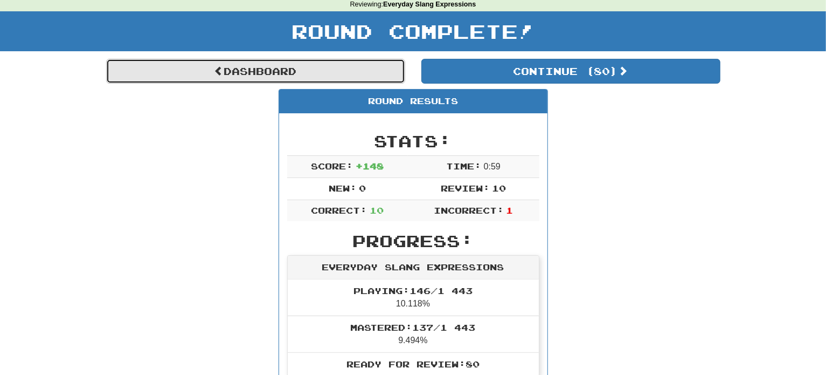
click at [270, 64] on link "Dashboard" at bounding box center [255, 71] width 299 height 25
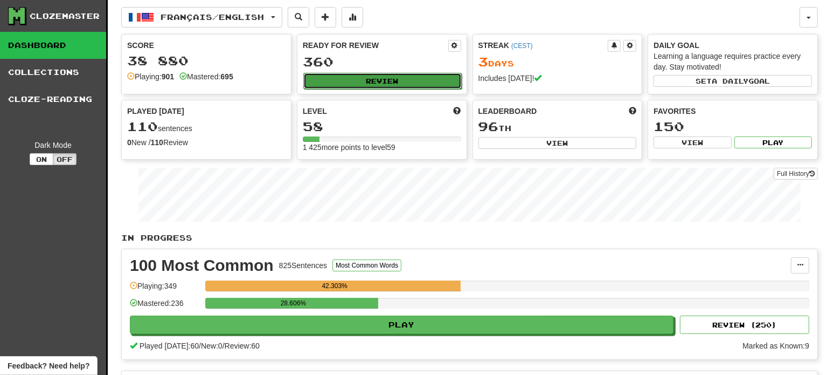
click at [394, 75] on button "Review" at bounding box center [383, 81] width 158 height 16
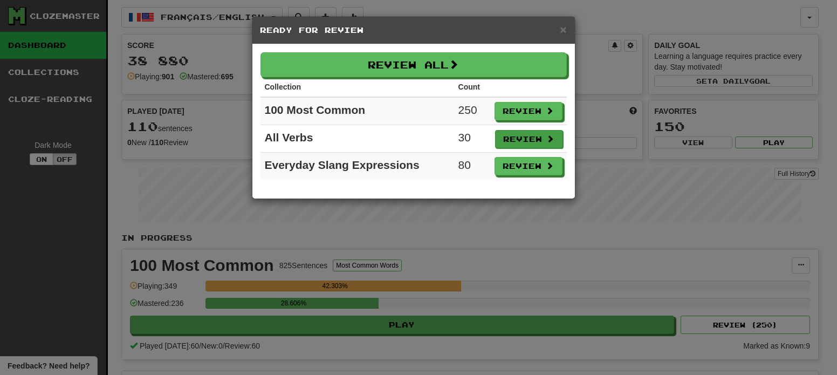
click at [548, 128] on td "Review" at bounding box center [528, 138] width 77 height 27
click at [548, 136] on span at bounding box center [551, 139] width 8 height 8
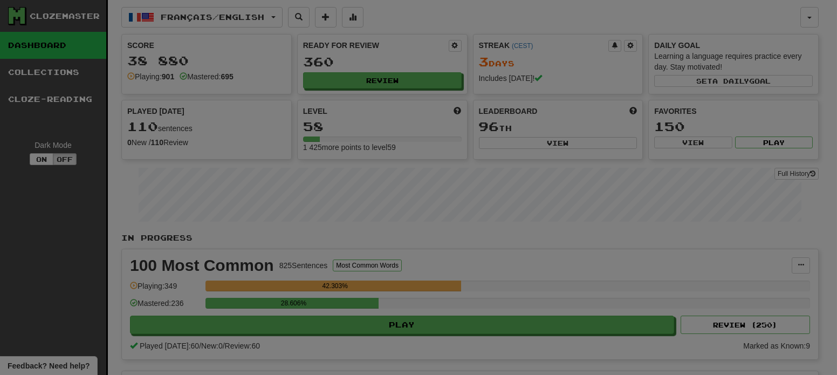
select select "**"
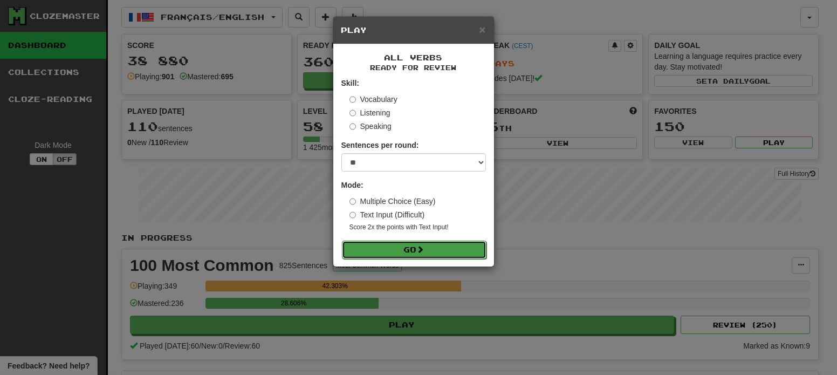
click at [421, 249] on span at bounding box center [421, 249] width 8 height 8
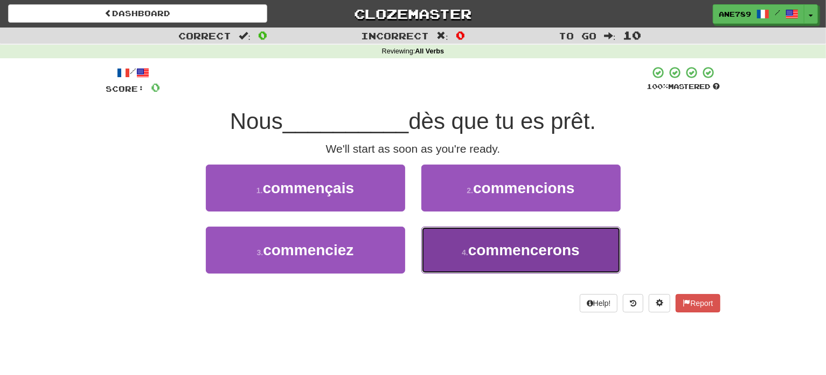
click at [512, 265] on button "4 . commencerons" at bounding box center [521, 249] width 199 height 47
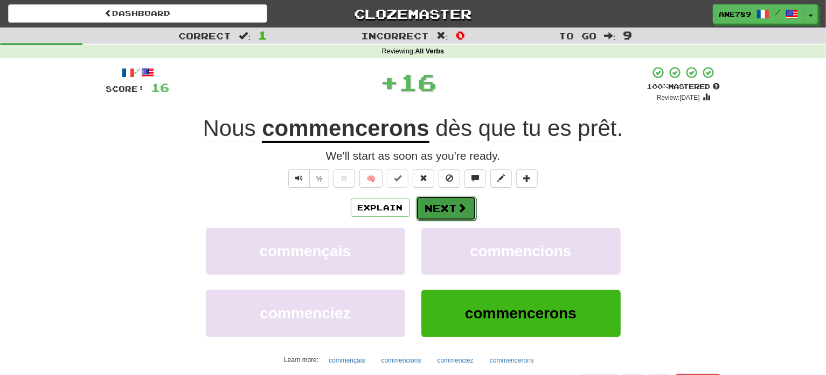
click at [447, 209] on button "Next" at bounding box center [446, 208] width 60 height 25
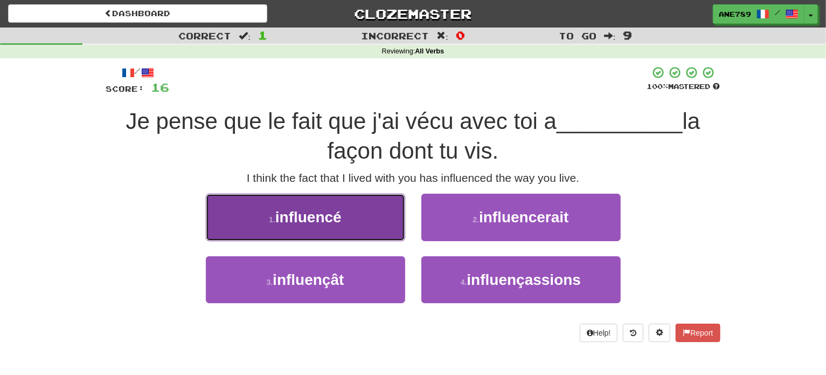
click at [370, 219] on button "1 . influencé" at bounding box center [305, 217] width 199 height 47
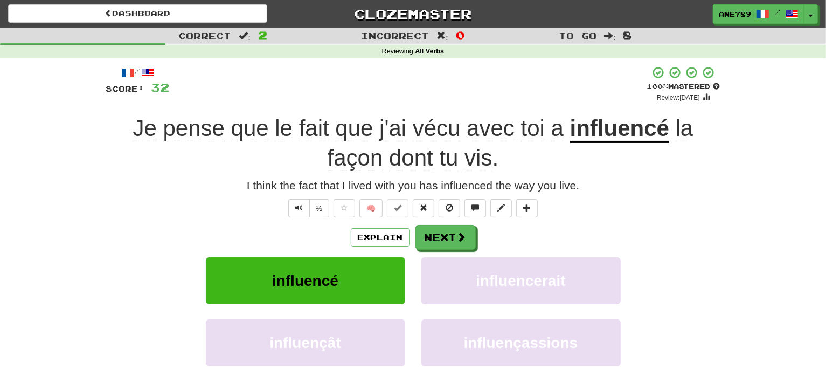
click at [475, 230] on div "Explain Next" at bounding box center [413, 237] width 615 height 25
click at [409, 160] on span "dont" at bounding box center [411, 158] width 44 height 26
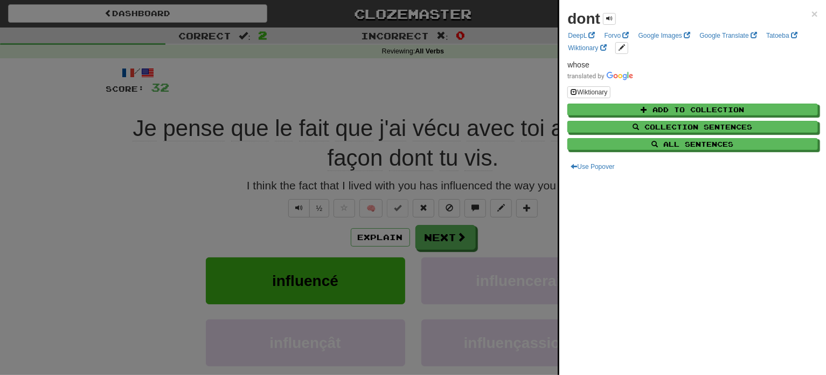
click at [406, 78] on div at bounding box center [413, 187] width 826 height 375
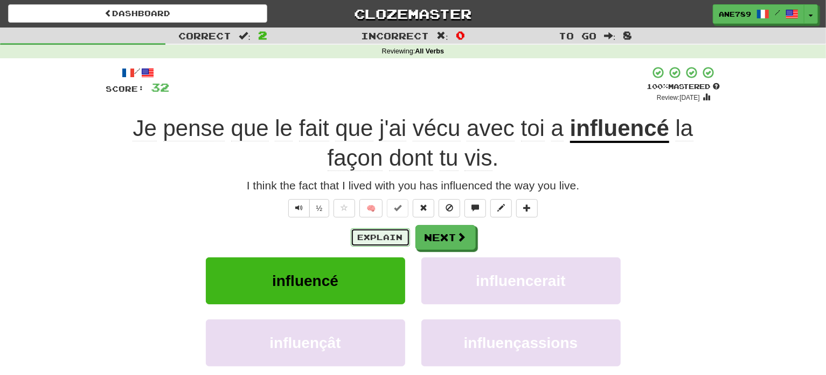
click at [389, 244] on button "Explain" at bounding box center [380, 237] width 59 height 18
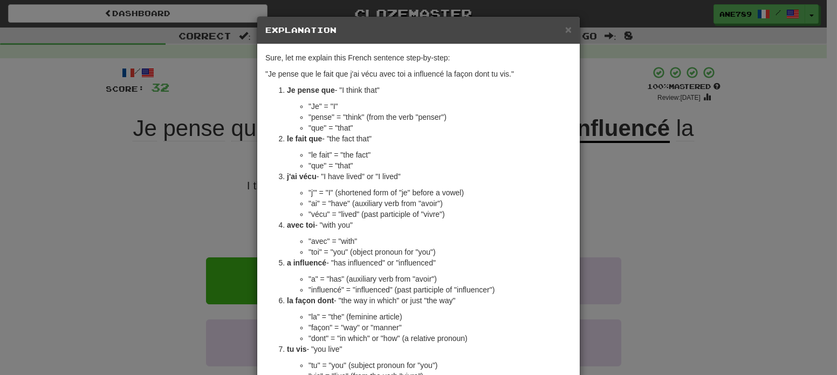
click at [110, 293] on div "× Explanation Sure, let me explain this French sentence step-by-step: "Je pense…" at bounding box center [418, 187] width 837 height 375
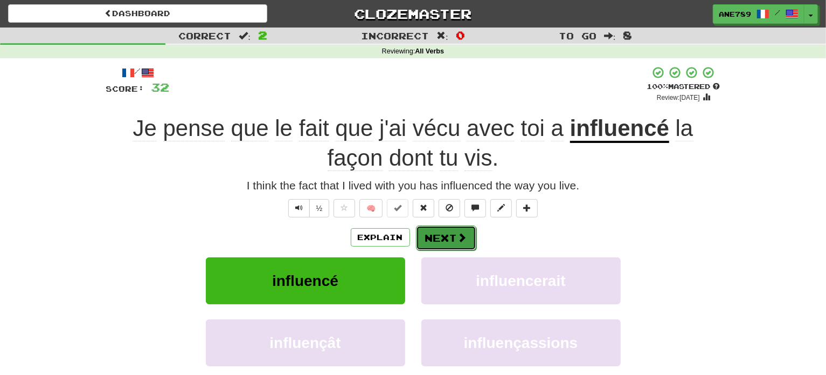
click at [454, 241] on button "Next" at bounding box center [446, 237] width 60 height 25
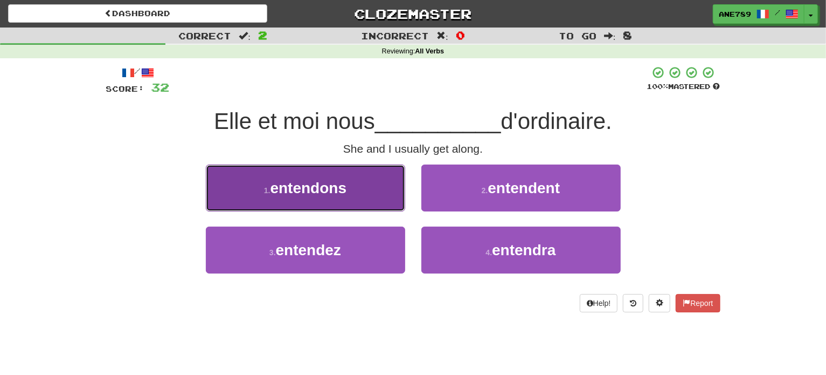
click at [380, 197] on button "1 . entendons" at bounding box center [305, 187] width 199 height 47
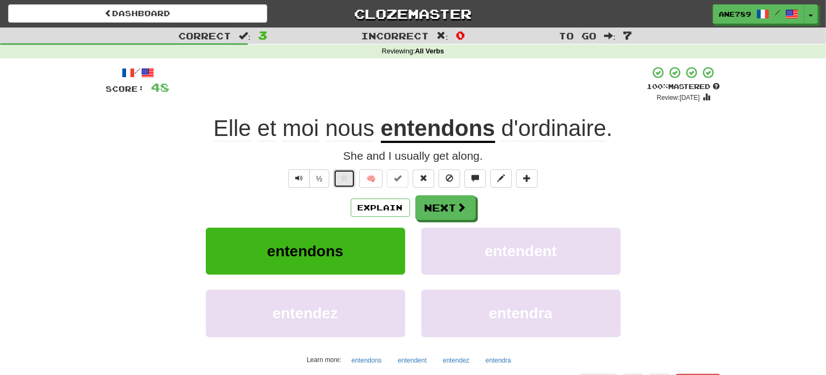
click at [344, 180] on span at bounding box center [345, 178] width 8 height 8
click at [464, 209] on span at bounding box center [463, 208] width 10 height 10
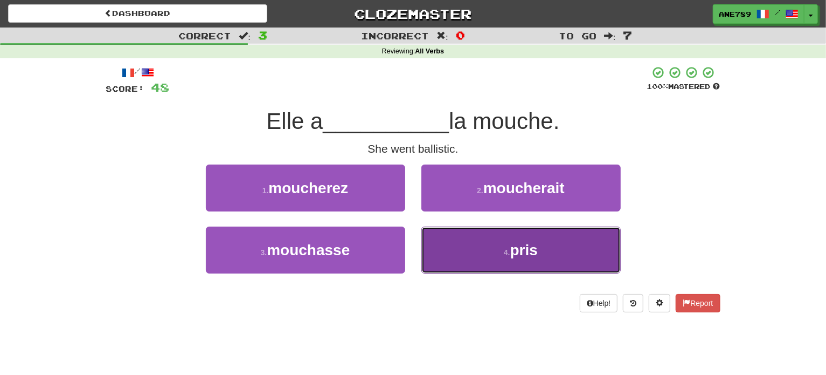
click at [478, 251] on button "4 . pris" at bounding box center [521, 249] width 199 height 47
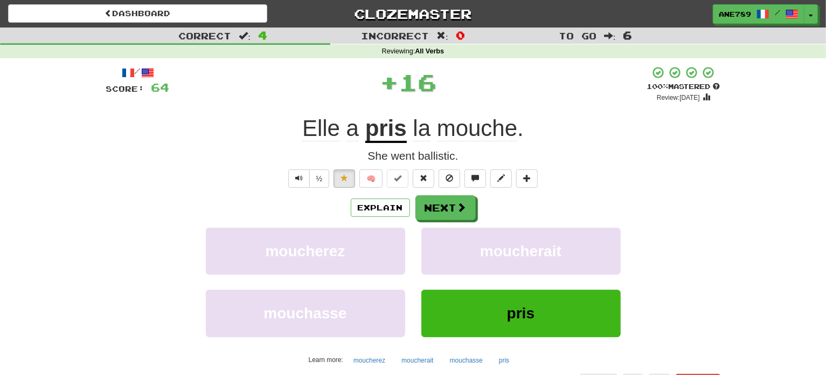
click at [474, 131] on span "mouche" at bounding box center [477, 128] width 80 height 26
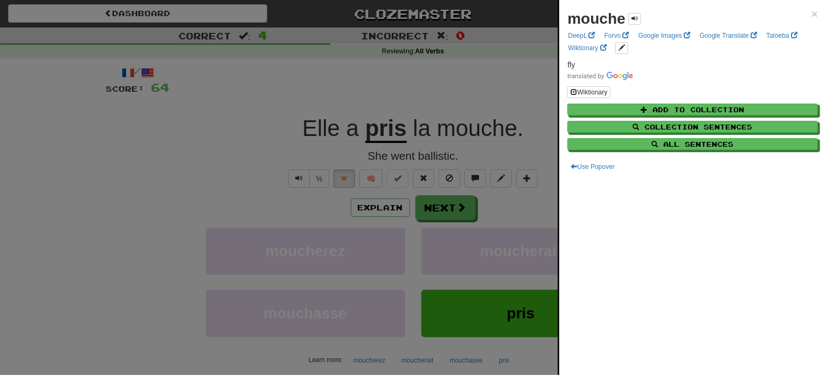
click at [498, 82] on div at bounding box center [413, 187] width 826 height 375
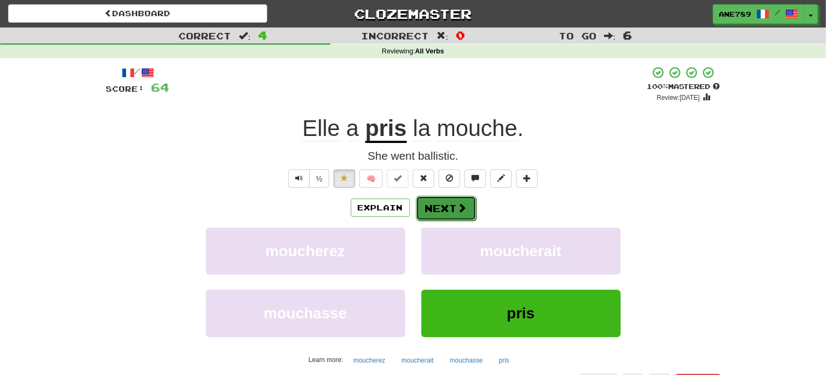
click at [453, 204] on button "Next" at bounding box center [446, 208] width 60 height 25
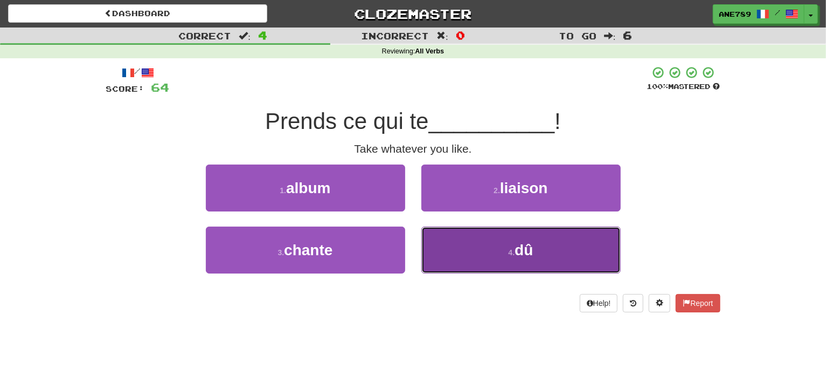
click at [473, 230] on button "4 . dû" at bounding box center [521, 249] width 199 height 47
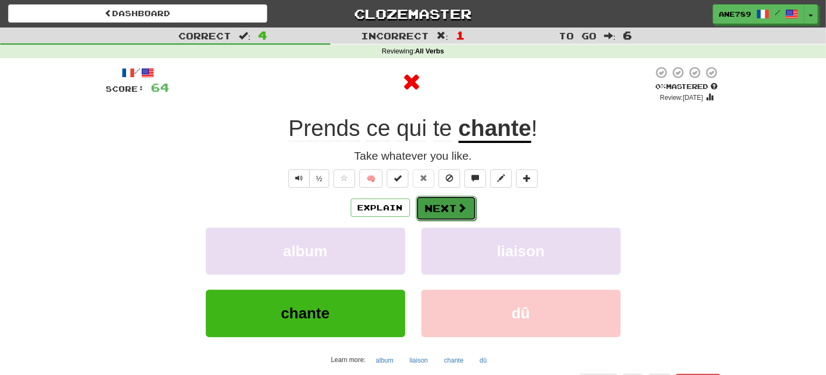
click at [461, 199] on button "Next" at bounding box center [446, 208] width 60 height 25
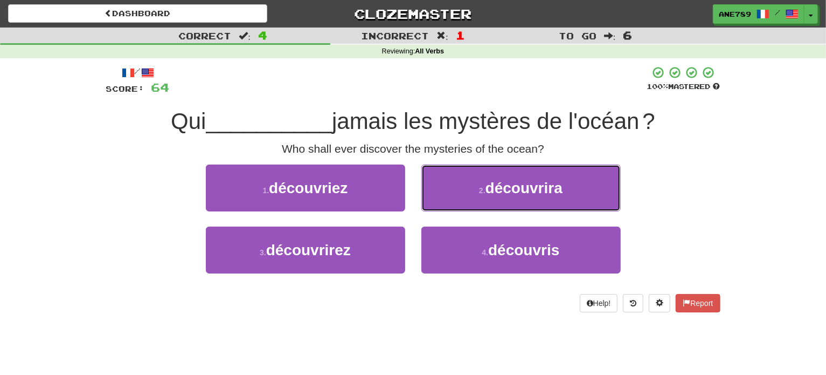
click at [461, 199] on button "2 . découvrira" at bounding box center [521, 187] width 199 height 47
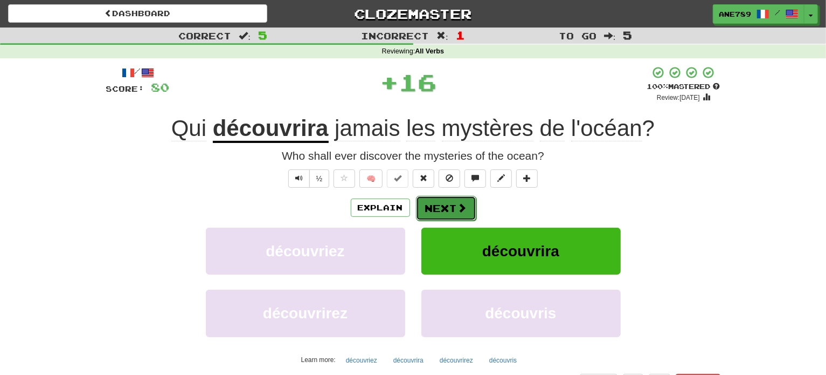
click at [461, 209] on span at bounding box center [463, 208] width 10 height 10
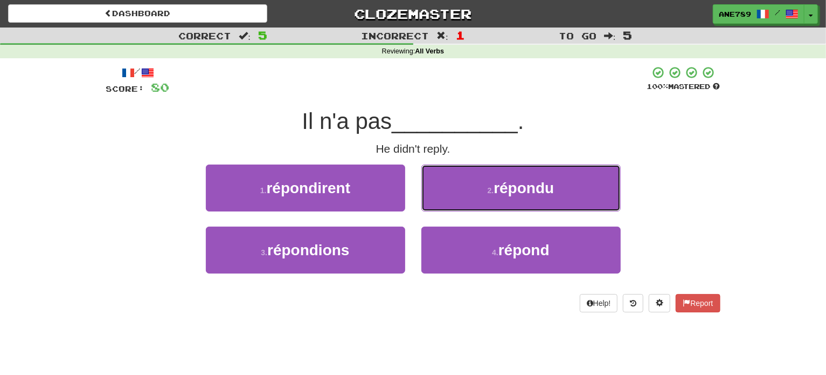
click at [461, 209] on button "2 . répondu" at bounding box center [521, 187] width 199 height 47
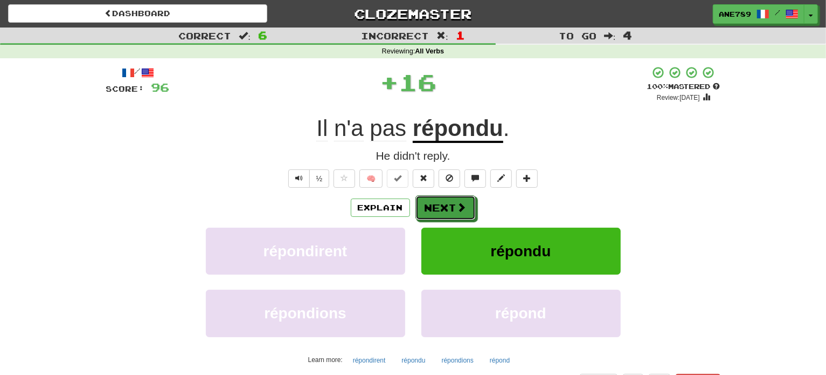
click at [461, 209] on span at bounding box center [462, 207] width 10 height 10
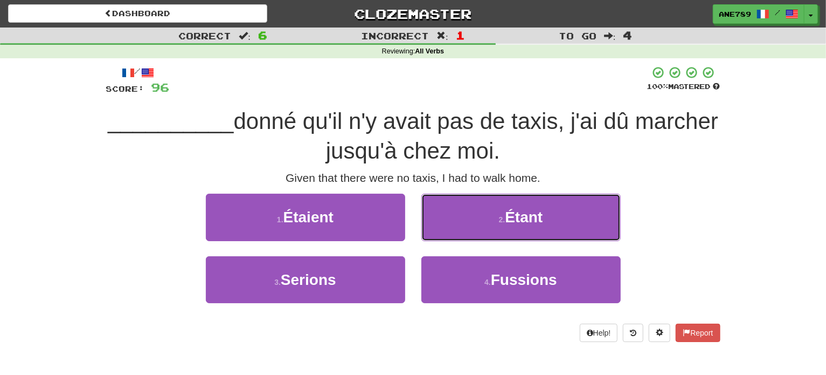
click at [461, 209] on button "2 . Étant" at bounding box center [521, 217] width 199 height 47
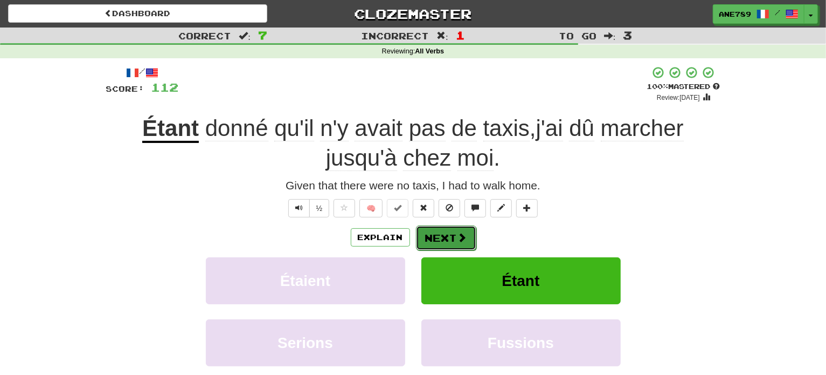
click at [468, 231] on button "Next" at bounding box center [446, 237] width 60 height 25
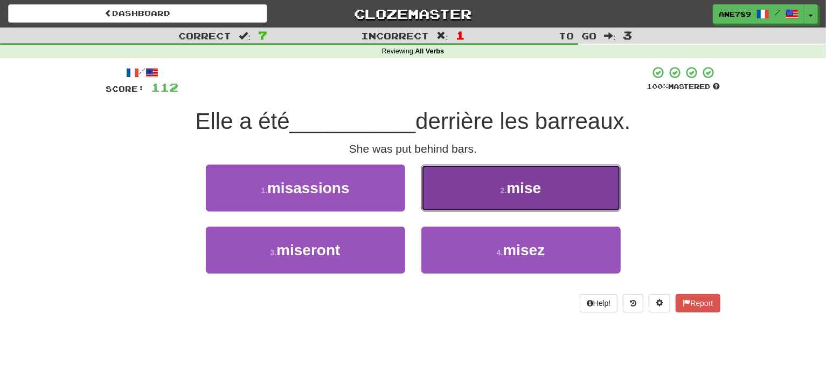
click at [492, 181] on button "2 . mise" at bounding box center [521, 187] width 199 height 47
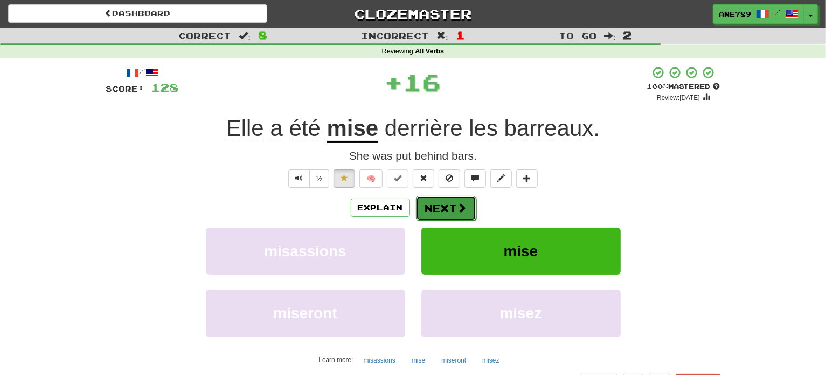
click at [457, 201] on button "Next" at bounding box center [446, 208] width 60 height 25
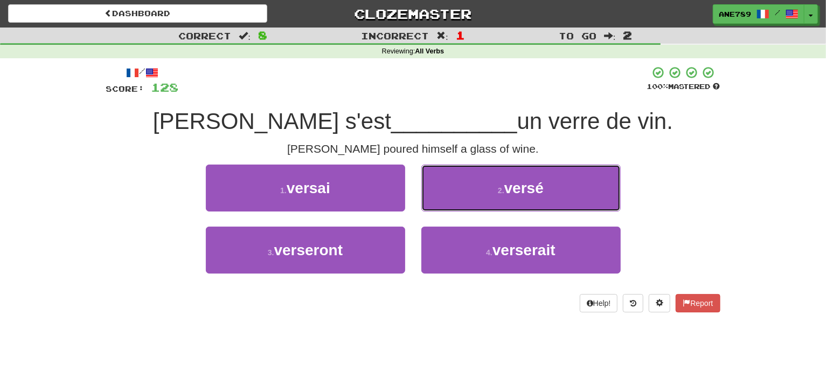
click at [457, 201] on button "2 . versé" at bounding box center [521, 187] width 199 height 47
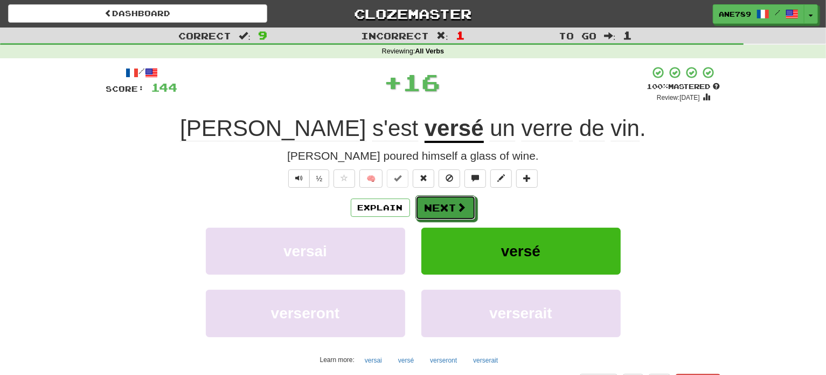
click at [457, 201] on button "Next" at bounding box center [446, 207] width 60 height 25
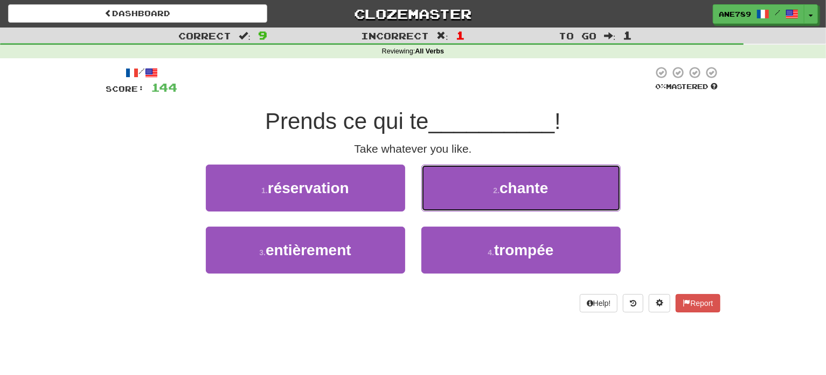
click at [457, 201] on button "2 . chante" at bounding box center [521, 187] width 199 height 47
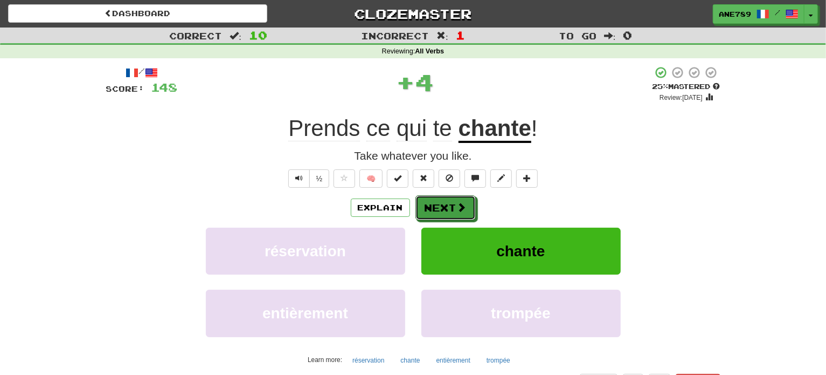
click at [457, 201] on button "Next" at bounding box center [446, 207] width 60 height 25
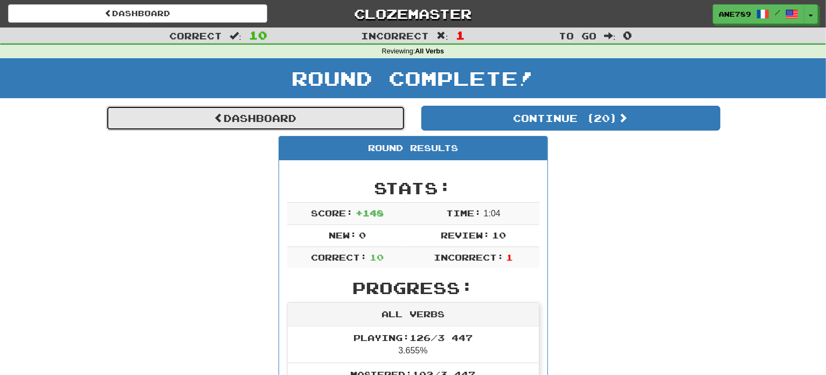
click at [294, 117] on link "Dashboard" at bounding box center [255, 118] width 299 height 25
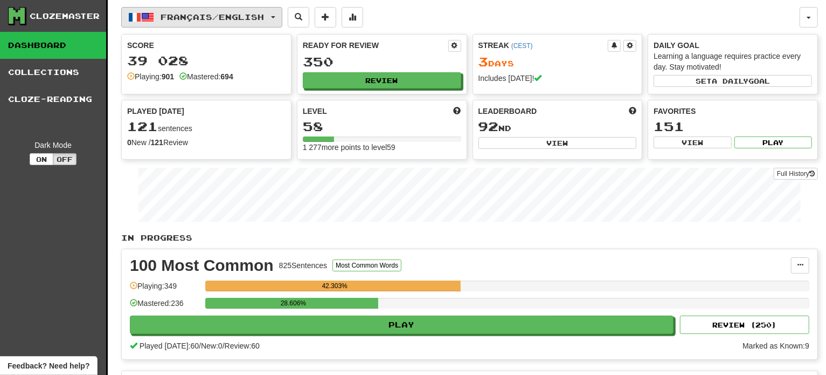
click at [262, 24] on button "Français / English" at bounding box center [201, 17] width 161 height 20
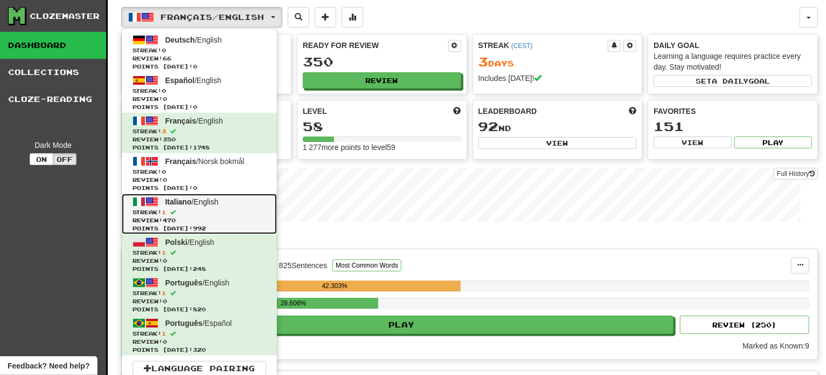
click at [222, 211] on span "Streak: 1" at bounding box center [200, 212] width 134 height 8
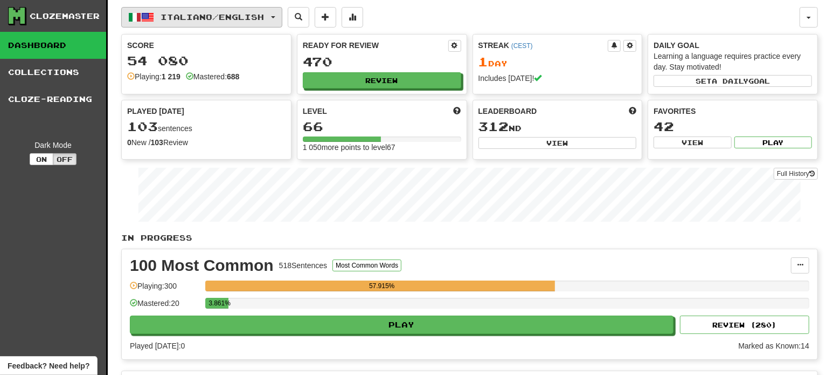
click at [237, 21] on button "Italiano / English" at bounding box center [201, 17] width 161 height 20
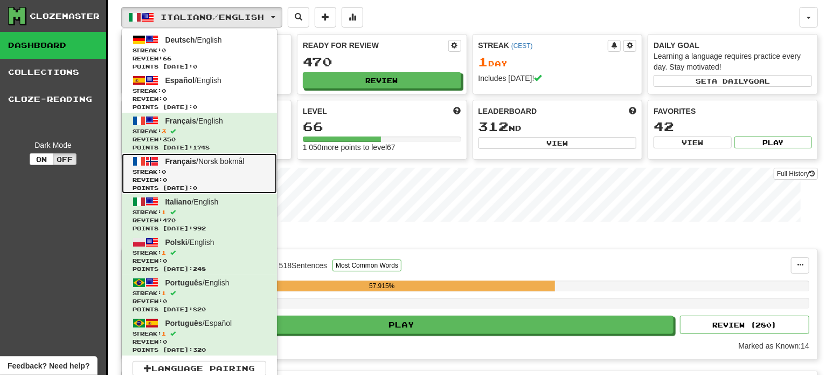
click at [216, 172] on span "Streak: 0" at bounding box center [200, 172] width 134 height 8
